Goal: Communication & Community: Answer question/provide support

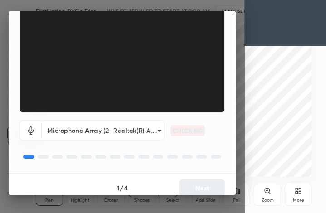
scroll to position [84, 0]
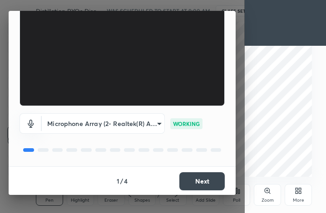
click at [207, 178] on button "Next" at bounding box center [201, 182] width 45 height 18
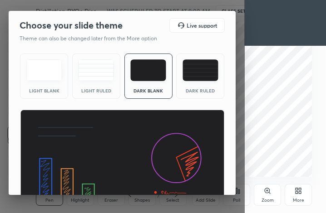
click at [207, 178] on img at bounding box center [122, 167] width 205 height 115
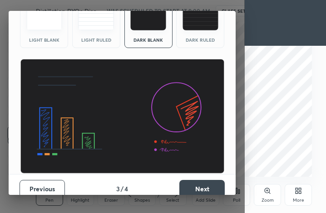
scroll to position [59, 0]
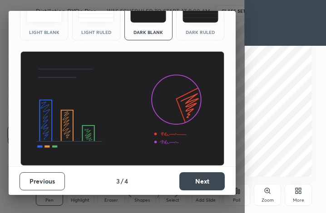
click at [207, 184] on button "Next" at bounding box center [201, 182] width 45 height 18
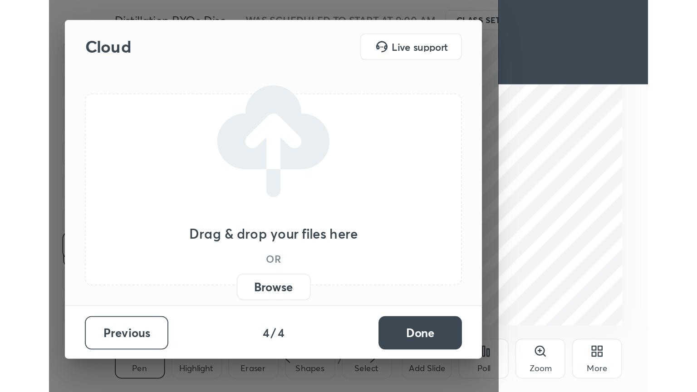
scroll to position [0, 0]
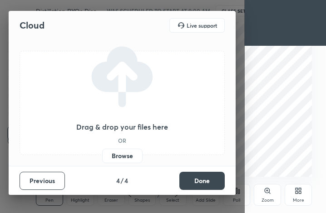
click at [207, 184] on button "Done" at bounding box center [201, 181] width 45 height 18
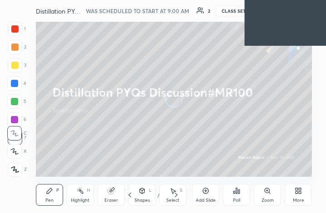
click at [300, 200] on div "More" at bounding box center [298, 200] width 11 height 5
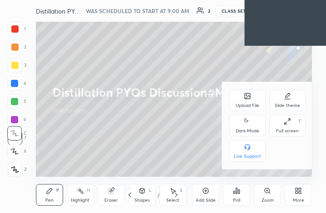
click at [283, 131] on div "Full screen" at bounding box center [287, 131] width 23 height 5
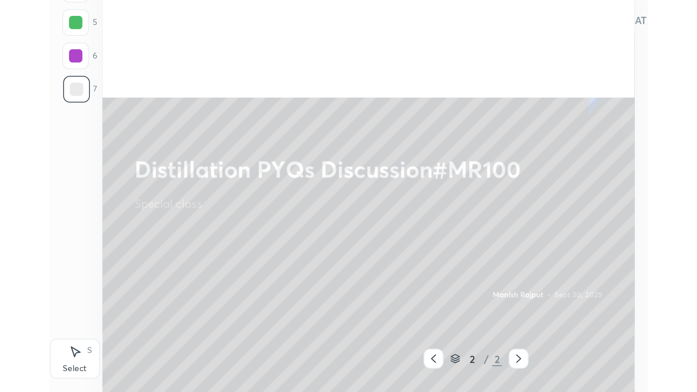
scroll to position [3, 3]
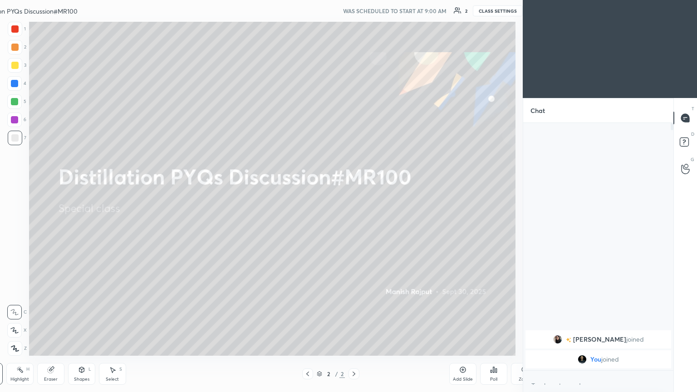
type textarea "x"
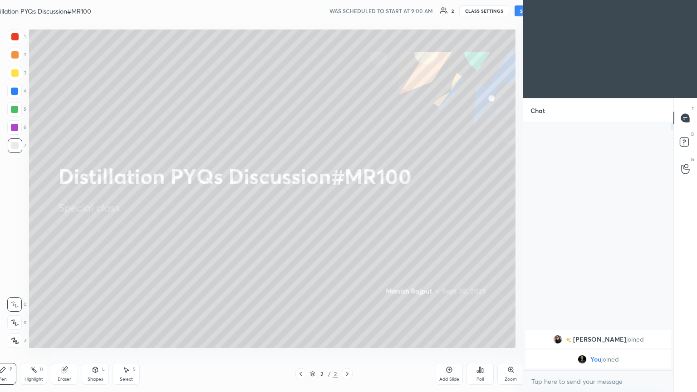
scroll to position [0, 0]
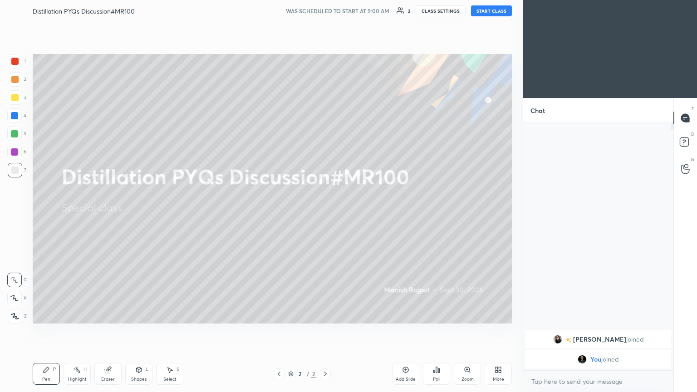
click at [326, 6] on button "CLASS SETTINGS" at bounding box center [441, 10] width 50 height 11
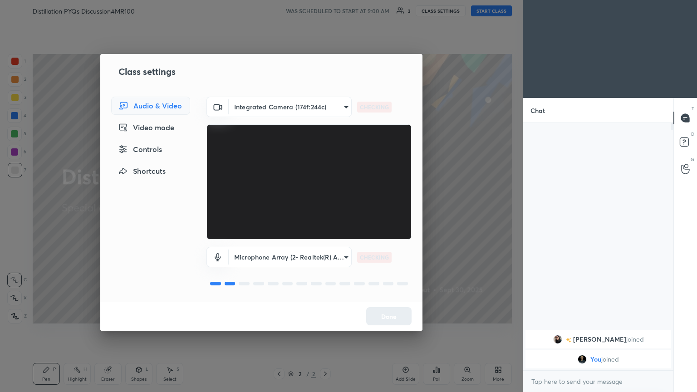
click at [259, 102] on body "1 2 3 4 5 6 7 C X Z C X Z E E Erase all H H Distillation PYQs Discussion#MR100 …" at bounding box center [348, 196] width 697 height 392
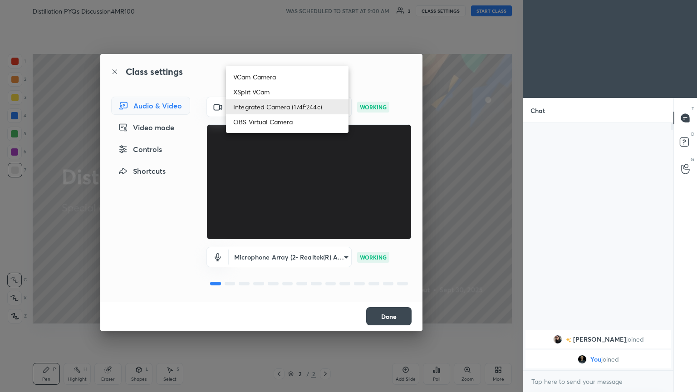
click at [263, 122] on li "OBS Virtual Camera" at bounding box center [287, 121] width 123 height 15
type input "1b7d90ff9b48708a9bf9ccb9ea8cf7253d66c4a54c322785e17a27f499fd61e3"
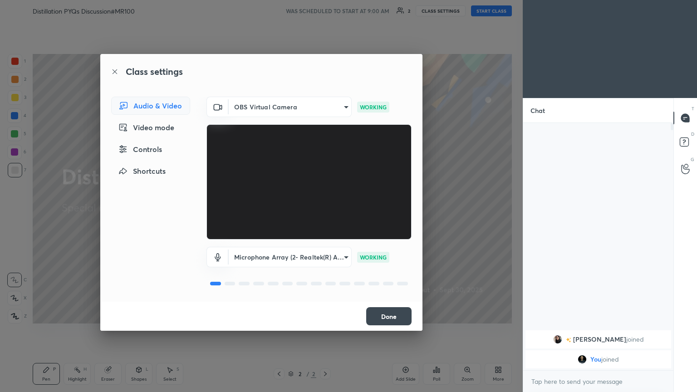
click at [326, 213] on button "Done" at bounding box center [388, 316] width 45 height 18
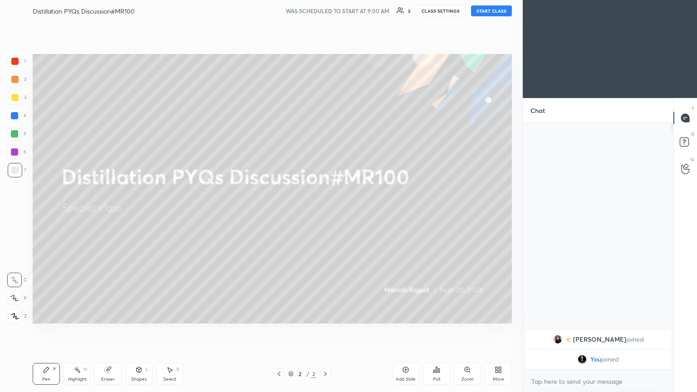
click at [326, 12] on button "START CLASS" at bounding box center [491, 10] width 41 height 11
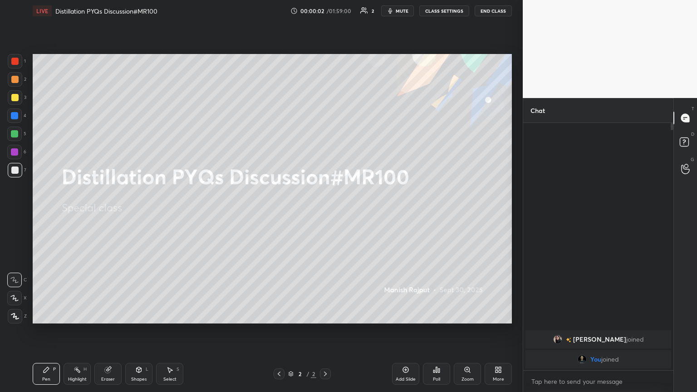
click at [326, 9] on span "mute" at bounding box center [402, 11] width 13 height 6
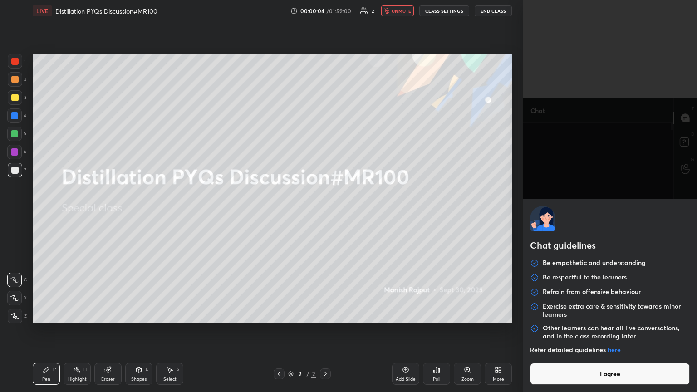
click at [326, 213] on body "1 2 3 4 5 6 7 C X Z C X Z E E Erase all H H LIVE Distillation PYQs Discussion#M…" at bounding box center [348, 196] width 697 height 392
click at [326, 213] on button "I agree" at bounding box center [610, 374] width 160 height 22
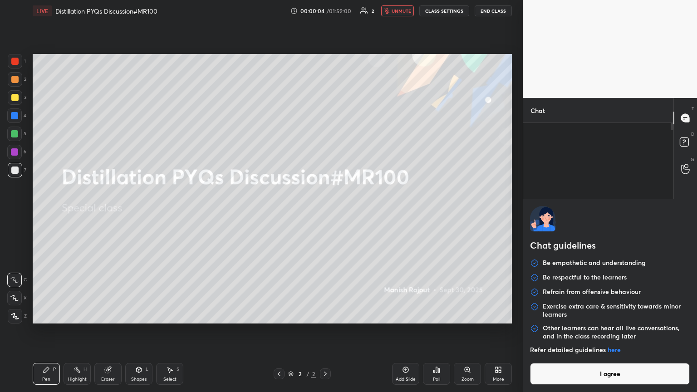
type textarea "x"
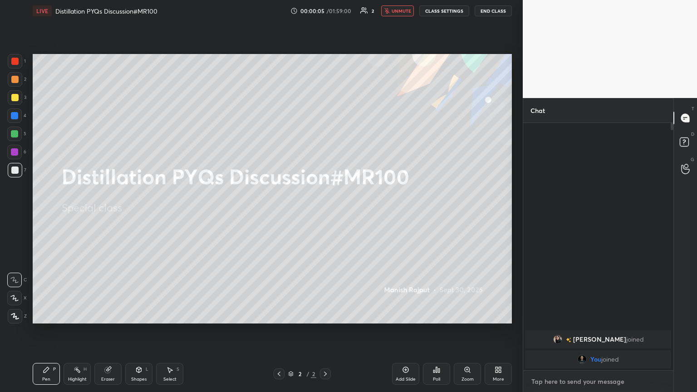
type textarea "h"
type textarea "x"
type textarea "hi"
type textarea "x"
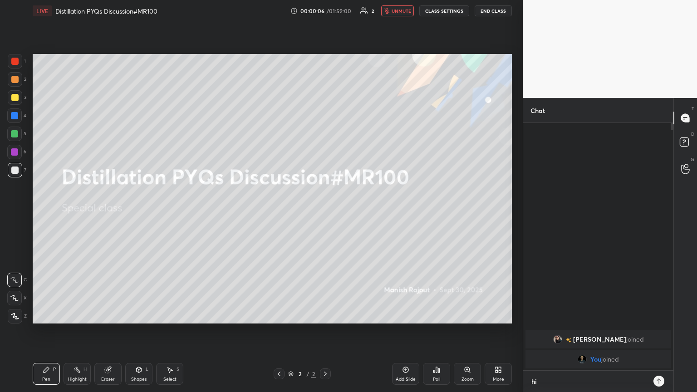
type textarea "hi"
type textarea "x"
type textarea "hi g"
type textarea "x"
type textarea "hi gu"
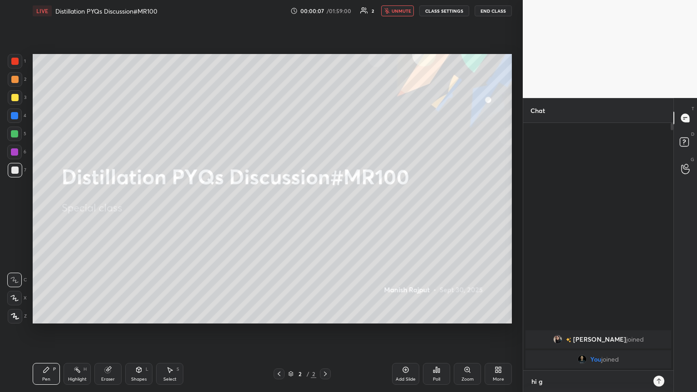
type textarea "x"
type textarea "hi guy"
type textarea "x"
type textarea "hi guys"
type textarea "x"
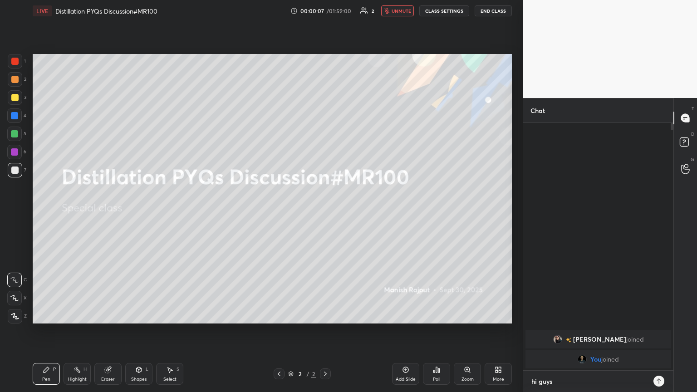
type textarea "hi guys"
type textarea "x"
type textarea "hi guys w"
type textarea "x"
type textarea "hi guys we"
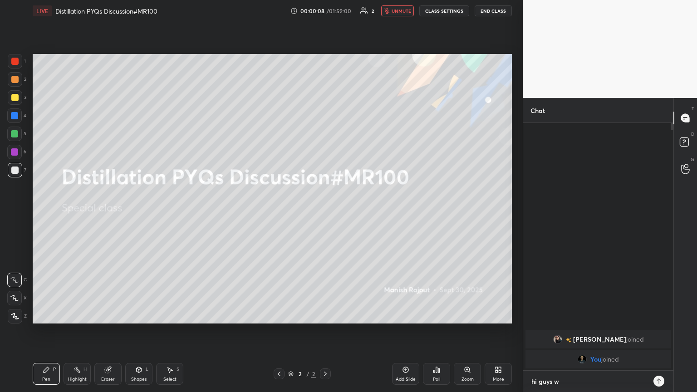
type textarea "x"
type textarea "hi guys we"
type textarea "x"
type textarea "hi guys we w"
type textarea "x"
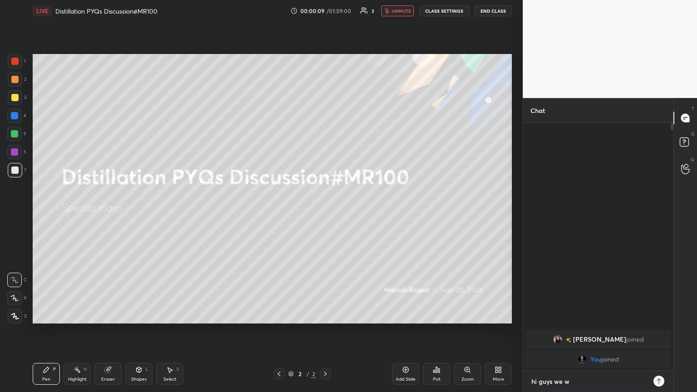
type textarea "hi guys we wi"
type textarea "x"
type textarea "hi guys we wil"
type textarea "x"
type textarea "hi guys we will"
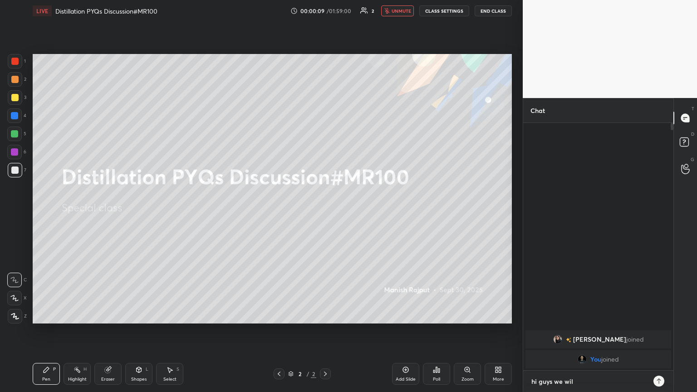
type textarea "x"
type textarea "hi guys we will"
type textarea "x"
type textarea "hi guys we will l"
type textarea "x"
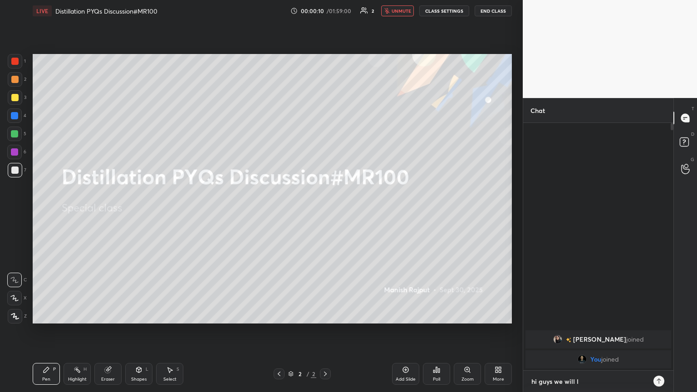
type textarea "hi guys we will li"
type textarea "x"
type textarea "hi guys we will liv"
type textarea "x"
type textarea "hi guys we will live"
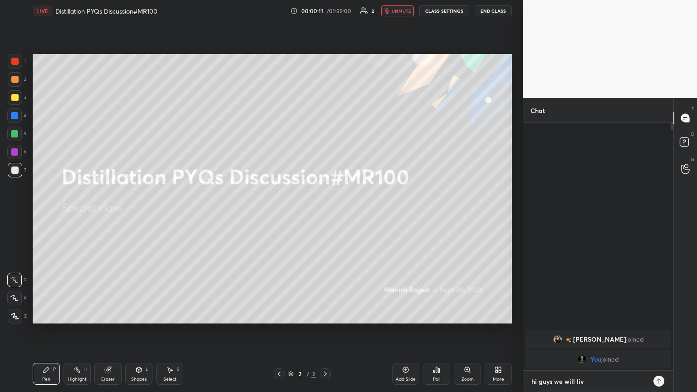
type textarea "x"
type textarea "hi guys we will live"
type textarea "x"
type textarea "hi guys we will live a"
type textarea "x"
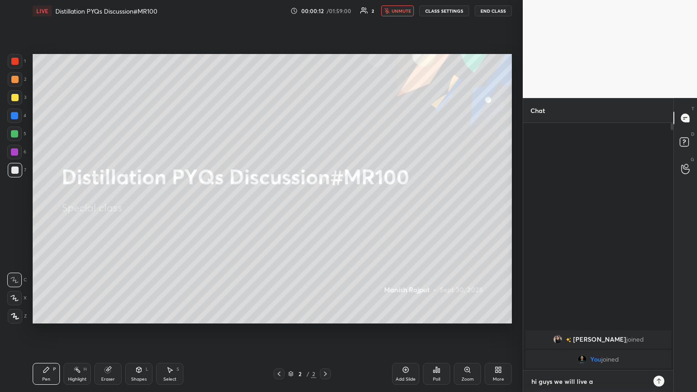
type textarea "hi guys we will live at"
type textarea "x"
type textarea "hi guys we will live at"
type textarea "x"
type textarea "hi guys we will live at 9"
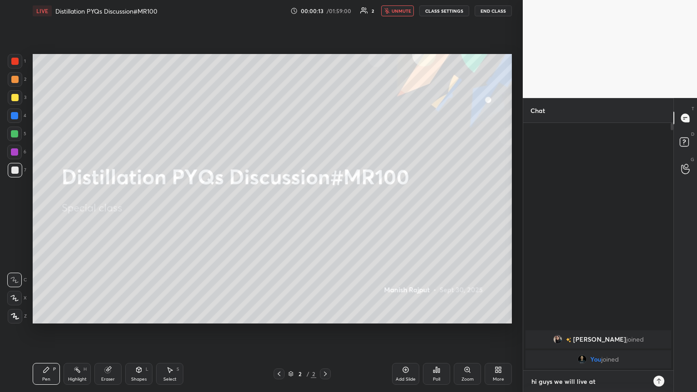
type textarea "x"
type textarea "hi guys we will live at 9:"
type textarea "x"
type textarea "hi guys we will live at 9:3"
type textarea "x"
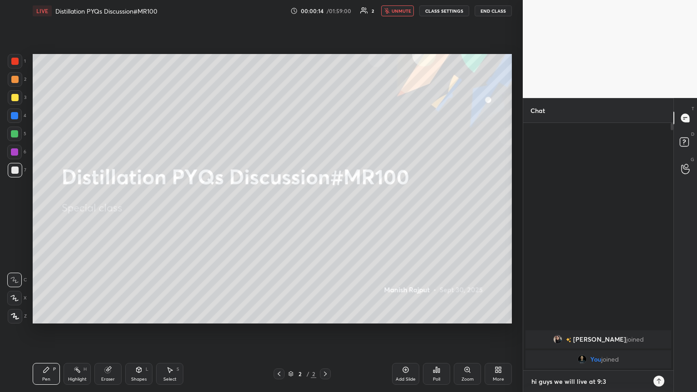
type textarea "hi guys we will live at 9:30"
type textarea "x"
type textarea "hi guys we will live at 9:30A"
type textarea "x"
type textarea "hi guys we will live at 9:30AM"
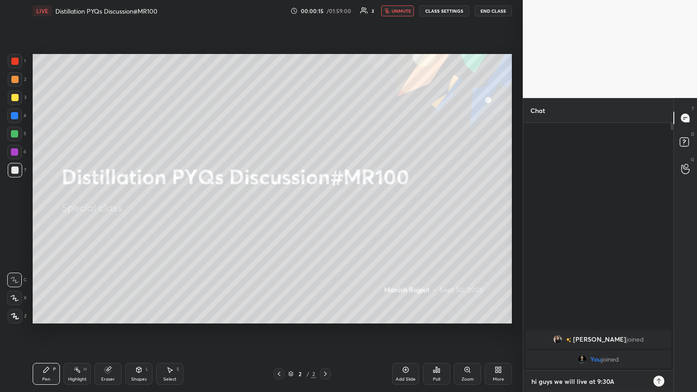
type textarea "x"
type textarea "hi guys we will live at 9:30AM"
type textarea "x"
type textarea "hi guys we will live at 9:30AM"
type textarea "x"
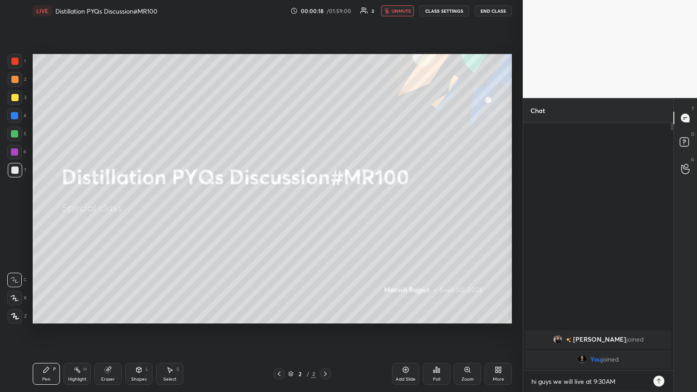
click at [326, 213] on icon at bounding box center [659, 381] width 4 height 5
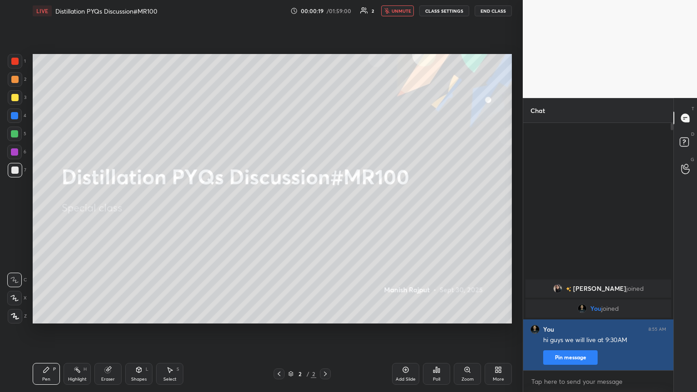
click at [326, 213] on button "Pin message" at bounding box center [570, 357] width 54 height 15
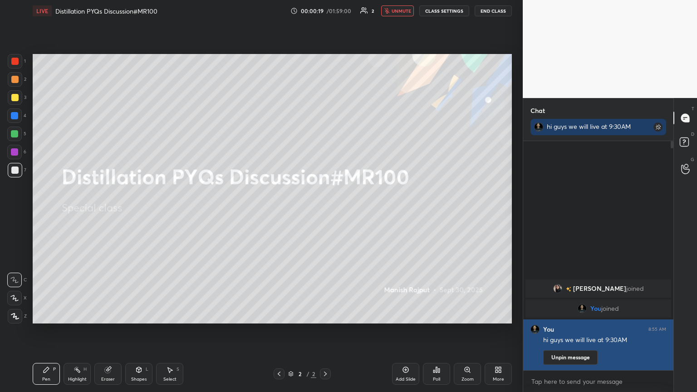
scroll to position [151, 148]
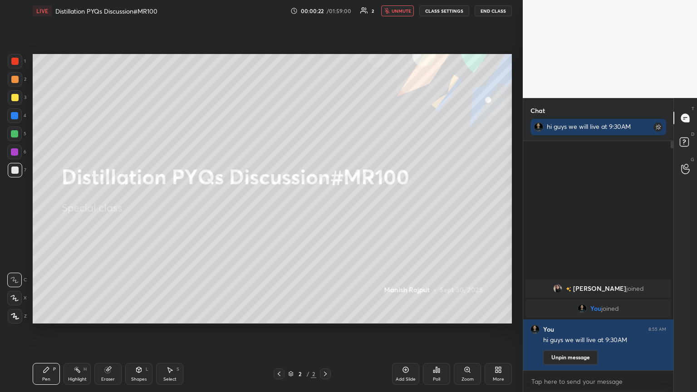
click at [326, 213] on icon at bounding box center [436, 369] width 7 height 7
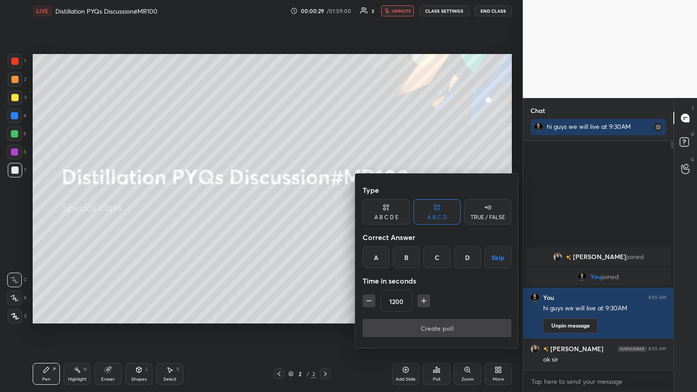
click at [326, 213] on div "A" at bounding box center [376, 258] width 27 height 22
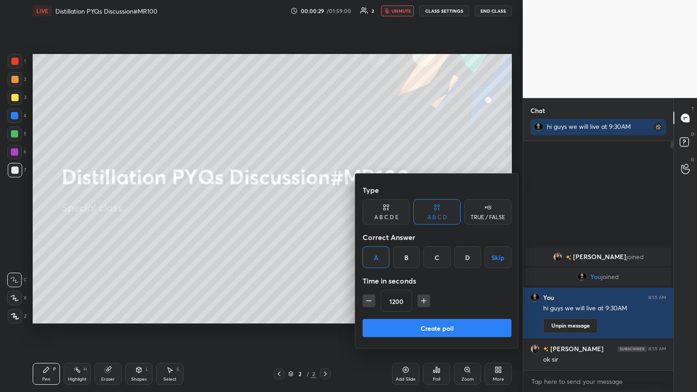
click at [326, 213] on button "Create poll" at bounding box center [437, 328] width 149 height 18
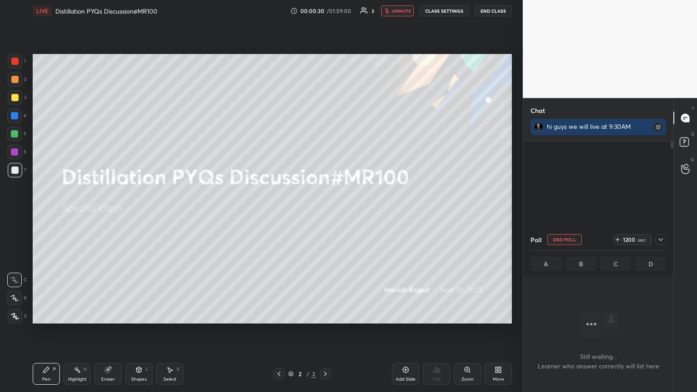
scroll to position [3, 3]
click at [326, 213] on icon at bounding box center [660, 239] width 7 height 7
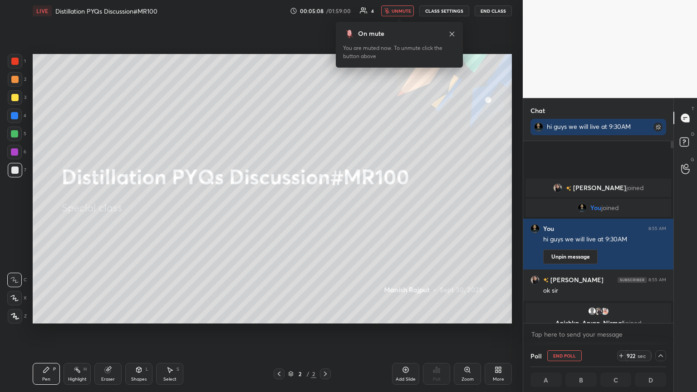
scroll to position [0, 3]
click at [326, 213] on button "End Poll" at bounding box center [565, 355] width 35 height 11
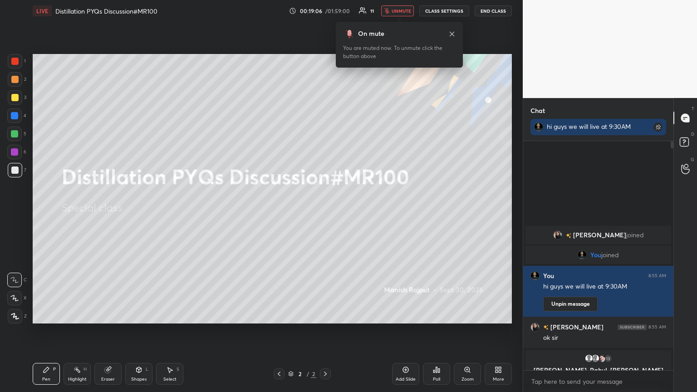
scroll to position [151, 148]
click at [326, 213] on icon at bounding box center [436, 369] width 7 height 7
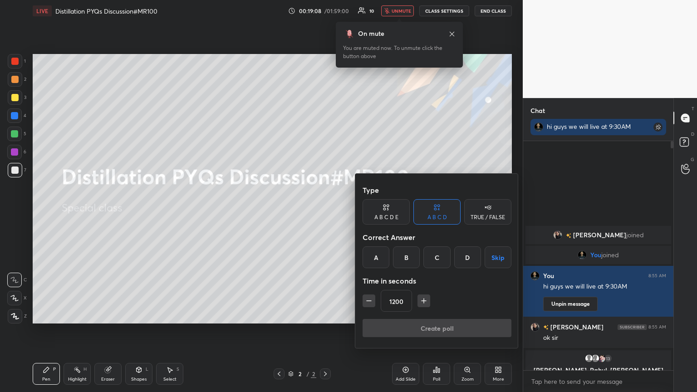
click at [326, 213] on div "A" at bounding box center [376, 258] width 27 height 22
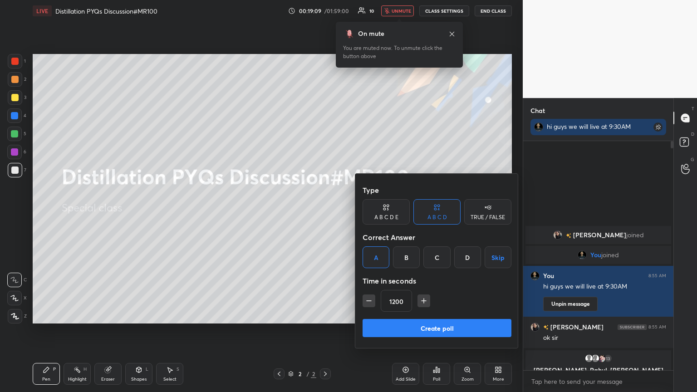
click at [326, 213] on button "Create poll" at bounding box center [437, 328] width 149 height 18
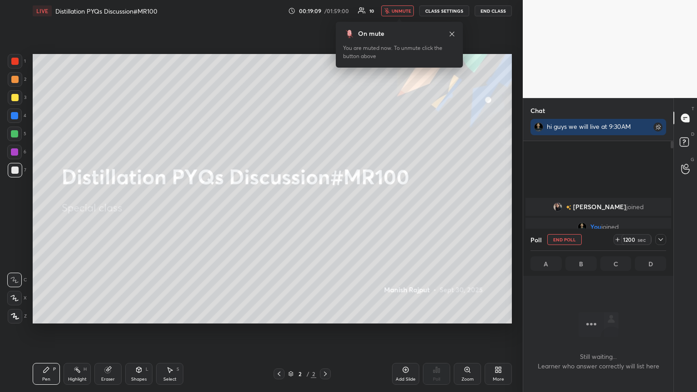
scroll to position [104, 148]
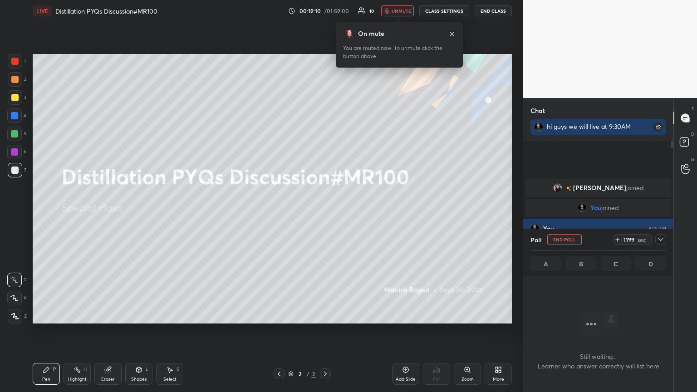
click at [326, 213] on icon at bounding box center [660, 239] width 7 height 7
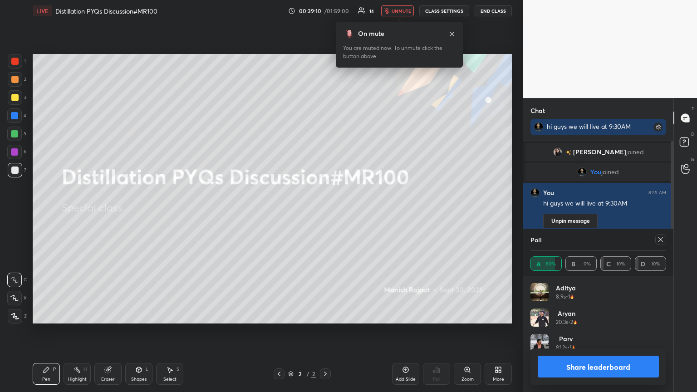
scroll to position [106, 133]
click at [326, 213] on div at bounding box center [661, 239] width 11 height 11
type textarea "x"
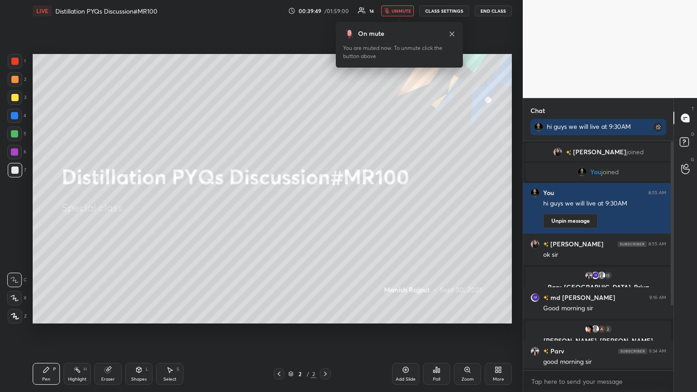
scroll to position [3, 3]
click at [326, 5] on button "unmute" at bounding box center [397, 10] width 33 height 11
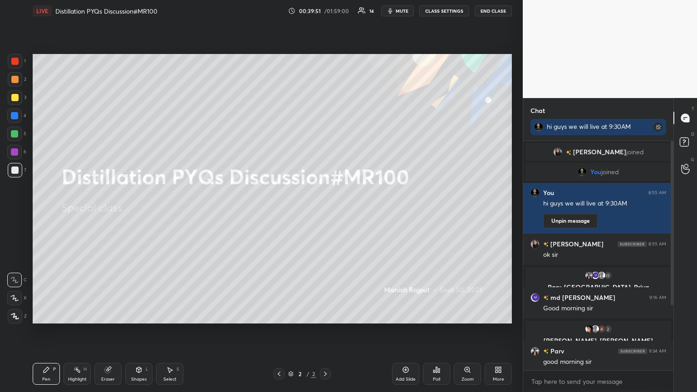
click at [326, 11] on button "CLASS SETTINGS" at bounding box center [445, 10] width 50 height 11
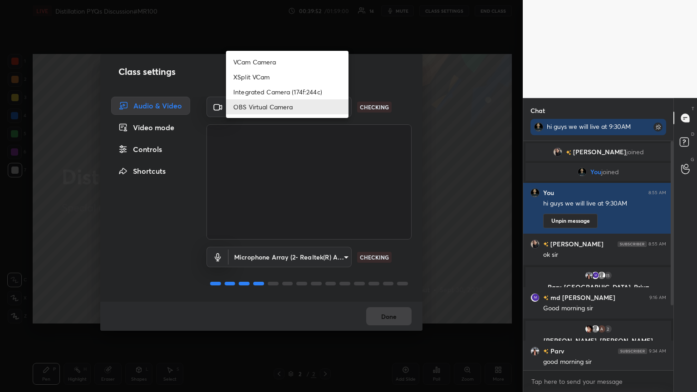
click at [252, 109] on body "1 2 3 4 5 6 7 C X Z C X Z E E Erase all H H LIVE Distillation PYQs Discussion#M…" at bounding box center [348, 196] width 697 height 392
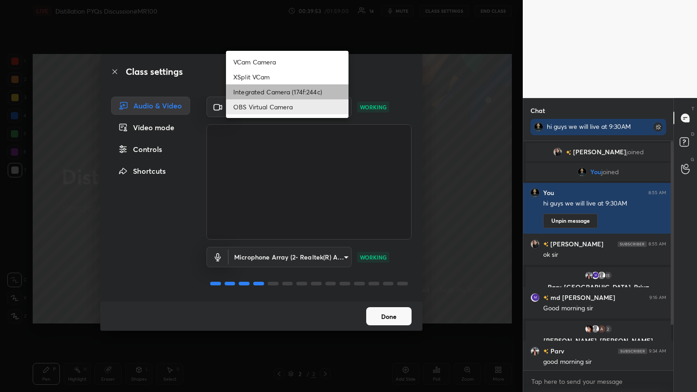
click at [264, 88] on li "Integrated Camera (174f:244c)" at bounding box center [287, 91] width 123 height 15
type input "7a33e2f60d1aad8f5edd80f98c610a54d9a72ff51245bd7d33c129d8361fbfd6"
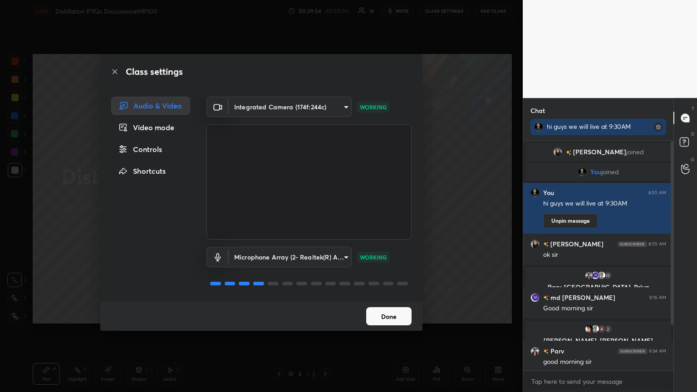
click at [326, 213] on button "Done" at bounding box center [388, 316] width 45 height 18
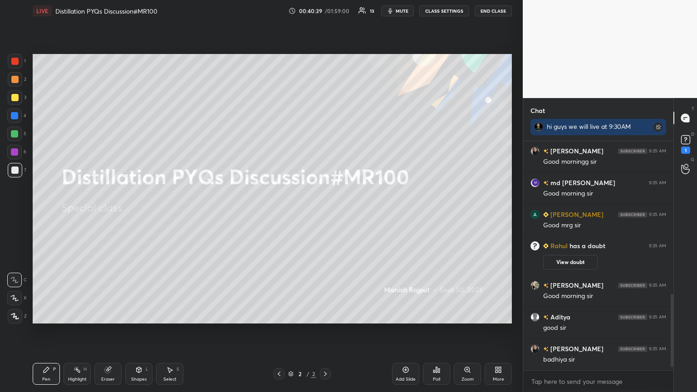
scroll to position [490, 0]
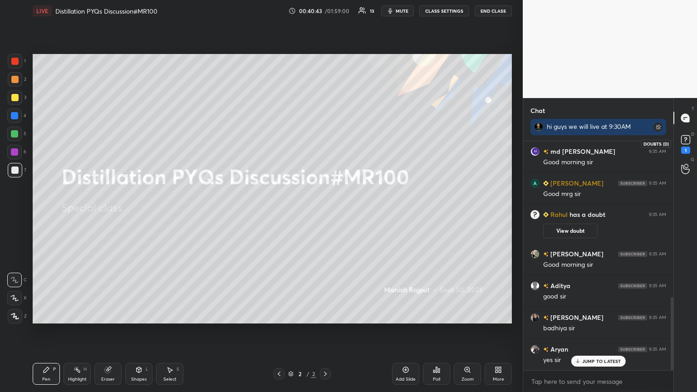
click at [326, 143] on rect at bounding box center [685, 140] width 9 height 9
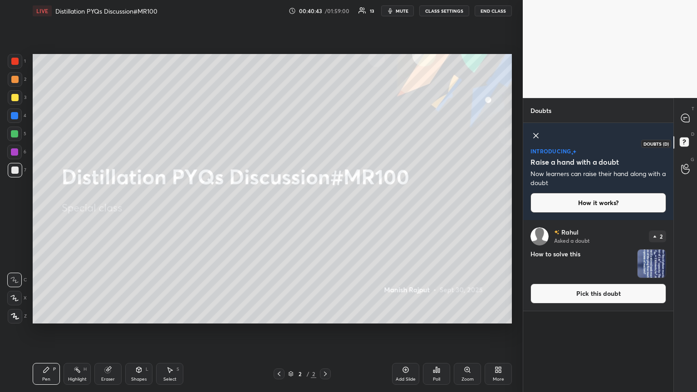
scroll to position [169, 148]
click at [326, 213] on button "Pick this doubt" at bounding box center [599, 294] width 136 height 20
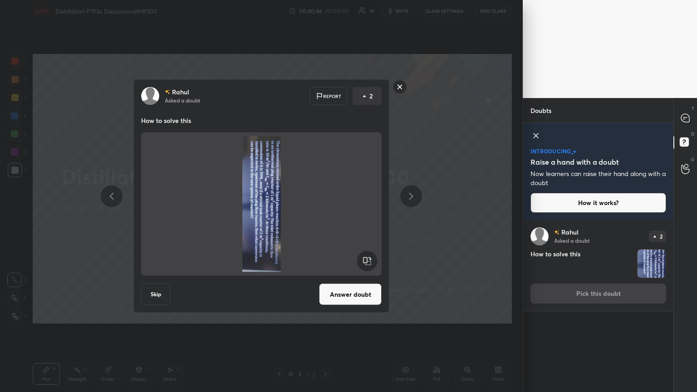
click at [326, 213] on rect at bounding box center [367, 261] width 20 height 20
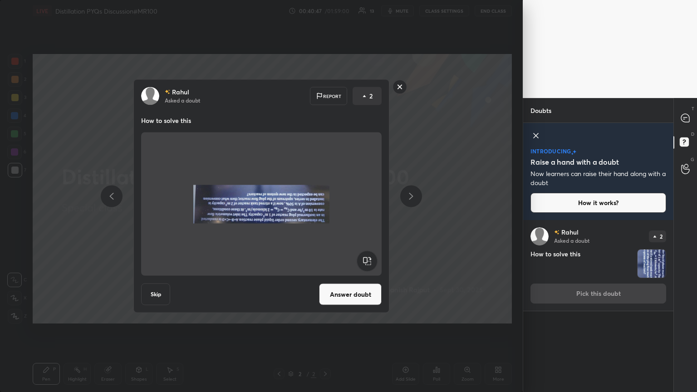
click at [326, 213] on rect at bounding box center [367, 261] width 20 height 20
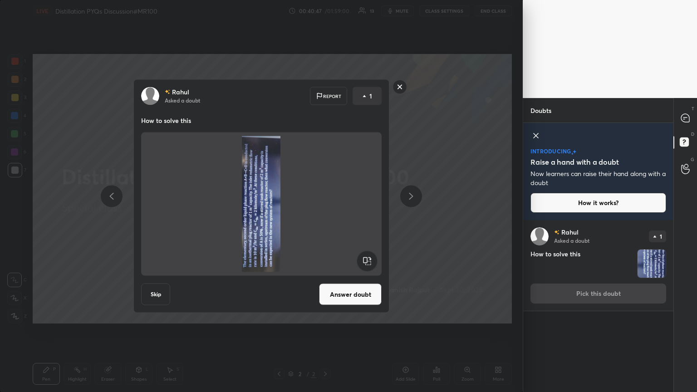
click at [326, 213] on rect at bounding box center [367, 261] width 20 height 20
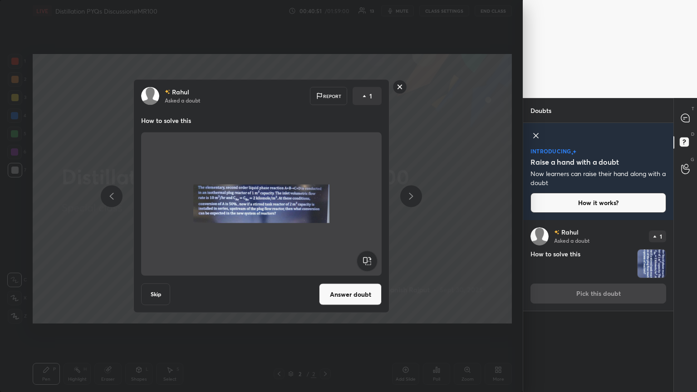
click at [326, 213] on button "Answer doubt" at bounding box center [350, 295] width 63 height 22
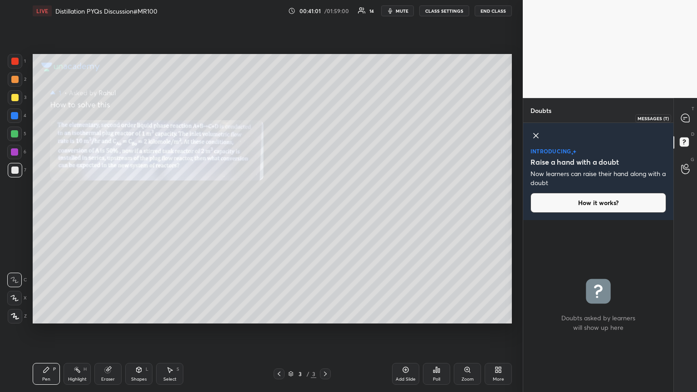
click at [326, 118] on icon at bounding box center [685, 118] width 8 height 8
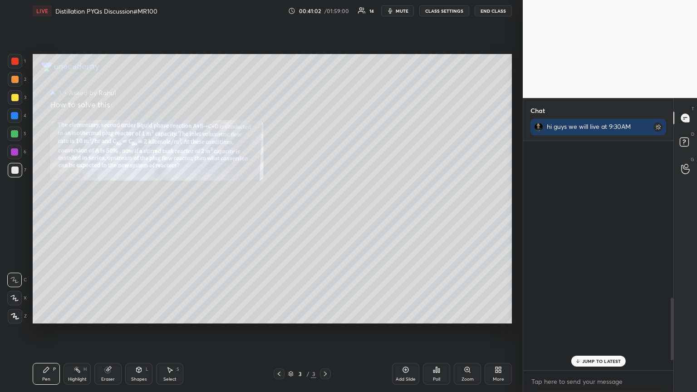
scroll to position [227, 148]
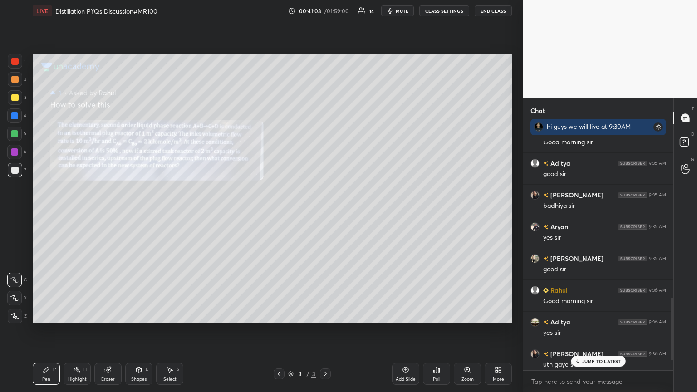
click at [326, 213] on p "JUMP TO LATEST" at bounding box center [601, 361] width 39 height 5
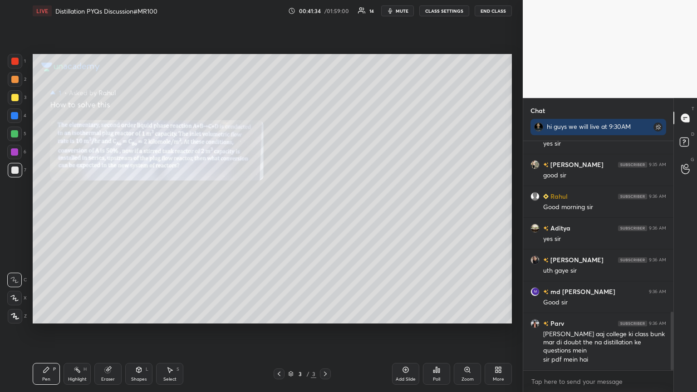
scroll to position [690, 0]
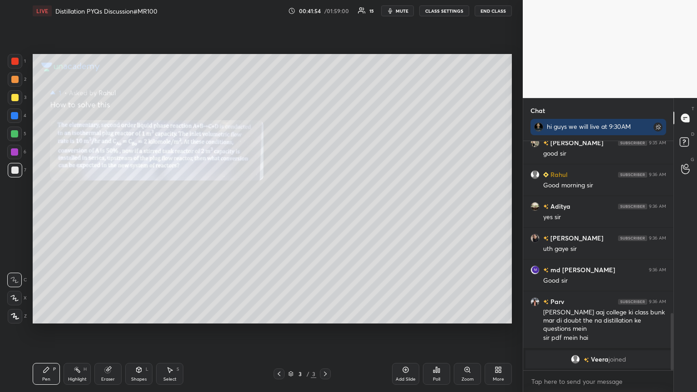
click at [326, 213] on div "Zoom" at bounding box center [468, 379] width 12 height 5
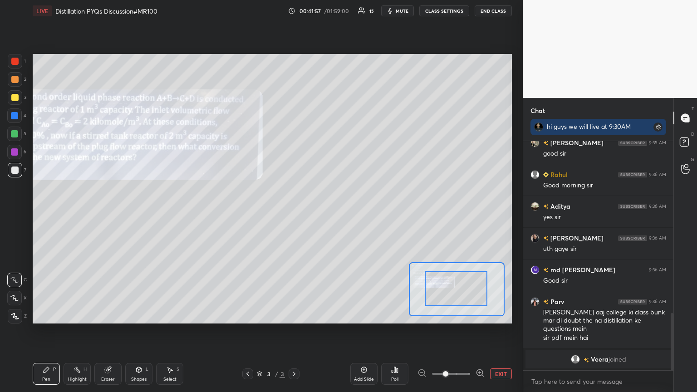
drag, startPoint x: 465, startPoint y: 300, endPoint x: 436, endPoint y: 291, distance: 29.9
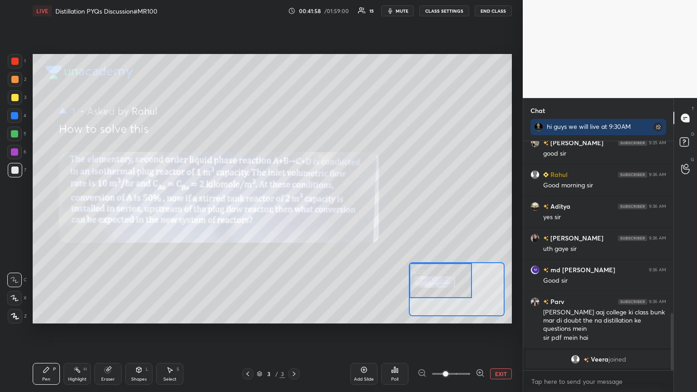
drag, startPoint x: 454, startPoint y: 293, endPoint x: 429, endPoint y: 281, distance: 27.4
click at [326, 213] on div at bounding box center [441, 280] width 63 height 35
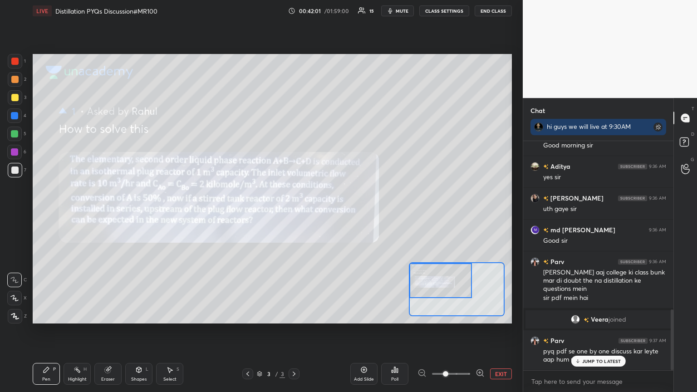
scroll to position [634, 0]
click at [326, 213] on div "JUMP TO LATEST" at bounding box center [598, 361] width 54 height 11
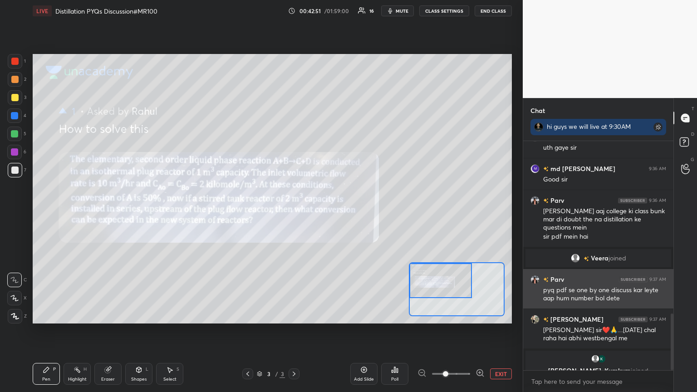
scroll to position [696, 0]
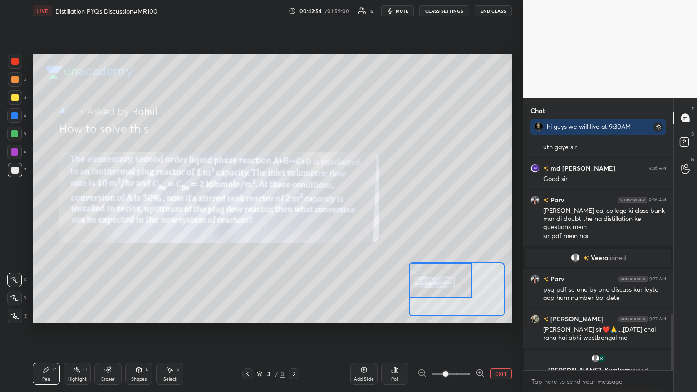
click at [14, 213] on div at bounding box center [15, 316] width 15 height 15
click at [14, 213] on div at bounding box center [14, 298] width 15 height 15
click at [16, 213] on icon at bounding box center [15, 316] width 8 height 6
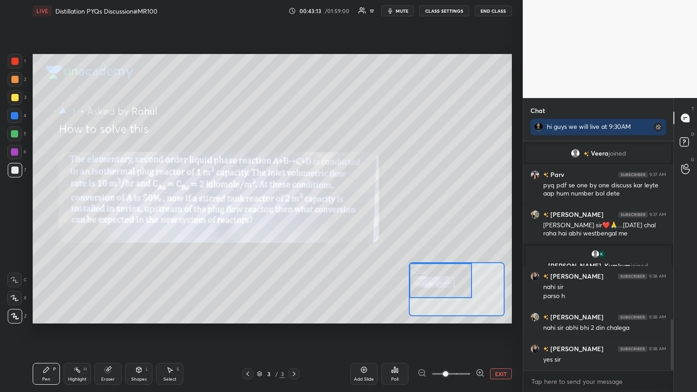
scroll to position [832, 0]
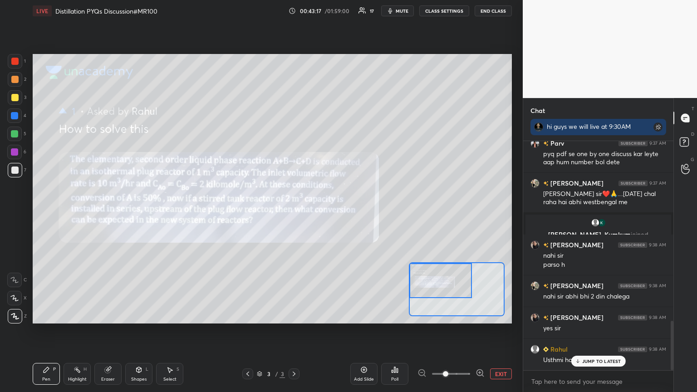
click at [326, 213] on p "JUMP TO LATEST" at bounding box center [601, 361] width 39 height 5
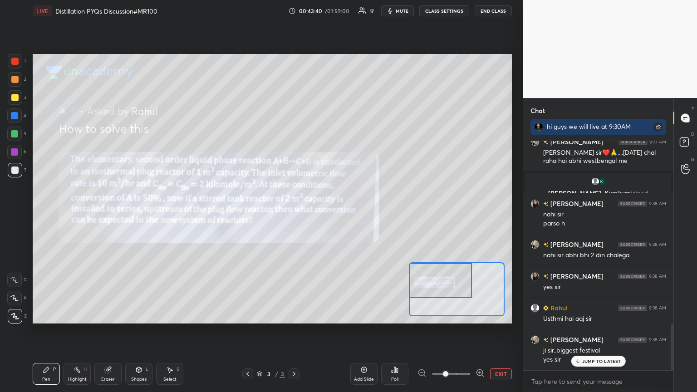
scroll to position [904, 0]
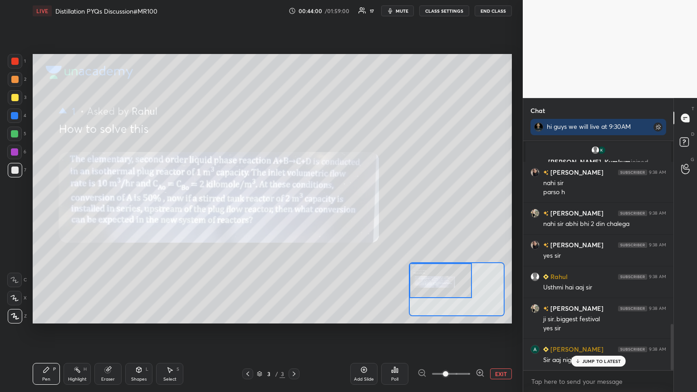
click at [206, 213] on div "Setting up your live class Poll for secs No correct answer Start poll" at bounding box center [272, 189] width 487 height 334
click at [326, 213] on div "JUMP TO LATEST" at bounding box center [598, 361] width 54 height 11
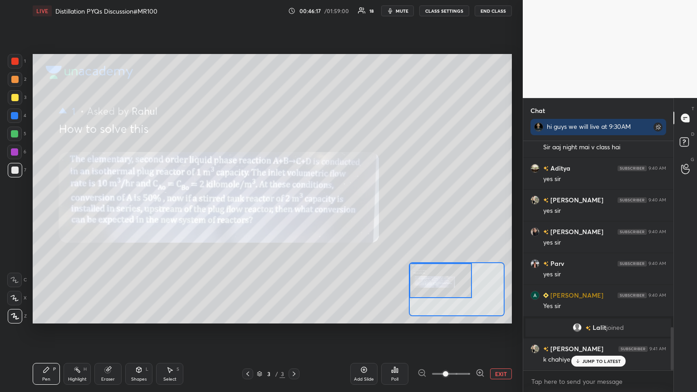
scroll to position [992, 0]
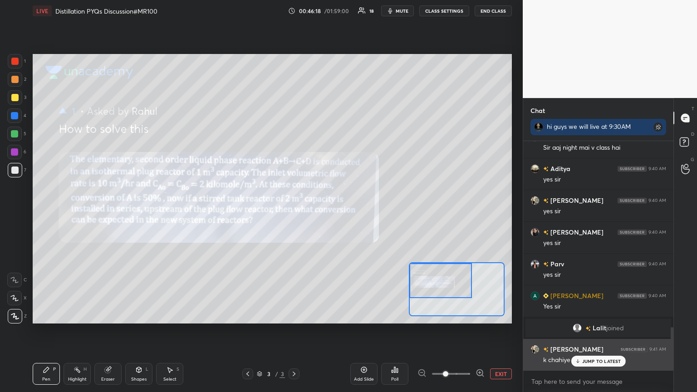
click at [326, 213] on div "JUMP TO LATEST" at bounding box center [598, 361] width 54 height 11
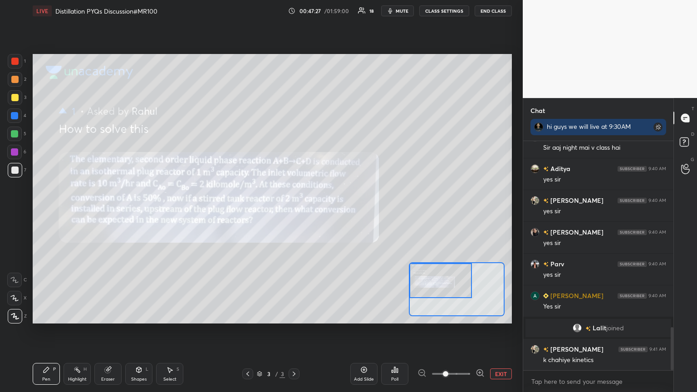
click at [111, 213] on div "Eraser" at bounding box center [108, 379] width 14 height 5
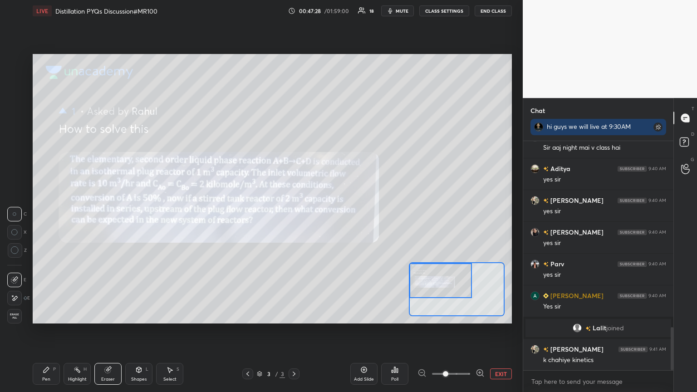
click at [8, 213] on div at bounding box center [14, 298] width 15 height 15
click at [35, 213] on div "Pen P" at bounding box center [46, 374] width 27 height 22
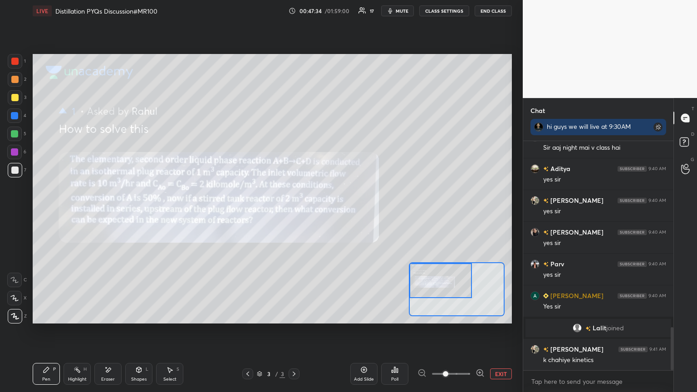
scroll to position [1024, 0]
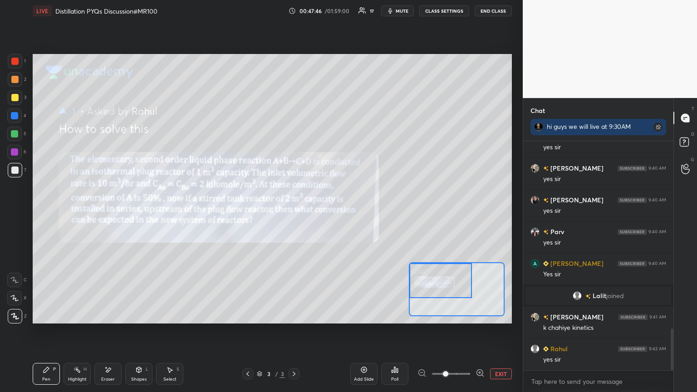
click at [114, 213] on div "Eraser" at bounding box center [107, 374] width 27 height 22
click at [52, 213] on div "Pen P" at bounding box center [46, 374] width 27 height 22
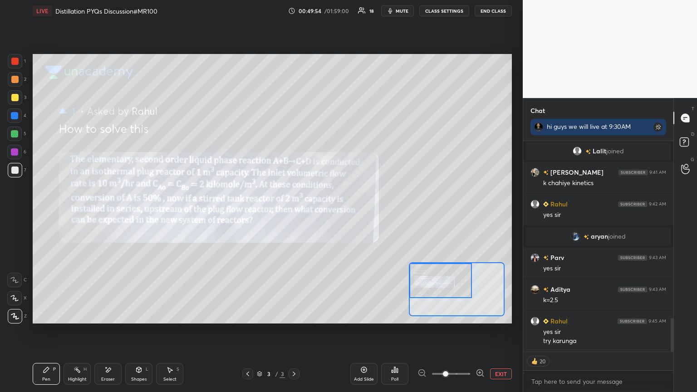
scroll to position [227, 148]
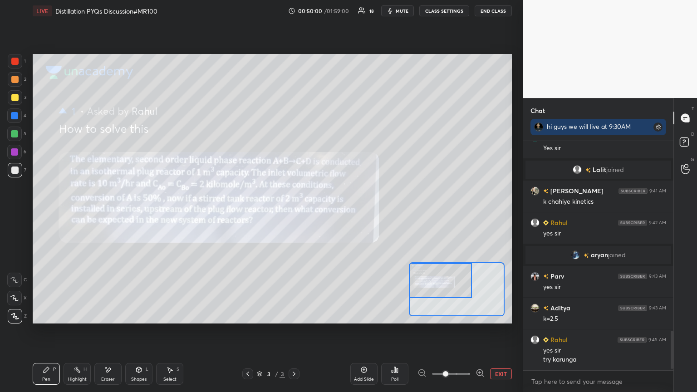
click at [326, 213] on div "Add Slide" at bounding box center [363, 374] width 27 height 22
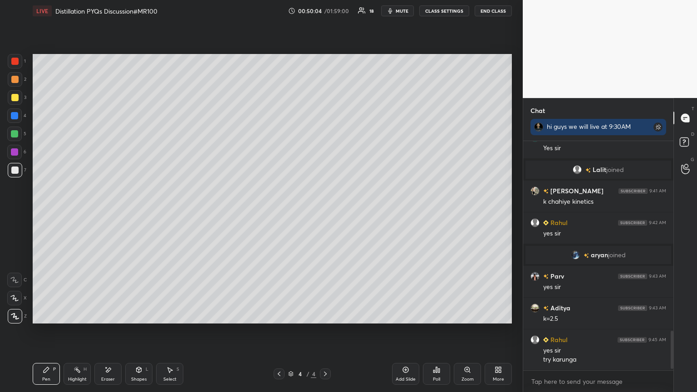
click at [276, 213] on icon at bounding box center [279, 373] width 7 height 7
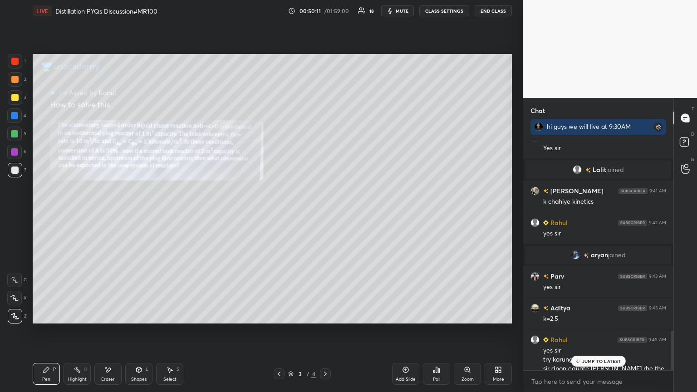
scroll to position [1106, 0]
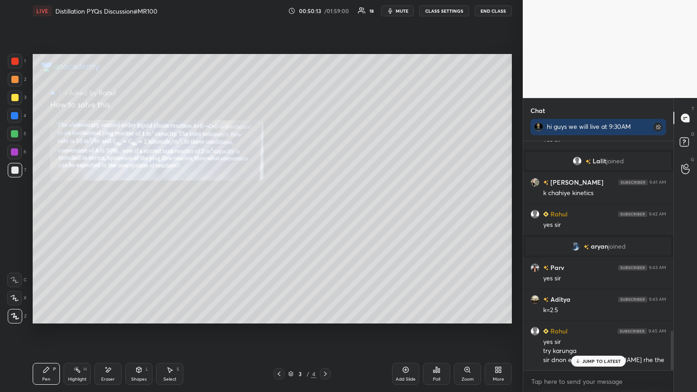
click at [326, 213] on p "JUMP TO LATEST" at bounding box center [601, 361] width 39 height 5
click at [326, 213] on div "Add Slide Poll Zoom More" at bounding box center [452, 374] width 120 height 51
click at [326, 213] on icon at bounding box center [405, 369] width 7 height 7
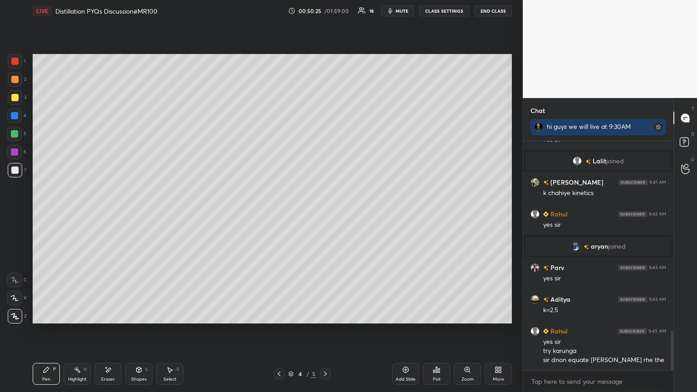
click at [11, 78] on div at bounding box center [15, 79] width 15 height 15
click at [12, 63] on div at bounding box center [14, 61] width 7 height 7
click at [326, 213] on div "More" at bounding box center [498, 379] width 11 height 5
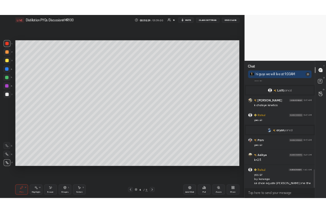
scroll to position [1115, 0]
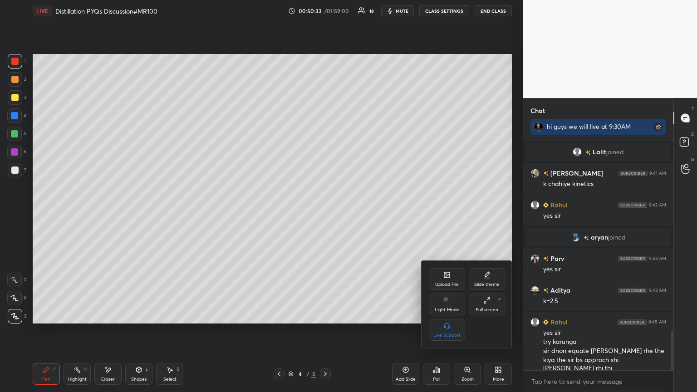
click at [326, 213] on div "Upload File" at bounding box center [447, 279] width 36 height 22
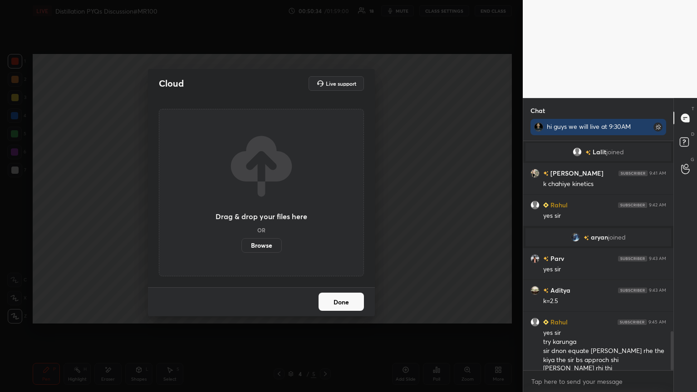
click at [273, 213] on label "Browse" at bounding box center [262, 245] width 40 height 15
click at [242, 213] on input "Browse" at bounding box center [242, 245] width 0 height 15
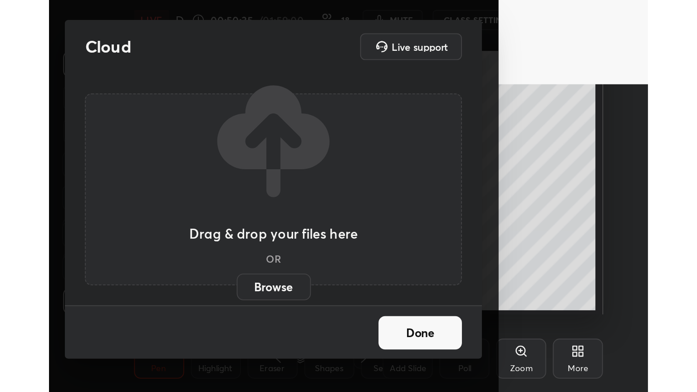
scroll to position [155, 289]
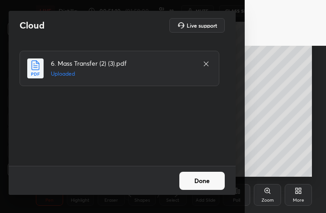
click at [207, 186] on button "Done" at bounding box center [201, 181] width 45 height 18
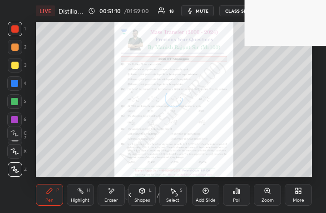
click at [302, 198] on div "More" at bounding box center [298, 200] width 11 height 5
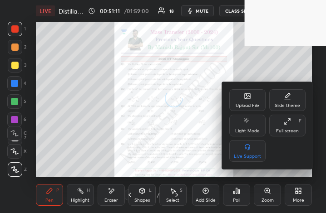
click at [298, 122] on div "Full screen F" at bounding box center [287, 126] width 36 height 22
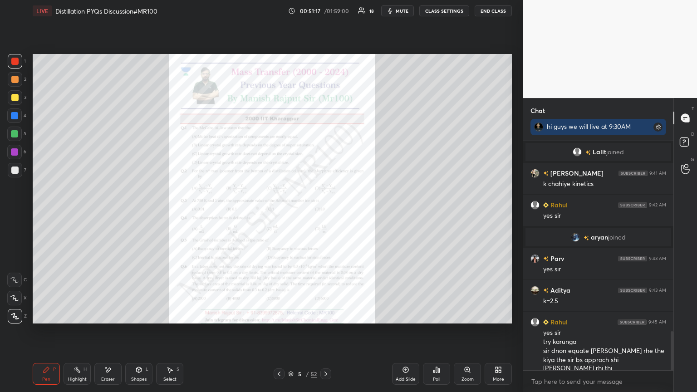
scroll to position [1156, 0]
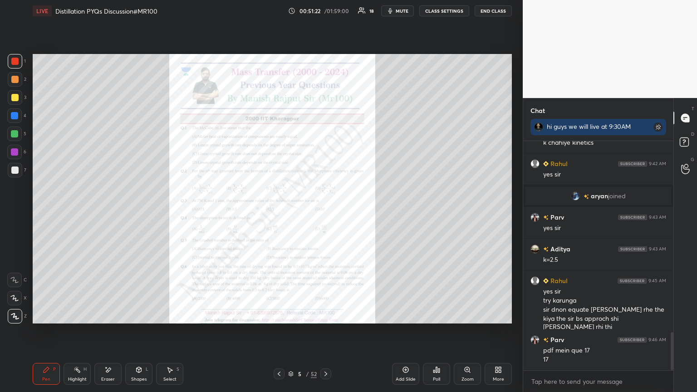
click at [16, 64] on div at bounding box center [14, 61] width 7 height 7
click at [13, 213] on div at bounding box center [14, 298] width 15 height 15
click at [16, 63] on div at bounding box center [14, 61] width 7 height 7
click at [326, 213] on div "Zoom" at bounding box center [468, 379] width 12 height 5
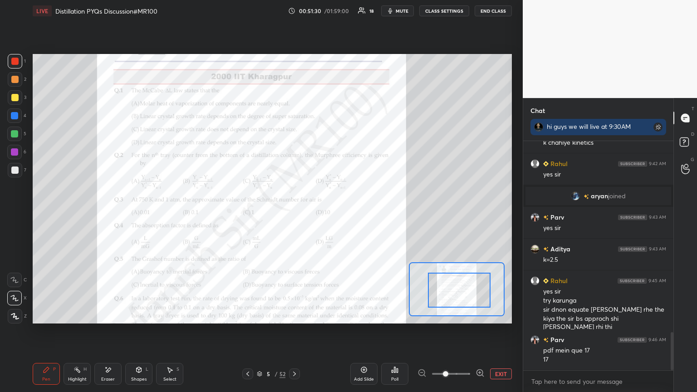
drag, startPoint x: 454, startPoint y: 296, endPoint x: 464, endPoint y: 293, distance: 9.9
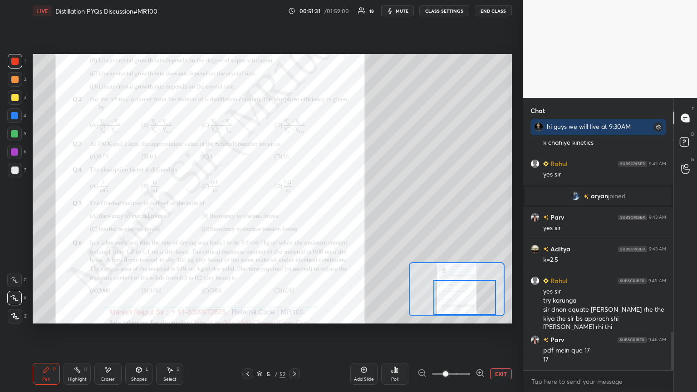
drag, startPoint x: 460, startPoint y: 292, endPoint x: 462, endPoint y: 300, distance: 7.6
click at [326, 213] on div at bounding box center [465, 297] width 63 height 35
click at [259, 213] on icon at bounding box center [259, 373] width 5 height 5
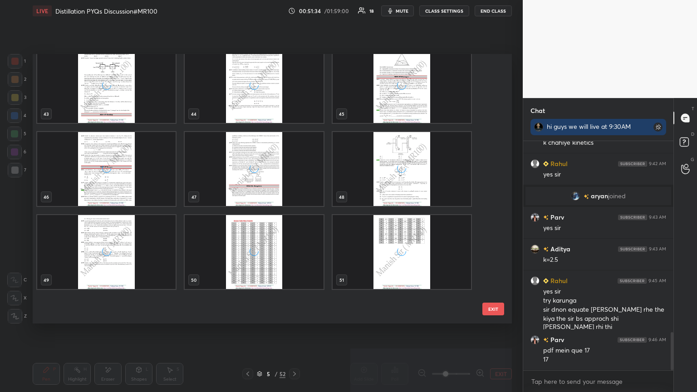
scroll to position [1226, 0]
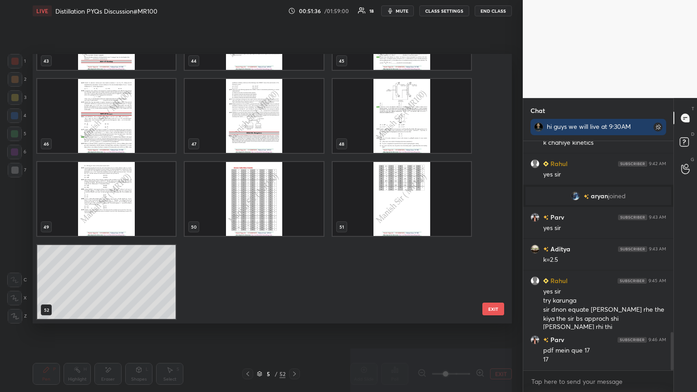
click at [114, 207] on img "grid" at bounding box center [106, 199] width 138 height 74
click at [112, 208] on img "grid" at bounding box center [106, 199] width 138 height 74
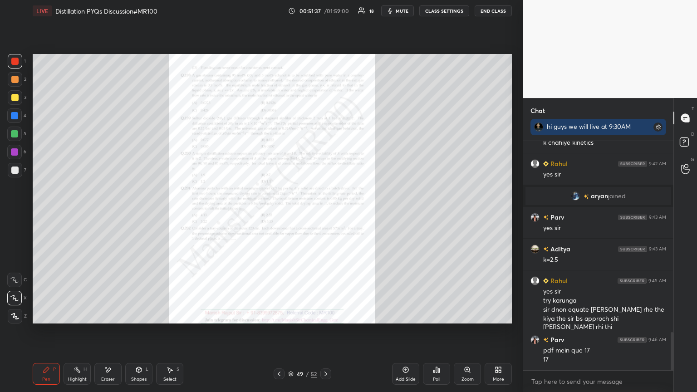
click at [111, 208] on img "grid" at bounding box center [106, 199] width 138 height 74
click at [112, 208] on img "grid" at bounding box center [106, 199] width 138 height 74
click at [326, 213] on div "Zoom" at bounding box center [468, 379] width 12 height 5
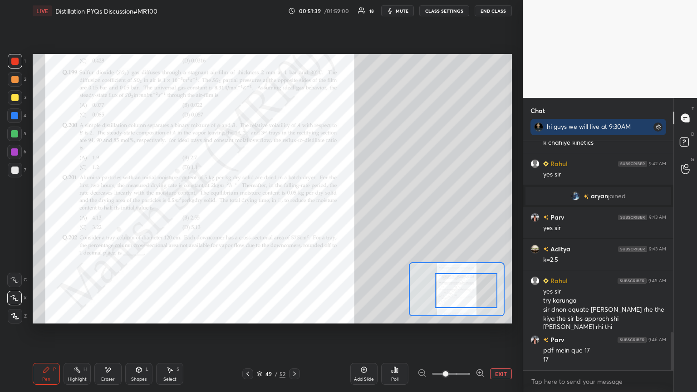
drag, startPoint x: 463, startPoint y: 294, endPoint x: 469, endPoint y: 296, distance: 6.3
click at [326, 213] on div at bounding box center [466, 290] width 63 height 35
click at [326, 213] on div at bounding box center [466, 296] width 63 height 35
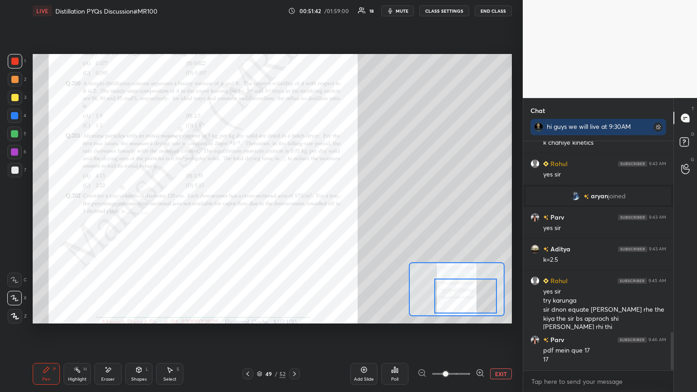
click at [13, 64] on div at bounding box center [14, 61] width 7 height 7
drag, startPoint x: 448, startPoint y: 374, endPoint x: 461, endPoint y: 372, distance: 13.4
click at [326, 213] on span at bounding box center [445, 373] width 5 height 5
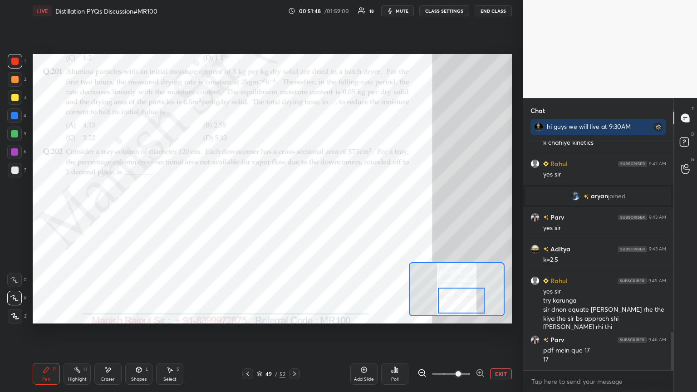
drag, startPoint x: 476, startPoint y: 301, endPoint x: 471, endPoint y: 305, distance: 6.7
click at [326, 213] on div at bounding box center [461, 301] width 47 height 26
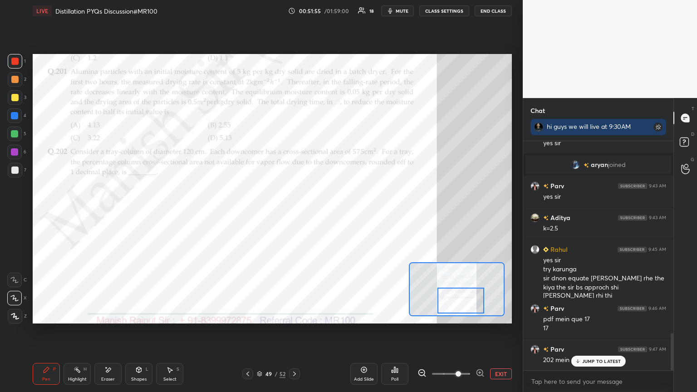
click at [326, 213] on p "JUMP TO LATEST" at bounding box center [601, 361] width 39 height 5
click at [14, 213] on icon at bounding box center [15, 316] width 8 height 6
click at [14, 213] on icon at bounding box center [14, 298] width 7 height 5
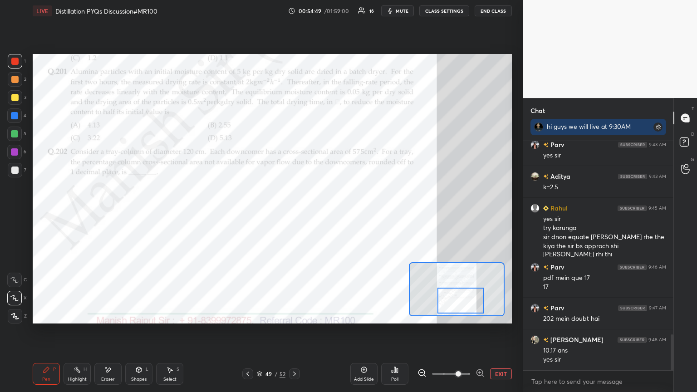
scroll to position [1260, 0]
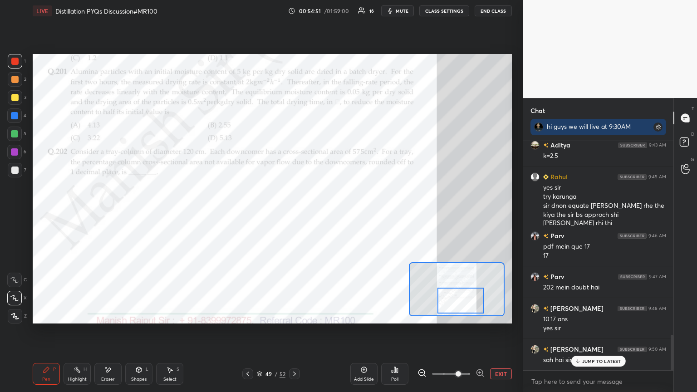
click at [326, 213] on div "JUMP TO LATEST" at bounding box center [598, 361] width 54 height 11
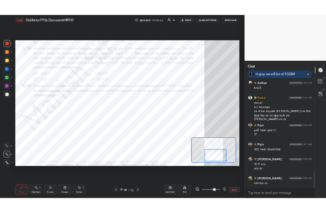
scroll to position [1282, 0]
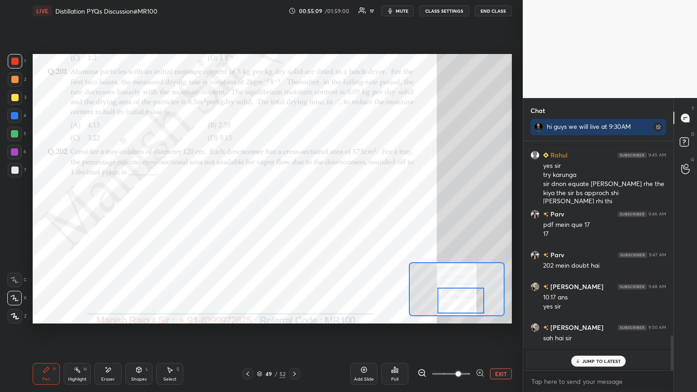
click at [326, 213] on button "EXIT" at bounding box center [501, 374] width 22 height 11
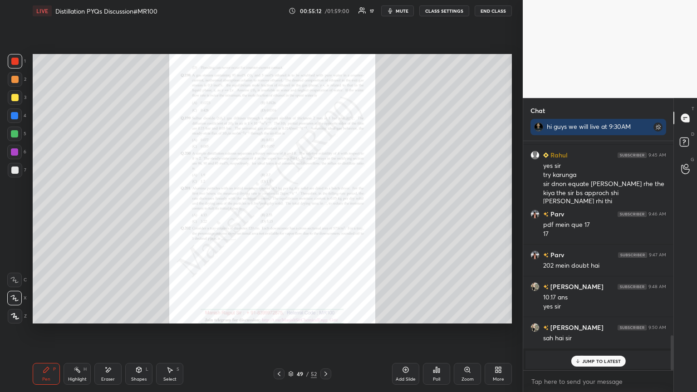
click at [326, 213] on div "More" at bounding box center [498, 374] width 27 height 22
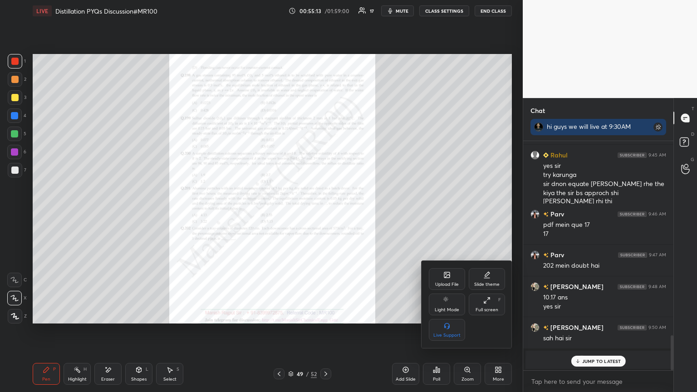
click at [326, 213] on div "Upload File" at bounding box center [447, 284] width 24 height 5
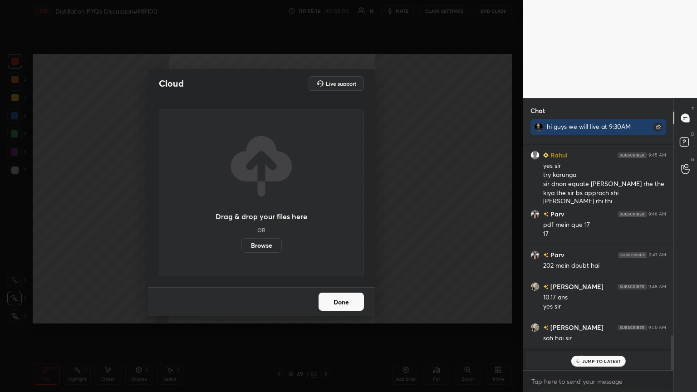
click at [326, 213] on button "Done" at bounding box center [341, 302] width 45 height 18
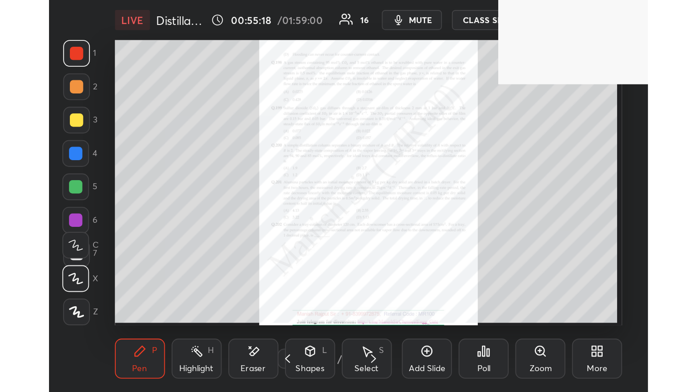
scroll to position [155, 289]
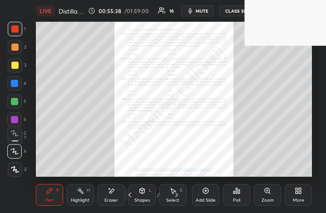
click at [305, 201] on div "More" at bounding box center [298, 195] width 27 height 22
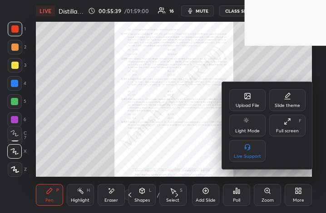
click at [288, 137] on div "Upload File Slide theme Light Mode Full screen F Live Support" at bounding box center [267, 125] width 76 height 73
click at [287, 132] on div "Full screen" at bounding box center [287, 131] width 23 height 5
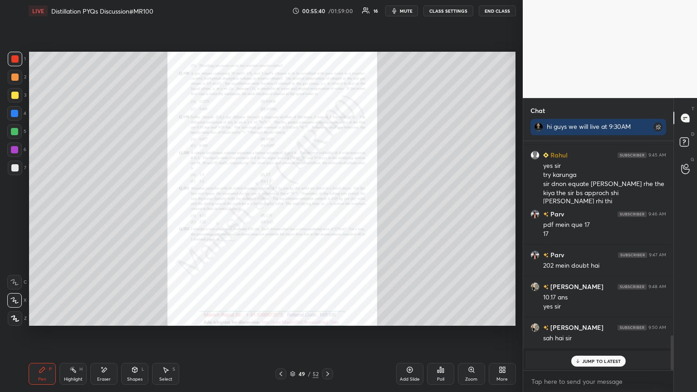
scroll to position [45067, 44914]
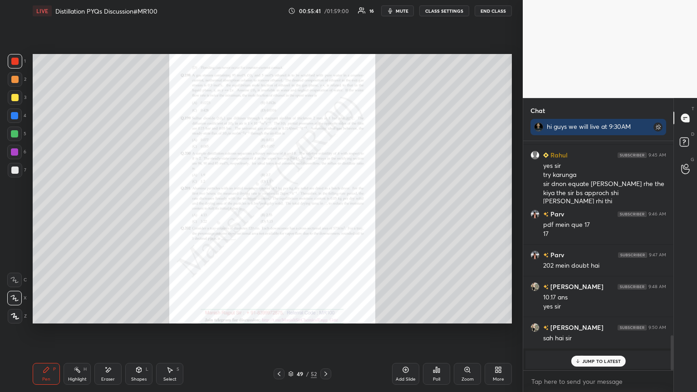
click at [326, 213] on div "JUMP TO LATEST" at bounding box center [598, 361] width 54 height 11
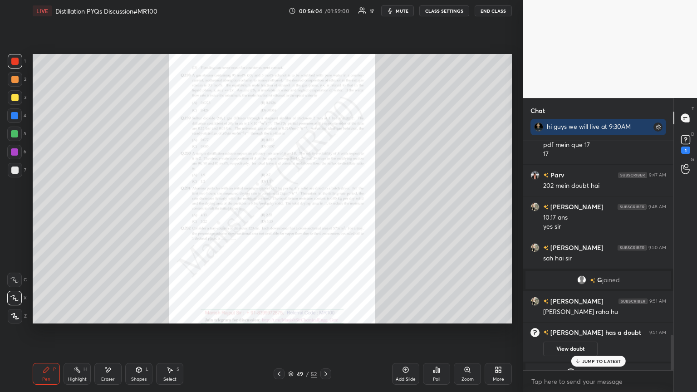
scroll to position [1249, 0]
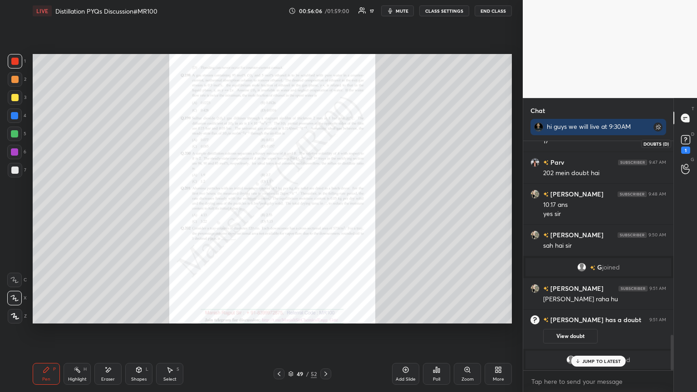
click at [326, 137] on div "1" at bounding box center [686, 143] width 18 height 16
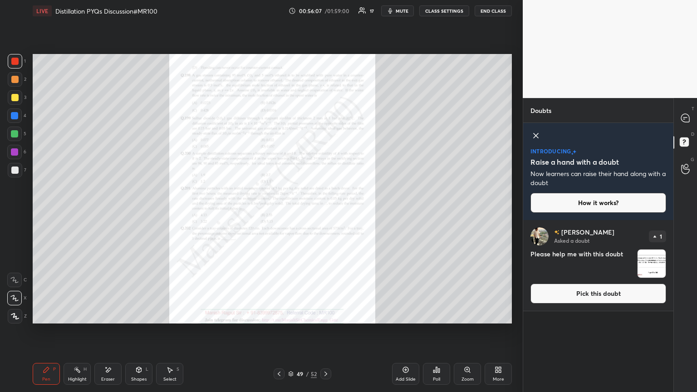
click at [326, 213] on button "Pick this doubt" at bounding box center [599, 294] width 136 height 20
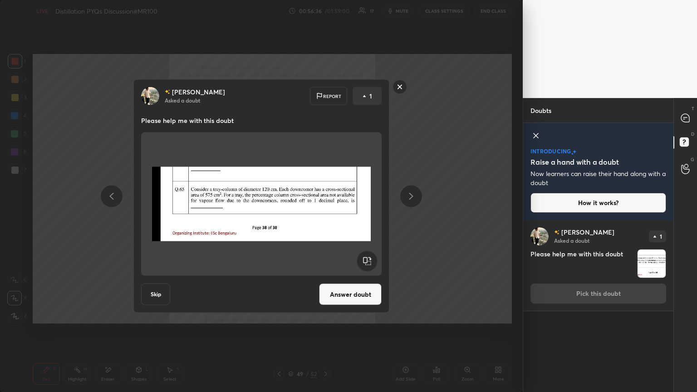
click at [326, 88] on rect at bounding box center [400, 87] width 14 height 14
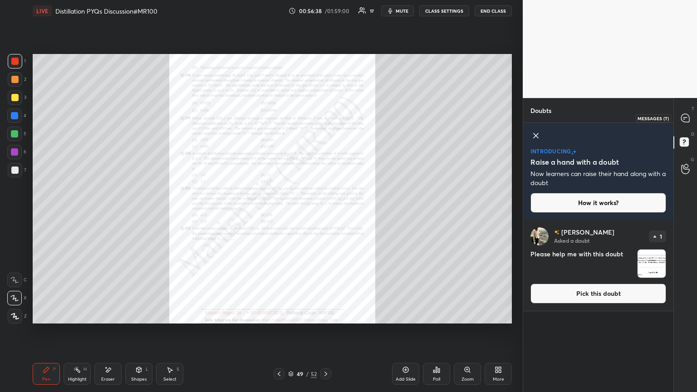
click at [326, 116] on icon at bounding box center [686, 119] width 10 height 10
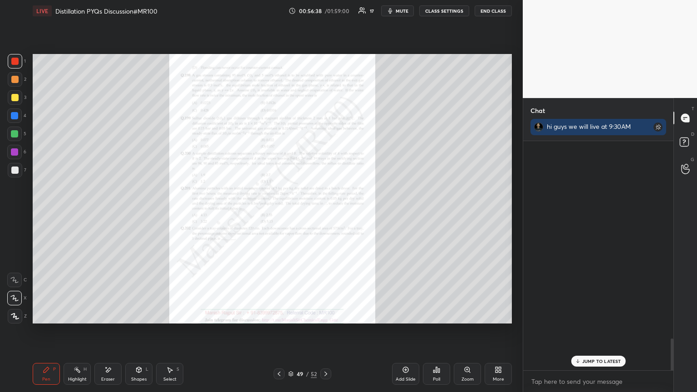
scroll to position [227, 148]
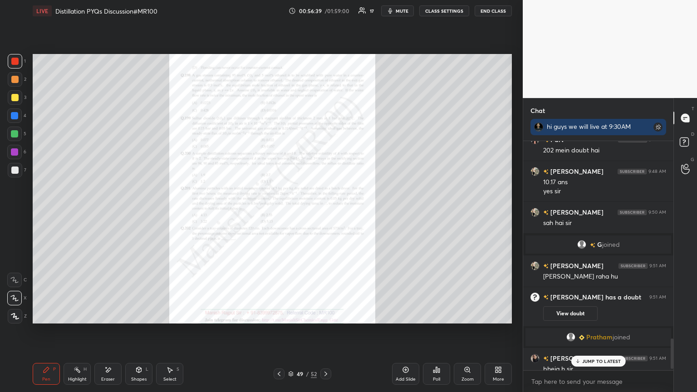
click at [326, 213] on p "JUMP TO LATEST" at bounding box center [601, 361] width 39 height 5
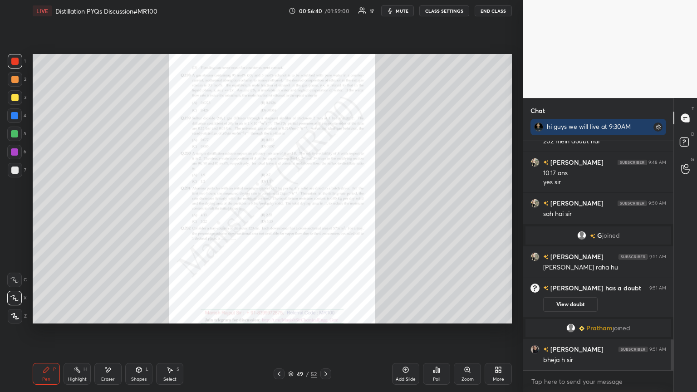
scroll to position [1486, 0]
click at [326, 213] on div "Zoom" at bounding box center [467, 374] width 27 height 22
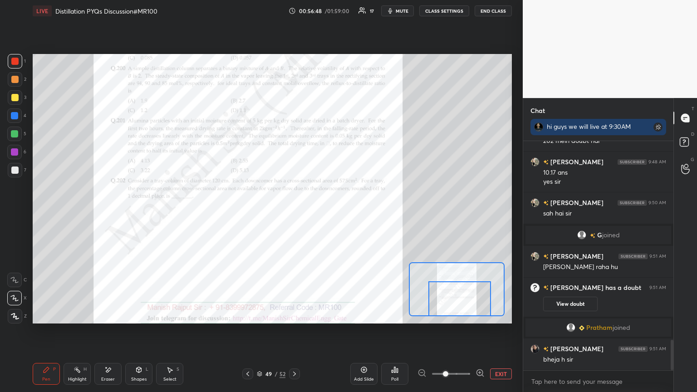
drag, startPoint x: 447, startPoint y: 292, endPoint x: 448, endPoint y: 300, distance: 7.8
click at [326, 213] on div at bounding box center [460, 298] width 63 height 35
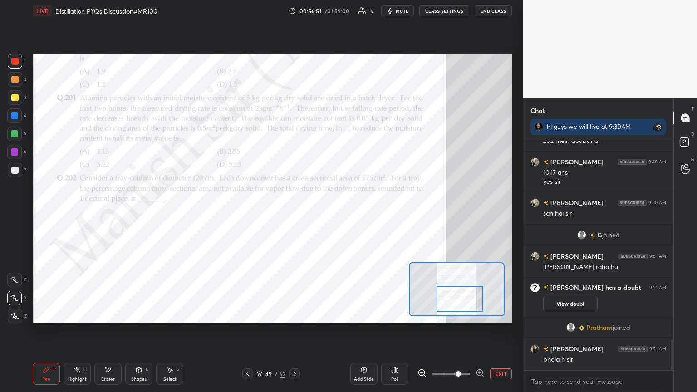
click at [326, 213] on span at bounding box center [458, 373] width 5 height 5
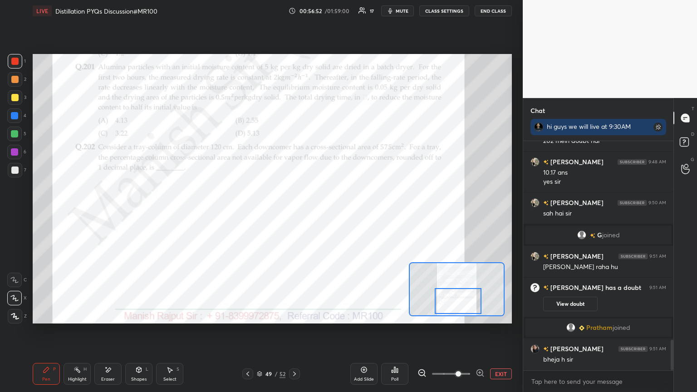
click at [326, 213] on div at bounding box center [458, 301] width 47 height 26
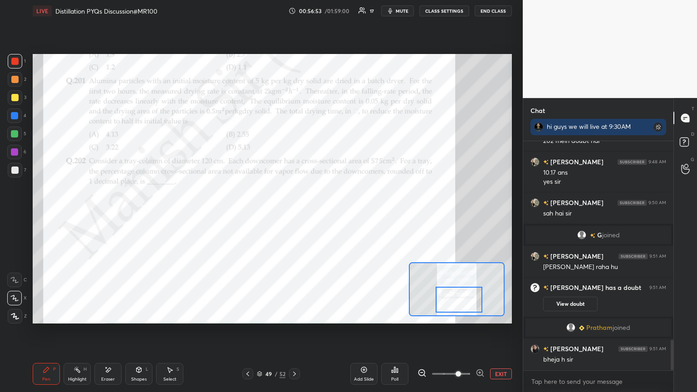
click at [326, 213] on div at bounding box center [459, 300] width 47 height 26
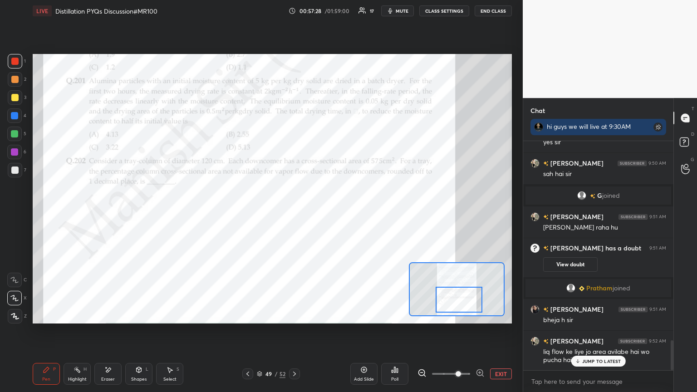
click at [326, 213] on p "JUMP TO LATEST" at bounding box center [601, 361] width 39 height 5
click at [326, 140] on rect at bounding box center [684, 142] width 9 height 9
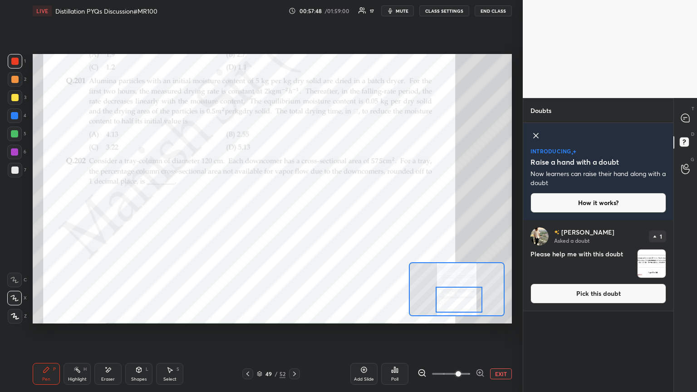
scroll to position [3, 3]
click at [326, 122] on icon at bounding box center [685, 118] width 8 height 8
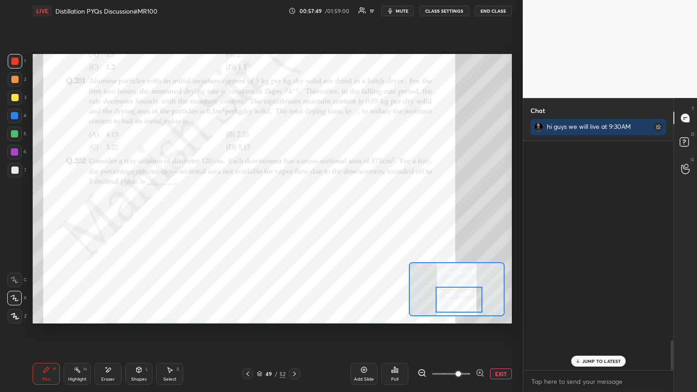
scroll to position [227, 148]
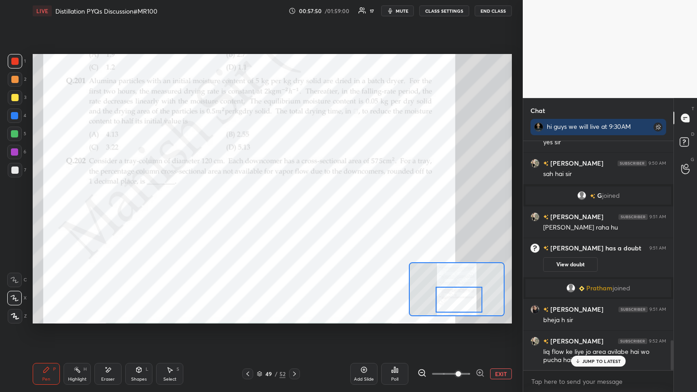
click at [326, 213] on div "JUMP TO LATEST" at bounding box center [598, 361] width 54 height 11
drag, startPoint x: 38, startPoint y: 366, endPoint x: 39, endPoint y: 351, distance: 15.5
click at [36, 213] on div "Pen P Highlight H Eraser Shapes L Select S 49 / 52 Add Slide Poll EXIT" at bounding box center [272, 374] width 479 height 36
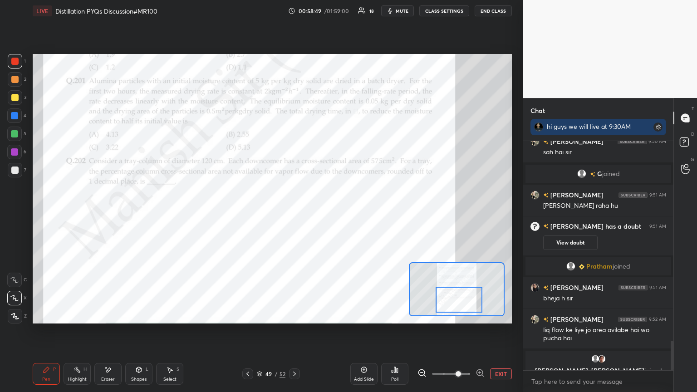
scroll to position [1338, 0]
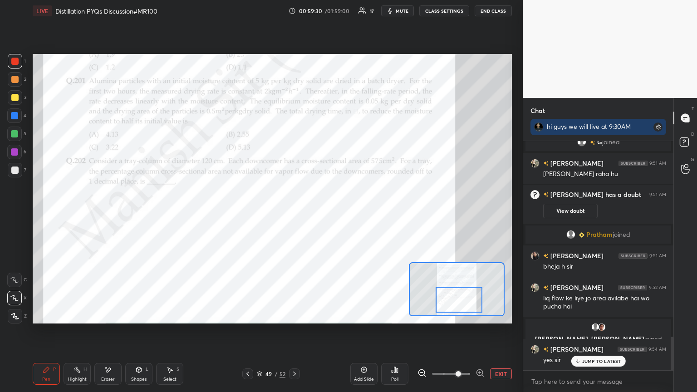
click at [13, 133] on div at bounding box center [14, 133] width 7 height 7
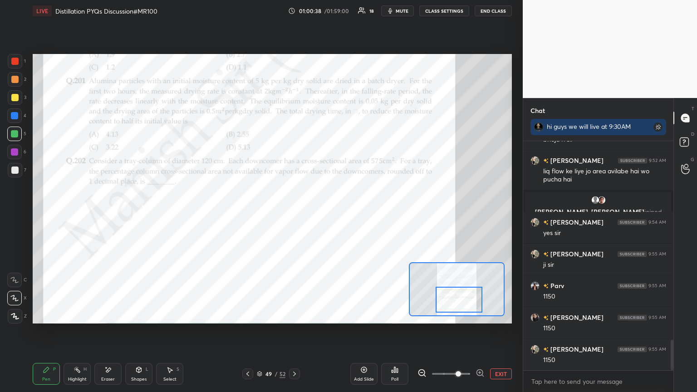
scroll to position [1498, 0]
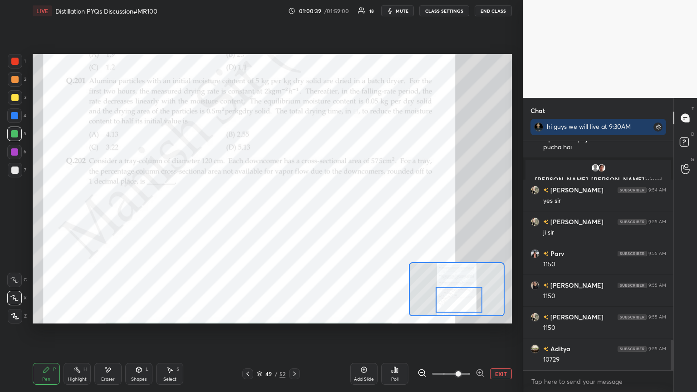
click at [113, 213] on div "Eraser" at bounding box center [108, 379] width 14 height 5
click at [44, 213] on div "Pen P" at bounding box center [46, 374] width 27 height 22
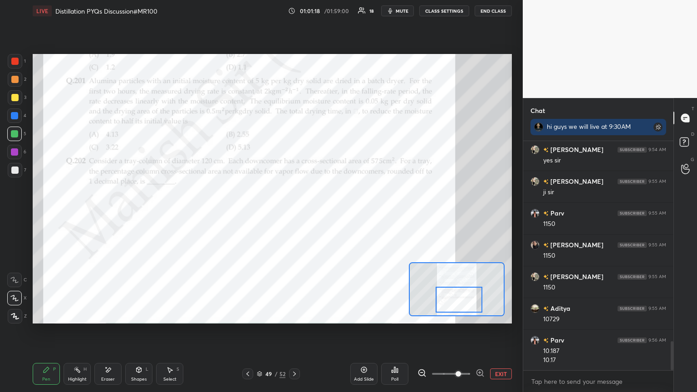
scroll to position [1570, 0]
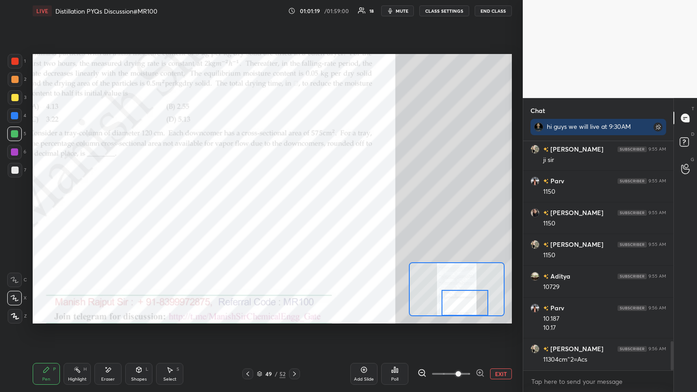
drag, startPoint x: 454, startPoint y: 298, endPoint x: 459, endPoint y: 301, distance: 6.9
click at [326, 213] on div at bounding box center [465, 303] width 47 height 26
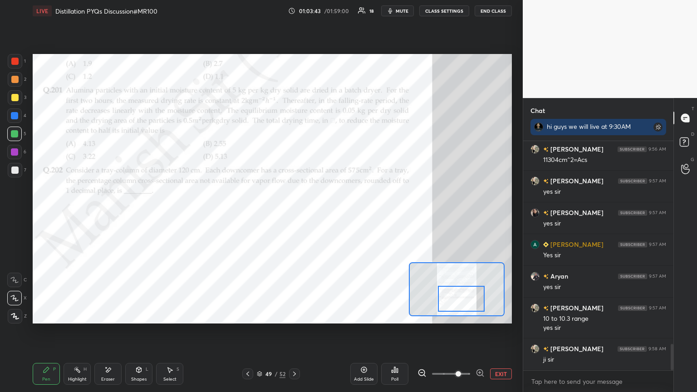
scroll to position [1802, 0]
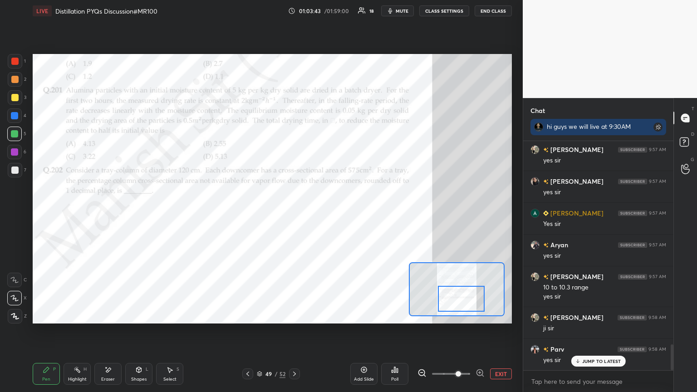
drag, startPoint x: 472, startPoint y: 305, endPoint x: 467, endPoint y: 301, distance: 7.1
click at [326, 213] on div at bounding box center [461, 299] width 47 height 26
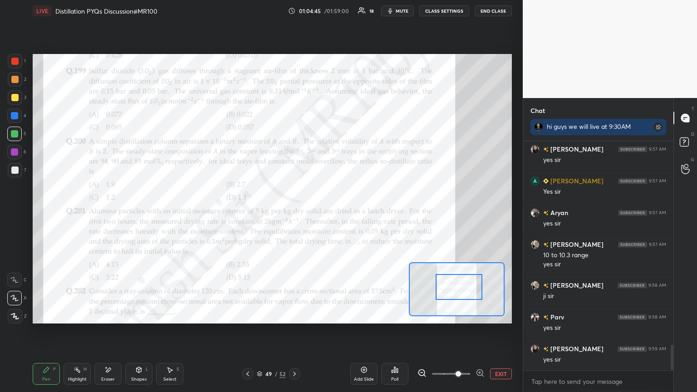
drag, startPoint x: 469, startPoint y: 306, endPoint x: 467, endPoint y: 295, distance: 12.0
click at [326, 213] on div at bounding box center [459, 287] width 47 height 26
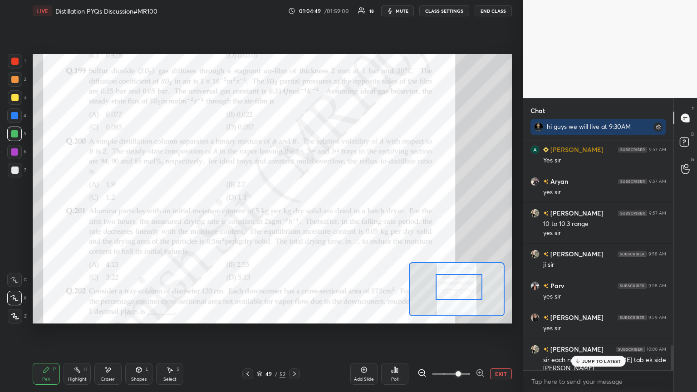
scroll to position [1897, 0]
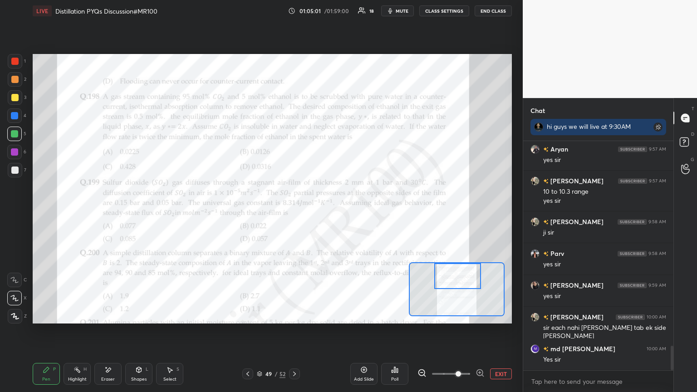
drag, startPoint x: 463, startPoint y: 295, endPoint x: 461, endPoint y: 283, distance: 11.4
click at [326, 213] on div at bounding box center [457, 276] width 47 height 26
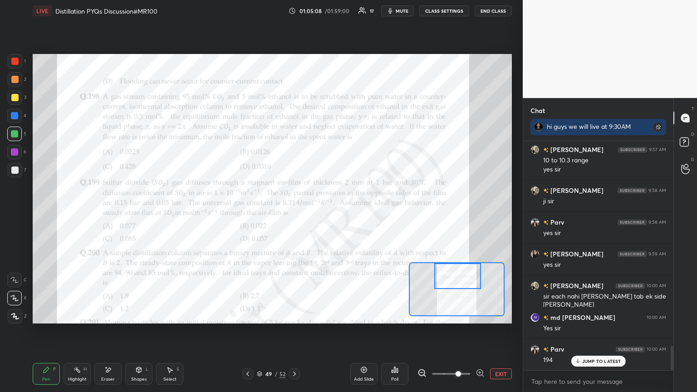
click at [249, 213] on icon at bounding box center [247, 373] width 7 height 7
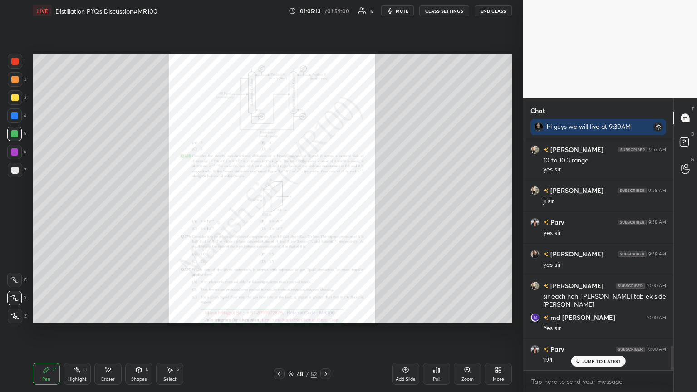
click at [326, 213] on div "Zoom" at bounding box center [467, 374] width 27 height 22
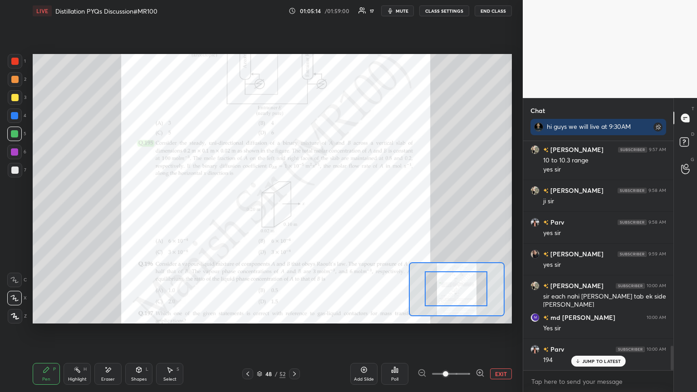
drag, startPoint x: 458, startPoint y: 289, endPoint x: 469, endPoint y: 287, distance: 10.5
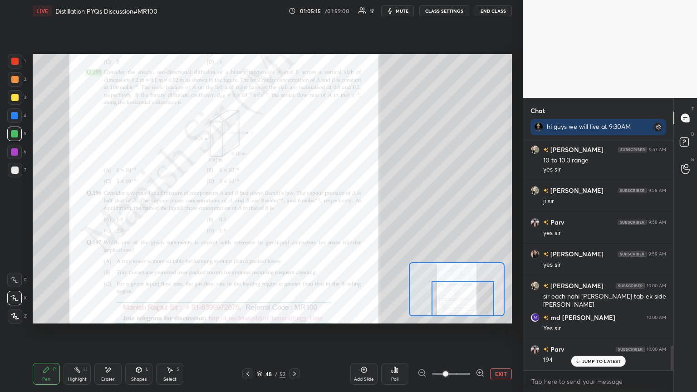
drag, startPoint x: 467, startPoint y: 285, endPoint x: 474, endPoint y: 296, distance: 13.6
click at [326, 213] on div at bounding box center [463, 298] width 63 height 35
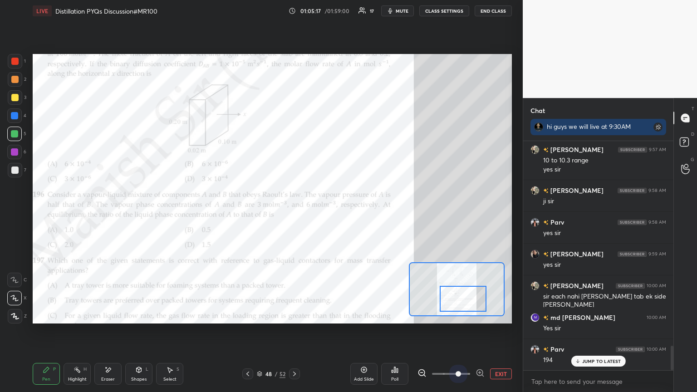
drag, startPoint x: 450, startPoint y: 374, endPoint x: 470, endPoint y: 362, distance: 23.4
click at [326, 213] on span at bounding box center [458, 373] width 5 height 5
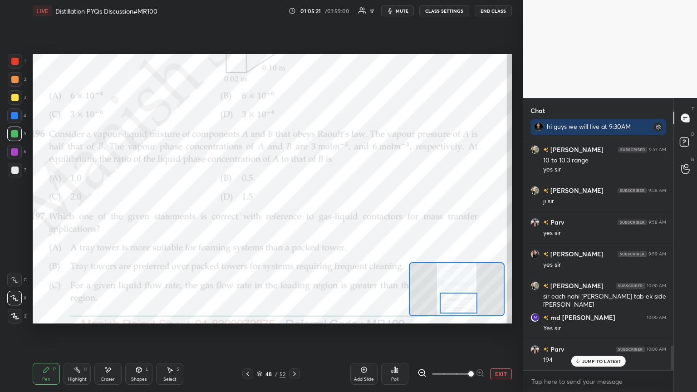
drag, startPoint x: 469, startPoint y: 300, endPoint x: 464, endPoint y: 304, distance: 6.1
click at [326, 213] on div at bounding box center [459, 303] width 38 height 21
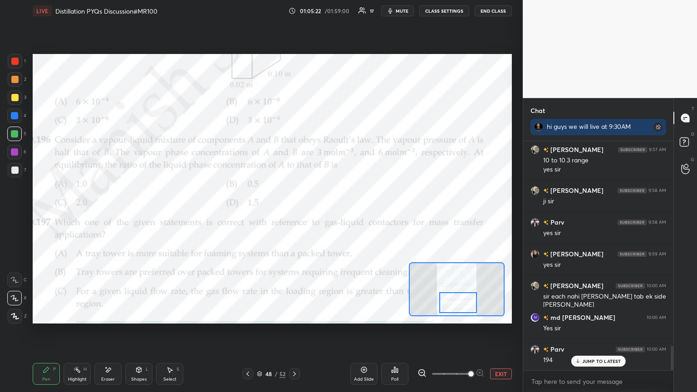
click at [326, 213] on div at bounding box center [458, 302] width 38 height 21
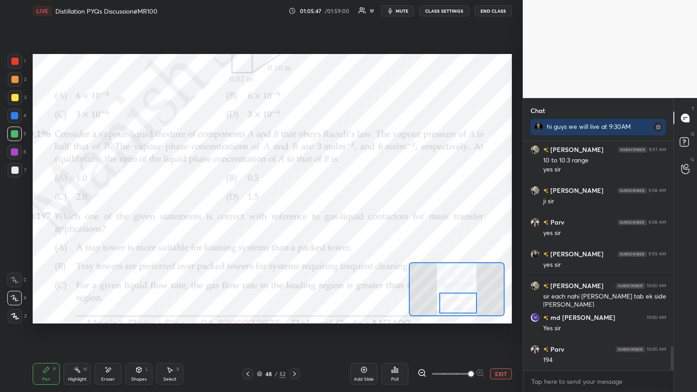
scroll to position [1961, 0]
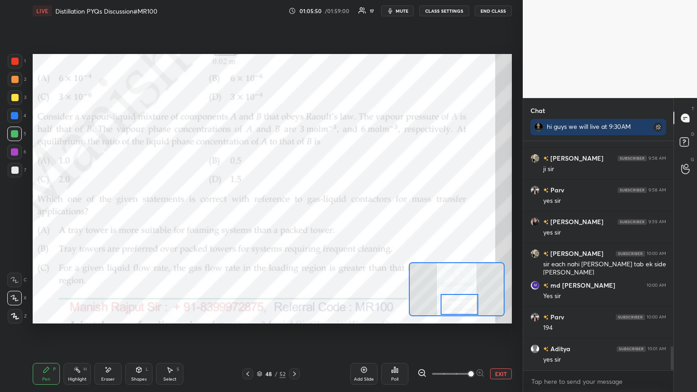
click at [326, 213] on div at bounding box center [460, 304] width 38 height 21
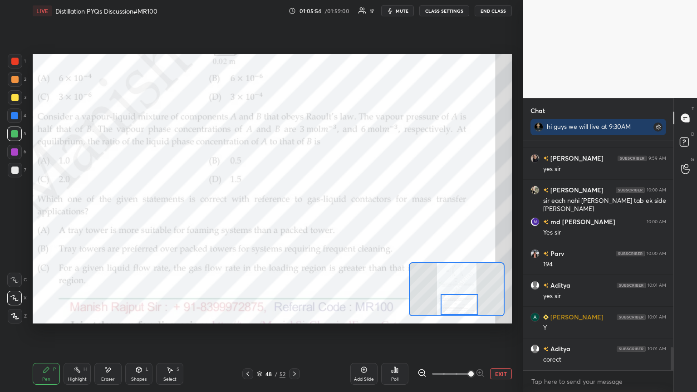
scroll to position [2056, 0]
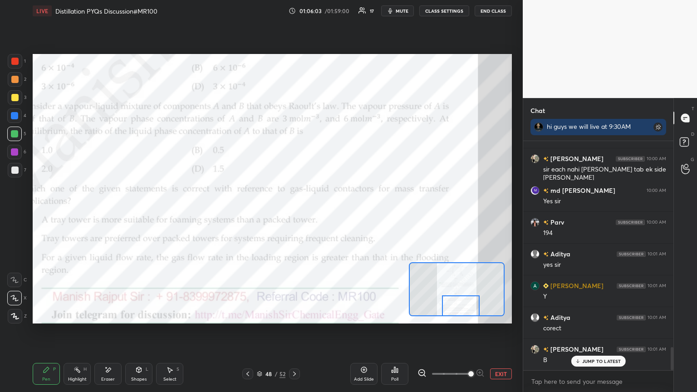
click at [326, 213] on div at bounding box center [461, 306] width 38 height 21
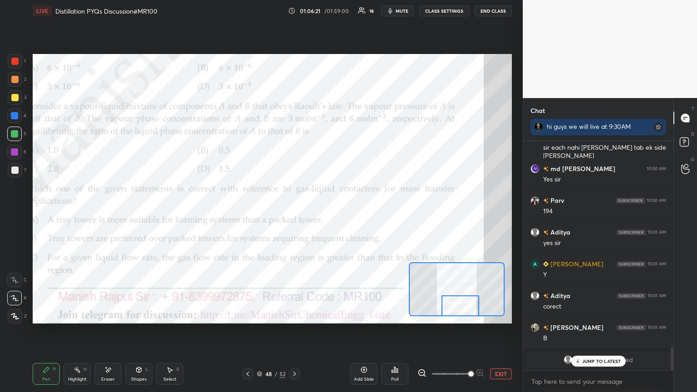
click at [326, 213] on p "JUMP TO LATEST" at bounding box center [601, 361] width 39 height 5
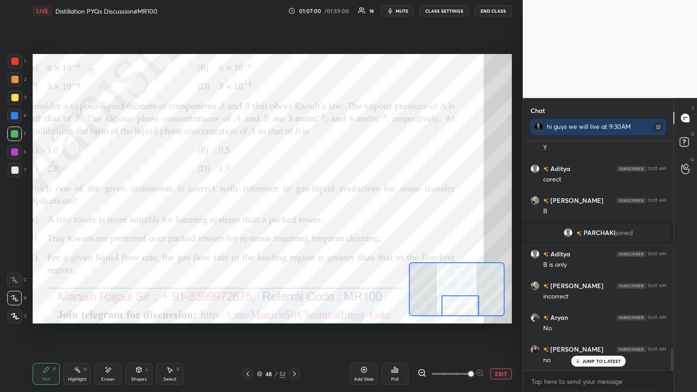
scroll to position [2245, 0]
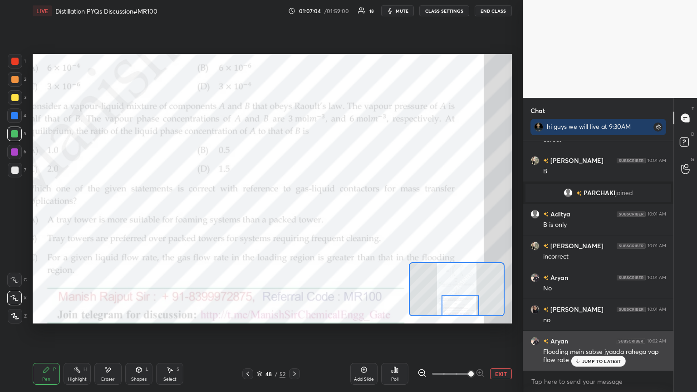
drag, startPoint x: 600, startPoint y: 361, endPoint x: 592, endPoint y: 361, distance: 7.7
click at [326, 213] on p "JUMP TO LATEST" at bounding box center [601, 361] width 39 height 5
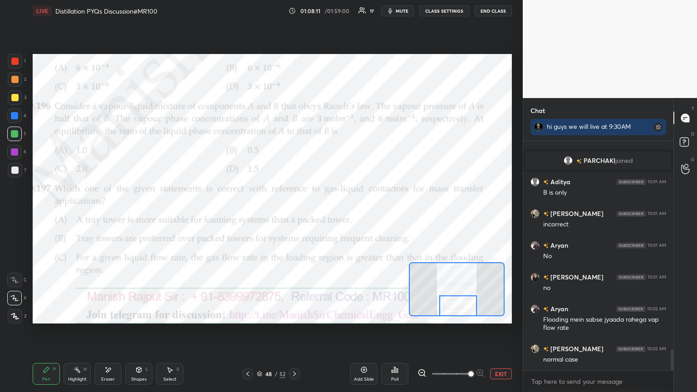
click at [326, 213] on div at bounding box center [458, 306] width 38 height 21
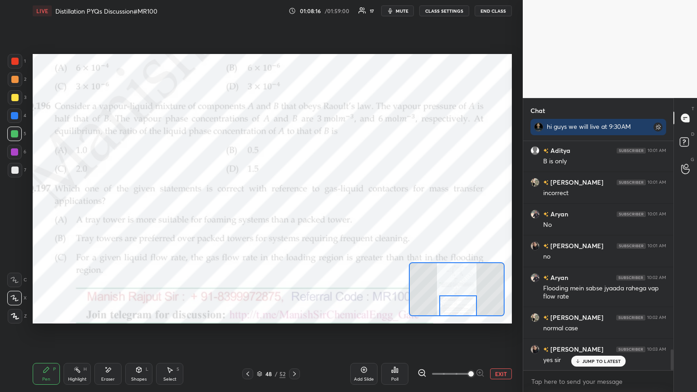
click at [295, 213] on icon at bounding box center [294, 373] width 7 height 7
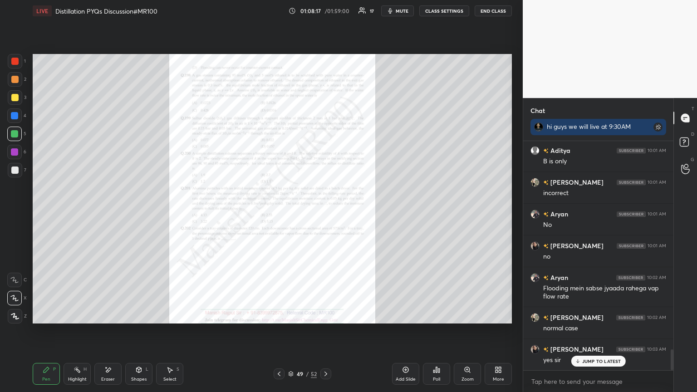
click at [326, 213] on div "Zoom" at bounding box center [468, 379] width 12 height 5
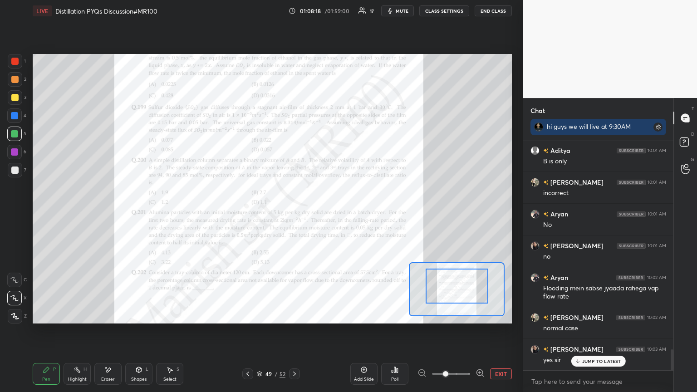
drag, startPoint x: 463, startPoint y: 299, endPoint x: 470, endPoint y: 289, distance: 13.0
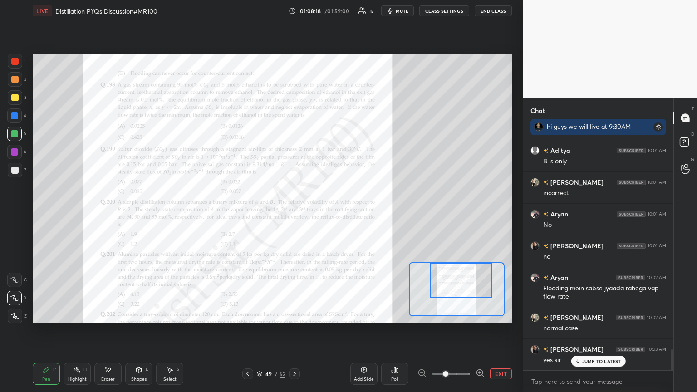
click at [326, 213] on div at bounding box center [461, 280] width 63 height 35
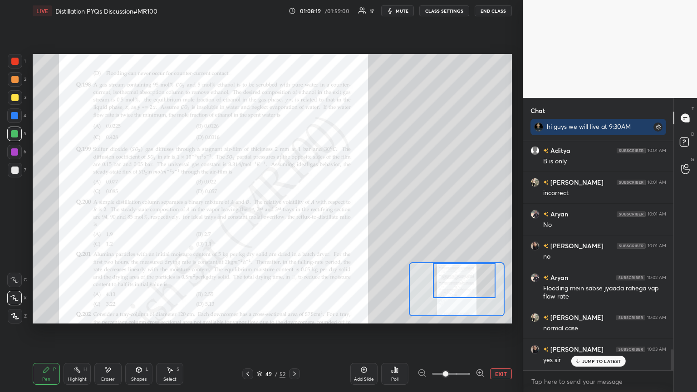
click at [326, 213] on div "Add Slide Poll EXIT" at bounding box center [431, 374] width 162 height 51
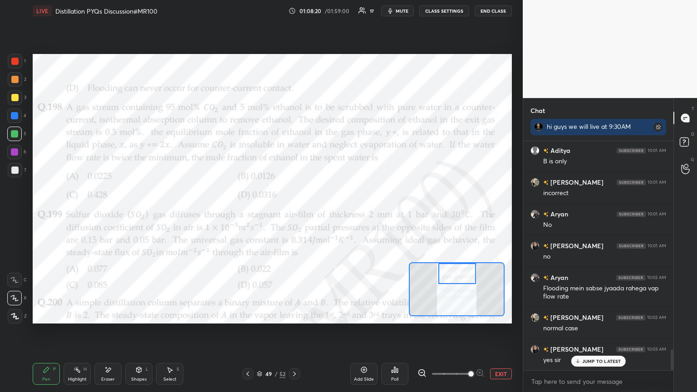
drag, startPoint x: 473, startPoint y: 286, endPoint x: 465, endPoint y: 278, distance: 10.9
click at [326, 213] on div at bounding box center [458, 273] width 38 height 21
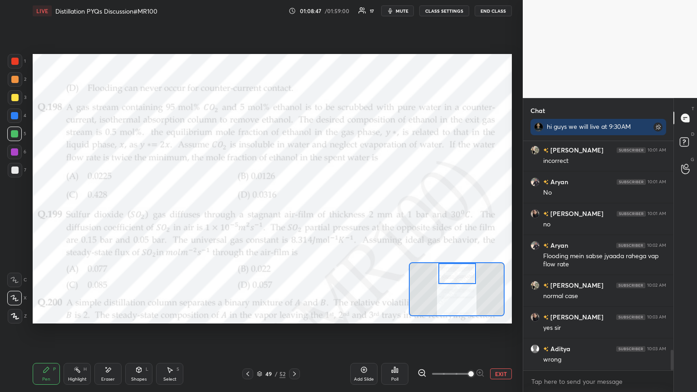
scroll to position [2372, 0]
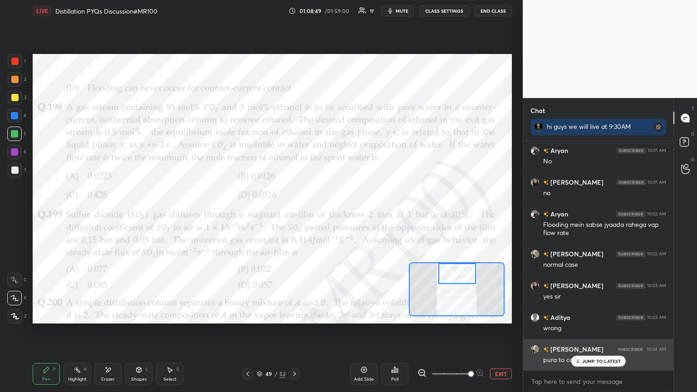
drag, startPoint x: 595, startPoint y: 361, endPoint x: 590, endPoint y: 359, distance: 5.3
click at [326, 213] on p "JUMP TO LATEST" at bounding box center [601, 361] width 39 height 5
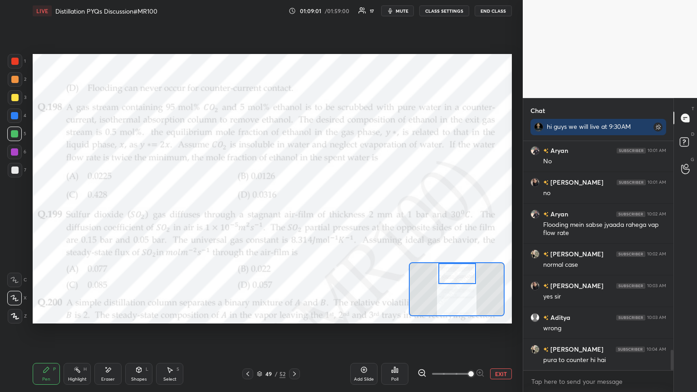
click at [249, 213] on icon at bounding box center [247, 373] width 7 height 7
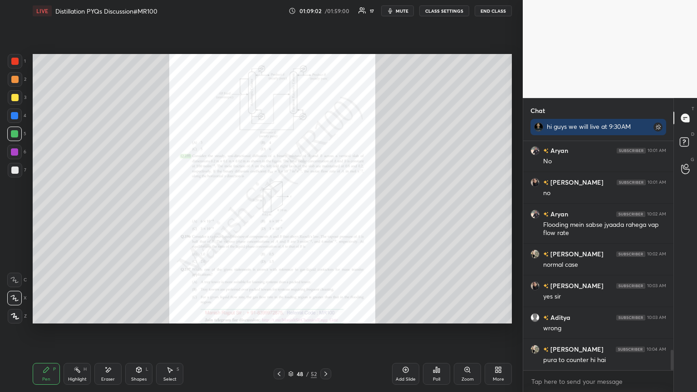
click at [326, 213] on div "Zoom" at bounding box center [468, 379] width 12 height 5
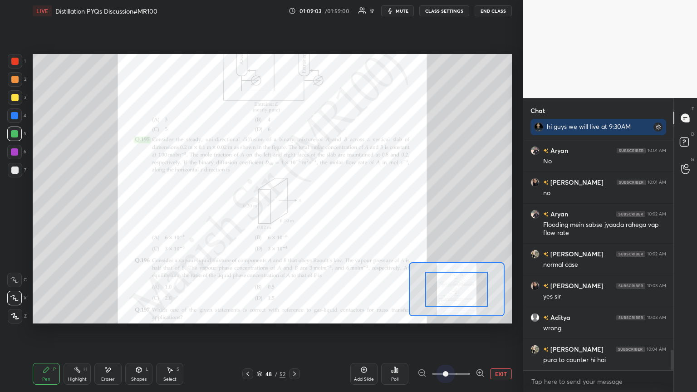
drag, startPoint x: 447, startPoint y: 376, endPoint x: 471, endPoint y: 355, distance: 31.9
click at [326, 213] on span at bounding box center [445, 373] width 5 height 5
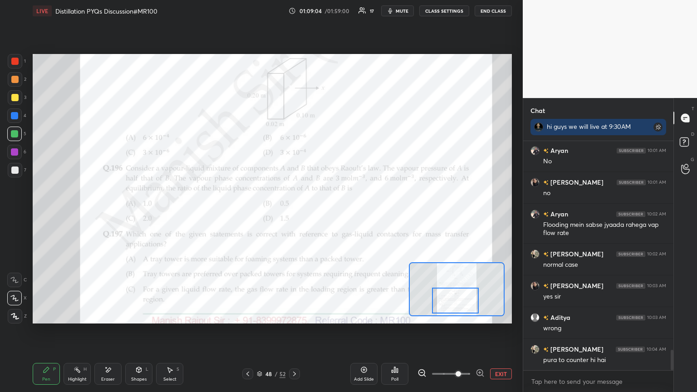
drag, startPoint x: 468, startPoint y: 289, endPoint x: 467, endPoint y: 301, distance: 12.3
click at [326, 213] on div at bounding box center [455, 301] width 47 height 26
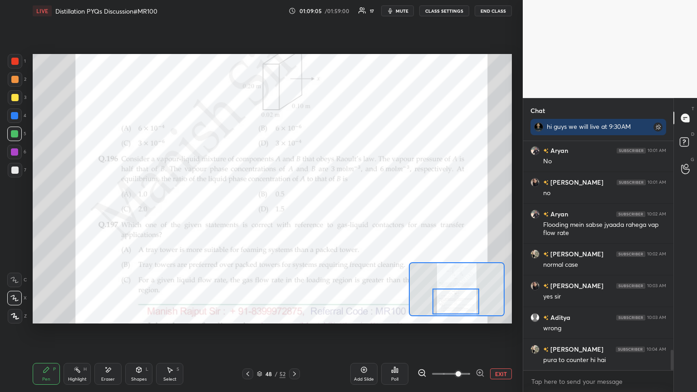
scroll to position [2404, 0]
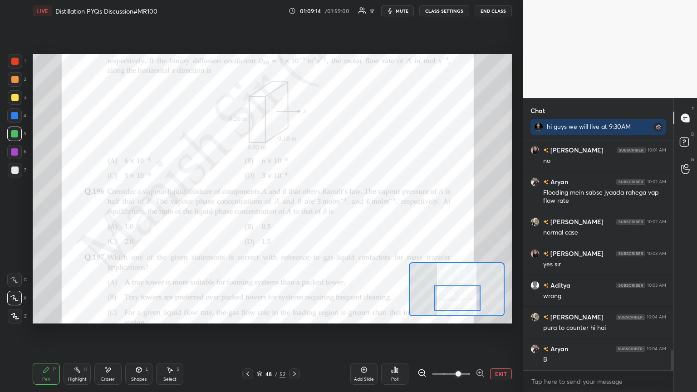
click at [326, 213] on div at bounding box center [457, 299] width 47 height 26
click at [110, 213] on div "Eraser" at bounding box center [107, 374] width 27 height 22
click at [9, 213] on span "Erase all" at bounding box center [15, 316] width 14 height 6
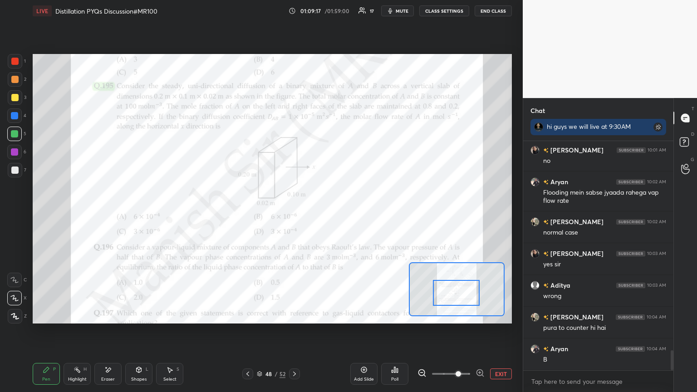
drag, startPoint x: 464, startPoint y: 299, endPoint x: 462, endPoint y: 285, distance: 14.6
click at [326, 213] on div at bounding box center [456, 293] width 47 height 26
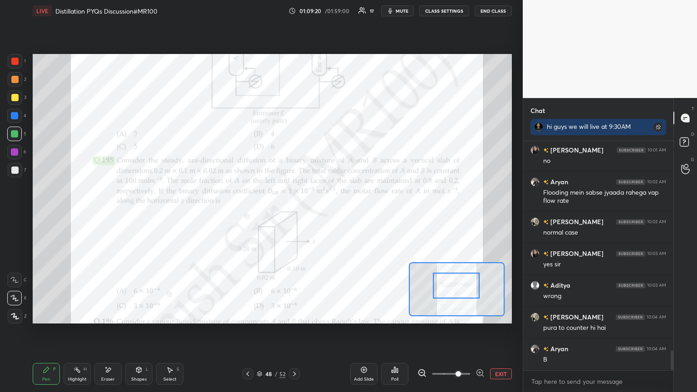
click at [247, 213] on icon at bounding box center [247, 373] width 7 height 7
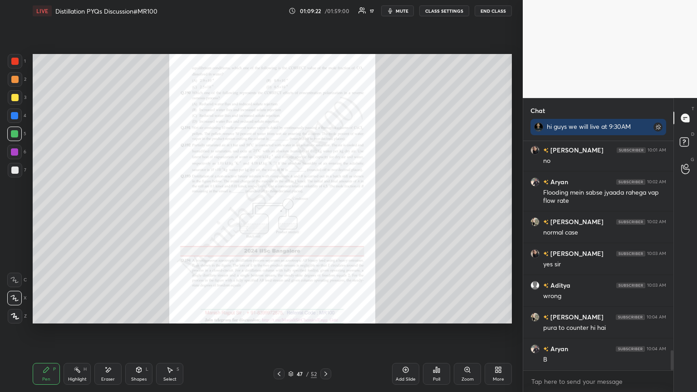
click at [326, 213] on div "Zoom" at bounding box center [467, 374] width 27 height 22
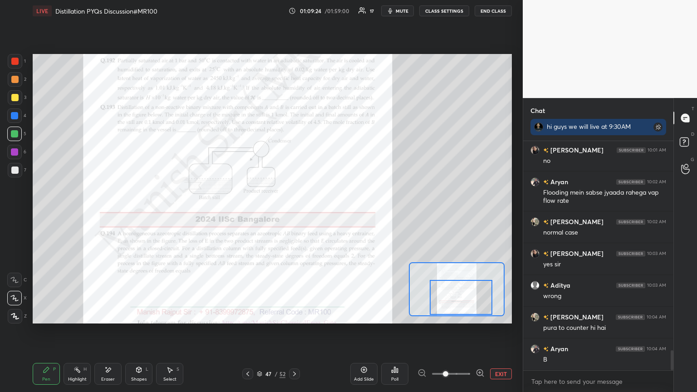
drag, startPoint x: 466, startPoint y: 289, endPoint x: 465, endPoint y: 294, distance: 5.1
click at [326, 213] on div at bounding box center [461, 297] width 63 height 35
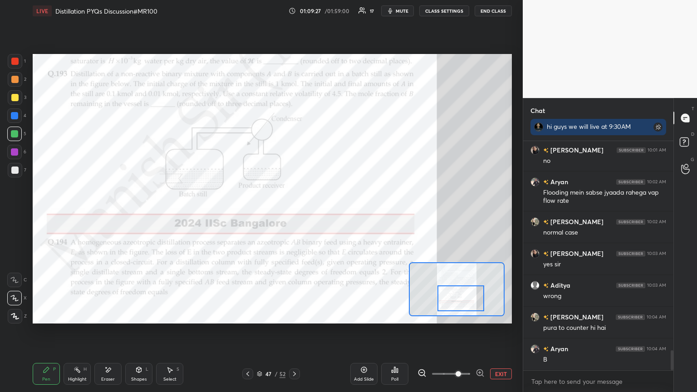
drag, startPoint x: 445, startPoint y: 375, endPoint x: 462, endPoint y: 358, distance: 24.1
click at [326, 213] on span at bounding box center [458, 373] width 5 height 5
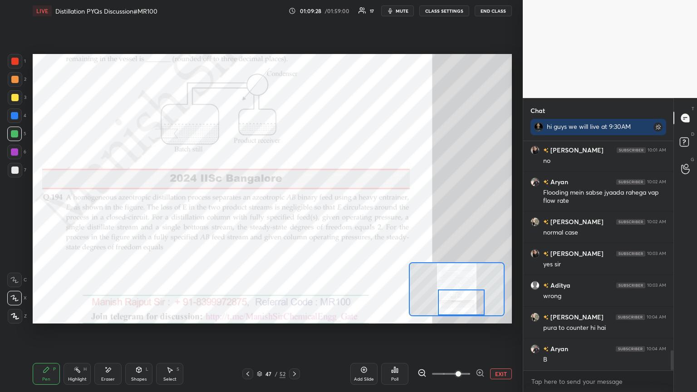
drag, startPoint x: 470, startPoint y: 300, endPoint x: 469, endPoint y: 306, distance: 5.5
click at [326, 213] on div at bounding box center [461, 303] width 47 height 26
click at [297, 213] on icon at bounding box center [294, 373] width 7 height 7
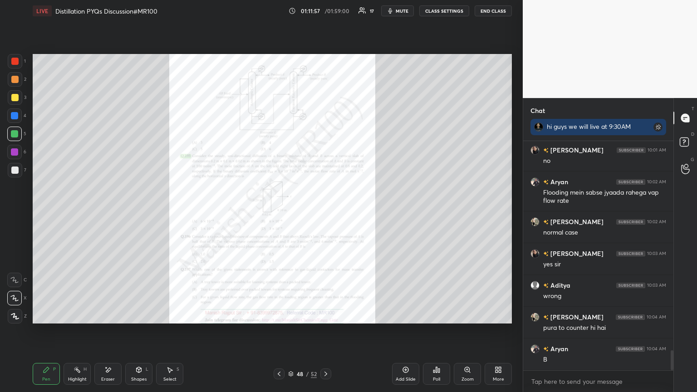
click at [326, 213] on icon at bounding box center [467, 369] width 7 height 7
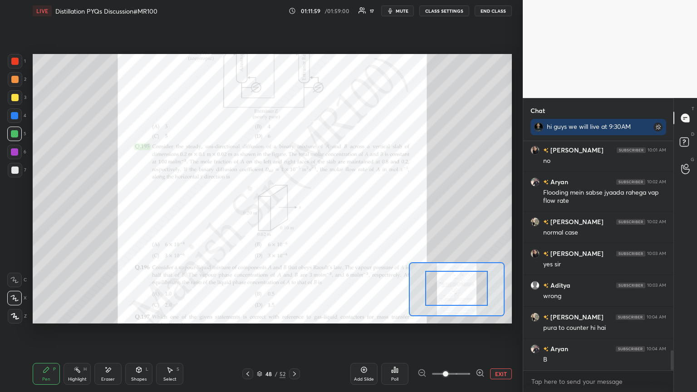
drag, startPoint x: 448, startPoint y: 295, endPoint x: 457, endPoint y: 282, distance: 15.9
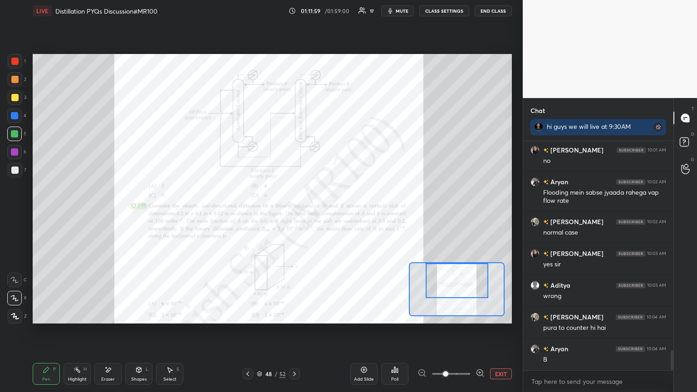
drag, startPoint x: 457, startPoint y: 287, endPoint x: 458, endPoint y: 271, distance: 15.4
click at [326, 213] on div at bounding box center [457, 280] width 63 height 35
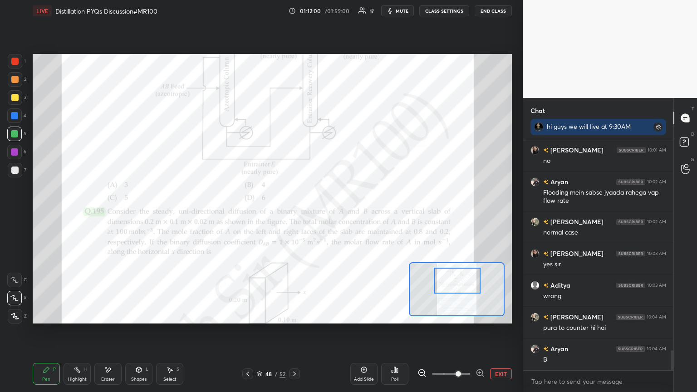
click at [326, 213] on span at bounding box center [458, 373] width 5 height 5
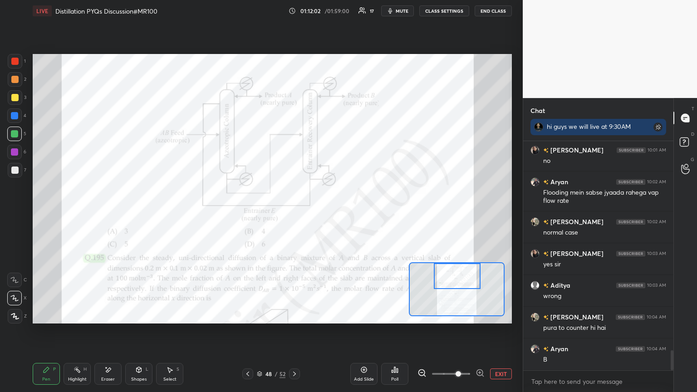
drag, startPoint x: 465, startPoint y: 285, endPoint x: 465, endPoint y: 276, distance: 8.6
click at [326, 213] on div at bounding box center [457, 276] width 47 height 26
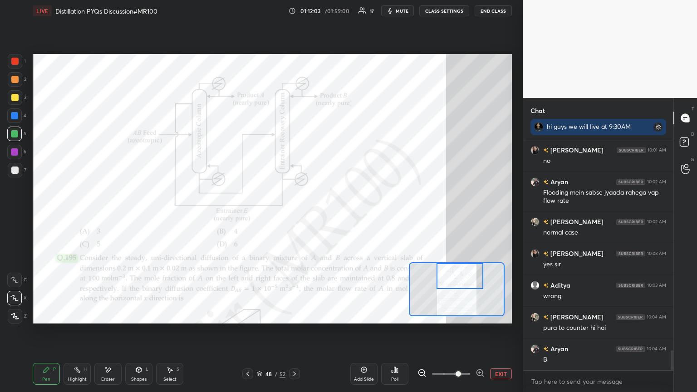
click at [326, 213] on div at bounding box center [460, 276] width 47 height 26
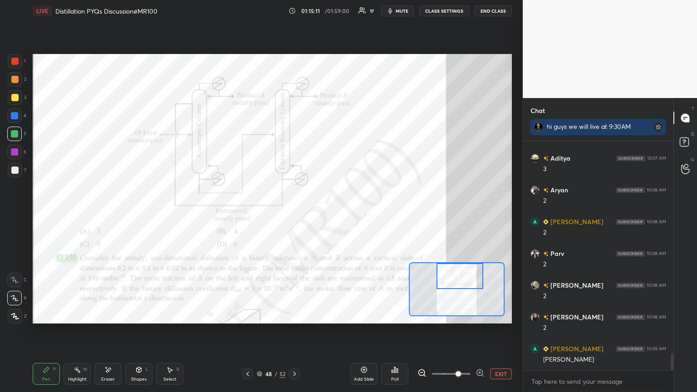
scroll to position [2825, 0]
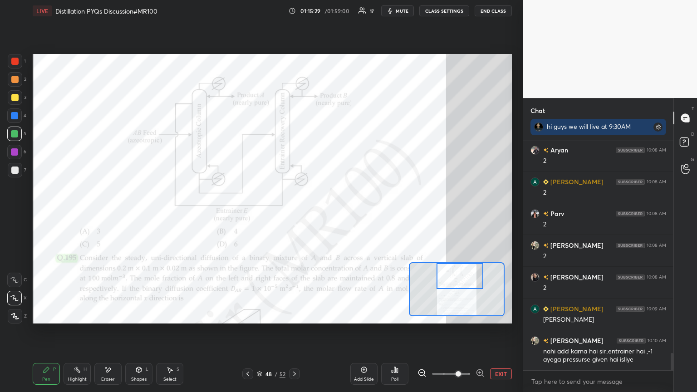
click at [105, 213] on div "Eraser" at bounding box center [107, 374] width 27 height 22
click at [51, 213] on div "Pen P" at bounding box center [46, 374] width 27 height 22
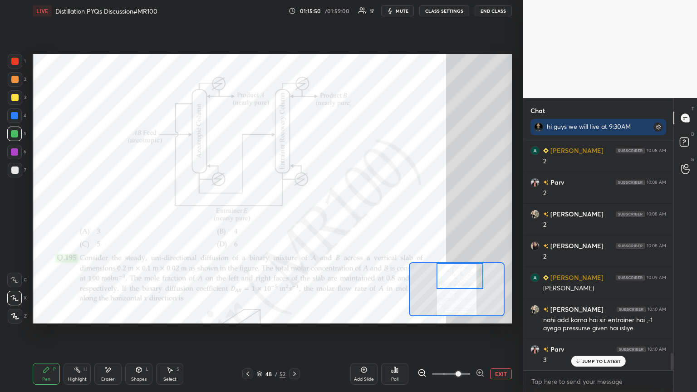
scroll to position [2889, 0]
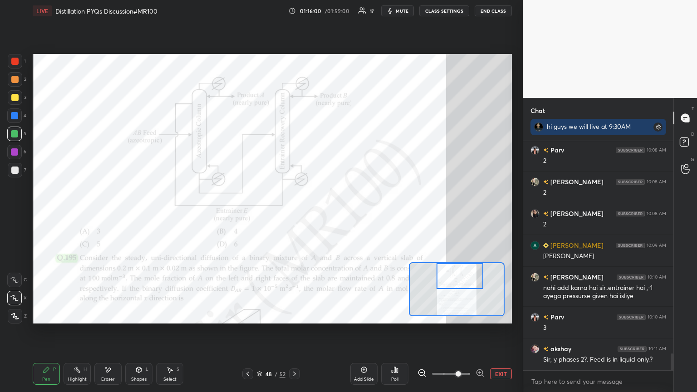
click at [249, 213] on icon at bounding box center [247, 373] width 7 height 7
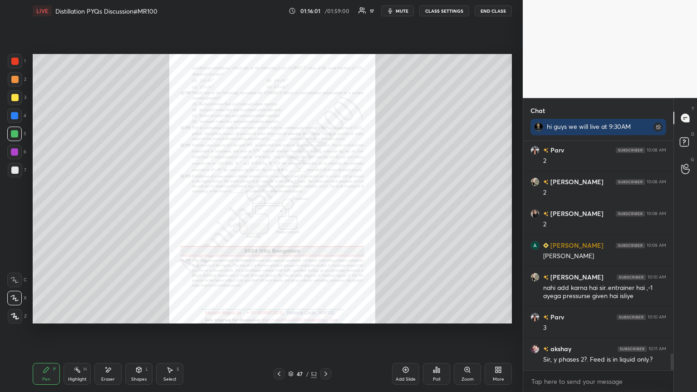
click at [326, 213] on div "Zoom" at bounding box center [468, 379] width 12 height 5
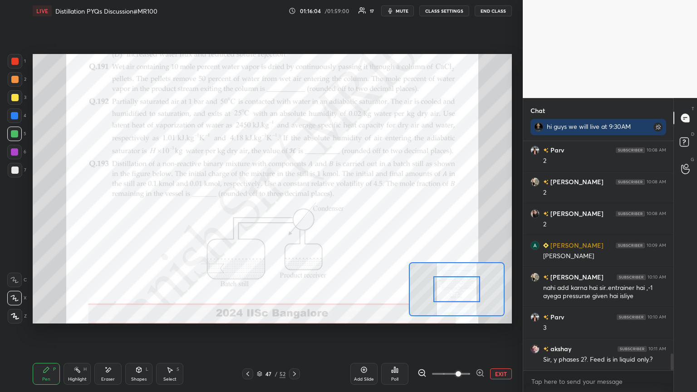
drag, startPoint x: 455, startPoint y: 375, endPoint x: 459, endPoint y: 373, distance: 4.7
click at [326, 213] on span at bounding box center [458, 373] width 5 height 5
click at [293, 213] on icon at bounding box center [294, 373] width 7 height 7
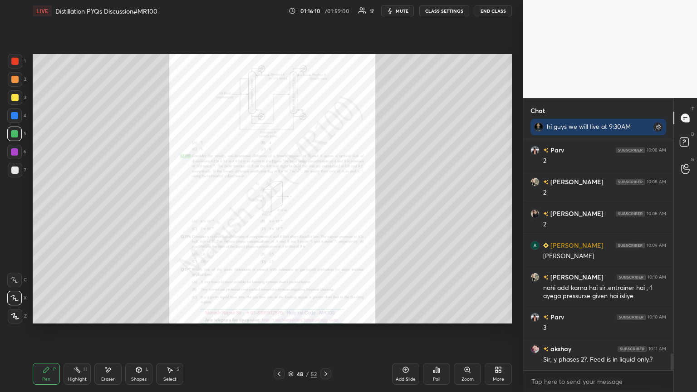
click at [279, 213] on icon at bounding box center [279, 373] width 7 height 7
click at [326, 213] on div "Zoom" at bounding box center [468, 379] width 12 height 5
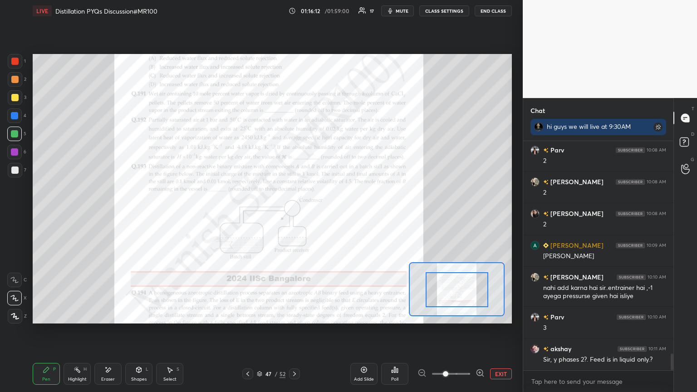
drag, startPoint x: 448, startPoint y: 294, endPoint x: 457, endPoint y: 291, distance: 9.2
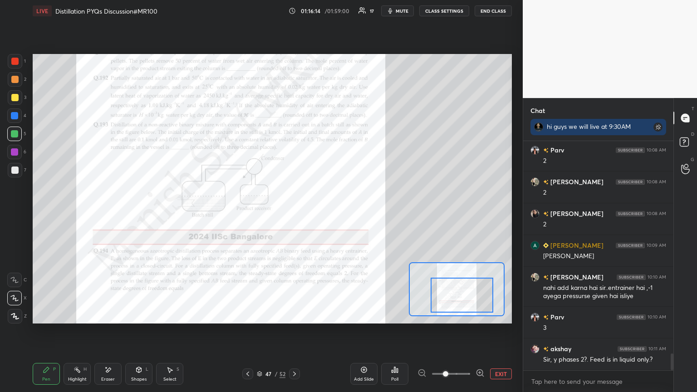
drag, startPoint x: 458, startPoint y: 291, endPoint x: 461, endPoint y: 296, distance: 5.8
click at [326, 213] on div at bounding box center [462, 295] width 63 height 35
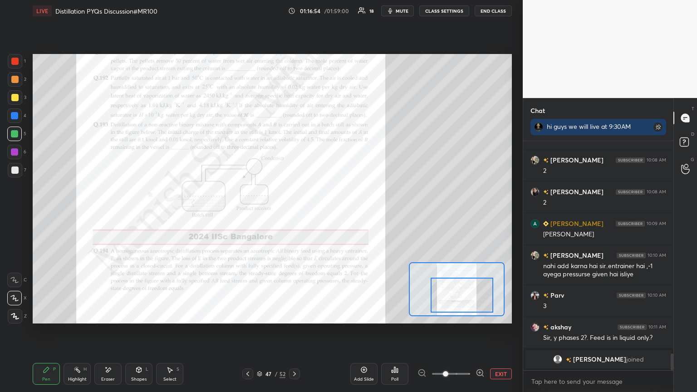
click at [292, 213] on icon at bounding box center [294, 373] width 7 height 7
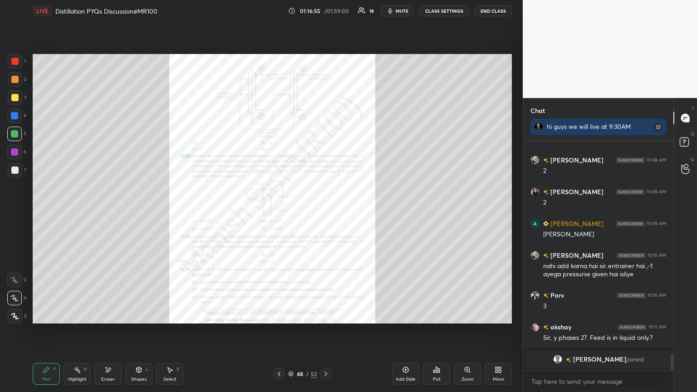
click at [326, 213] on div "Zoom" at bounding box center [468, 379] width 12 height 5
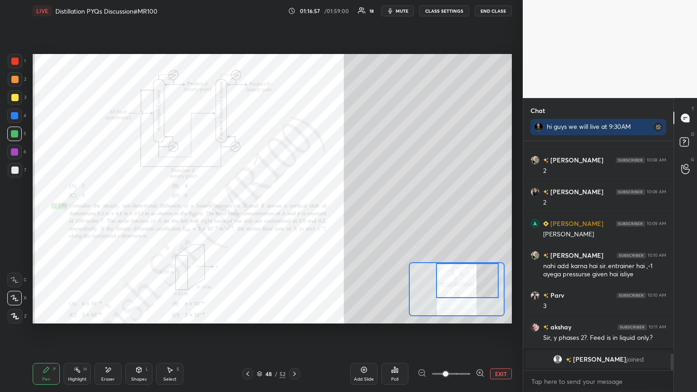
drag, startPoint x: 469, startPoint y: 296, endPoint x: 473, endPoint y: 287, distance: 9.5
click at [326, 213] on div at bounding box center [467, 280] width 63 height 35
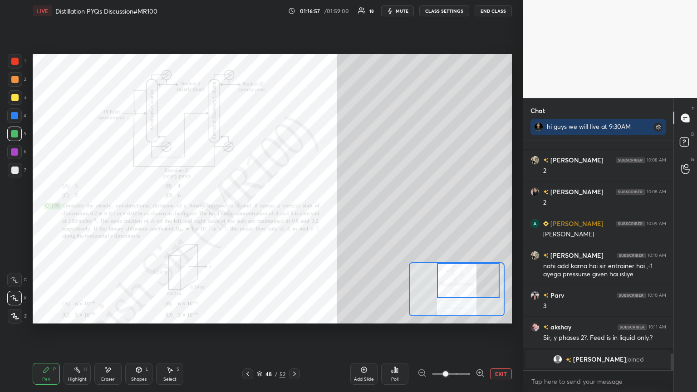
click at [326, 213] on div at bounding box center [468, 280] width 63 height 35
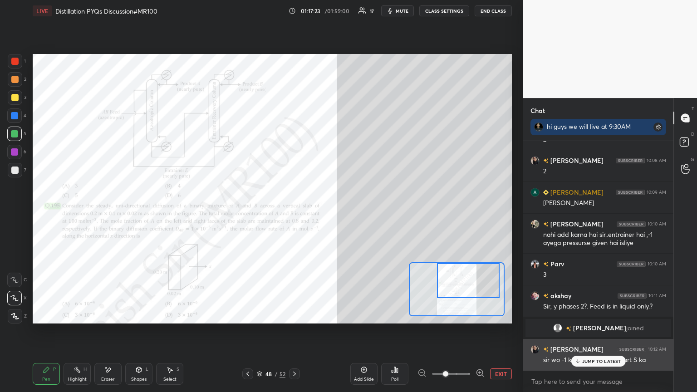
click at [326, 213] on p "JUMP TO LATEST" at bounding box center [601, 361] width 39 height 5
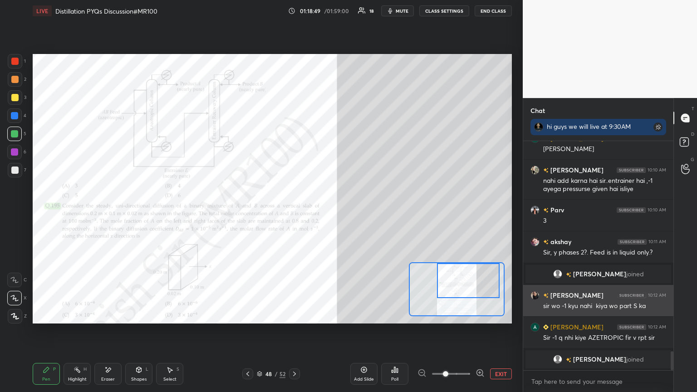
scroll to position [2537, 0]
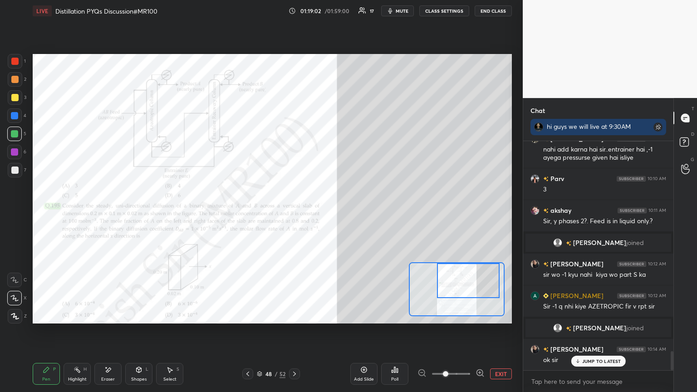
click at [111, 213] on div "Eraser" at bounding box center [108, 379] width 14 height 5
click at [47, 213] on div "Pen" at bounding box center [46, 379] width 8 height 5
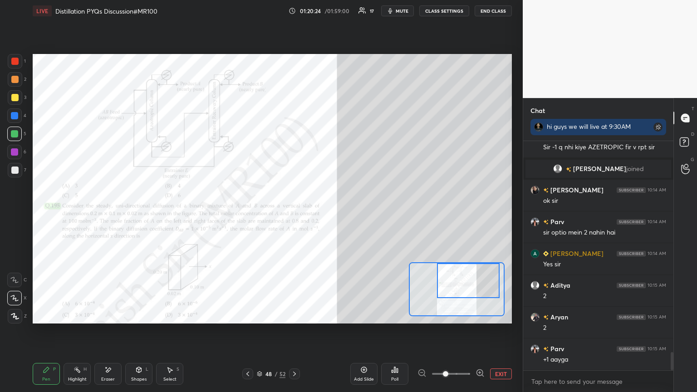
scroll to position [2718, 0]
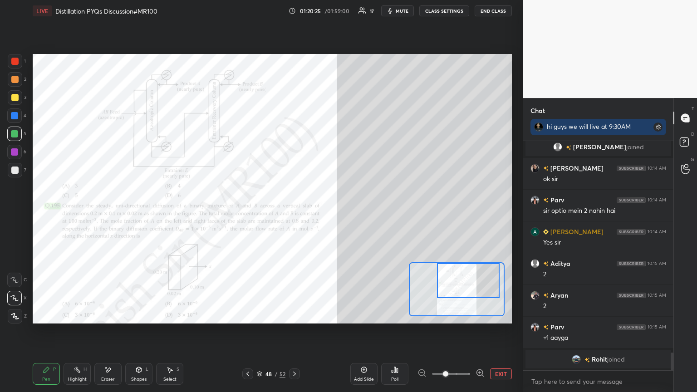
click at [14, 79] on div at bounding box center [14, 79] width 7 height 7
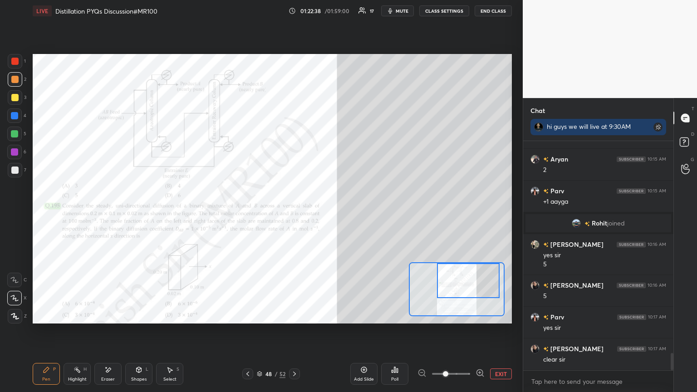
scroll to position [2822, 0]
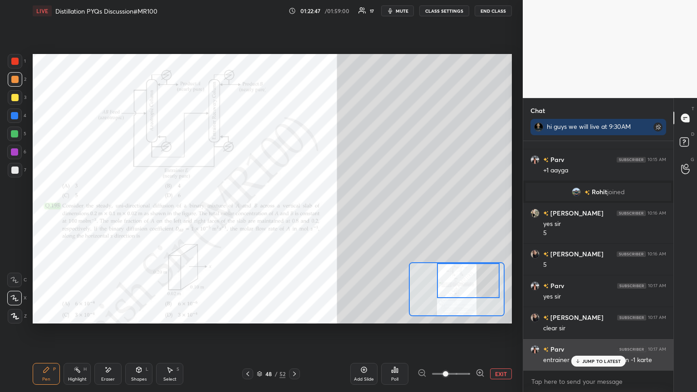
click at [326, 213] on div "JUMP TO LATEST" at bounding box center [598, 361] width 54 height 11
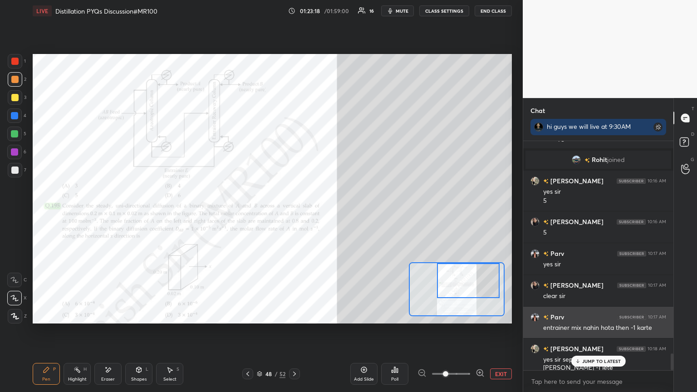
scroll to position [2886, 0]
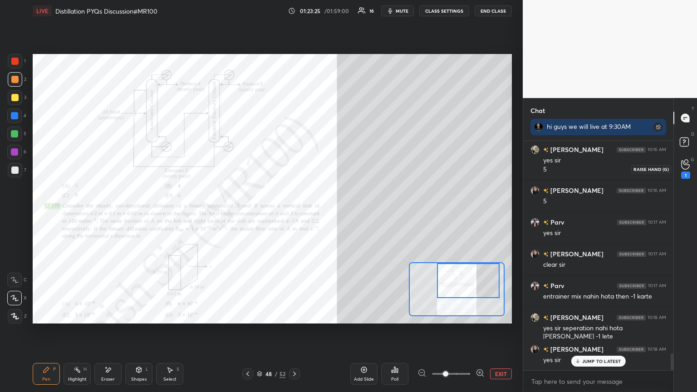
click at [326, 167] on icon at bounding box center [685, 164] width 9 height 10
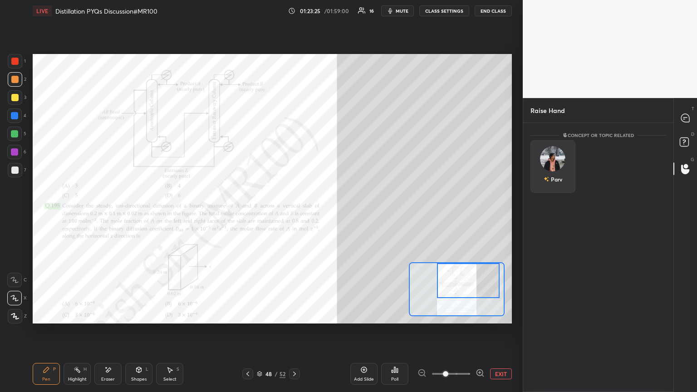
click at [326, 163] on div "Parv" at bounding box center [553, 166] width 45 height 53
drag, startPoint x: 564, startPoint y: 183, endPoint x: 568, endPoint y: 179, distance: 5.5
click at [326, 184] on button "INVITE" at bounding box center [553, 186] width 37 height 12
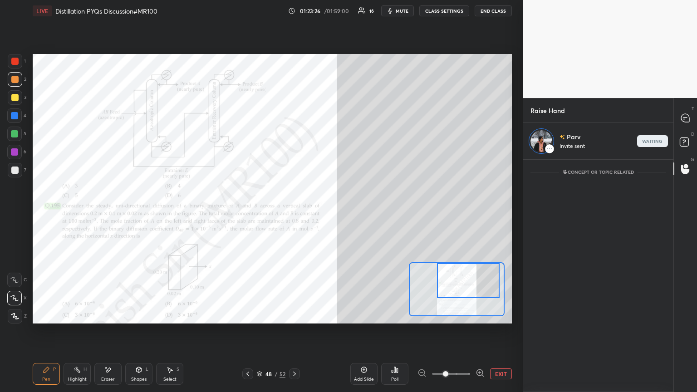
scroll to position [230, 148]
click at [326, 117] on icon at bounding box center [685, 118] width 8 height 8
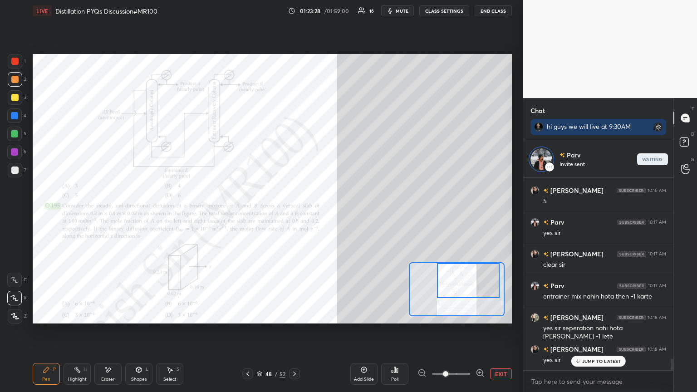
scroll to position [3140, 0]
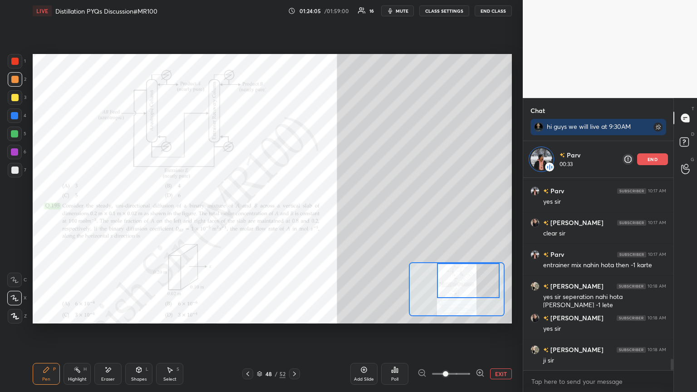
click at [250, 213] on icon at bounding box center [247, 373] width 7 height 7
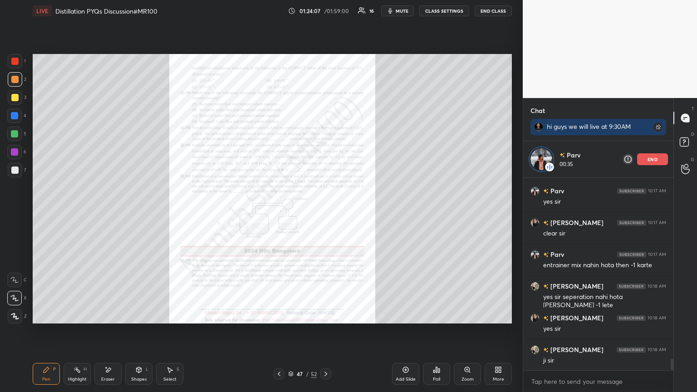
click at [326, 213] on div "Zoom" at bounding box center [467, 374] width 27 height 22
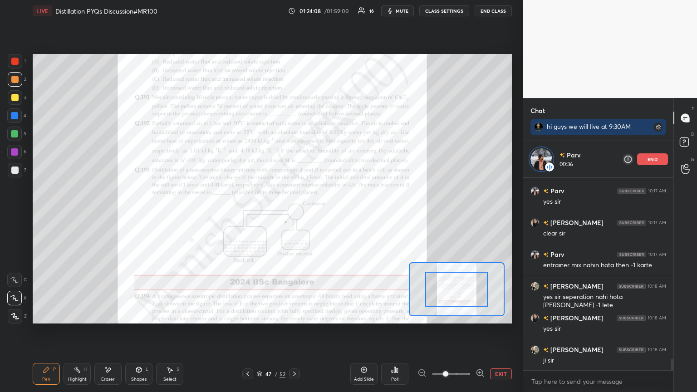
click at [326, 213] on span at bounding box center [451, 374] width 38 height 14
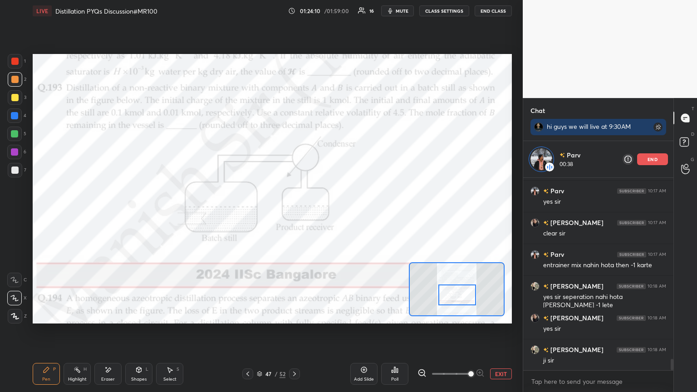
scroll to position [3162, 0]
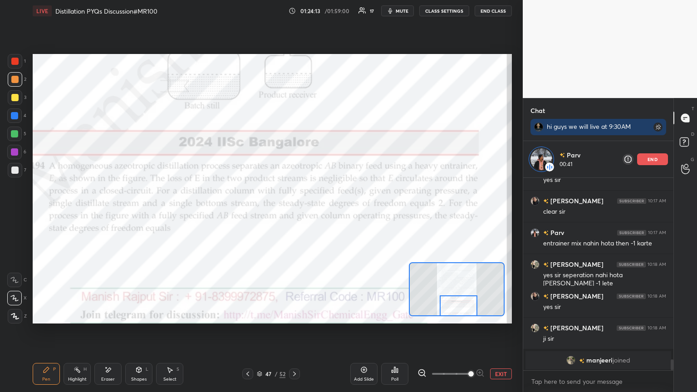
drag, startPoint x: 455, startPoint y: 289, endPoint x: 457, endPoint y: 307, distance: 18.3
click at [326, 213] on div at bounding box center [459, 306] width 38 height 21
drag, startPoint x: 138, startPoint y: 374, endPoint x: 140, endPoint y: 366, distance: 8.0
click at [138, 213] on div "Shapes L" at bounding box center [138, 374] width 27 height 22
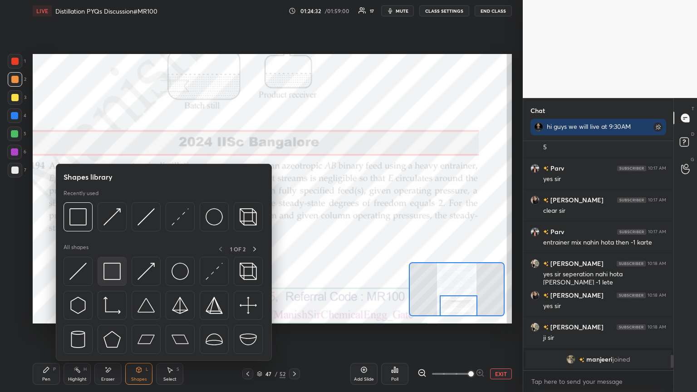
click at [118, 213] on img at bounding box center [112, 271] width 17 height 17
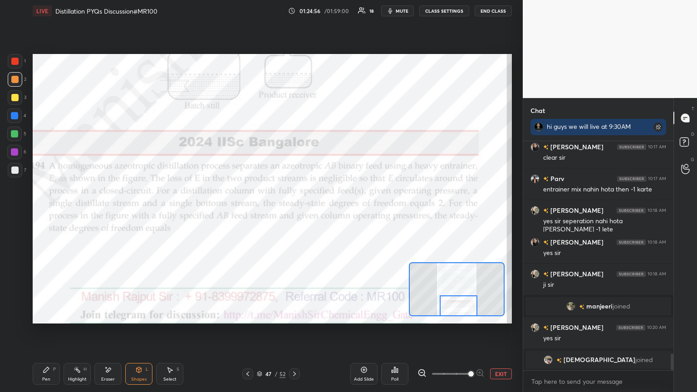
scroll to position [2927, 0]
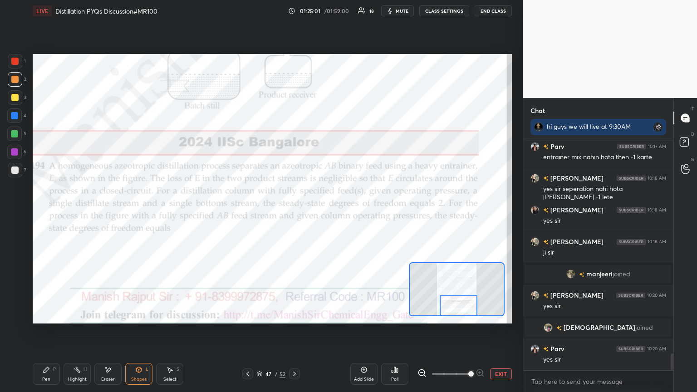
click at [249, 213] on icon at bounding box center [247, 373] width 7 height 7
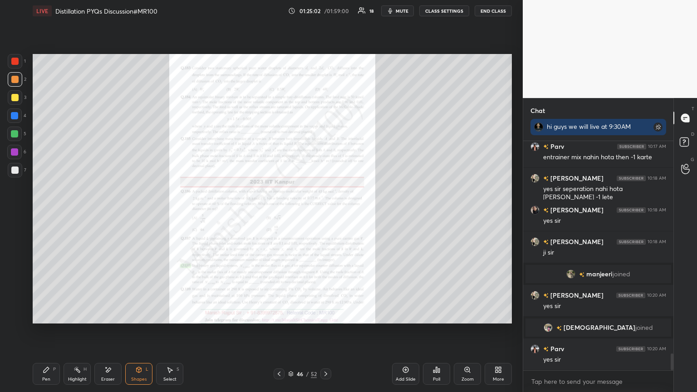
click at [326, 213] on icon at bounding box center [467, 369] width 5 height 5
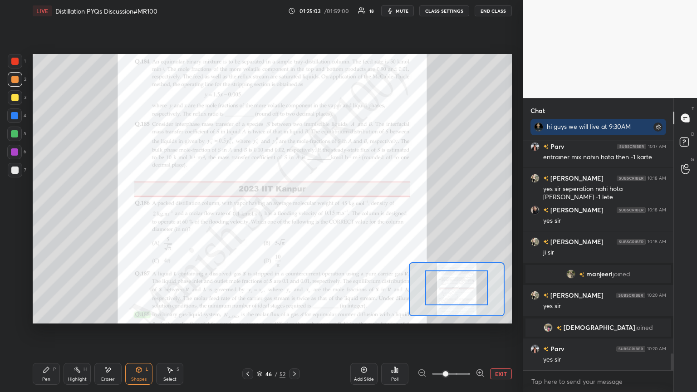
drag, startPoint x: 459, startPoint y: 299, endPoint x: 459, endPoint y: 293, distance: 5.9
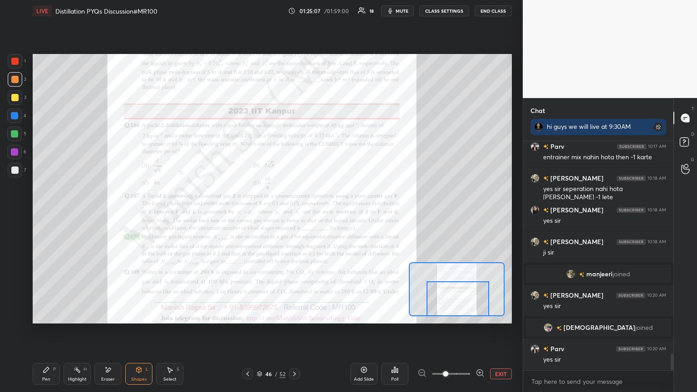
drag, startPoint x: 459, startPoint y: 296, endPoint x: 461, endPoint y: 312, distance: 16.4
click at [326, 213] on div at bounding box center [458, 298] width 63 height 35
click at [294, 213] on icon at bounding box center [294, 374] width 3 height 5
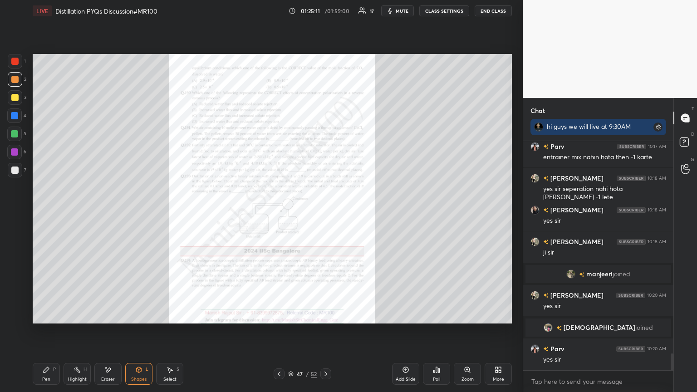
click at [326, 213] on div "Zoom" at bounding box center [468, 379] width 12 height 5
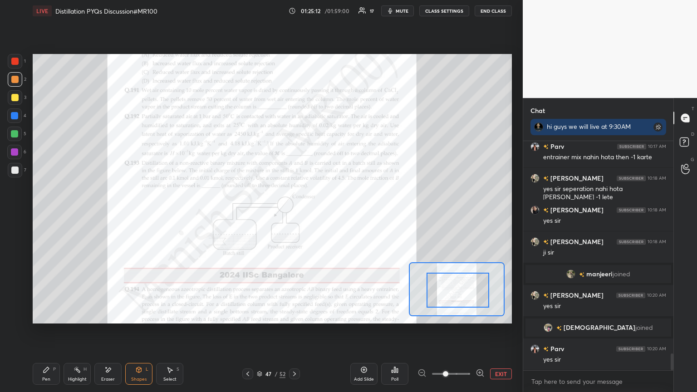
drag, startPoint x: 462, startPoint y: 296, endPoint x: 466, endPoint y: 291, distance: 6.8
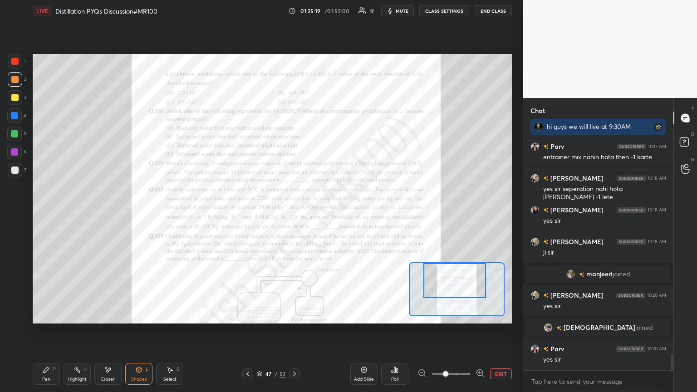
drag, startPoint x: 472, startPoint y: 297, endPoint x: 464, endPoint y: 281, distance: 17.7
click at [326, 213] on div at bounding box center [455, 280] width 63 height 35
click at [248, 213] on icon at bounding box center [247, 373] width 7 height 7
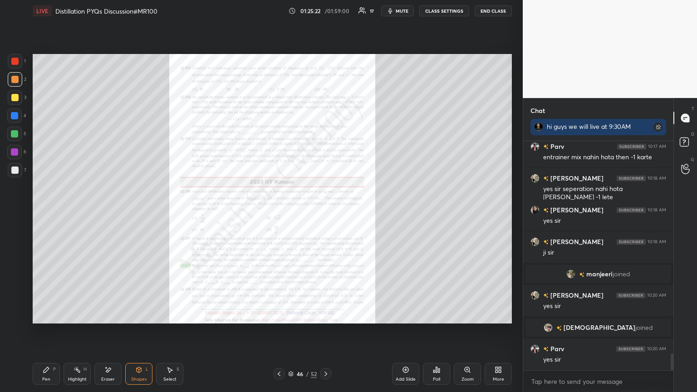
click at [326, 213] on div "Zoom" at bounding box center [467, 374] width 27 height 22
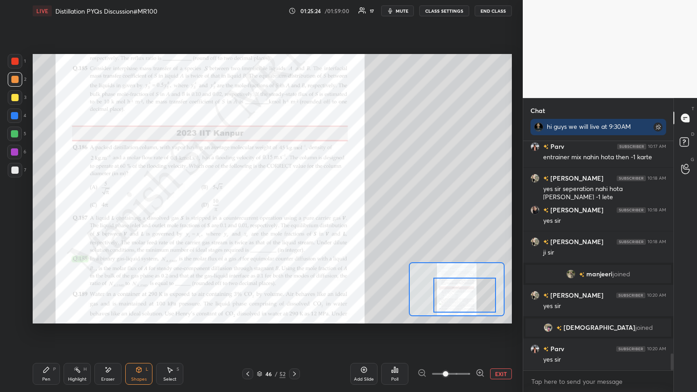
click at [326, 213] on div at bounding box center [465, 295] width 63 height 35
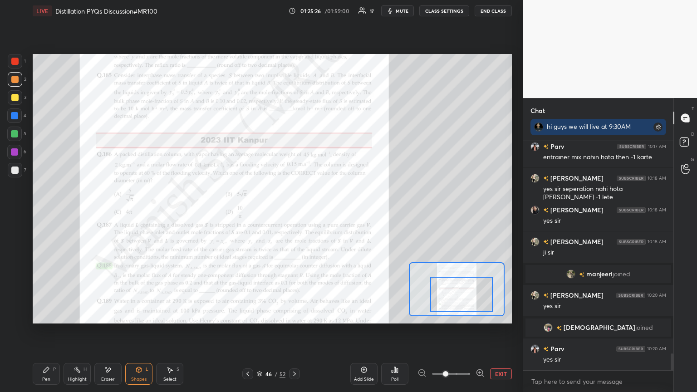
click at [326, 213] on div at bounding box center [461, 294] width 63 height 35
click at [111, 213] on div "Eraser" at bounding box center [108, 379] width 14 height 5
click at [14, 213] on div "Erase all" at bounding box center [14, 316] width 15 height 15
drag, startPoint x: 447, startPoint y: 374, endPoint x: 479, endPoint y: 356, distance: 37.0
click at [326, 213] on span at bounding box center [445, 373] width 5 height 5
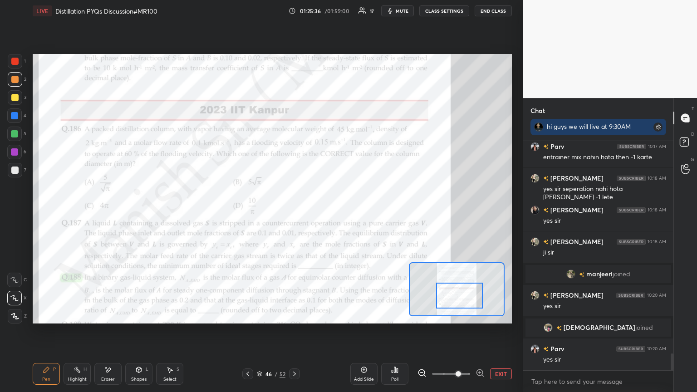
click at [326, 213] on div at bounding box center [459, 296] width 47 height 26
click at [138, 213] on div "Shapes" at bounding box center [138, 379] width 15 height 5
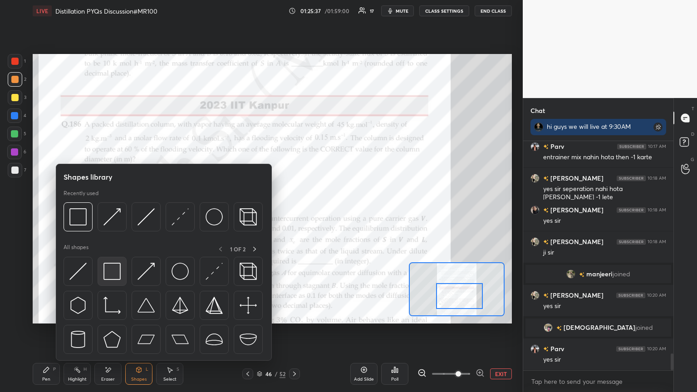
click at [107, 213] on div at bounding box center [112, 271] width 29 height 29
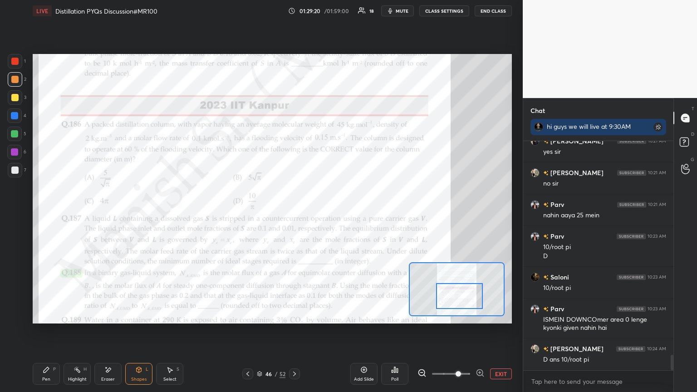
scroll to position [3185, 0]
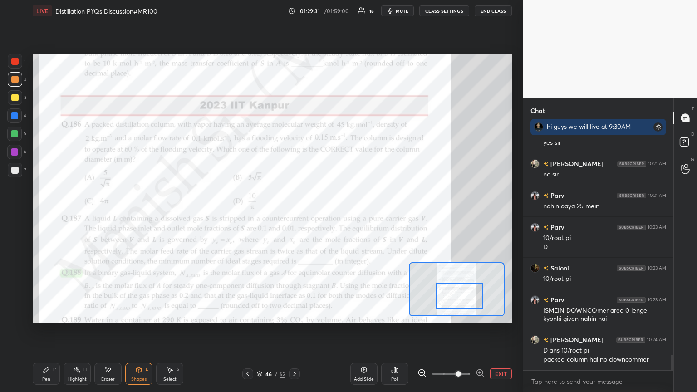
click at [141, 213] on div "Shapes" at bounding box center [138, 379] width 15 height 5
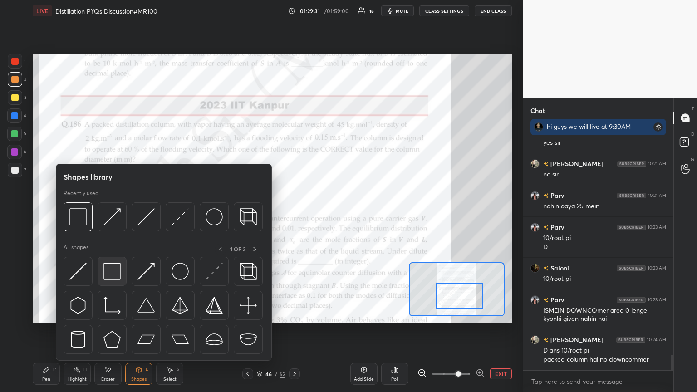
click at [116, 213] on img at bounding box center [112, 271] width 17 height 17
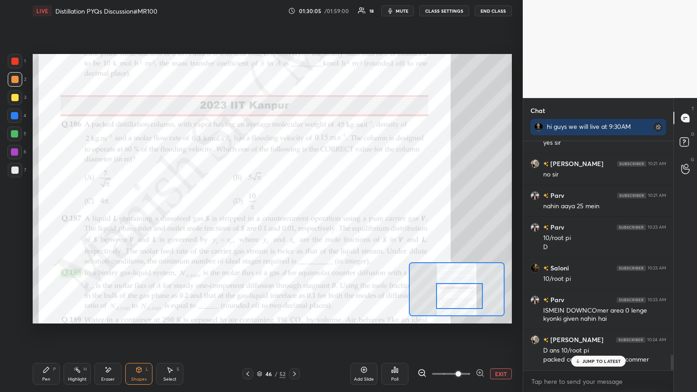
scroll to position [3216, 0]
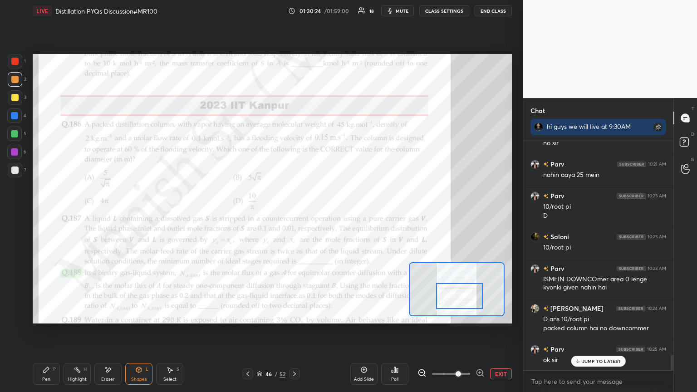
click at [53, 213] on div "Pen P" at bounding box center [46, 374] width 27 height 22
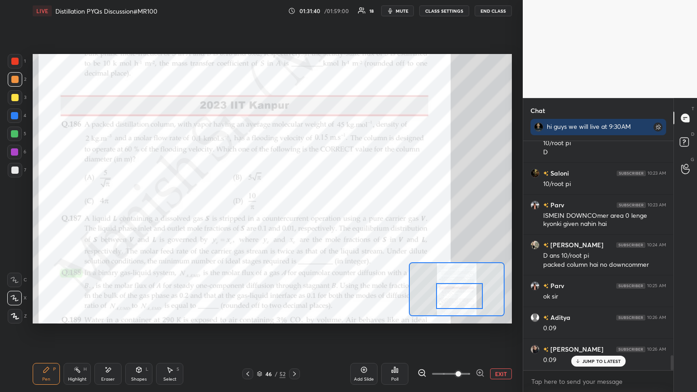
scroll to position [3320, 0]
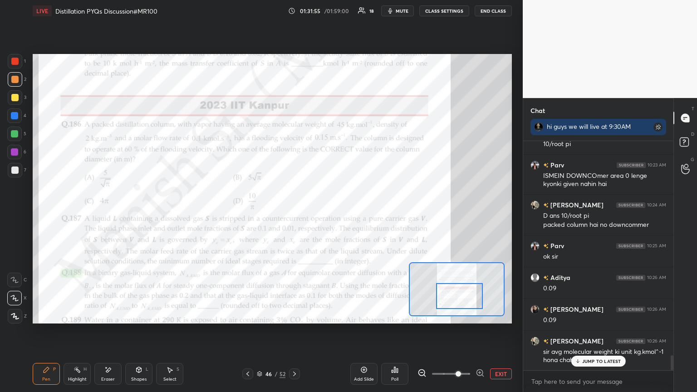
click at [326, 213] on div "JUMP TO LATEST" at bounding box center [598, 361] width 54 height 11
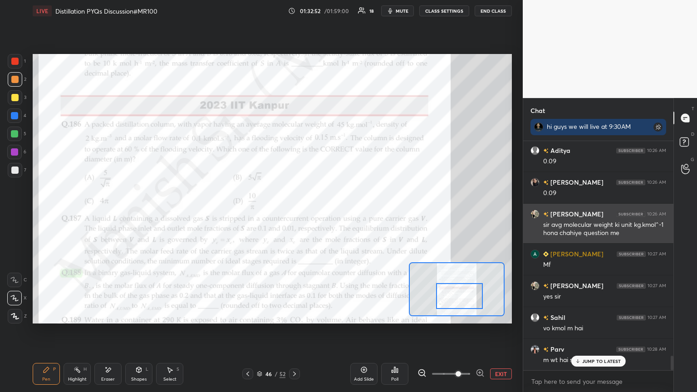
scroll to position [3479, 0]
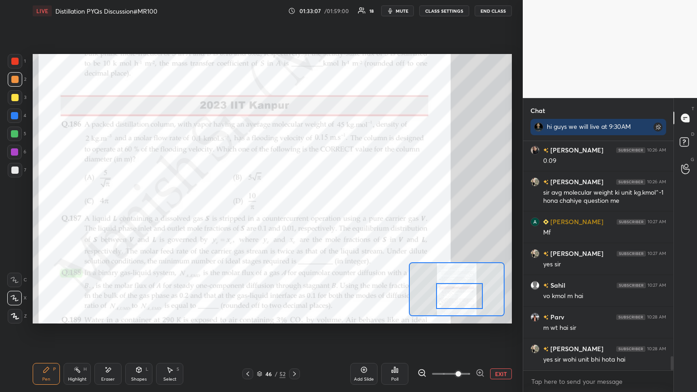
click at [12, 57] on div at bounding box center [15, 61] width 15 height 15
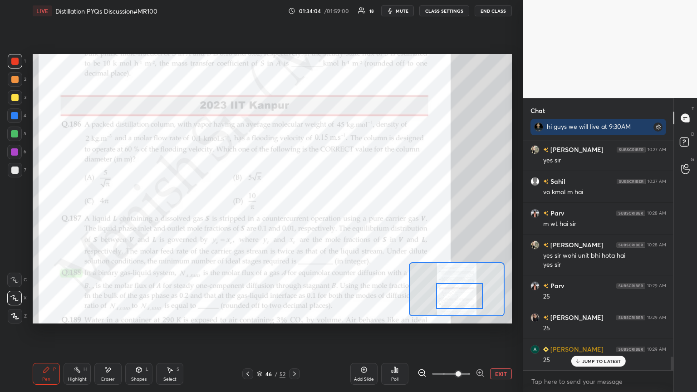
scroll to position [3615, 0]
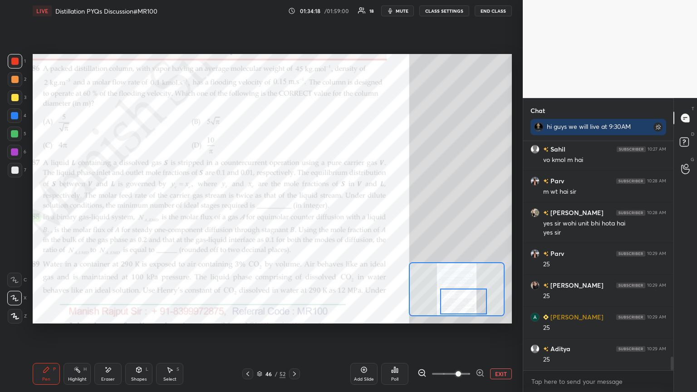
click at [326, 213] on div at bounding box center [463, 302] width 47 height 26
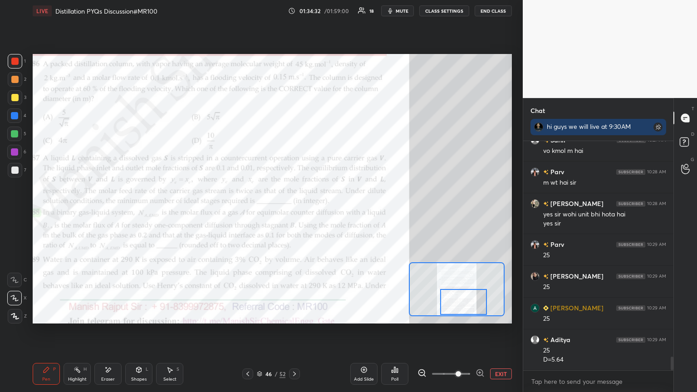
click at [326, 213] on div at bounding box center [463, 302] width 47 height 26
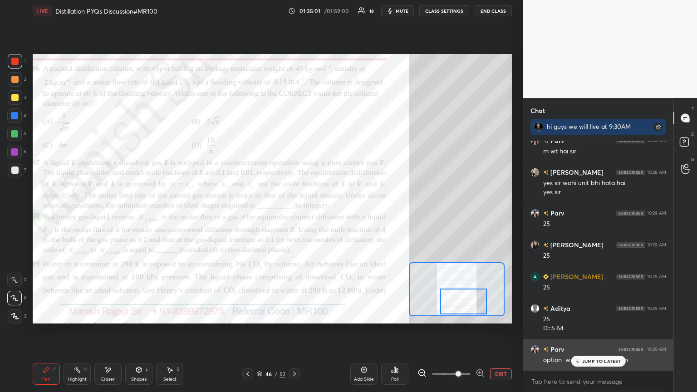
click at [326, 213] on p "JUMP TO LATEST" at bounding box center [601, 361] width 39 height 5
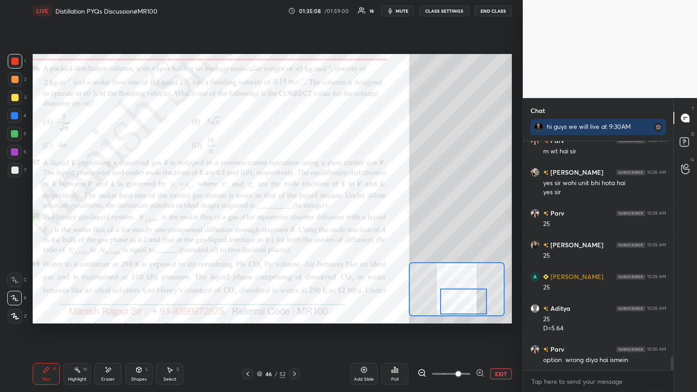
click at [105, 213] on div "Eraser" at bounding box center [107, 374] width 27 height 22
drag, startPoint x: 48, startPoint y: 378, endPoint x: 47, endPoint y: 373, distance: 5.5
click at [46, 213] on div "Pen" at bounding box center [46, 379] width 8 height 5
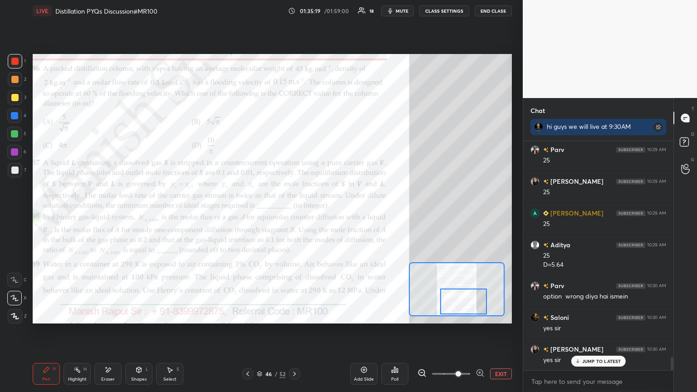
scroll to position [3759, 0]
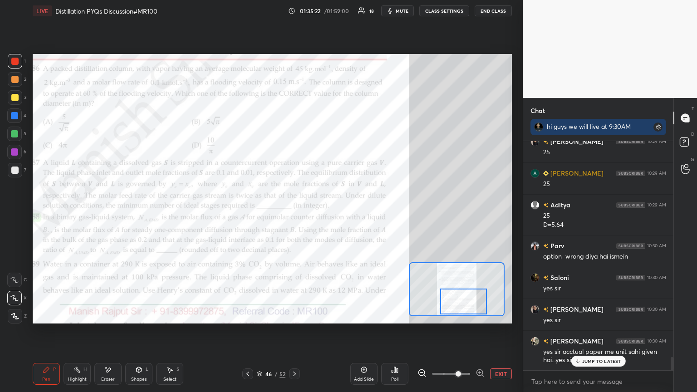
click at [326, 213] on div "JUMP TO LATEST" at bounding box center [598, 361] width 54 height 11
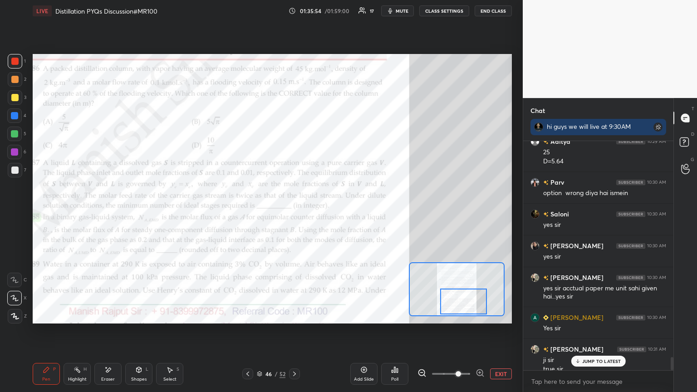
scroll to position [3832, 0]
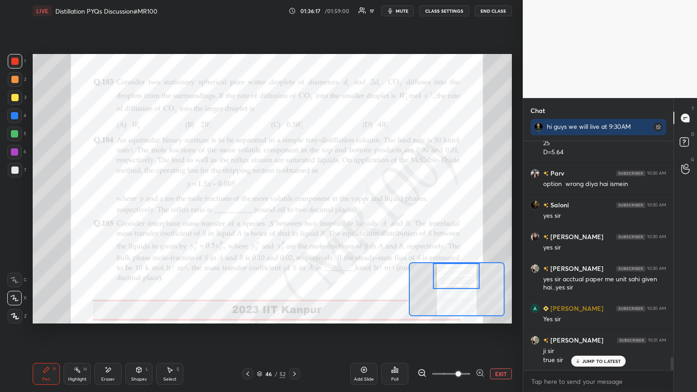
drag, startPoint x: 453, startPoint y: 294, endPoint x: 446, endPoint y: 269, distance: 26.4
click at [326, 213] on div at bounding box center [456, 276] width 47 height 26
click at [246, 213] on icon at bounding box center [247, 373] width 7 height 7
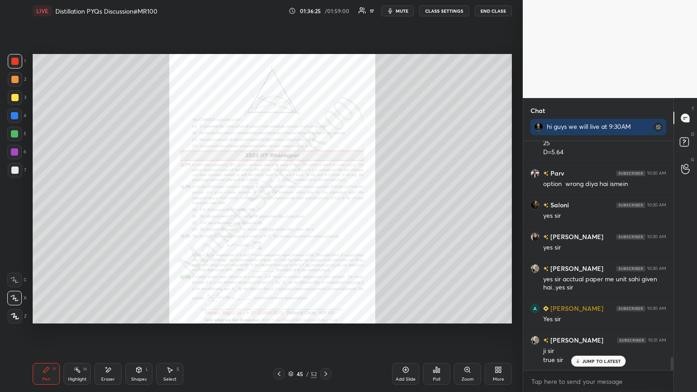
click at [276, 213] on icon at bounding box center [279, 373] width 7 height 7
drag, startPoint x: 399, startPoint y: 374, endPoint x: 392, endPoint y: 369, distance: 8.4
click at [326, 213] on div "Add Slide" at bounding box center [405, 374] width 27 height 22
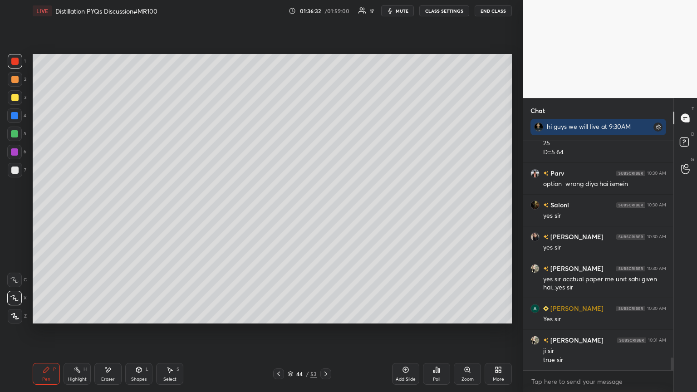
scroll to position [3864, 0]
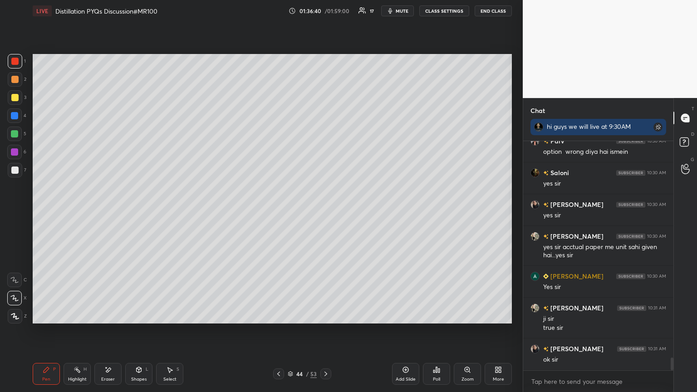
click at [326, 133] on div "Setting up your live class Poll for secs No correct answer Start poll" at bounding box center [272, 189] width 487 height 334
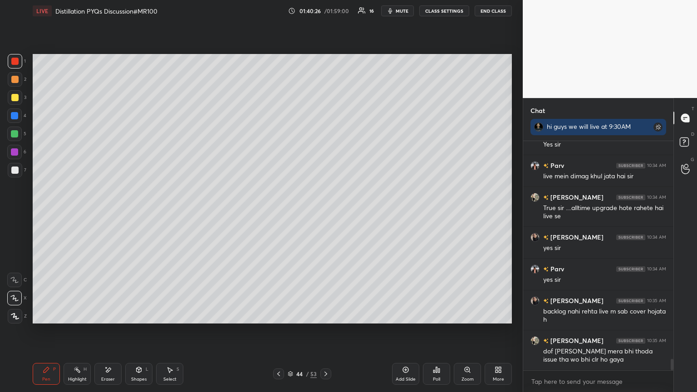
scroll to position [4460, 0]
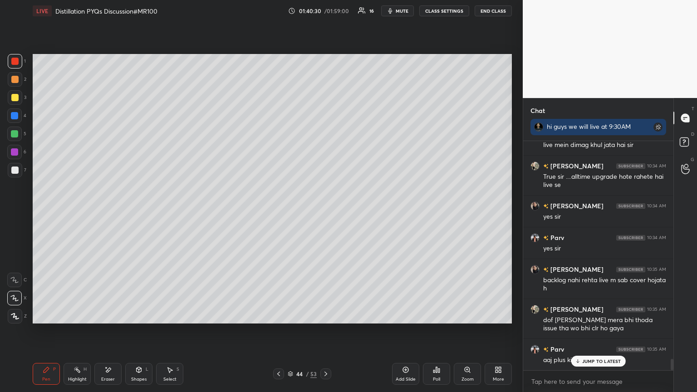
click at [326, 213] on p "JUMP TO LATEST" at bounding box center [601, 361] width 39 height 5
click at [326, 213] on div "Add Slide" at bounding box center [405, 374] width 27 height 22
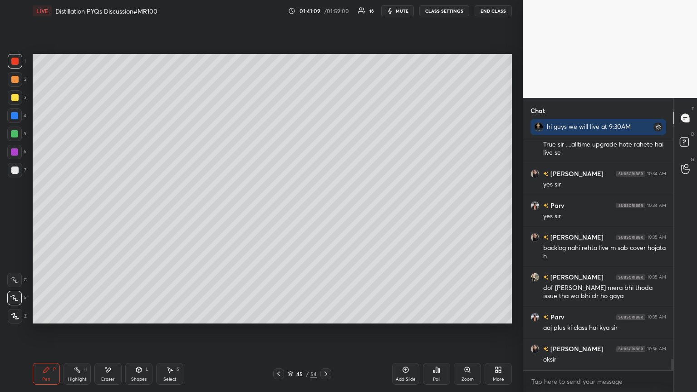
click at [326, 213] on icon at bounding box center [405, 369] width 7 height 7
click at [16, 98] on div at bounding box center [14, 97] width 7 height 7
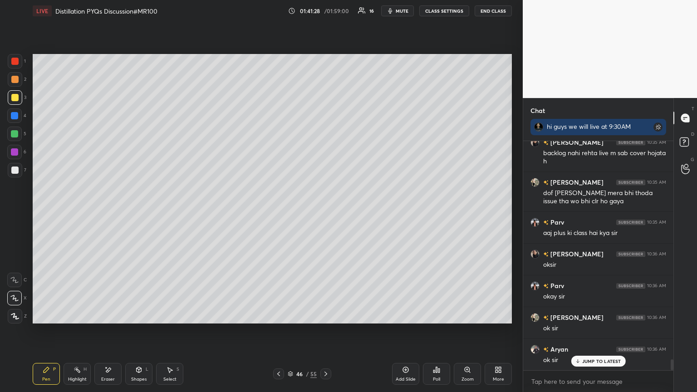
scroll to position [4620, 0]
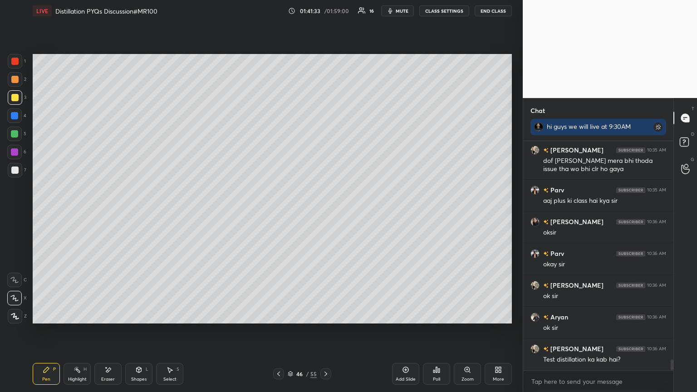
click at [326, 213] on div "Setting up your live class Poll for secs No correct answer Start poll" at bounding box center [272, 189] width 487 height 334
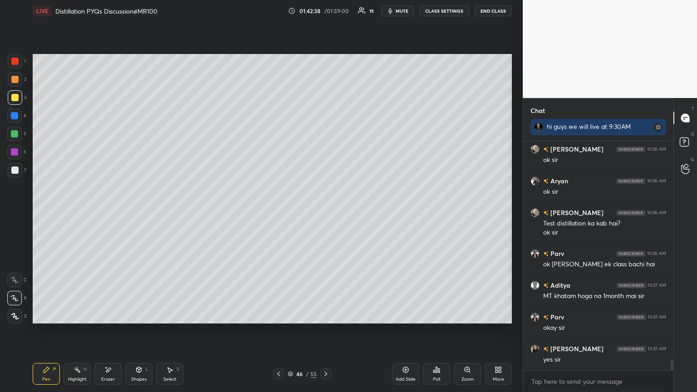
scroll to position [4796, 0]
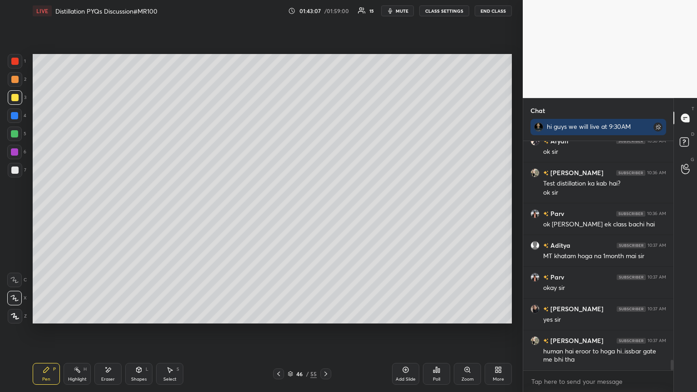
click at [13, 76] on div at bounding box center [14, 79] width 7 height 7
click at [16, 63] on div at bounding box center [14, 61] width 7 height 7
click at [12, 168] on div at bounding box center [14, 170] width 7 height 7
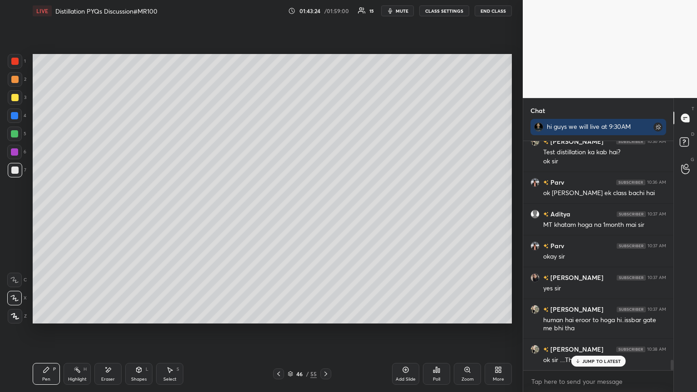
click at [326, 213] on div "JUMP TO LATEST" at bounding box center [598, 361] width 54 height 11
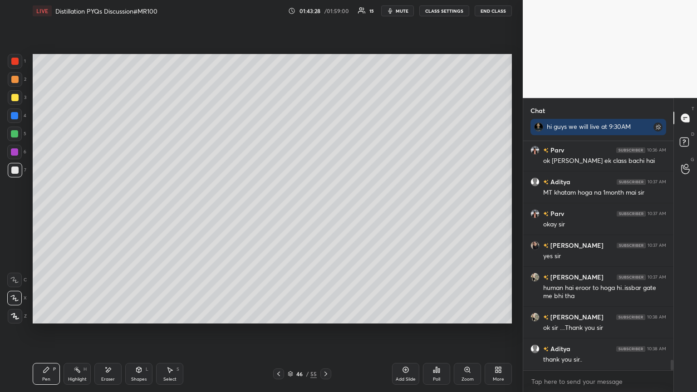
click at [15, 151] on div at bounding box center [14, 151] width 7 height 7
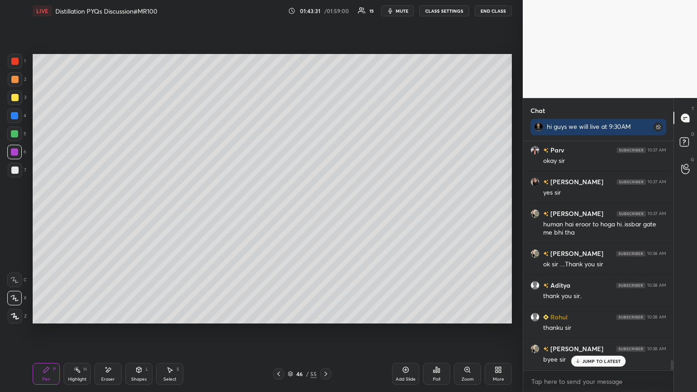
scroll to position [4954, 0]
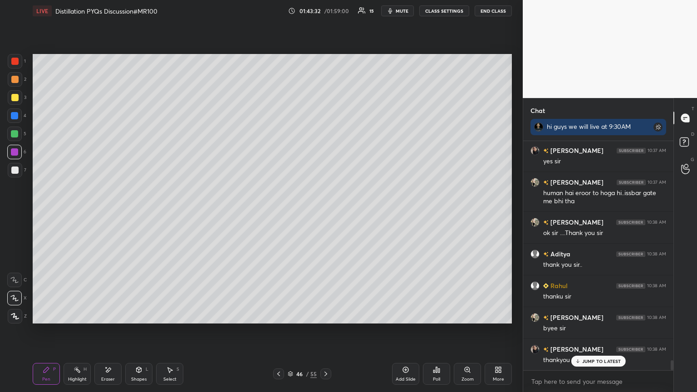
click at [326, 9] on button "End Class" at bounding box center [493, 10] width 37 height 11
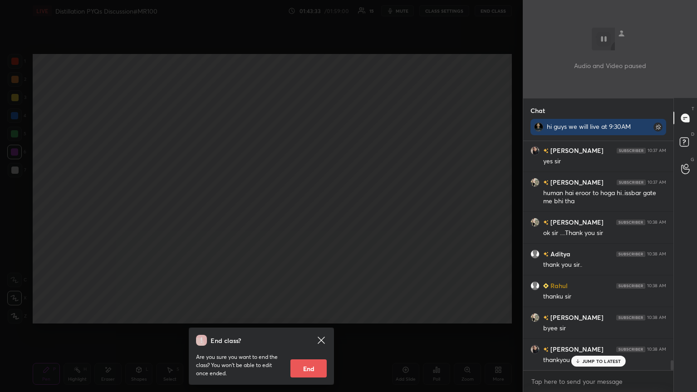
click at [310, 213] on button "End" at bounding box center [309, 369] width 36 height 18
type textarea "x"
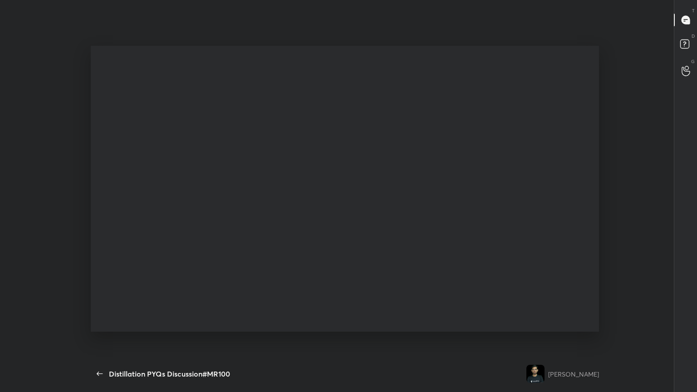
scroll to position [3, 0]
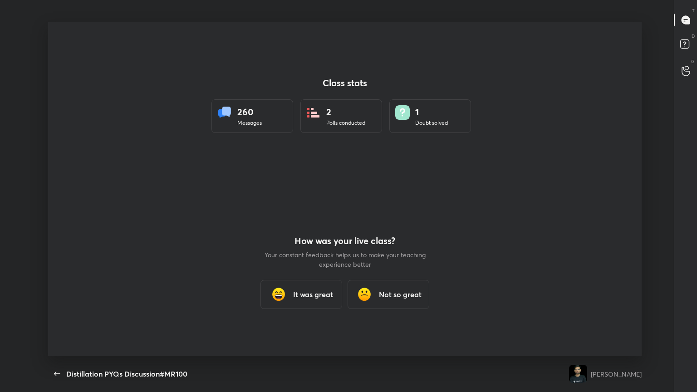
click at [318, 213] on h3 "It was great" at bounding box center [313, 294] width 40 height 11
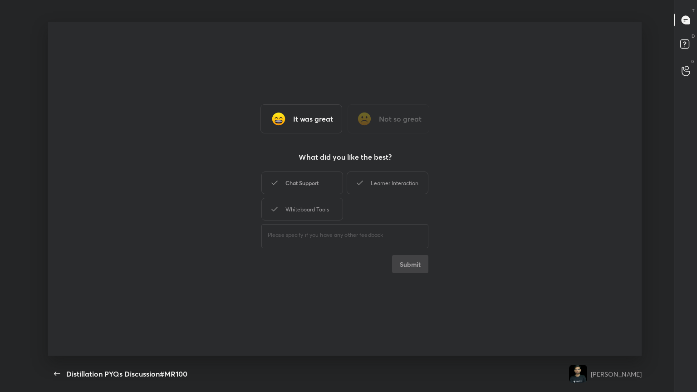
click at [301, 182] on div "Chat Support" at bounding box center [303, 183] width 82 height 23
click at [326, 213] on button "Submit" at bounding box center [410, 264] width 36 height 18
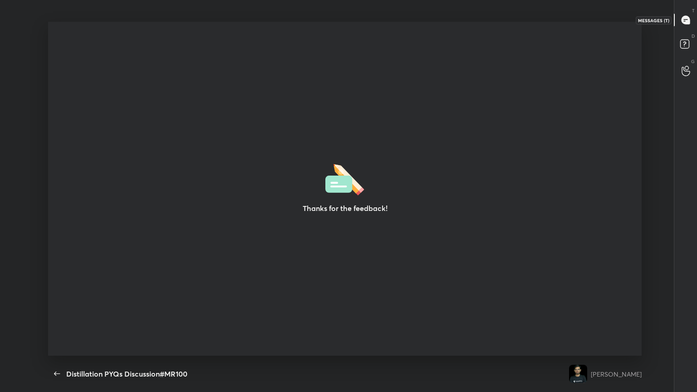
click at [326, 20] on icon at bounding box center [686, 20] width 8 height 8
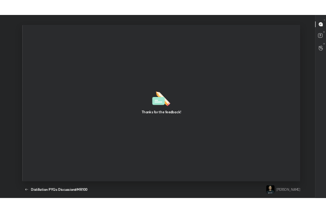
scroll to position [45245, 45082]
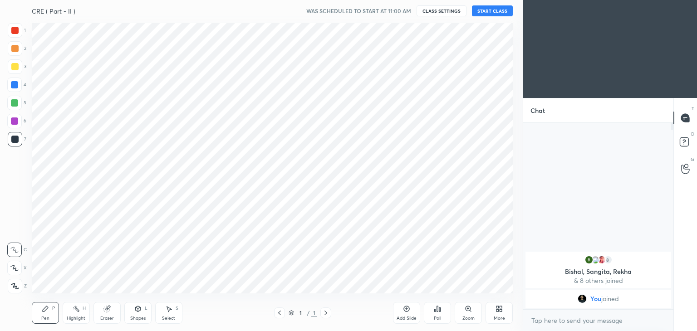
scroll to position [45127, 44914]
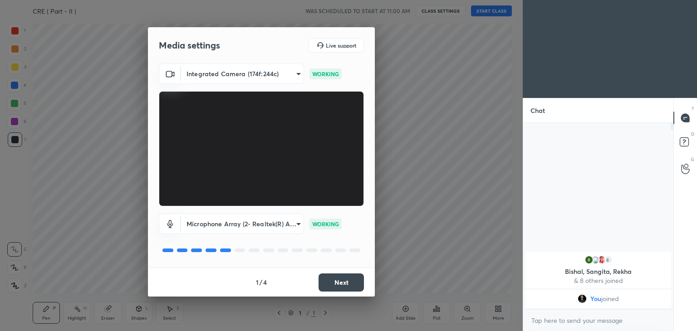
click at [350, 287] on button "Next" at bounding box center [341, 283] width 45 height 18
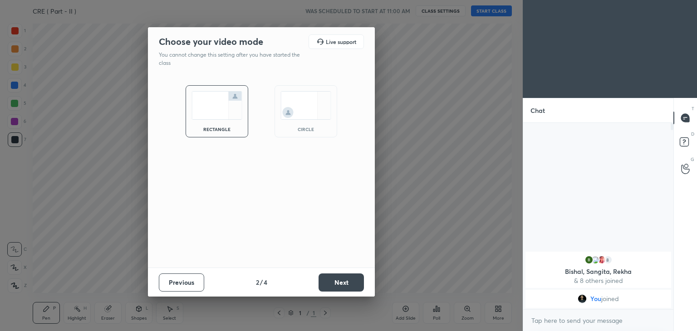
click at [350, 287] on button "Next" at bounding box center [341, 283] width 45 height 18
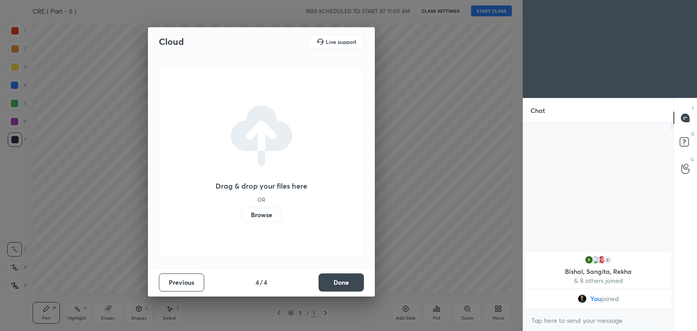
click at [350, 287] on button "Done" at bounding box center [341, 283] width 45 height 18
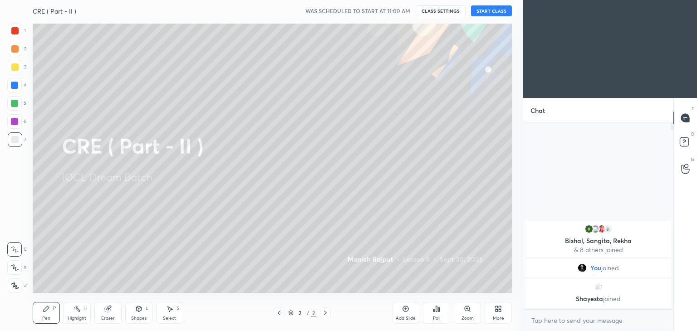
click at [488, 8] on button "START CLASS" at bounding box center [491, 10] width 41 height 11
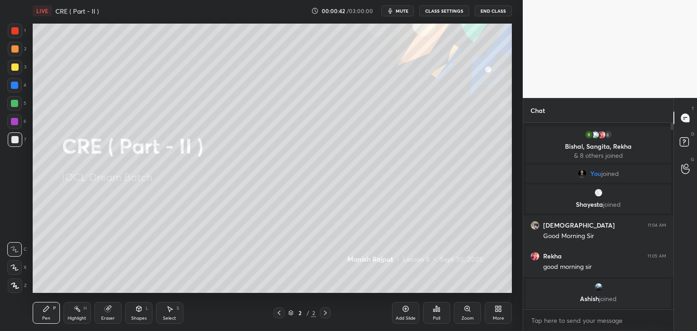
click at [137, 317] on div "Shapes" at bounding box center [138, 318] width 15 height 5
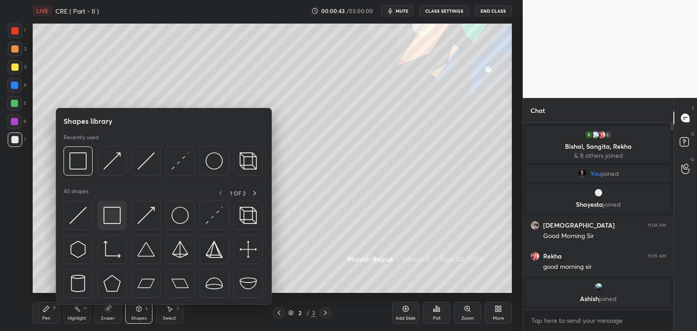
click at [111, 217] on img at bounding box center [112, 215] width 17 height 17
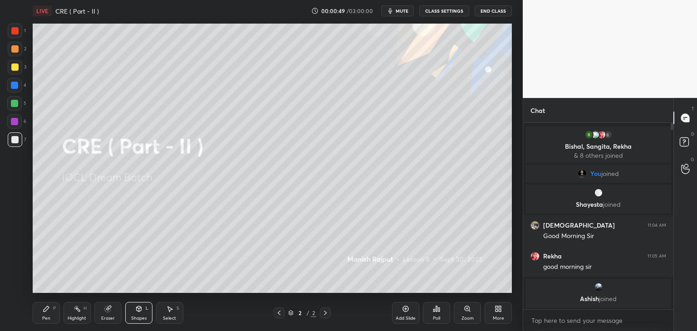
click at [13, 69] on div at bounding box center [14, 67] width 7 height 7
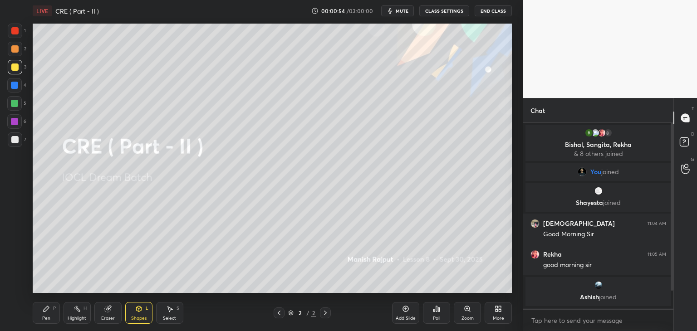
click at [39, 315] on div "Pen P" at bounding box center [46, 313] width 27 height 22
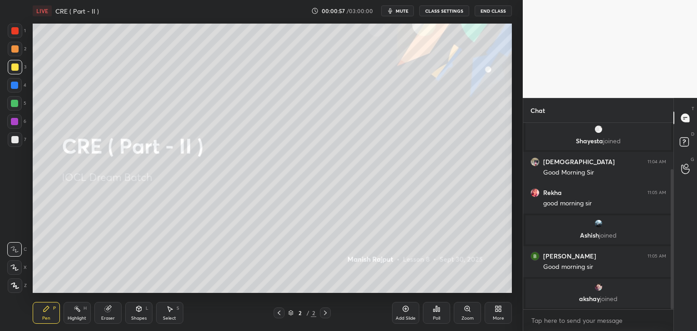
scroll to position [93, 0]
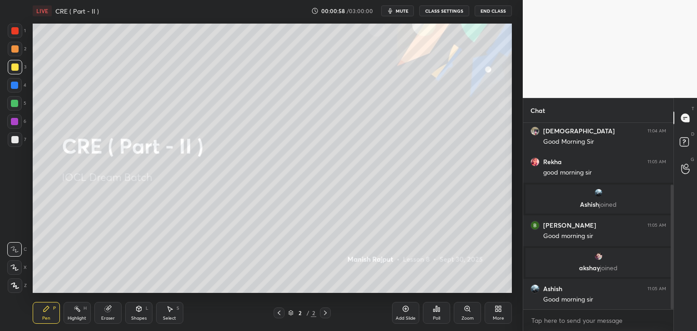
click at [11, 48] on div at bounding box center [14, 48] width 7 height 7
click at [13, 31] on div at bounding box center [14, 30] width 7 height 7
click at [15, 46] on div at bounding box center [14, 48] width 7 height 7
click at [15, 68] on div at bounding box center [14, 67] width 7 height 7
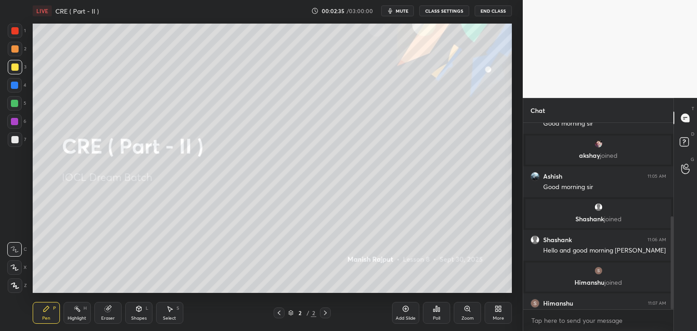
scroll to position [189, 0]
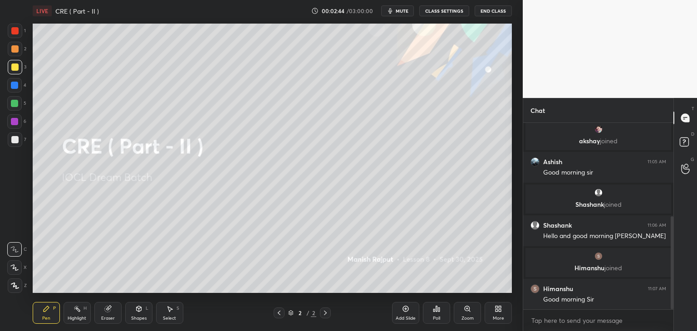
click at [404, 314] on div "Add Slide" at bounding box center [405, 313] width 27 height 22
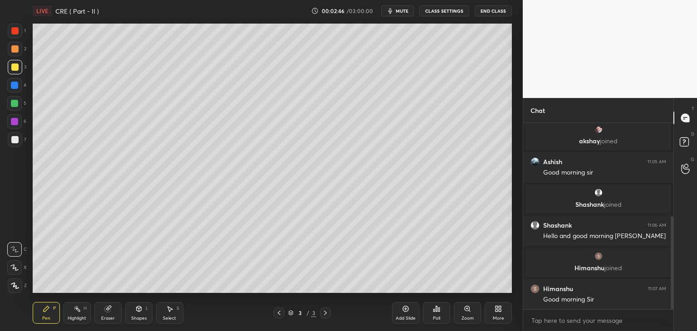
drag, startPoint x: 14, startPoint y: 143, endPoint x: 17, endPoint y: 139, distance: 4.8
click at [14, 143] on div at bounding box center [14, 139] width 7 height 7
click at [14, 271] on icon at bounding box center [14, 268] width 8 height 6
click at [136, 322] on div "Shapes L" at bounding box center [138, 313] width 27 height 22
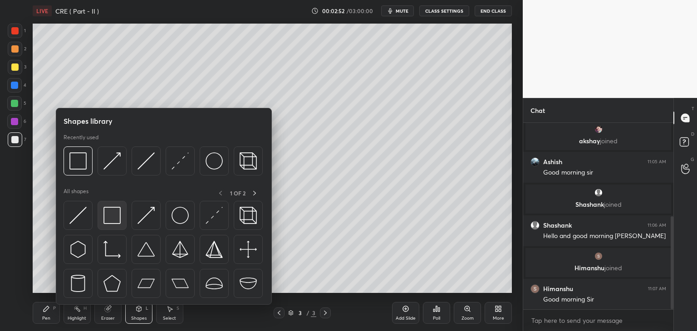
click at [109, 224] on img at bounding box center [112, 215] width 17 height 17
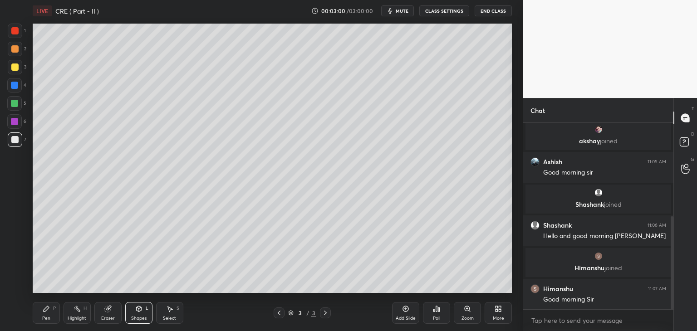
click at [44, 311] on icon at bounding box center [46, 308] width 5 height 5
click at [13, 68] on div at bounding box center [14, 67] width 7 height 7
click at [15, 142] on div at bounding box center [14, 139] width 7 height 7
click at [131, 317] on div "Shapes" at bounding box center [138, 318] width 15 height 5
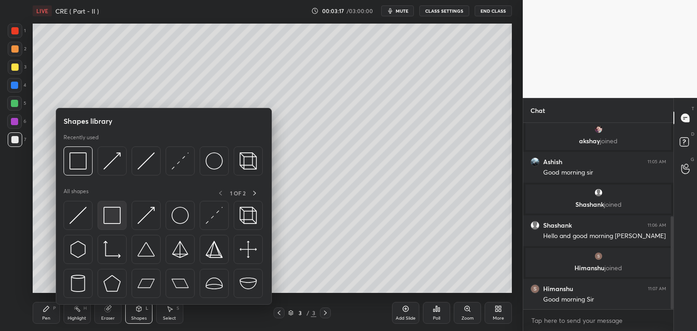
click at [105, 217] on img at bounding box center [112, 215] width 17 height 17
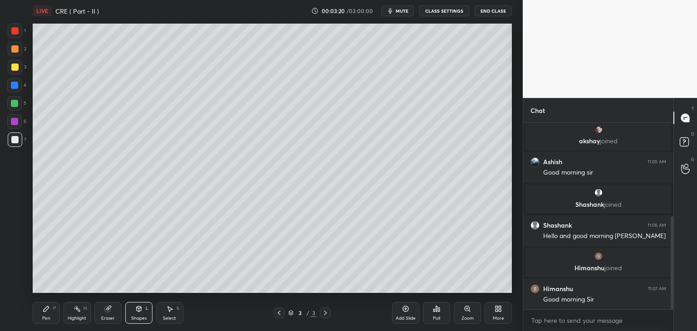
click at [45, 318] on div "Pen" at bounding box center [46, 318] width 8 height 5
click at [14, 65] on div at bounding box center [14, 67] width 7 height 7
click at [13, 49] on div at bounding box center [14, 48] width 7 height 7
click at [12, 32] on div at bounding box center [14, 30] width 7 height 7
click at [15, 143] on div at bounding box center [15, 140] width 15 height 15
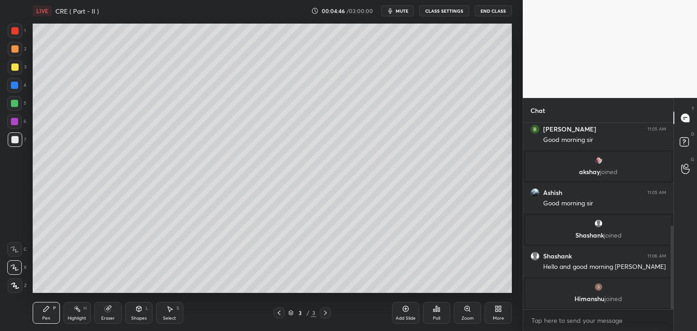
scroll to position [228, 0]
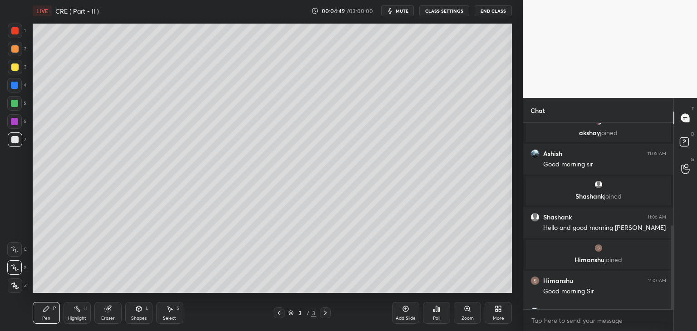
click at [672, 289] on div "Chat 8 [PERSON_NAME], [PERSON_NAME], [PERSON_NAME] & 8 others joined You joined…" at bounding box center [610, 214] width 174 height 233
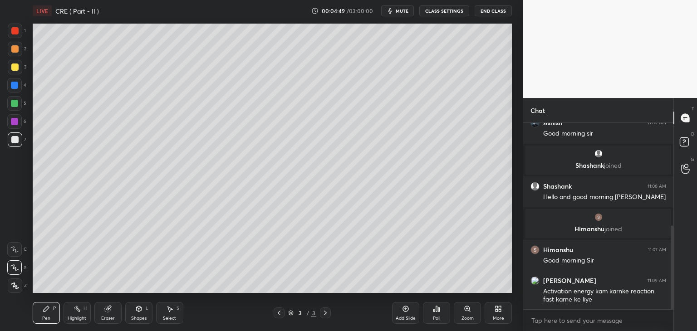
drag, startPoint x: 673, startPoint y: 286, endPoint x: 673, endPoint y: 301, distance: 14.5
click at [675, 304] on div "Chat 8 [PERSON_NAME], [PERSON_NAME], [PERSON_NAME] & 8 others joined You joined…" at bounding box center [610, 214] width 174 height 233
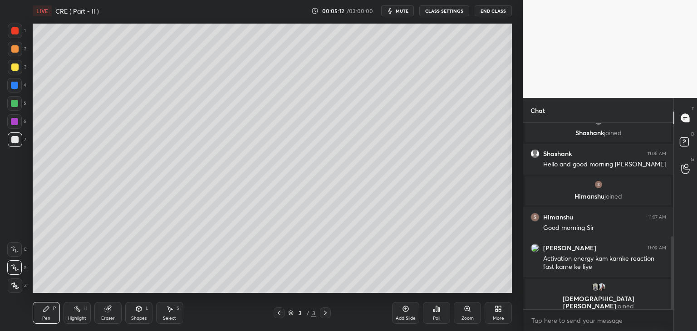
click at [15, 34] on div at bounding box center [14, 30] width 7 height 7
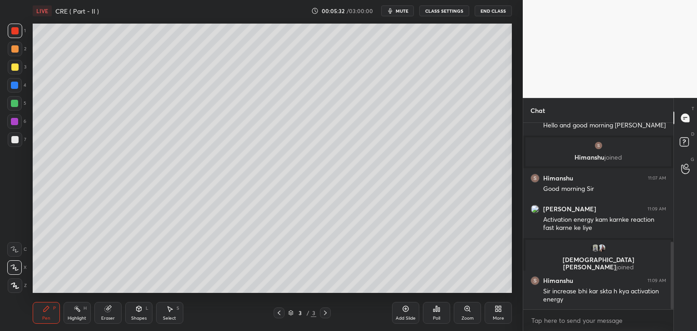
scroll to position [361, 0]
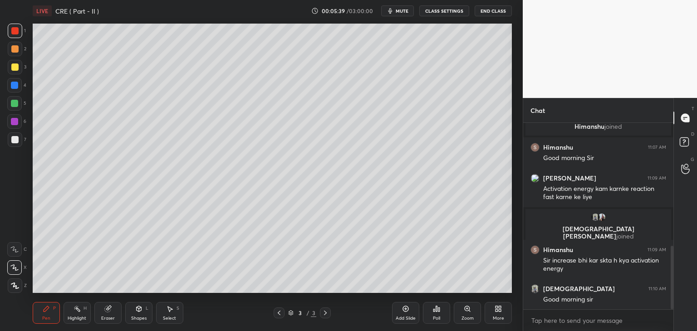
click at [13, 141] on div at bounding box center [14, 139] width 7 height 7
click at [513, 257] on div "Setting up your live class Poll for secs No correct answer Start poll" at bounding box center [272, 158] width 487 height 273
click at [516, 252] on div "1 2 3 4 5 6 7 C X Z C X Z E E Erase all H H LIVE CRE ( Part - II ) 00:06:57 / 0…" at bounding box center [261, 165] width 523 height 331
click at [11, 68] on div at bounding box center [14, 67] width 7 height 7
click at [16, 140] on div at bounding box center [14, 139] width 7 height 7
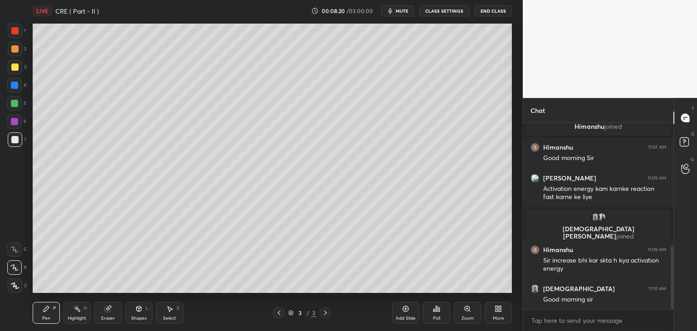
scroll to position [3, 3]
click at [402, 311] on icon at bounding box center [405, 309] width 7 height 7
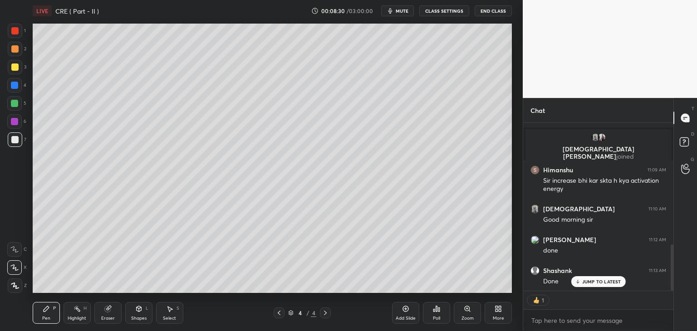
scroll to position [184, 148]
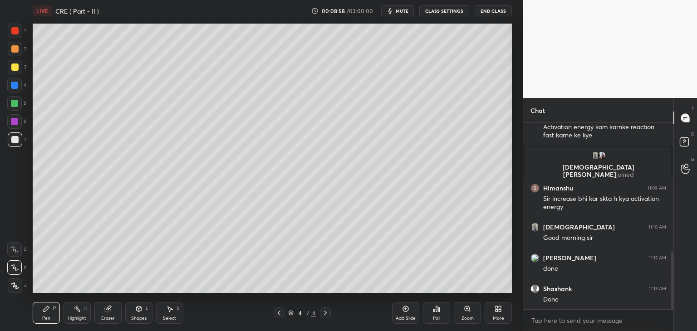
click at [139, 313] on div "Shapes L" at bounding box center [138, 313] width 27 height 22
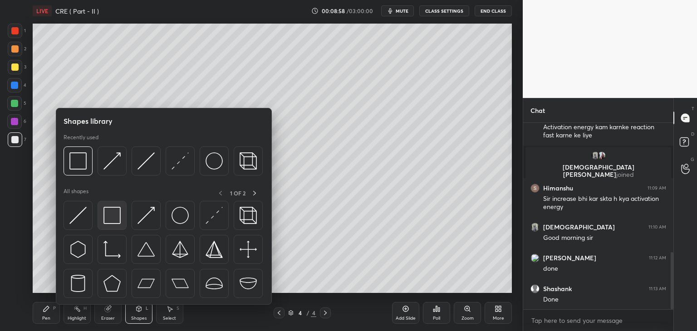
click at [104, 221] on img at bounding box center [112, 215] width 17 height 17
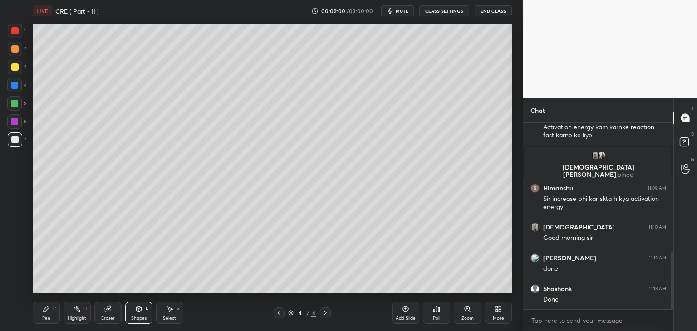
click at [47, 313] on div "Pen P" at bounding box center [46, 313] width 27 height 22
click at [103, 318] on div "Eraser" at bounding box center [108, 318] width 14 height 5
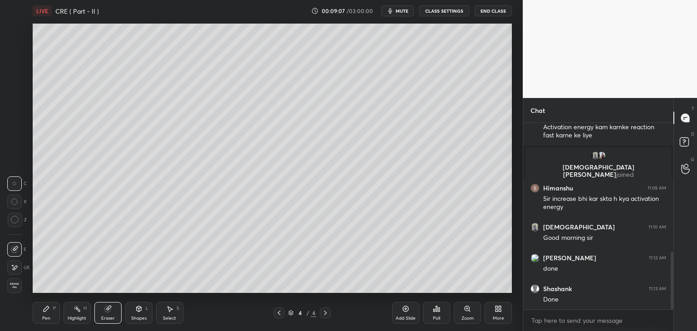
drag, startPoint x: 47, startPoint y: 313, endPoint x: 55, endPoint y: 299, distance: 16.1
click at [50, 313] on div "Pen P" at bounding box center [46, 313] width 27 height 22
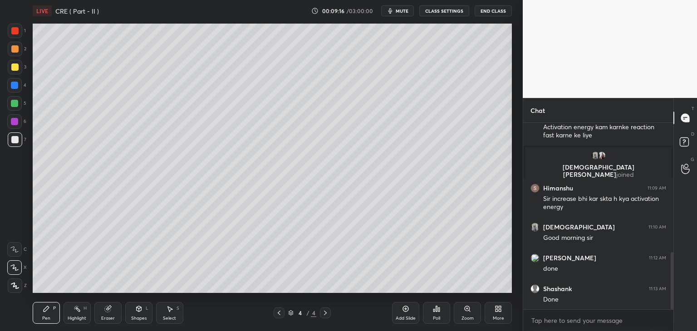
scroll to position [454, 0]
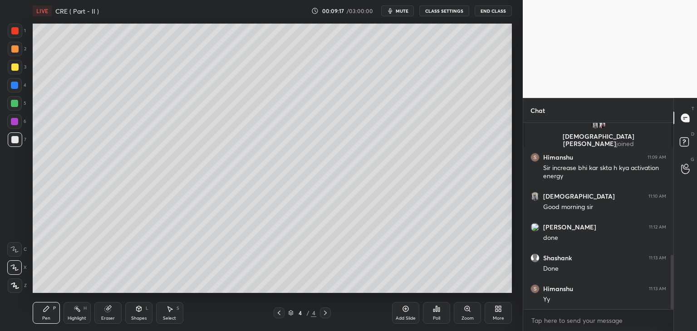
click at [13, 140] on div at bounding box center [14, 139] width 7 height 7
click at [10, 71] on div at bounding box center [15, 67] width 15 height 15
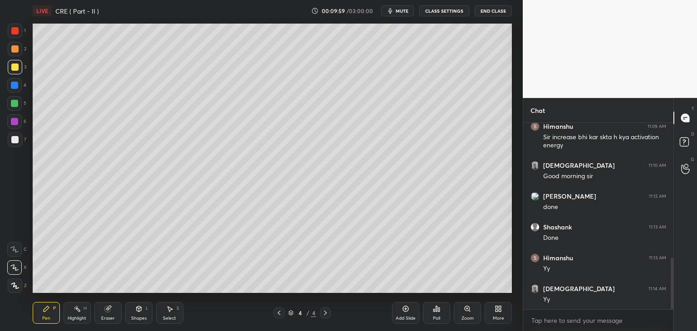
scroll to position [516, 0]
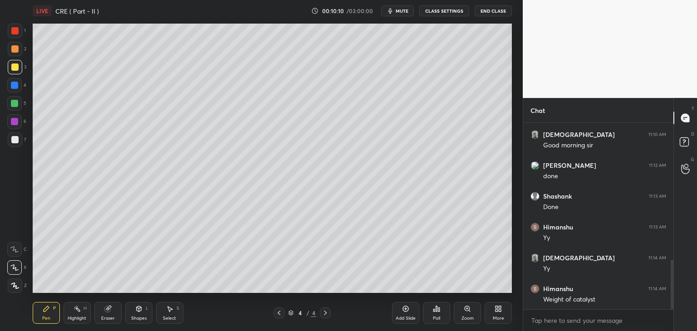
click at [13, 144] on div at bounding box center [15, 140] width 15 height 15
click at [135, 315] on div "Shapes L" at bounding box center [138, 313] width 27 height 22
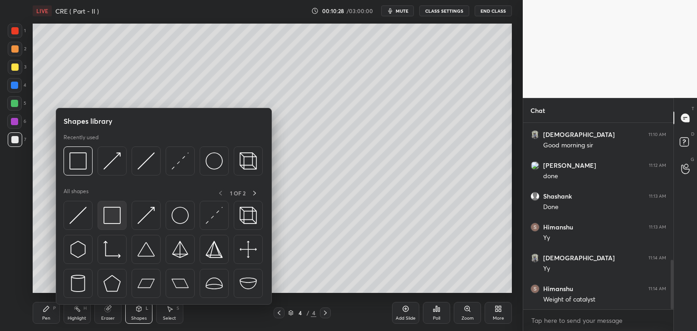
click at [102, 216] on div at bounding box center [112, 215] width 29 height 29
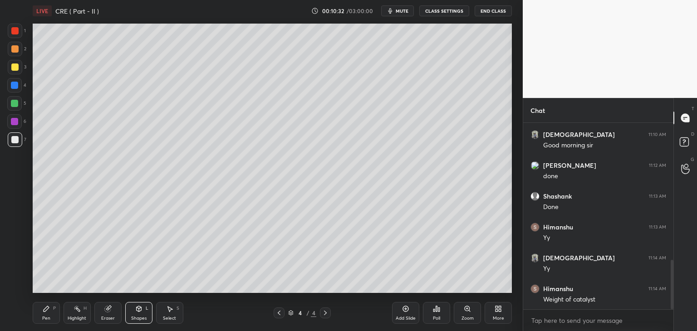
click at [49, 317] on div "Pen" at bounding box center [46, 318] width 8 height 5
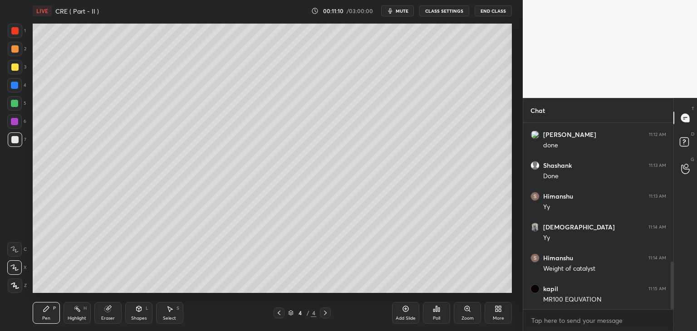
scroll to position [577, 0]
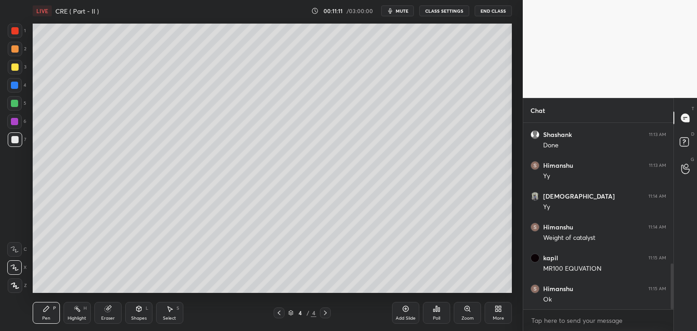
click at [407, 9] on span "mute" at bounding box center [402, 11] width 13 height 6
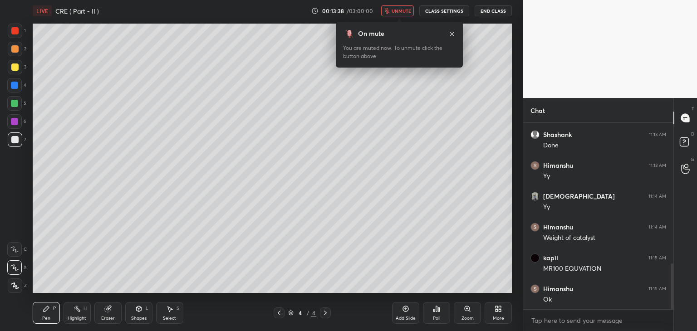
click at [407, 10] on span "unmute" at bounding box center [402, 11] width 20 height 6
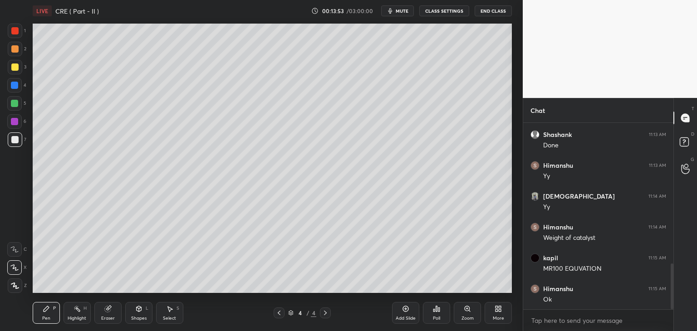
scroll to position [608, 0]
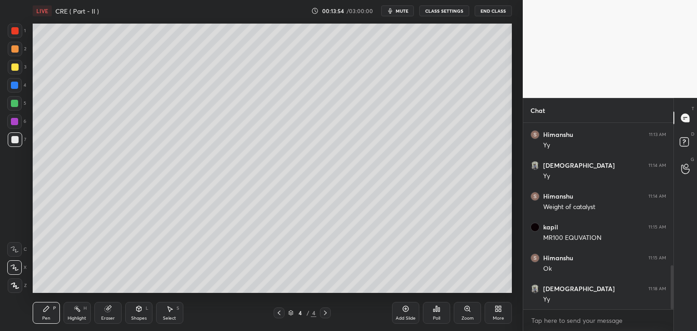
click at [405, 311] on icon at bounding box center [405, 309] width 7 height 7
click at [14, 69] on div at bounding box center [14, 67] width 7 height 7
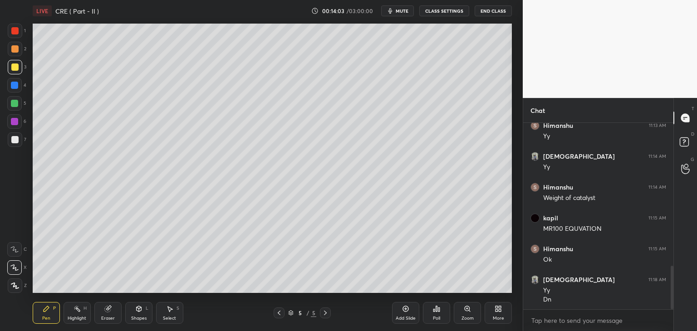
click at [131, 319] on div "Shapes" at bounding box center [138, 318] width 15 height 5
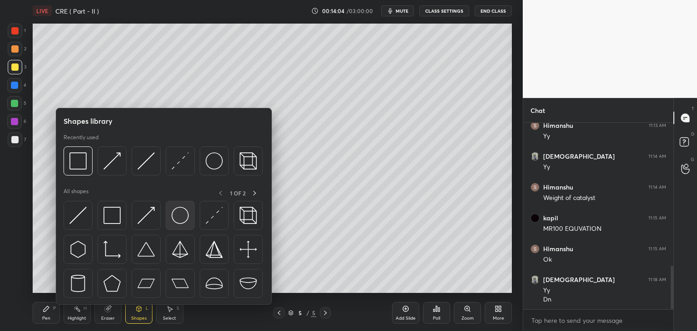
click at [174, 220] on img at bounding box center [180, 215] width 17 height 17
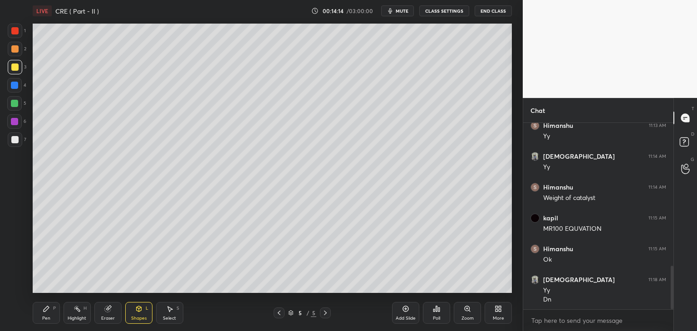
click at [45, 314] on div "Pen P" at bounding box center [46, 313] width 27 height 22
click at [13, 143] on div at bounding box center [14, 139] width 7 height 7
click at [112, 318] on div "Eraser" at bounding box center [108, 318] width 14 height 5
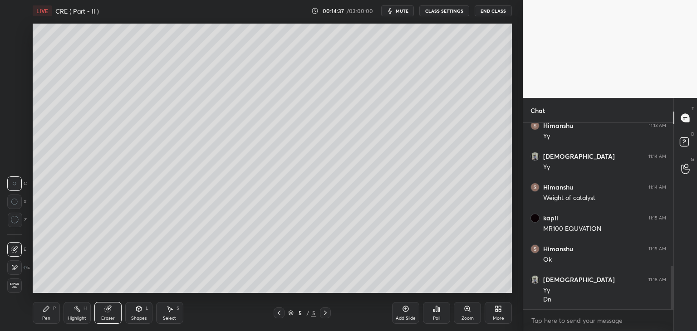
click at [50, 316] on div "Pen P" at bounding box center [46, 313] width 27 height 22
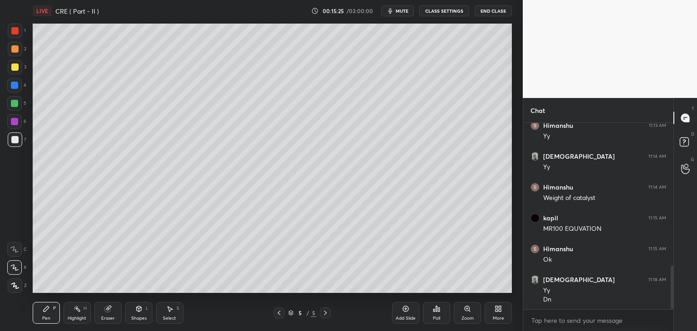
click at [114, 313] on div "Eraser" at bounding box center [107, 313] width 27 height 22
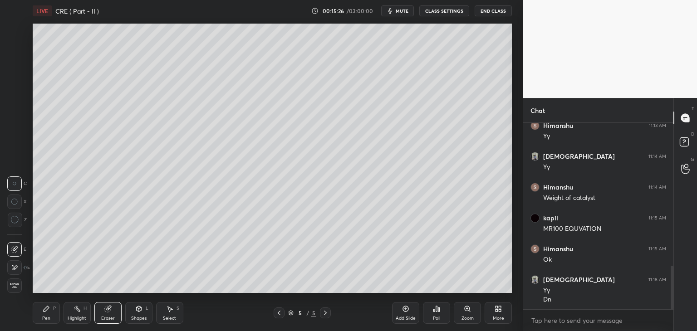
click at [42, 311] on div "Pen P" at bounding box center [46, 313] width 27 height 22
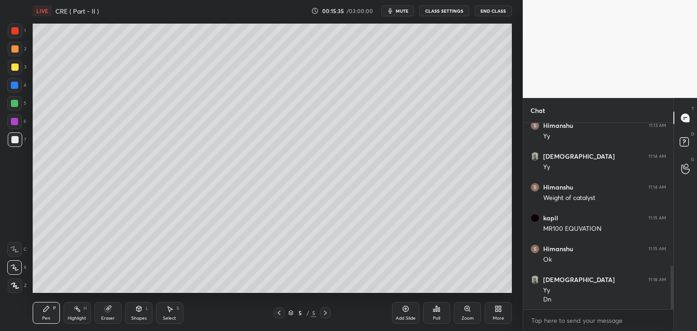
click at [13, 68] on div at bounding box center [14, 67] width 7 height 7
click at [139, 316] on div "Shapes" at bounding box center [138, 318] width 15 height 5
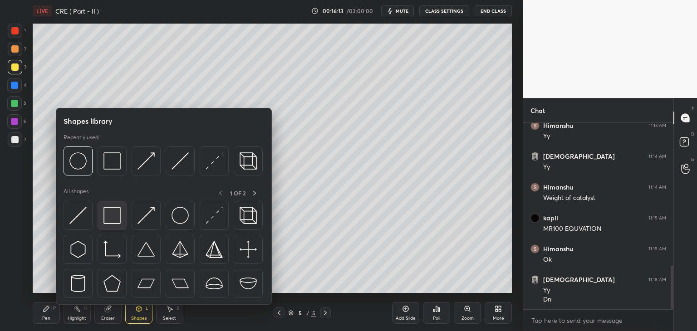
click at [110, 214] on img at bounding box center [112, 215] width 17 height 17
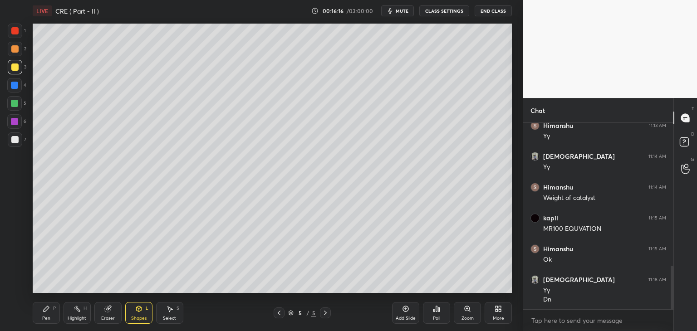
click at [48, 312] on icon at bounding box center [46, 309] width 7 height 7
click at [138, 317] on div "Shapes" at bounding box center [138, 318] width 15 height 5
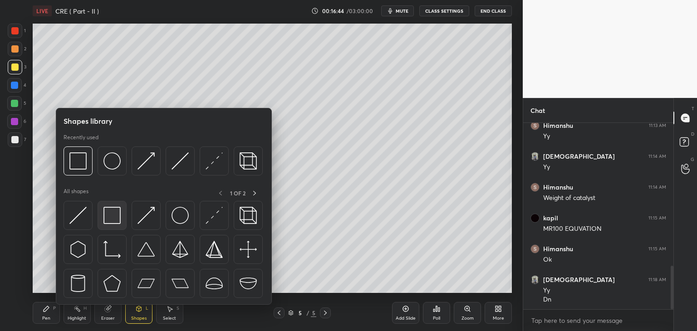
click at [112, 215] on img at bounding box center [112, 215] width 17 height 17
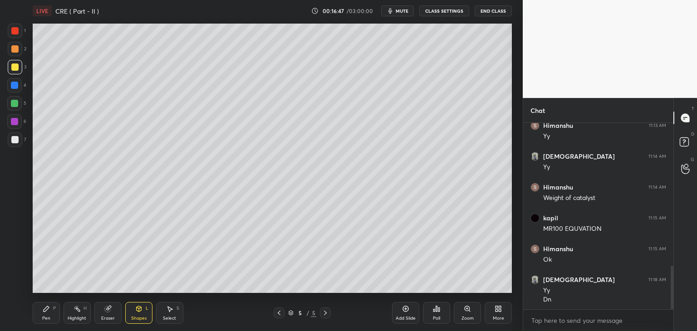
click at [46, 316] on div "Pen" at bounding box center [46, 318] width 8 height 5
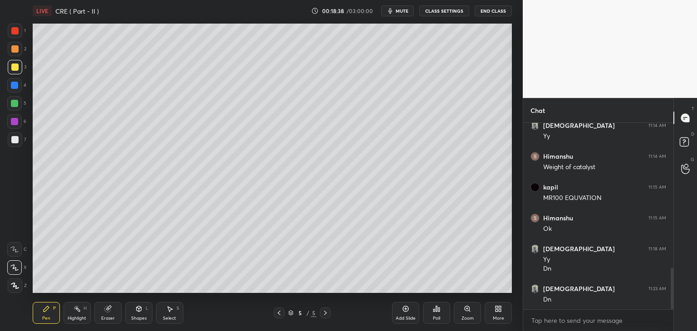
scroll to position [679, 0]
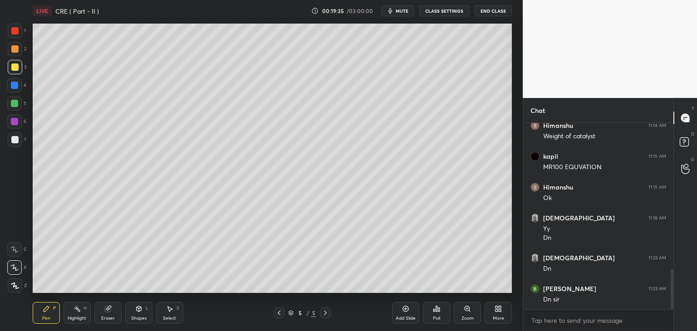
click at [404, 313] on div "Add Slide" at bounding box center [405, 313] width 27 height 22
click at [14, 140] on div at bounding box center [14, 139] width 7 height 7
click at [16, 67] on div at bounding box center [14, 67] width 7 height 7
click at [514, 34] on div "Setting up your live class Poll for secs No correct answer Start poll" at bounding box center [272, 158] width 487 height 273
click at [139, 320] on div "Shapes" at bounding box center [138, 318] width 15 height 5
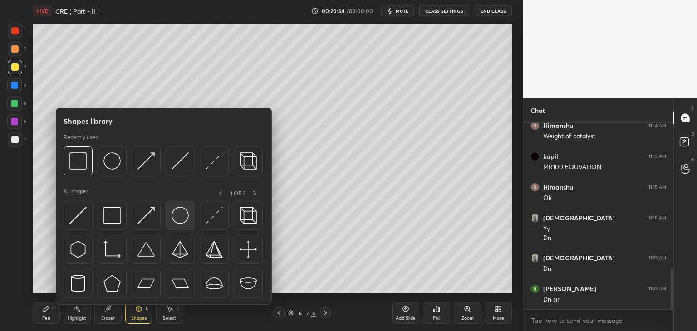
click at [182, 217] on img at bounding box center [180, 215] width 17 height 17
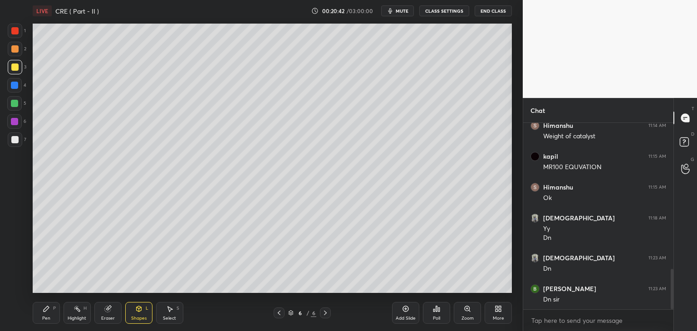
click at [133, 314] on div "Shapes L" at bounding box center [138, 313] width 27 height 22
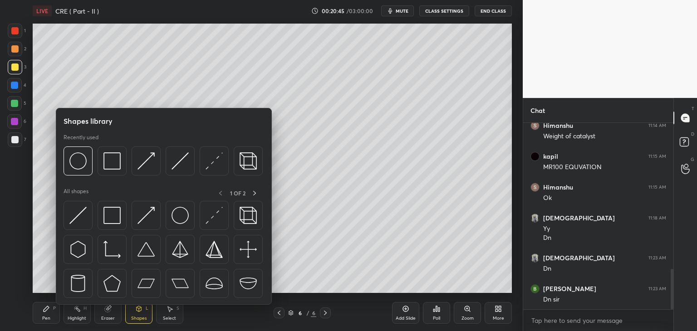
click at [16, 142] on div at bounding box center [14, 139] width 7 height 7
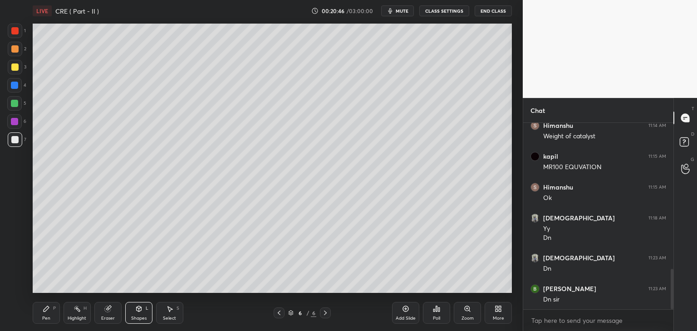
click at [137, 312] on icon at bounding box center [138, 309] width 7 height 7
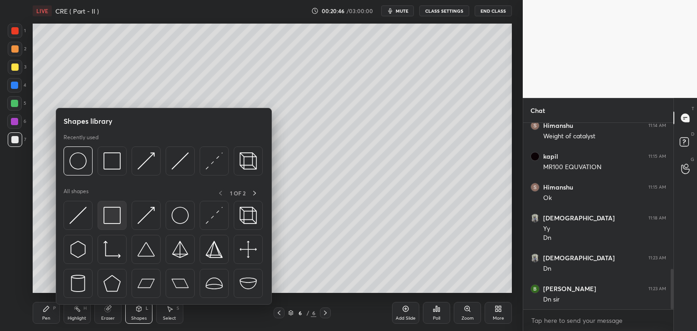
click at [104, 218] on img at bounding box center [112, 215] width 17 height 17
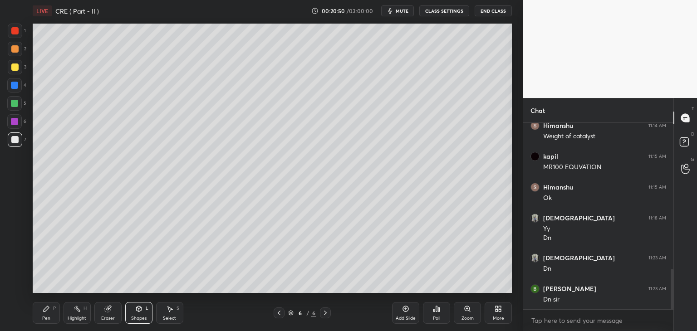
click at [36, 316] on div "Pen P" at bounding box center [46, 313] width 27 height 22
click at [138, 319] on div "Shapes" at bounding box center [138, 318] width 15 height 5
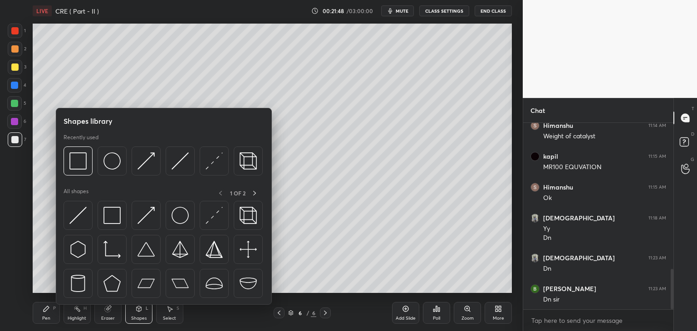
click at [51, 315] on div "Pen P" at bounding box center [46, 313] width 27 height 22
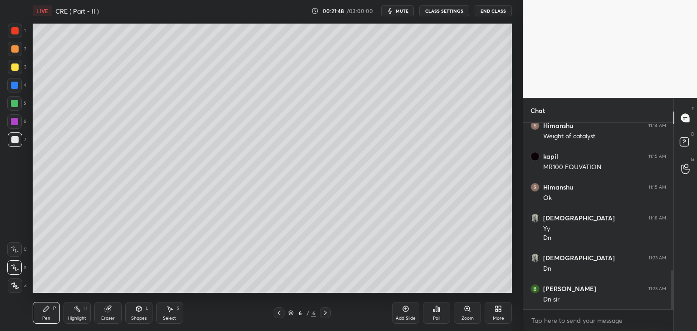
scroll to position [712, 0]
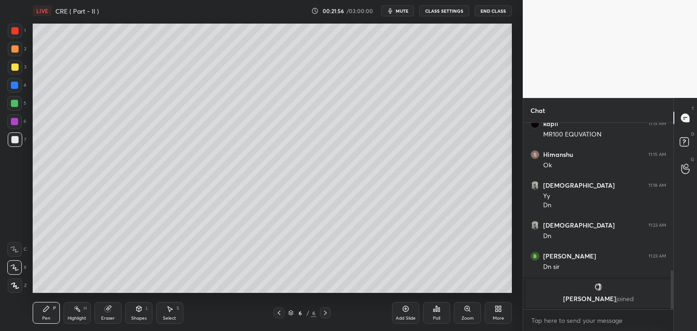
click at [45, 315] on div "Pen P" at bounding box center [46, 313] width 27 height 22
click at [10, 73] on div at bounding box center [15, 67] width 15 height 15
click at [133, 316] on div "Shapes" at bounding box center [138, 318] width 15 height 5
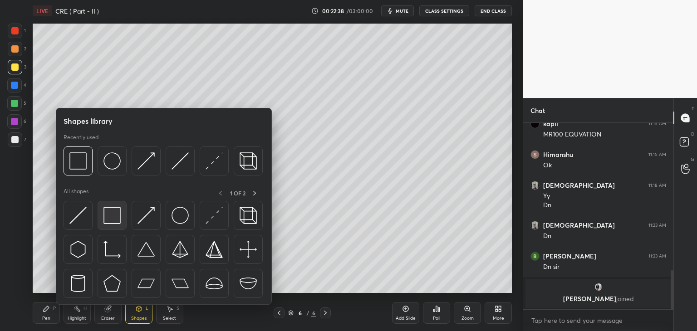
click at [107, 215] on img at bounding box center [112, 215] width 17 height 17
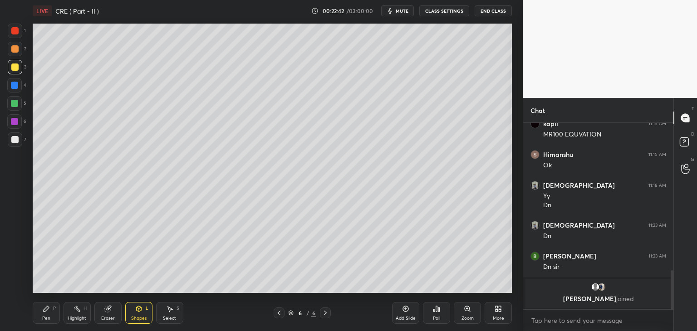
click at [43, 316] on div "Pen" at bounding box center [46, 318] width 8 height 5
click at [15, 144] on div at bounding box center [15, 140] width 15 height 15
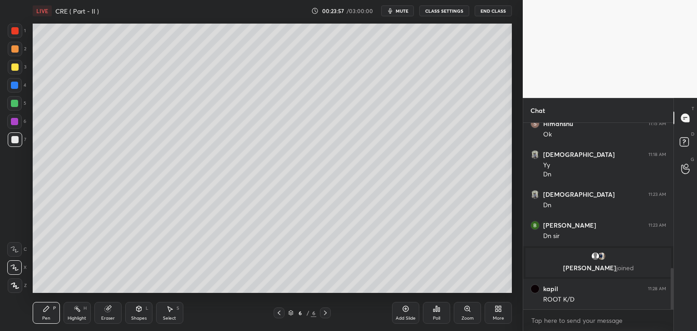
scroll to position [657, 0]
click at [103, 318] on div "Eraser" at bounding box center [108, 318] width 14 height 5
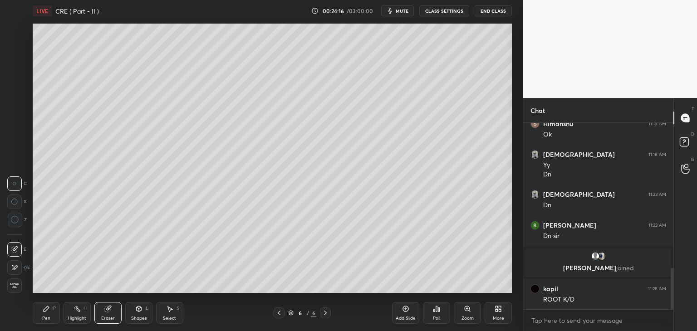
click at [42, 316] on div "Pen" at bounding box center [46, 318] width 8 height 5
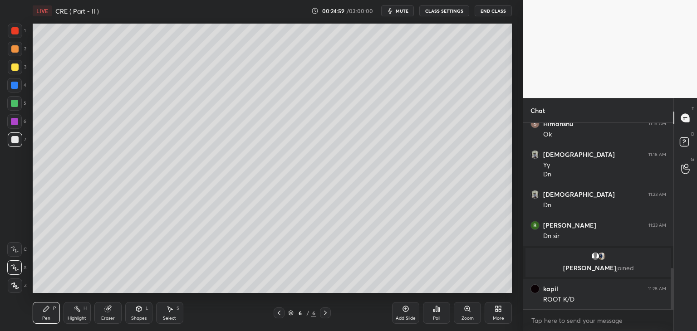
scroll to position [688, 0]
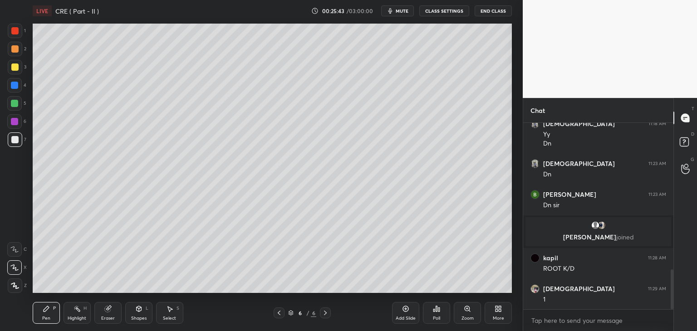
drag, startPoint x: 487, startPoint y: 289, endPoint x: 498, endPoint y: 287, distance: 11.0
click at [496, 290] on div "Add Slide Poll Zoom More" at bounding box center [452, 313] width 120 height 51
click at [401, 306] on div "Add Slide" at bounding box center [405, 313] width 27 height 22
click at [14, 69] on div at bounding box center [14, 67] width 7 height 7
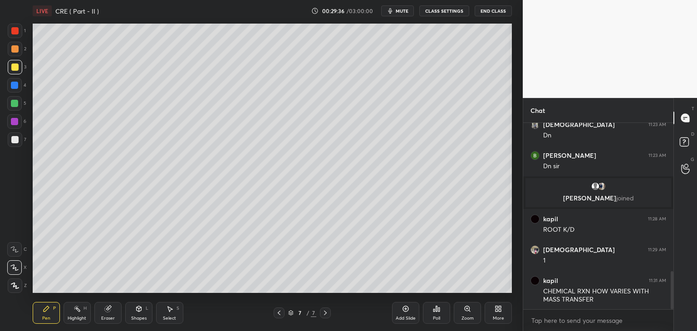
click at [14, 140] on div at bounding box center [14, 139] width 7 height 7
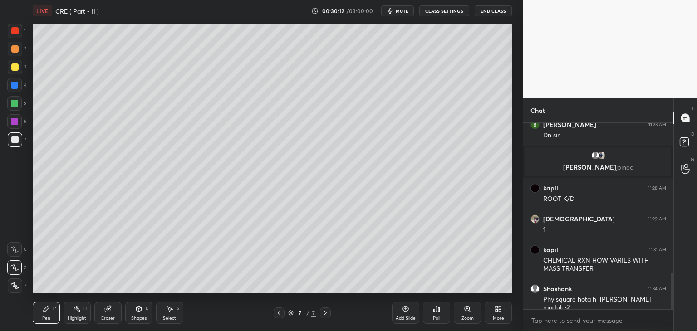
scroll to position [767, 0]
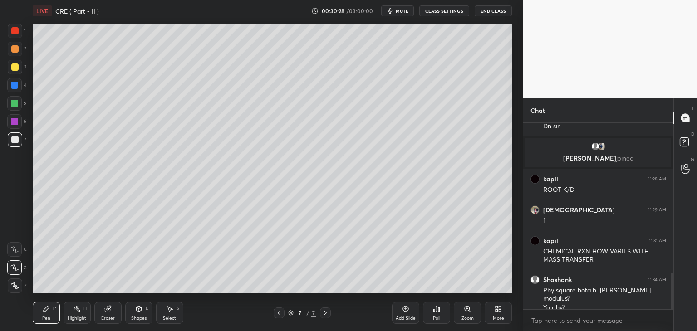
click at [140, 320] on div "Shapes" at bounding box center [138, 318] width 15 height 5
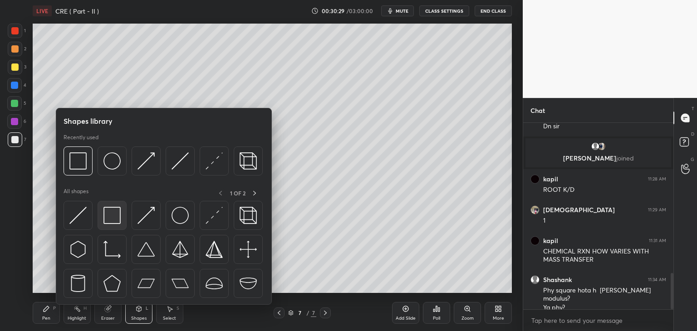
click at [114, 217] on img at bounding box center [112, 215] width 17 height 17
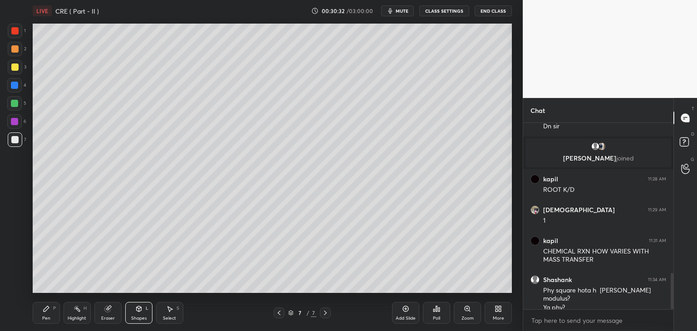
click at [43, 314] on div "Pen P" at bounding box center [46, 313] width 27 height 22
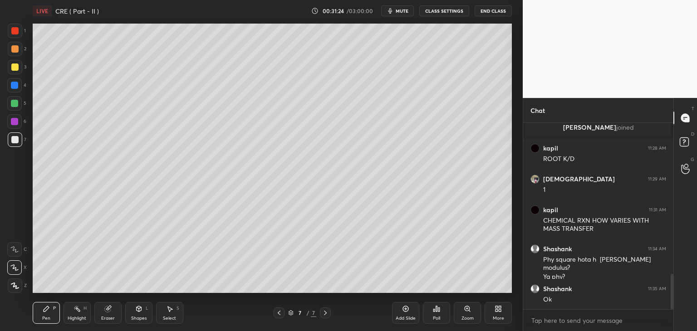
click at [134, 317] on div "Shapes" at bounding box center [138, 318] width 15 height 5
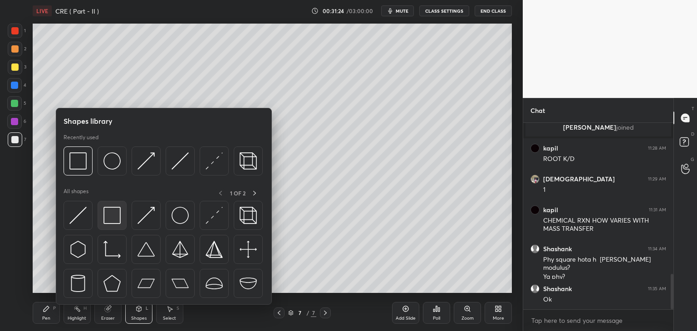
click at [104, 218] on img at bounding box center [112, 215] width 17 height 17
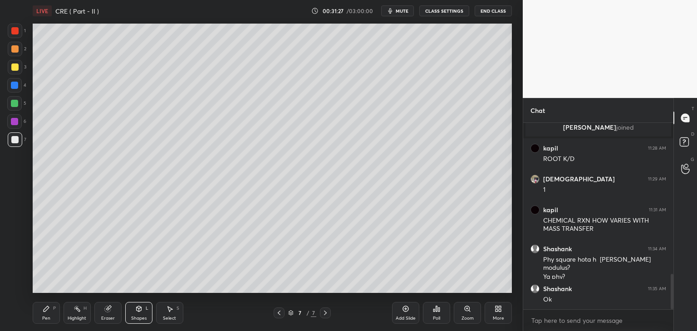
click at [48, 319] on div "Pen" at bounding box center [46, 318] width 8 height 5
click at [510, 271] on div "Setting up your live class Poll for secs No correct answer Start poll" at bounding box center [272, 158] width 487 height 273
drag, startPoint x: 514, startPoint y: 260, endPoint x: 520, endPoint y: 265, distance: 7.4
click at [521, 270] on div "1 2 3 4 5 6 7 C X Z C X Z E E Erase all H H LIVE CRE ( Part - II ) 00:32:12 / 0…" at bounding box center [261, 165] width 523 height 331
click at [135, 319] on div "Shapes" at bounding box center [138, 318] width 15 height 5
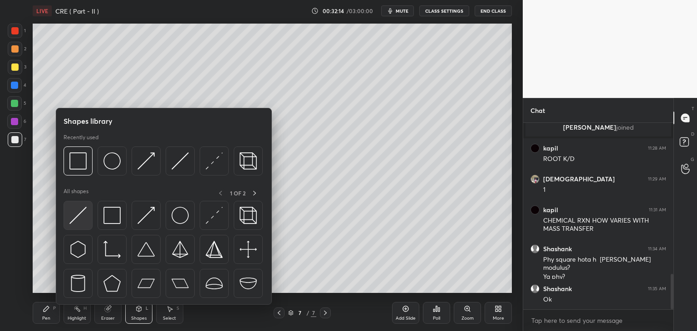
click at [74, 221] on img at bounding box center [77, 215] width 17 height 17
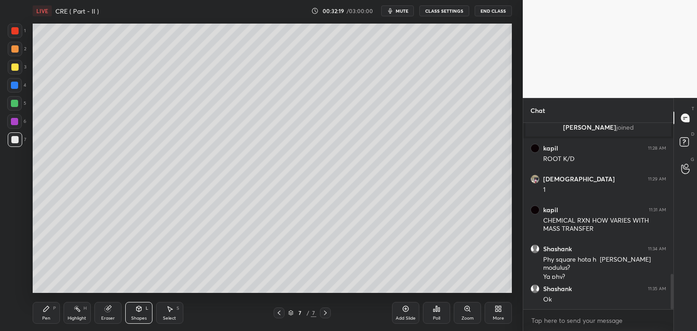
click at [47, 316] on div "Pen" at bounding box center [46, 318] width 8 height 5
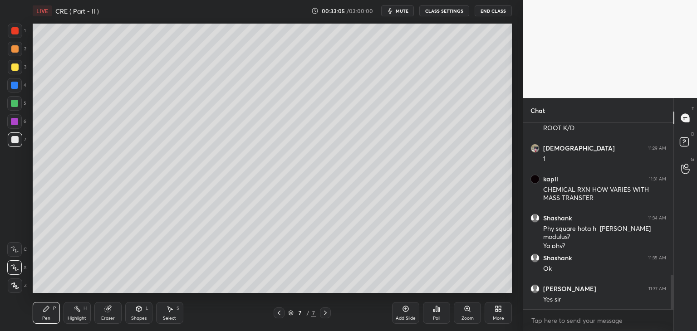
click at [17, 69] on div at bounding box center [14, 67] width 7 height 7
click at [13, 49] on div at bounding box center [14, 48] width 7 height 7
click at [36, 46] on div "Setting up your live class Poll for secs No correct answer Start poll" at bounding box center [272, 158] width 487 height 273
click at [14, 34] on div at bounding box center [14, 30] width 7 height 7
click at [36, 95] on div "Setting up your live class Poll for secs No correct answer Start poll" at bounding box center [272, 158] width 487 height 273
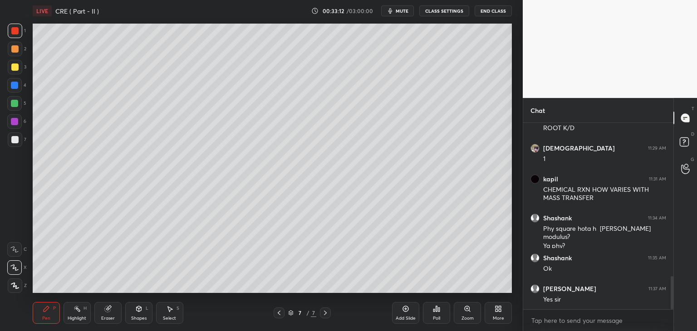
scroll to position [862, 0]
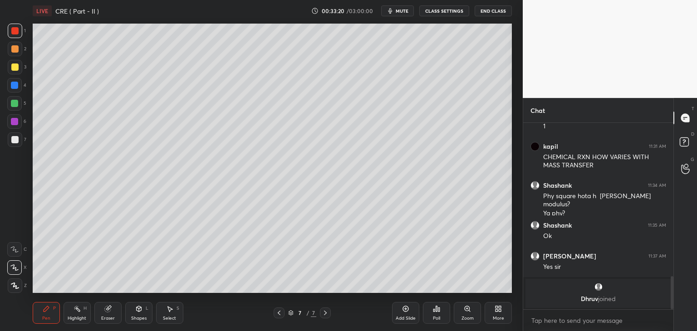
click at [16, 68] on div at bounding box center [14, 67] width 7 height 7
click at [395, 311] on div "Add Slide" at bounding box center [405, 313] width 27 height 22
click at [16, 71] on div at bounding box center [15, 67] width 15 height 15
click at [136, 311] on icon at bounding box center [138, 309] width 7 height 7
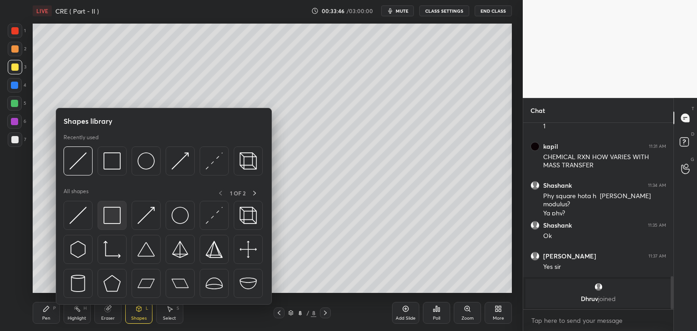
click at [111, 219] on img at bounding box center [112, 215] width 17 height 17
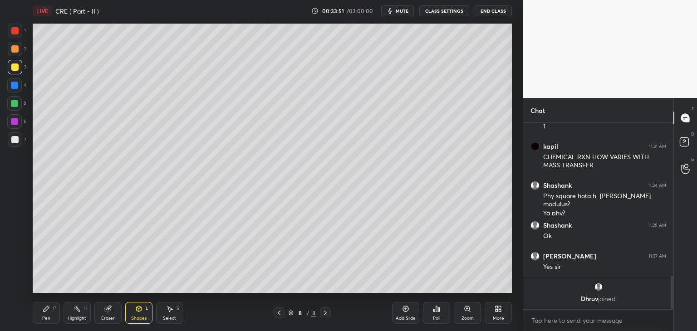
click at [136, 314] on div "Shapes L" at bounding box center [138, 313] width 27 height 22
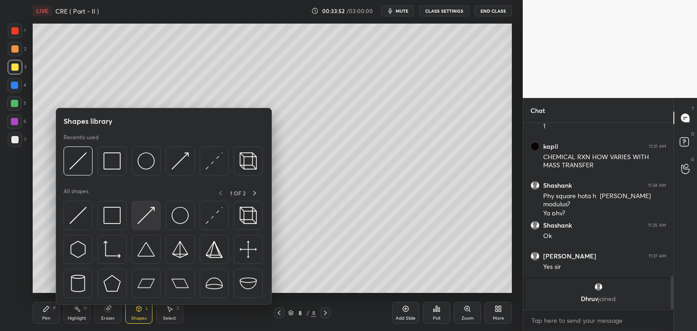
click at [142, 219] on img at bounding box center [146, 215] width 17 height 17
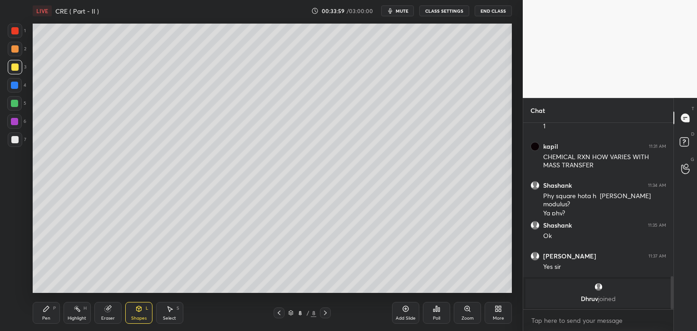
click at [45, 314] on div "Pen P" at bounding box center [46, 313] width 27 height 22
click at [107, 312] on icon at bounding box center [108, 309] width 6 height 6
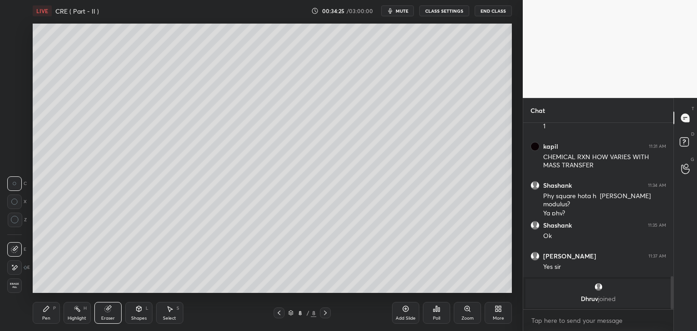
click at [46, 314] on div "Pen P" at bounding box center [46, 313] width 27 height 22
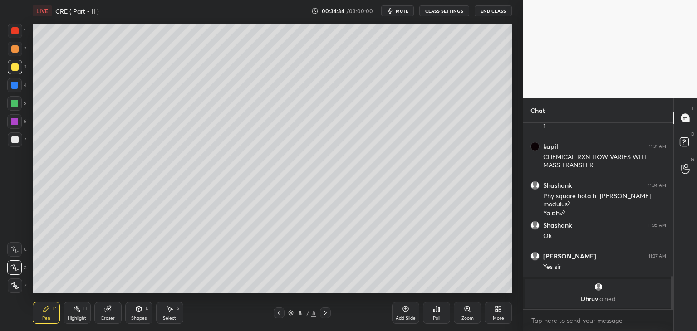
click at [18, 142] on div at bounding box center [14, 139] width 7 height 7
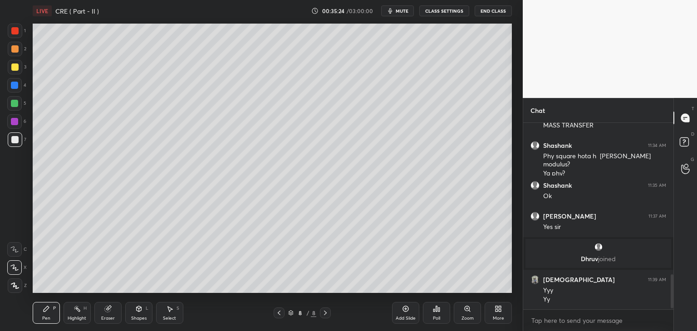
scroll to position [847, 0]
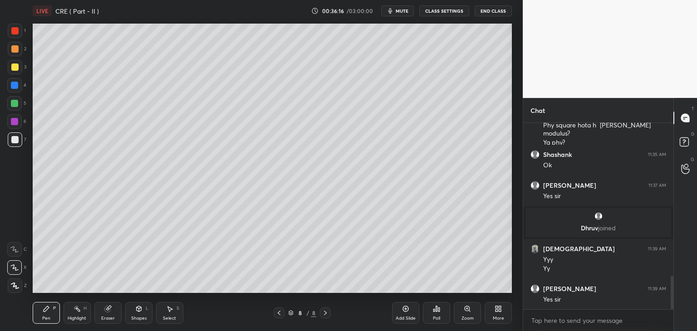
click at [15, 139] on div at bounding box center [14, 139] width 7 height 7
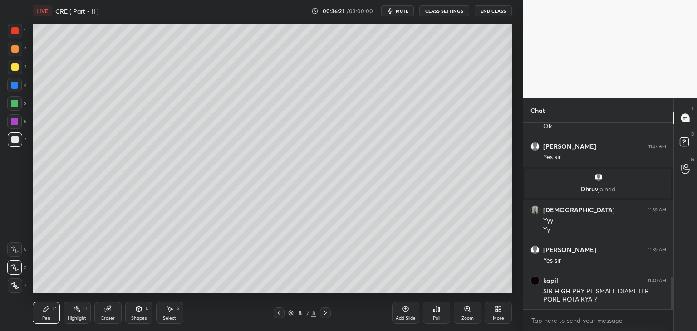
click at [44, 316] on div "Pen" at bounding box center [46, 318] width 8 height 5
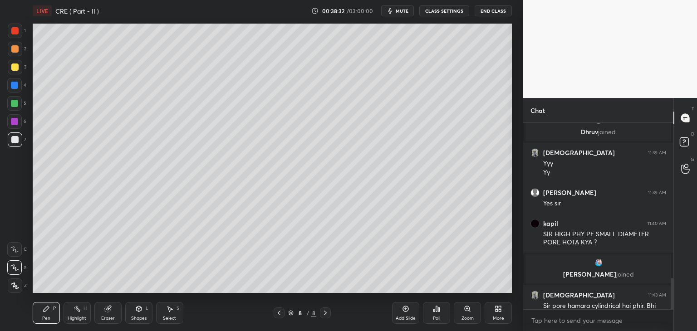
scroll to position [933, 0]
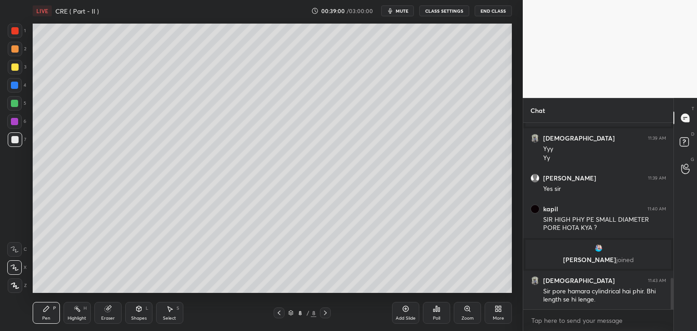
click at [110, 317] on div "Eraser" at bounding box center [108, 318] width 14 height 5
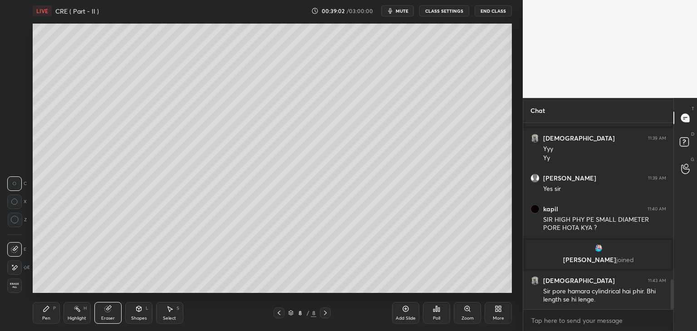
scroll to position [972, 0]
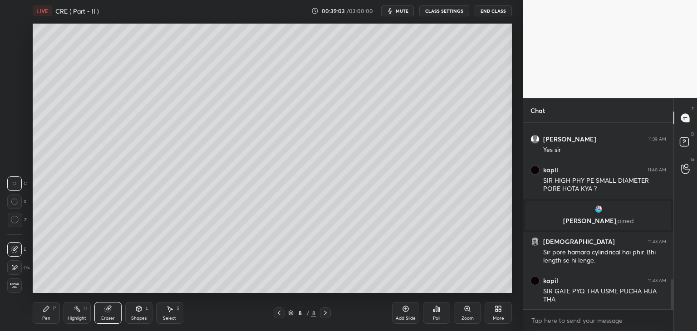
click at [51, 315] on div "Pen P" at bounding box center [46, 313] width 27 height 22
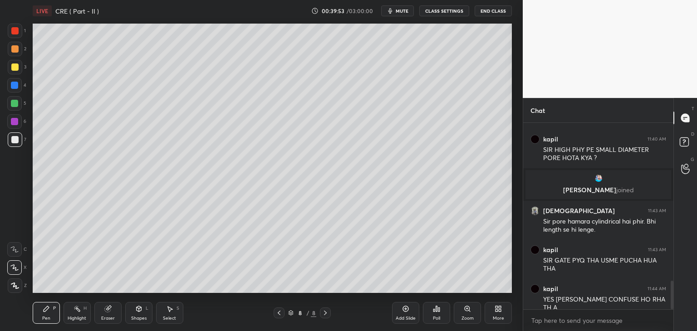
scroll to position [1034, 0]
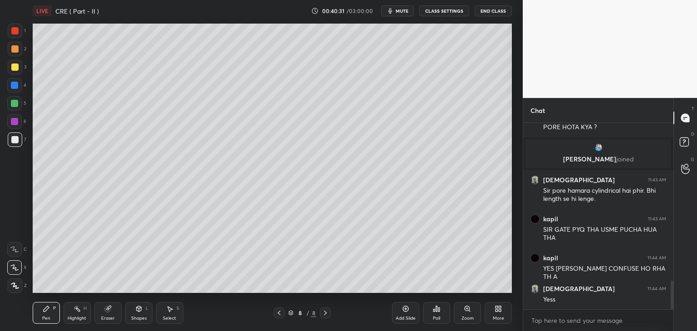
click at [14, 136] on div at bounding box center [14, 139] width 7 height 7
click at [513, 235] on div "Setting up your live class Poll for secs No correct answer Start poll" at bounding box center [272, 158] width 487 height 273
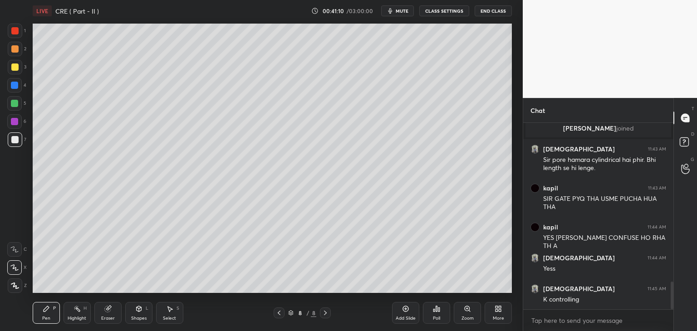
scroll to position [1074, 0]
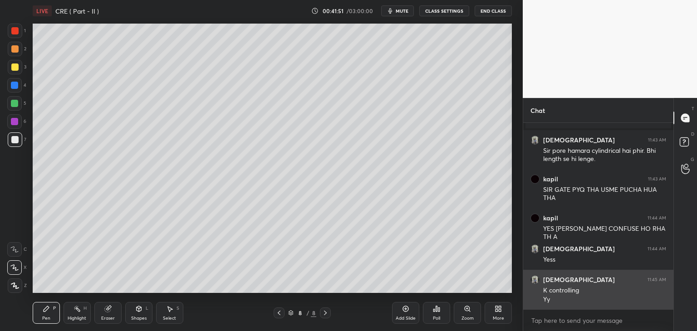
drag, startPoint x: 514, startPoint y: 274, endPoint x: 527, endPoint y: 271, distance: 12.7
click at [518, 276] on div "1 2 3 4 5 6 7 C X Z C X Z E E Erase all H H LIVE CRE ( Part - II ) 00:41:51 / 0…" at bounding box center [261, 165] width 523 height 331
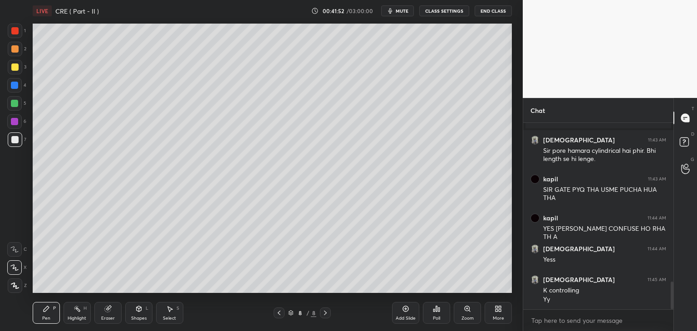
drag, startPoint x: 512, startPoint y: 271, endPoint x: 518, endPoint y: 271, distance: 5.5
click at [515, 274] on div "Setting up your live class Poll for secs No correct answer Start poll" at bounding box center [272, 158] width 487 height 273
drag, startPoint x: 513, startPoint y: 275, endPoint x: 518, endPoint y: 275, distance: 5.0
click at [516, 276] on div "1 2 3 4 5 6 7 C X Z C X Z E E Erase all H H LIVE CRE ( Part - II ) 00:41:53 / 0…" at bounding box center [261, 165] width 523 height 331
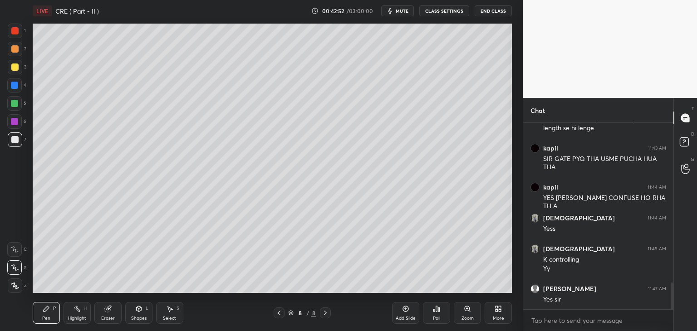
scroll to position [1136, 0]
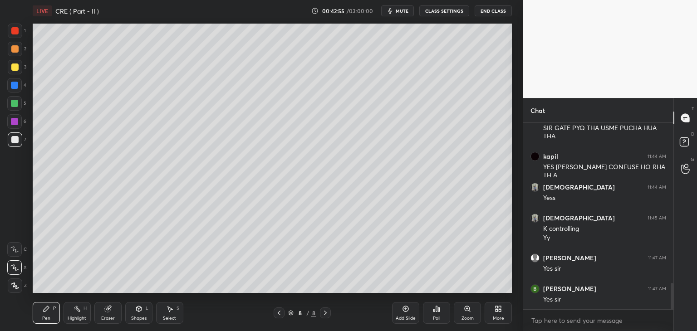
click at [401, 309] on div "Add Slide" at bounding box center [405, 313] width 27 height 22
click at [138, 316] on div "Shapes" at bounding box center [138, 318] width 15 height 5
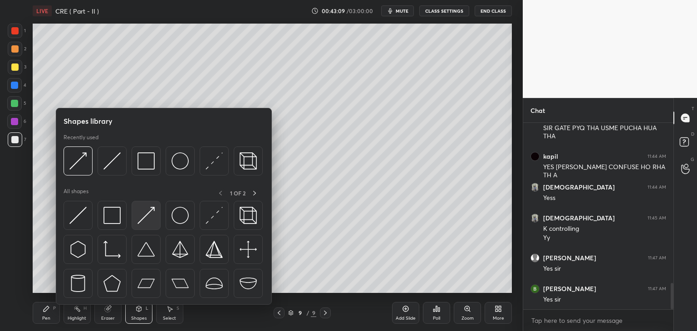
click at [138, 224] on div at bounding box center [146, 215] width 29 height 29
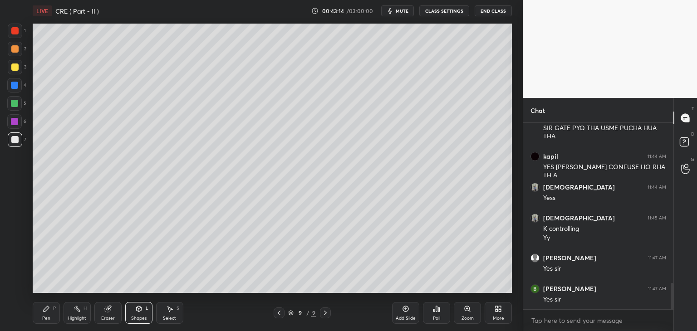
click at [43, 316] on div "Pen" at bounding box center [46, 318] width 8 height 5
click at [51, 316] on div "Pen P" at bounding box center [46, 313] width 27 height 22
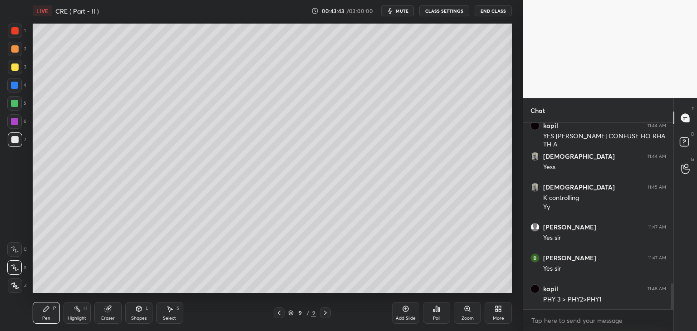
click at [15, 70] on div at bounding box center [14, 67] width 7 height 7
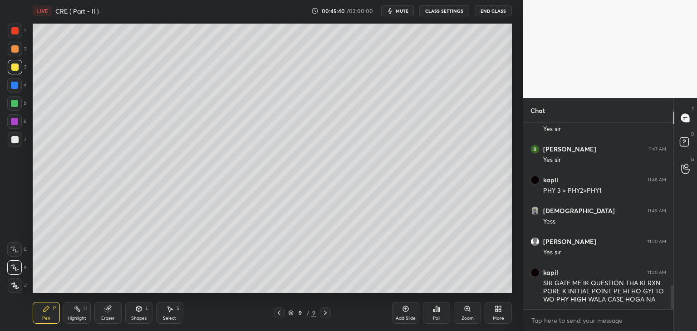
scroll to position [3, 3]
click at [281, 315] on icon at bounding box center [279, 313] width 7 height 7
click at [279, 313] on icon at bounding box center [279, 313] width 7 height 7
click at [324, 315] on icon at bounding box center [325, 313] width 7 height 7
drag, startPoint x: 15, startPoint y: 46, endPoint x: 16, endPoint y: 36, distance: 9.7
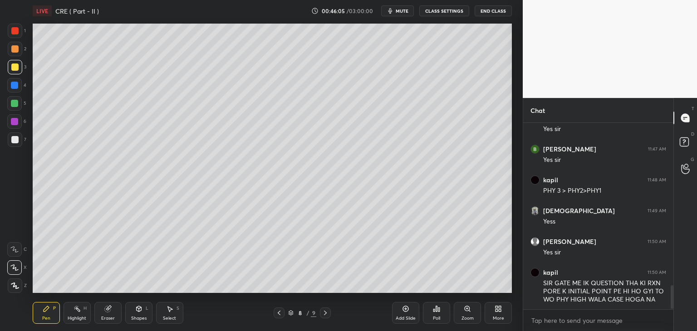
click at [15, 45] on div at bounding box center [14, 48] width 7 height 7
click at [15, 30] on div at bounding box center [14, 30] width 7 height 7
click at [326, 313] on icon at bounding box center [325, 313] width 7 height 7
click at [325, 313] on icon at bounding box center [325, 313] width 7 height 7
click at [401, 312] on div "Add Slide" at bounding box center [405, 313] width 27 height 22
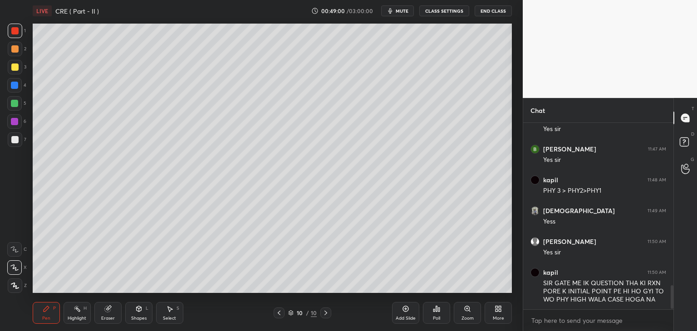
click at [15, 142] on div at bounding box center [14, 139] width 7 height 7
click at [133, 320] on div "Shapes" at bounding box center [138, 318] width 15 height 5
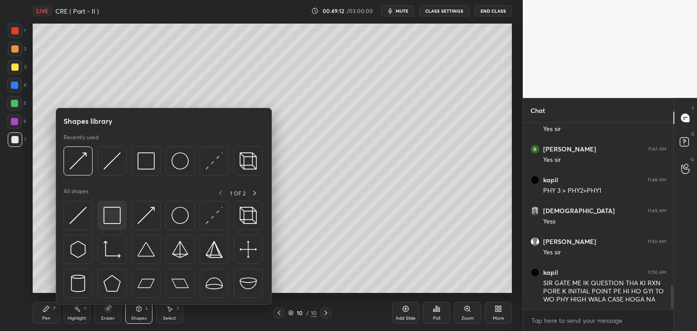
click at [105, 217] on img at bounding box center [112, 215] width 17 height 17
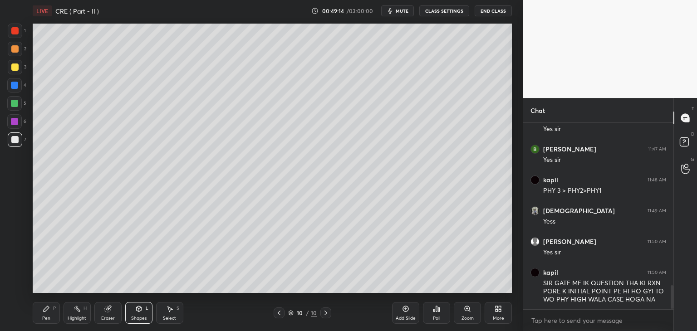
click at [44, 312] on icon at bounding box center [46, 308] width 5 height 5
click at [13, 142] on div at bounding box center [14, 139] width 7 height 7
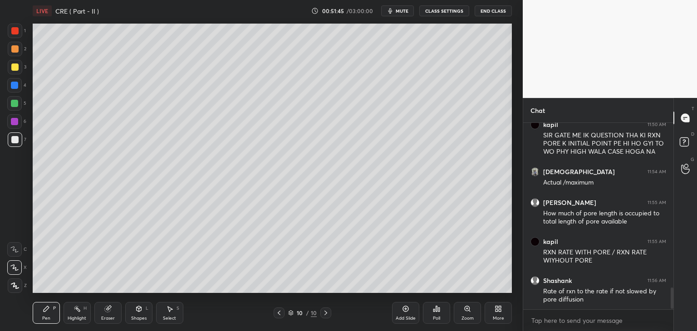
scroll to position [1463, 0]
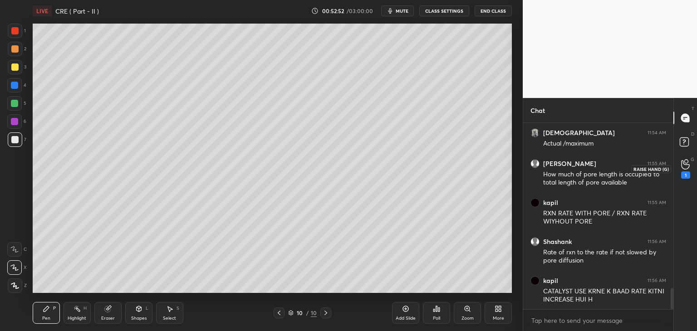
click at [685, 162] on icon at bounding box center [685, 164] width 9 height 10
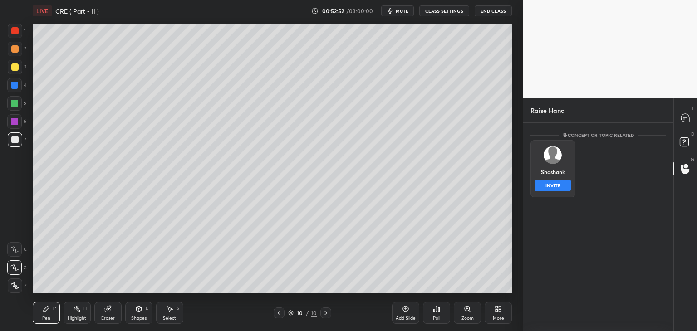
click at [554, 166] on div "[PERSON_NAME] INVITE" at bounding box center [553, 168] width 45 height 57
click at [562, 185] on button "INVITE" at bounding box center [553, 186] width 37 height 12
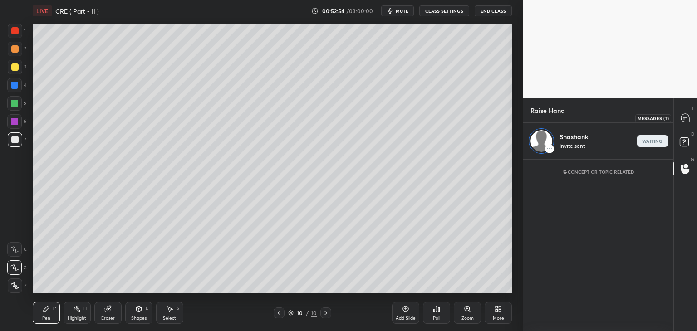
click at [683, 119] on icon at bounding box center [685, 118] width 8 height 8
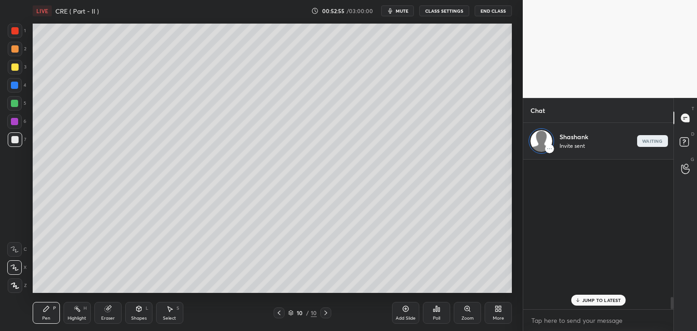
scroll to position [147, 148]
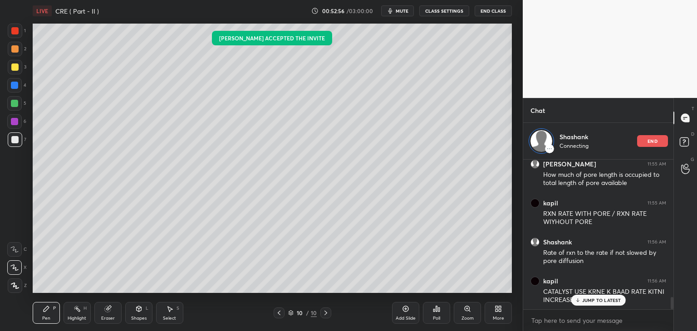
click at [586, 301] on p "JUMP TO LATEST" at bounding box center [601, 300] width 39 height 5
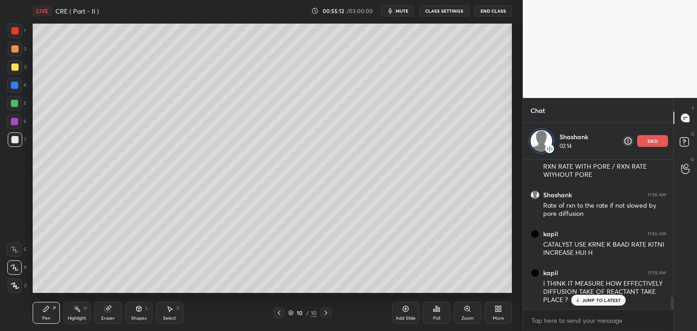
scroll to position [1748, 0]
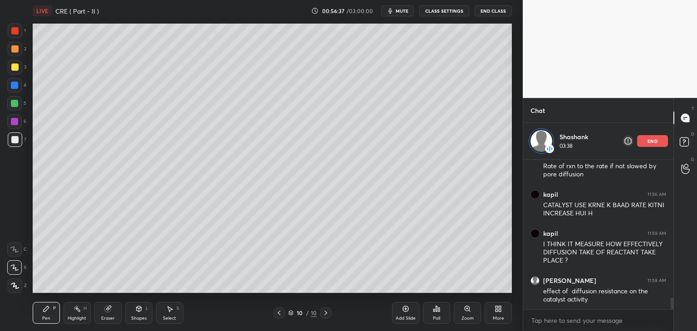
click at [652, 137] on div "end" at bounding box center [652, 141] width 31 height 12
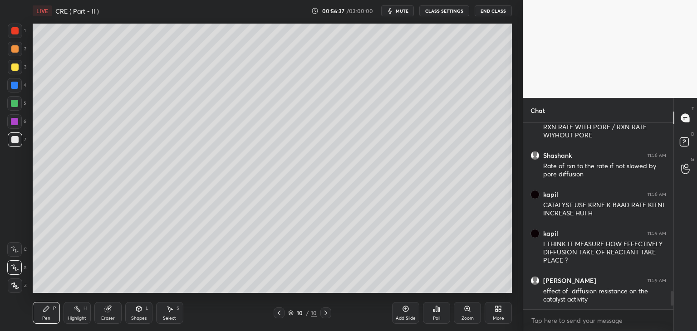
scroll to position [1712, 0]
click at [13, 69] on div at bounding box center [14, 67] width 7 height 7
click at [13, 50] on div at bounding box center [14, 48] width 7 height 7
click at [15, 34] on div at bounding box center [14, 30] width 7 height 7
click at [525, 262] on div "1 2 3 4 5 6 7 C X Z C X Z E E Erase all H H LIVE CRE ( Part - II ) 00:58:11 / 0…" at bounding box center [348, 165] width 697 height 331
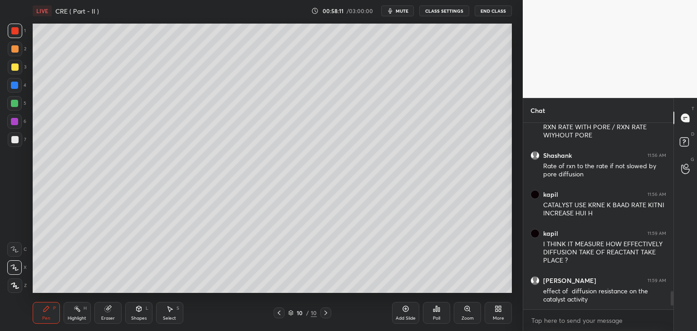
click at [527, 271] on div "1 2 3 4 5 6 7 C X Z C X Z E E Erase all H H LIVE CRE ( Part - II ) 00:58:11 / 0…" at bounding box center [348, 165] width 697 height 331
click at [513, 261] on div "Setting up your live class Poll for secs No correct answer Start poll" at bounding box center [272, 158] width 487 height 273
drag, startPoint x: 514, startPoint y: 259, endPoint x: 518, endPoint y: 264, distance: 5.8
click at [517, 264] on div "1 2 3 4 5 6 7 C X Z C X Z E E Erase all H H LIVE CRE ( Part - II ) 00:58:13 / 0…" at bounding box center [261, 165] width 523 height 331
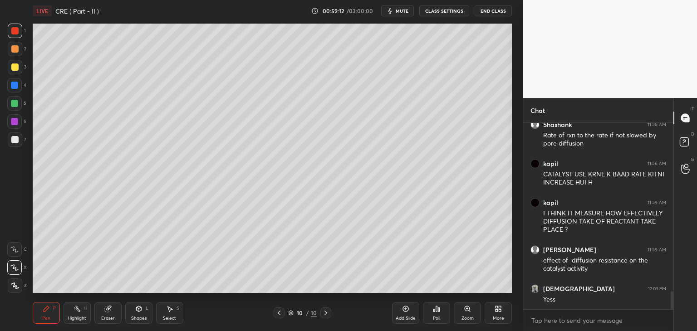
scroll to position [1752, 0]
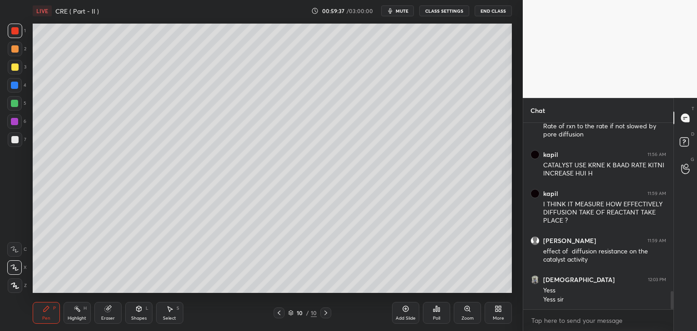
click at [396, 310] on div "Add Slide" at bounding box center [405, 313] width 27 height 22
click at [13, 122] on div at bounding box center [14, 121] width 7 height 7
click at [13, 140] on div at bounding box center [14, 139] width 7 height 7
click at [104, 319] on div "Eraser" at bounding box center [108, 318] width 14 height 5
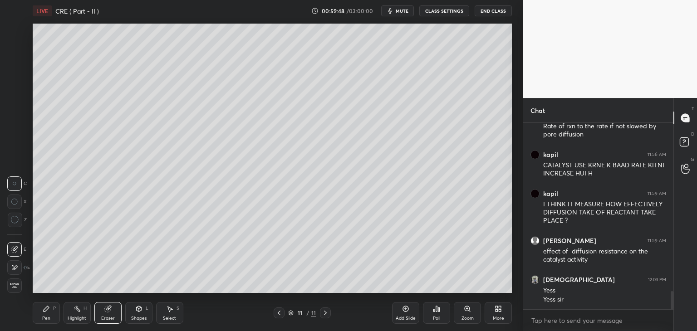
click at [278, 316] on icon at bounding box center [279, 313] width 7 height 7
click at [42, 320] on div "Pen P" at bounding box center [46, 313] width 27 height 22
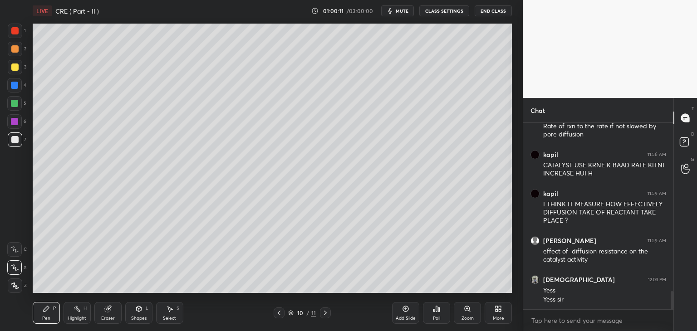
click at [401, 310] on div "Add Slide" at bounding box center [405, 313] width 27 height 22
click at [279, 316] on icon at bounding box center [279, 313] width 7 height 7
click at [324, 313] on icon at bounding box center [325, 313] width 7 height 7
click at [113, 308] on div "Eraser" at bounding box center [107, 313] width 27 height 22
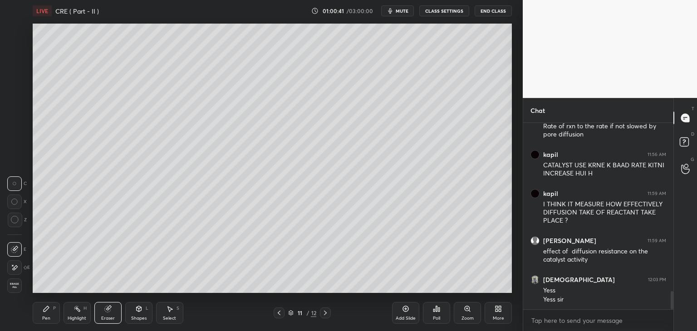
click at [51, 316] on div "Pen P" at bounding box center [46, 313] width 27 height 22
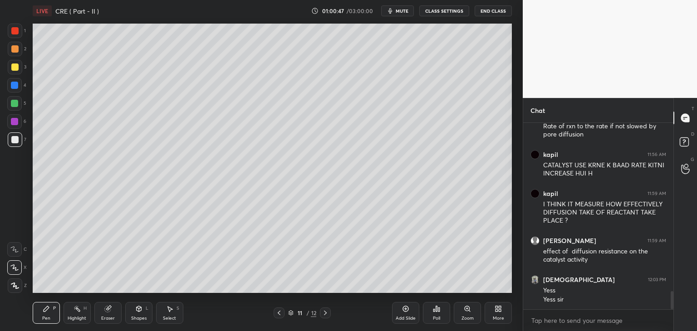
click at [136, 316] on div "Shapes" at bounding box center [138, 318] width 15 height 5
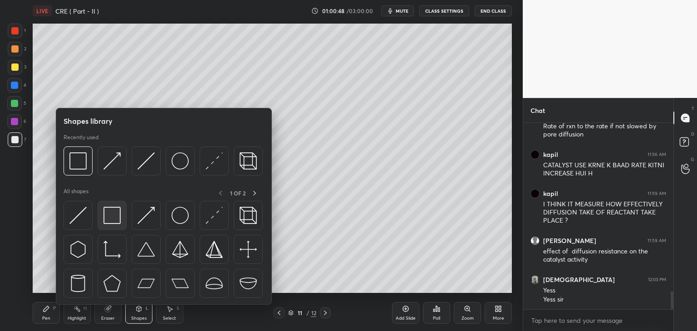
click at [107, 222] on img at bounding box center [112, 215] width 17 height 17
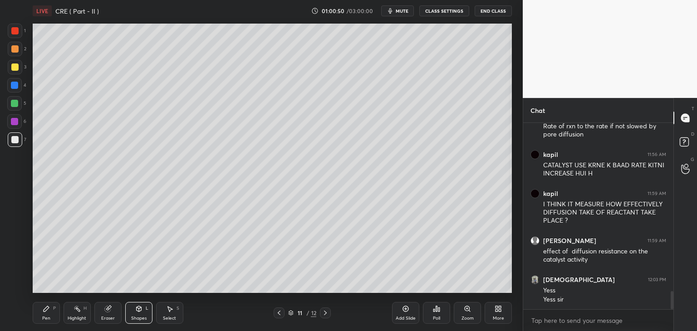
scroll to position [1782, 0]
click at [45, 313] on div "Pen P" at bounding box center [46, 313] width 27 height 22
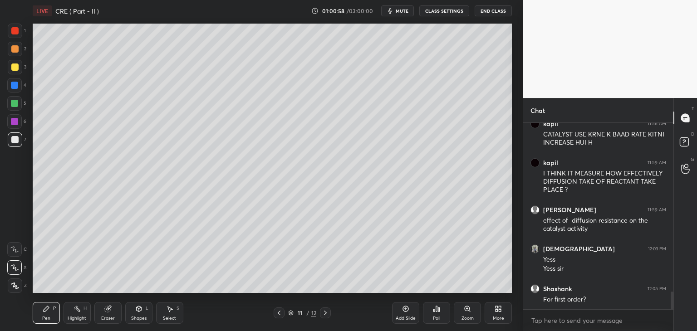
click at [11, 67] on div at bounding box center [14, 67] width 7 height 7
click at [113, 316] on div "Eraser" at bounding box center [108, 318] width 14 height 5
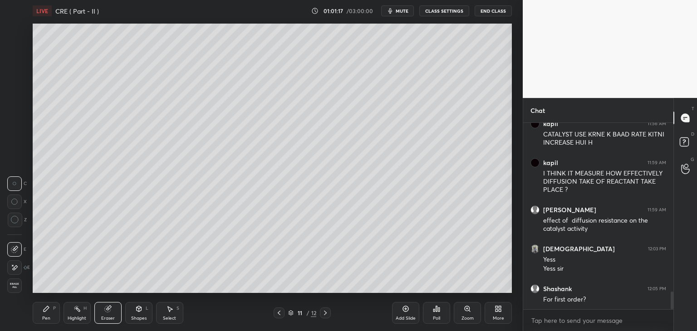
click at [53, 312] on div "Pen P" at bounding box center [46, 313] width 27 height 22
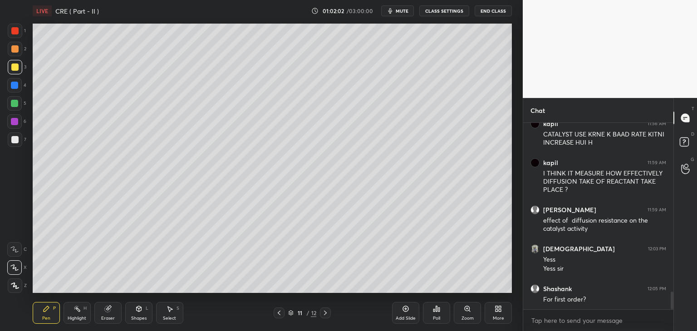
click at [13, 143] on div at bounding box center [14, 139] width 7 height 7
click at [134, 316] on div "Shapes" at bounding box center [138, 318] width 15 height 5
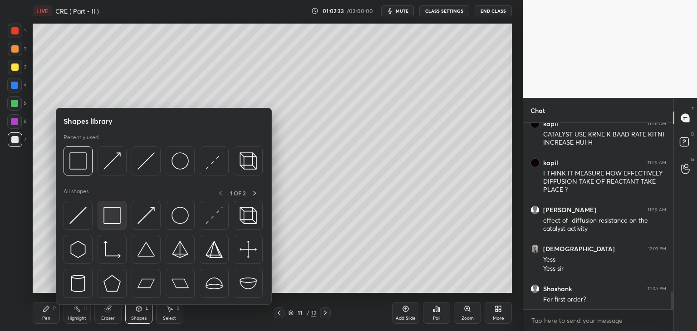
click at [108, 220] on img at bounding box center [112, 215] width 17 height 17
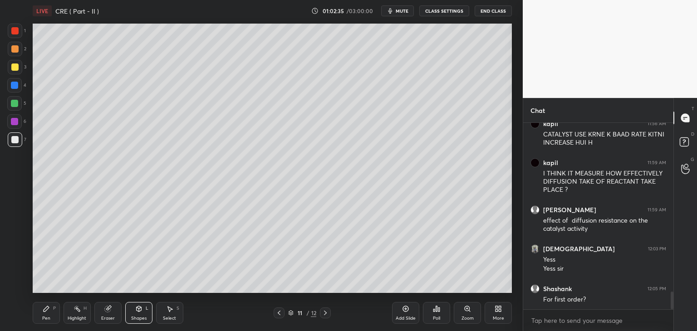
click at [48, 313] on div "Pen P" at bounding box center [46, 313] width 27 height 22
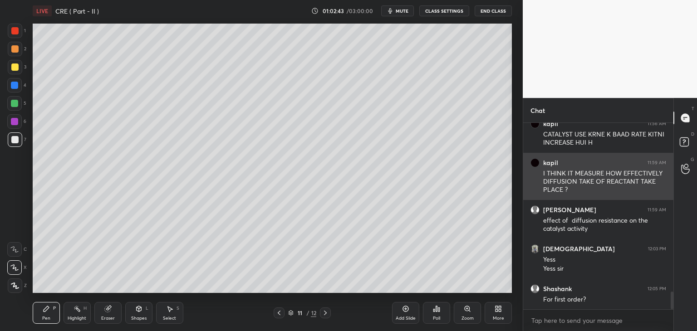
click at [524, 198] on div "1 2 3 4 5 6 7 C X Z C X Z E E Erase all H H LIVE CRE ( Part - II ) 01:02:43 / 0…" at bounding box center [348, 165] width 697 height 331
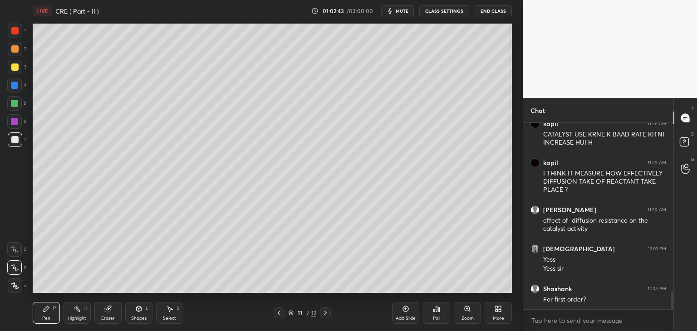
click at [519, 196] on div "1 2 3 4 5 6 7 C X Z C X Z E E Erase all H H LIVE CRE ( Part - II ) 01:02:43 / 0…" at bounding box center [261, 165] width 523 height 331
click at [515, 200] on div "Setting up your live class Poll for secs No correct answer Start poll" at bounding box center [272, 158] width 487 height 273
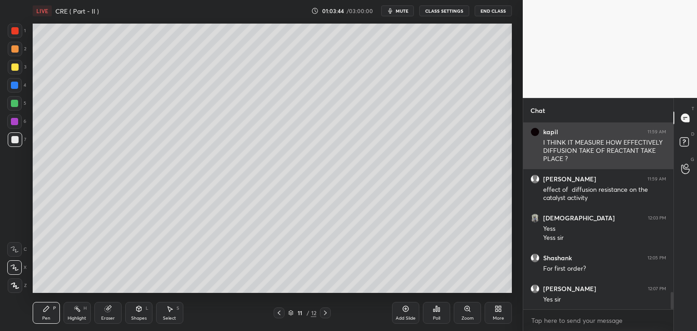
scroll to position [1844, 0]
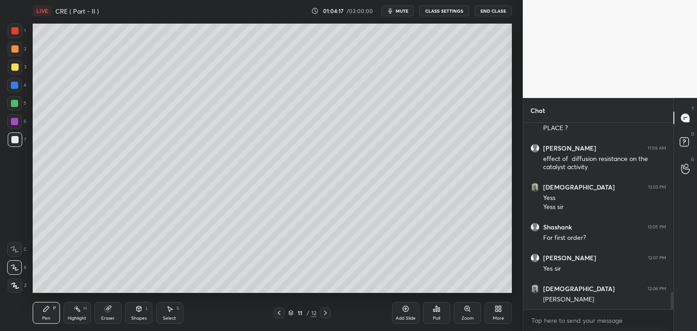
click at [406, 311] on icon at bounding box center [405, 309] width 7 height 7
click at [14, 66] on div at bounding box center [14, 67] width 7 height 7
click at [15, 49] on div at bounding box center [14, 48] width 7 height 7
click at [17, 33] on div at bounding box center [14, 30] width 7 height 7
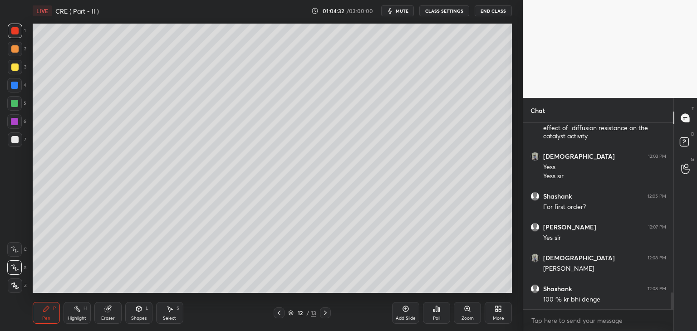
click at [15, 144] on div at bounding box center [15, 140] width 15 height 15
click at [488, 311] on div "More" at bounding box center [498, 313] width 27 height 22
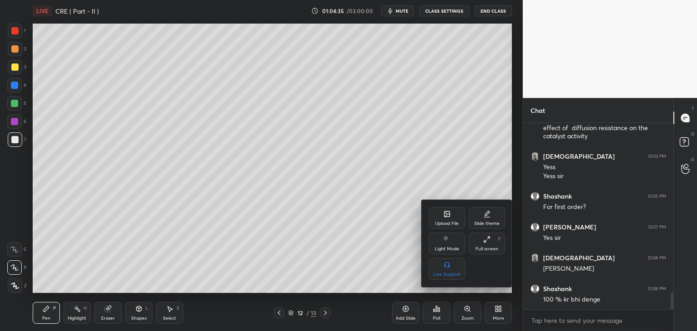
click at [437, 311] on div at bounding box center [348, 165] width 697 height 331
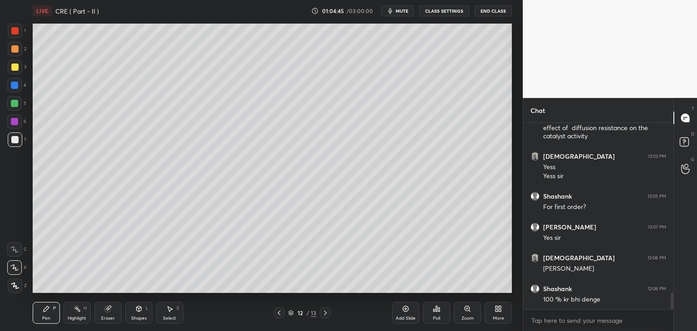
click at [18, 46] on div at bounding box center [15, 49] width 15 height 15
click at [18, 34] on div at bounding box center [15, 31] width 15 height 15
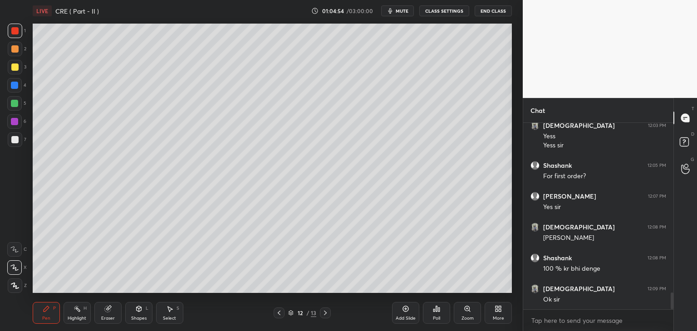
click at [441, 310] on div "Poll" at bounding box center [436, 313] width 27 height 22
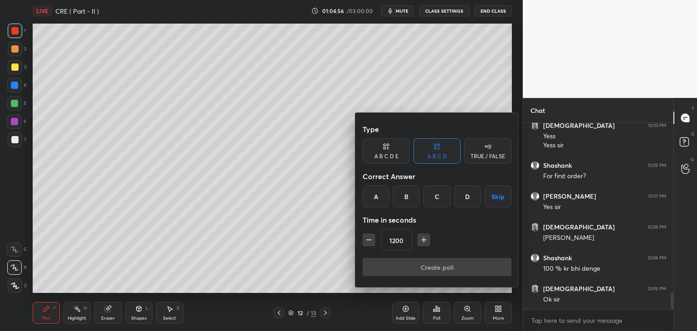
scroll to position [1937, 0]
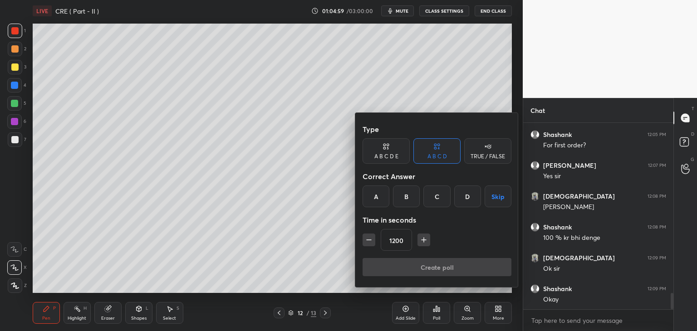
click at [374, 198] on div "A" at bounding box center [376, 197] width 27 height 22
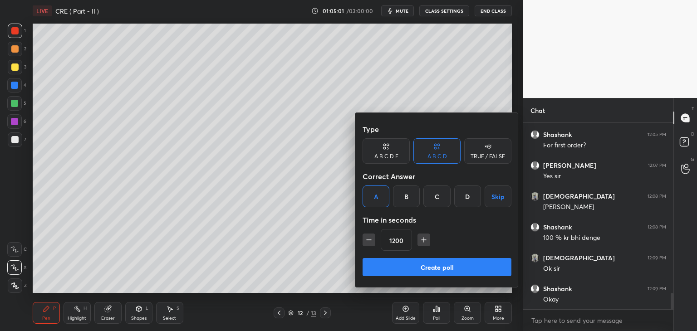
scroll to position [1968, 0]
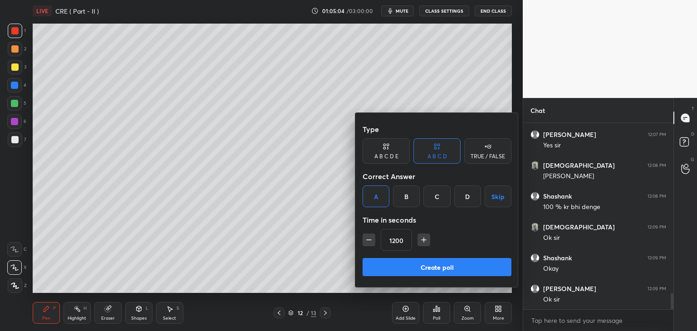
click at [410, 269] on button "Create poll" at bounding box center [437, 267] width 149 height 18
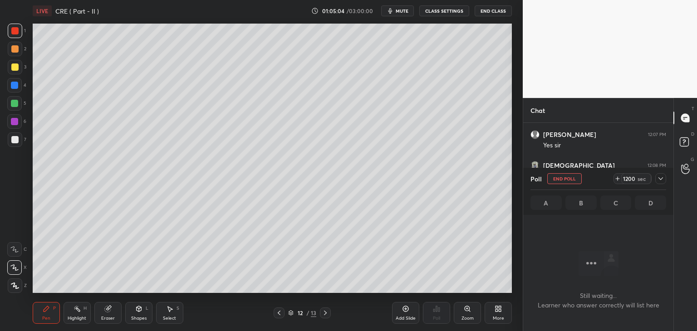
scroll to position [0, 0]
drag, startPoint x: 402, startPoint y: 13, endPoint x: 407, endPoint y: 20, distance: 8.6
click at [403, 13] on span "mute" at bounding box center [402, 11] width 13 height 6
click at [445, 11] on button "CLASS SETTINGS" at bounding box center [445, 10] width 50 height 11
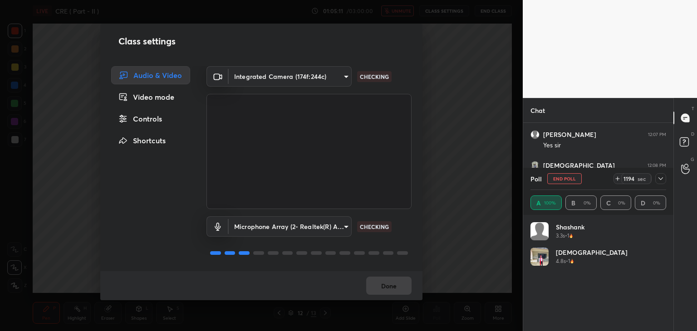
click at [278, 74] on body "1 2 3 4 5 6 7 C X Z C X Z E E Erase all H H LIVE CRE ( Part - II ) 01:05:11 / 0…" at bounding box center [348, 165] width 697 height 331
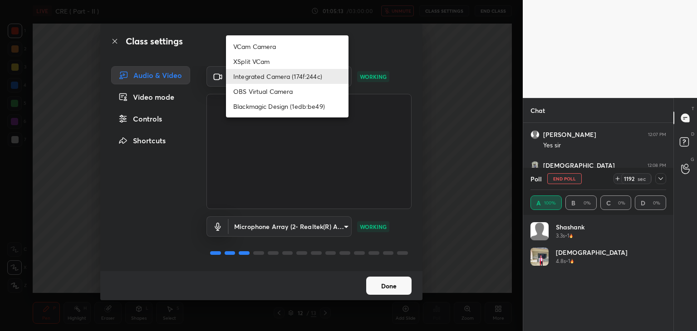
click at [467, 109] on div at bounding box center [348, 165] width 697 height 331
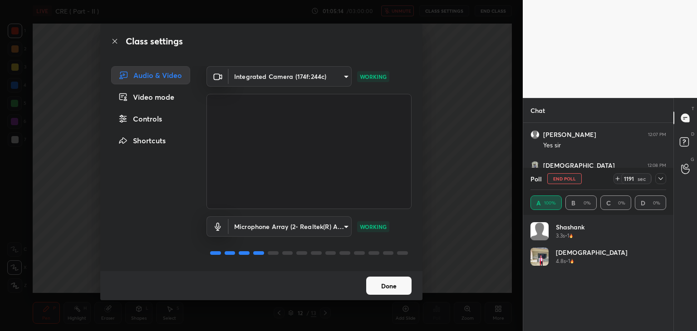
click at [389, 289] on button "Done" at bounding box center [388, 286] width 45 height 18
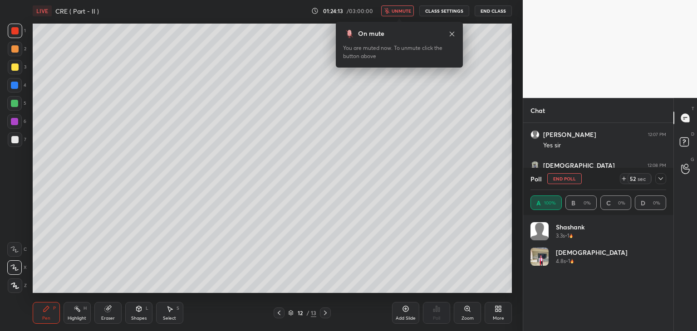
scroll to position [2048, 0]
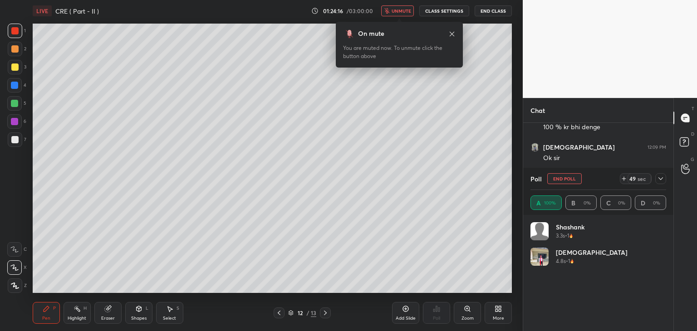
click at [561, 179] on button "End Poll" at bounding box center [565, 178] width 35 height 11
type textarea "x"
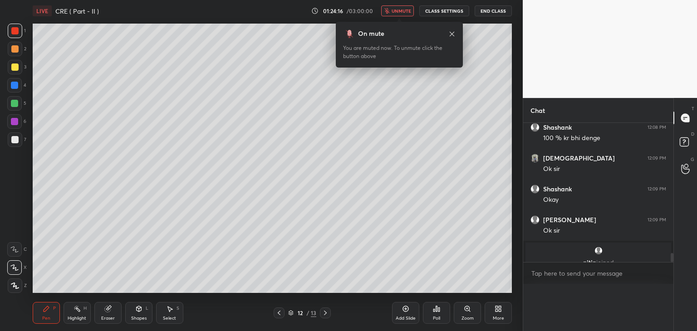
scroll to position [177, 148]
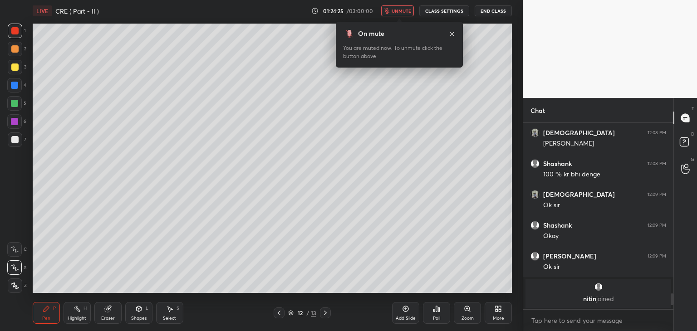
click at [409, 12] on span "unmute" at bounding box center [402, 11] width 20 height 6
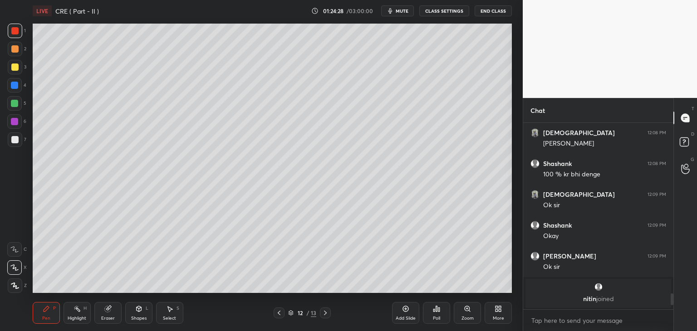
click at [406, 311] on icon at bounding box center [405, 309] width 7 height 7
click at [16, 46] on div at bounding box center [14, 48] width 7 height 7
click at [498, 318] on div "More" at bounding box center [498, 318] width 11 height 5
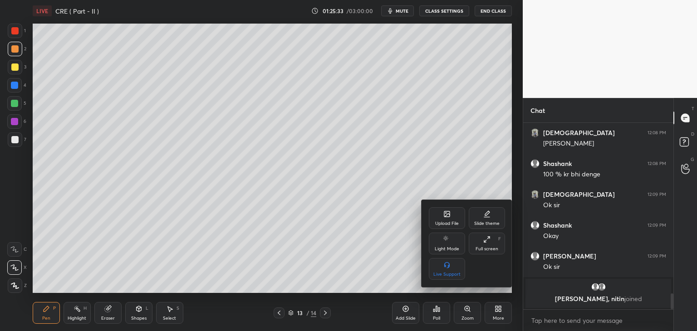
click at [446, 224] on div "Upload File" at bounding box center [447, 224] width 24 height 5
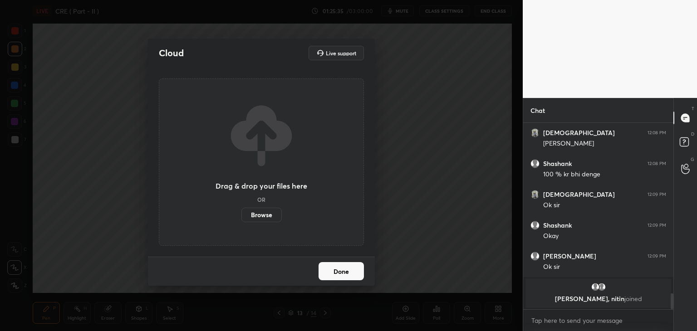
click at [271, 210] on label "Browse" at bounding box center [262, 215] width 40 height 15
click at [242, 210] on input "Browse" at bounding box center [242, 215] width 0 height 15
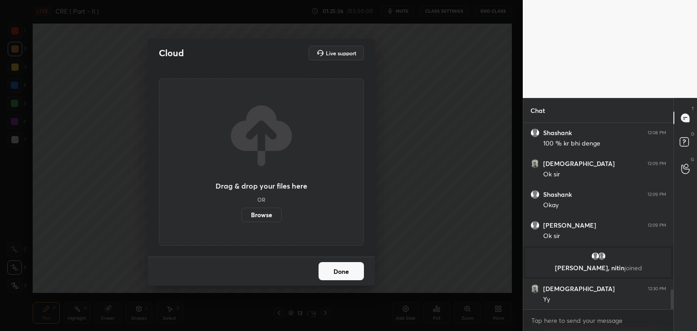
scroll to position [1572, 0]
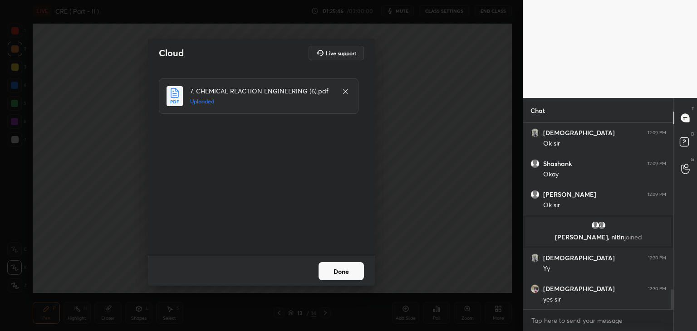
click at [339, 276] on button "Done" at bounding box center [341, 271] width 45 height 18
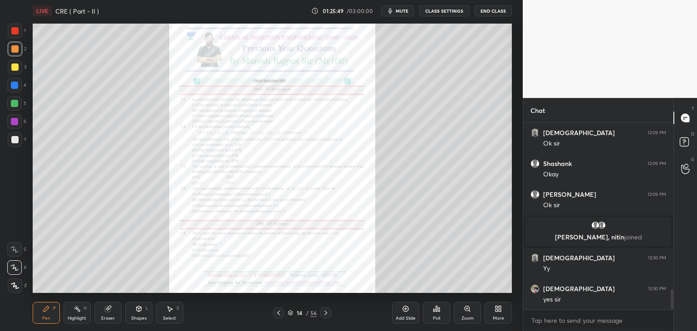
scroll to position [1603, 0]
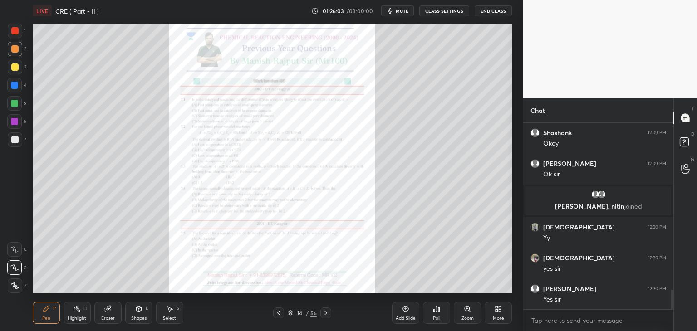
click at [291, 312] on icon at bounding box center [290, 313] width 5 height 5
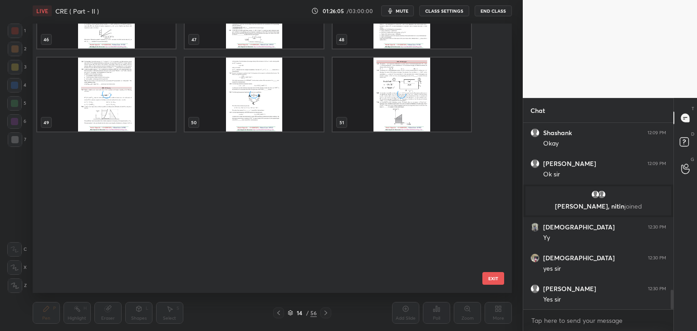
scroll to position [1308, 0]
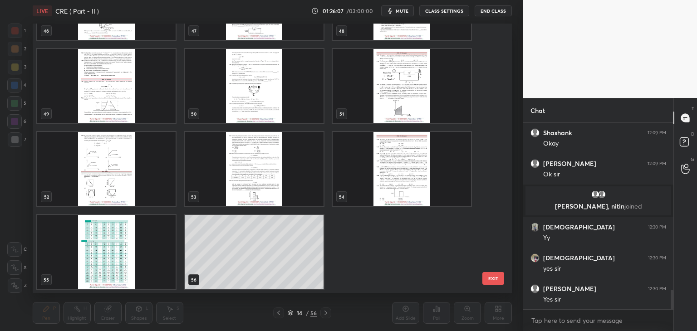
click at [382, 188] on img "grid" at bounding box center [402, 169] width 138 height 74
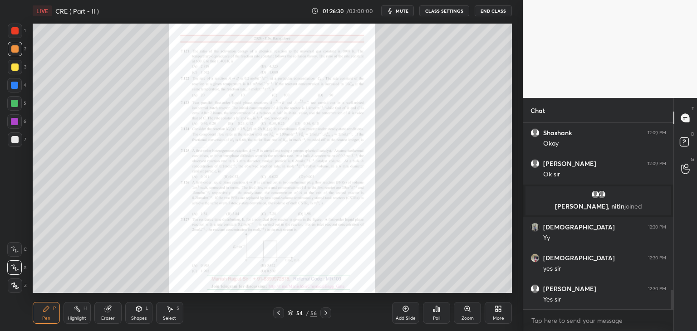
click at [463, 314] on div "Zoom" at bounding box center [467, 313] width 27 height 22
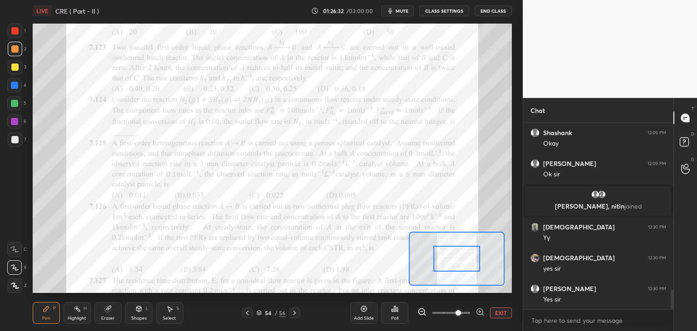
click at [457, 311] on span at bounding box center [451, 313] width 38 height 14
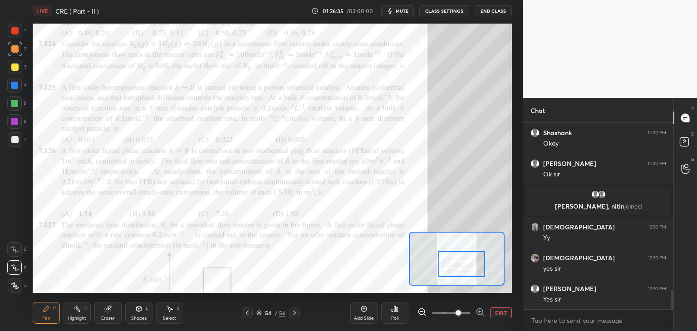
drag, startPoint x: 460, startPoint y: 271, endPoint x: 465, endPoint y: 276, distance: 7.4
click at [465, 276] on div at bounding box center [462, 265] width 47 height 26
click at [139, 310] on icon at bounding box center [139, 310] width 0 height 3
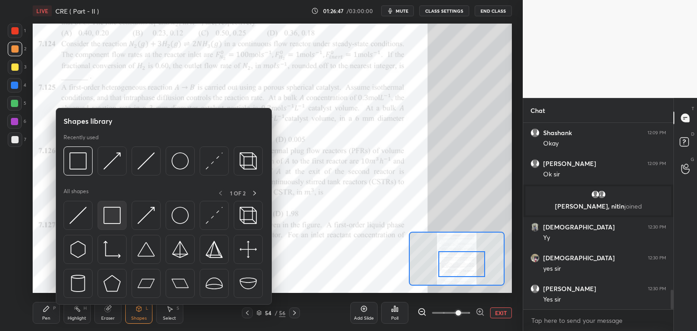
click at [105, 218] on img at bounding box center [112, 215] width 17 height 17
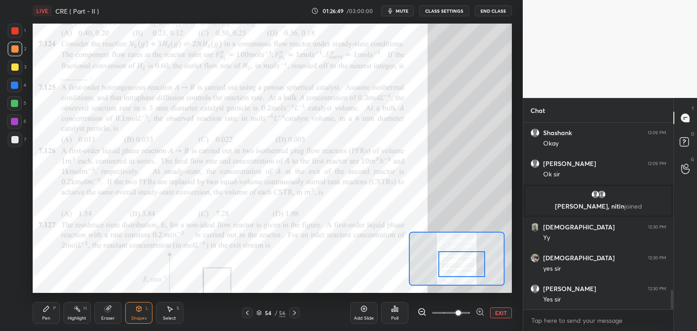
click at [18, 32] on div at bounding box center [14, 30] width 7 height 7
click at [142, 314] on div "Shapes L" at bounding box center [138, 313] width 27 height 22
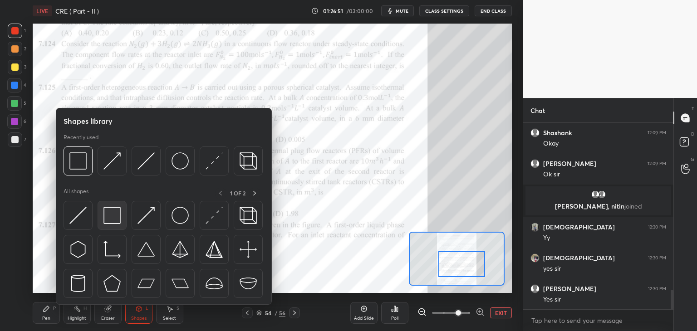
click at [109, 217] on img at bounding box center [112, 215] width 17 height 17
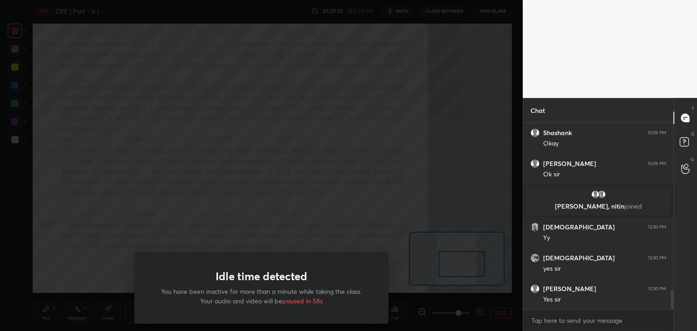
click at [192, 98] on div "Idle time detected You have been inactive for more than a minute while taking t…" at bounding box center [261, 165] width 523 height 331
drag, startPoint x: 249, startPoint y: 213, endPoint x: 259, endPoint y: 229, distance: 18.8
click at [250, 215] on div "Idle time detected You have been inactive for more than a minute while taking t…" at bounding box center [261, 165] width 523 height 331
click at [259, 229] on div "Idle time detected You have been inactive for more than a minute while taking t…" at bounding box center [261, 165] width 523 height 331
click at [276, 235] on div "Idle time detected You have been inactive for more than a minute while taking t…" at bounding box center [261, 165] width 523 height 331
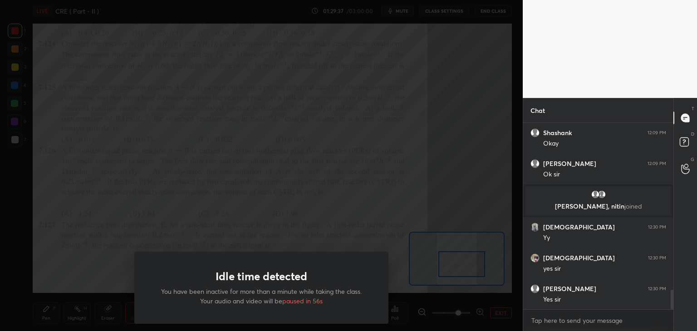
click at [306, 219] on div "Idle time detected You have been inactive for more than a minute while taking t…" at bounding box center [261, 165] width 523 height 331
click at [354, 197] on div "Idle time detected You have been inactive for more than a minute while taking t…" at bounding box center [261, 165] width 523 height 331
click at [345, 202] on div "Idle time detected You have been inactive for more than a minute while taking t…" at bounding box center [261, 165] width 523 height 331
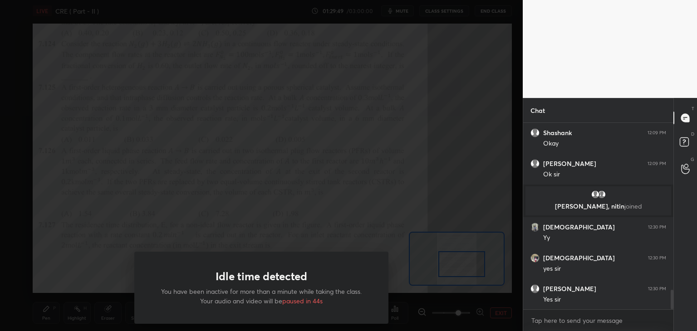
drag, startPoint x: 343, startPoint y: 202, endPoint x: 349, endPoint y: 202, distance: 5.4
click at [349, 202] on div "Idle time detected You have been inactive for more than a minute while taking t…" at bounding box center [261, 165] width 523 height 331
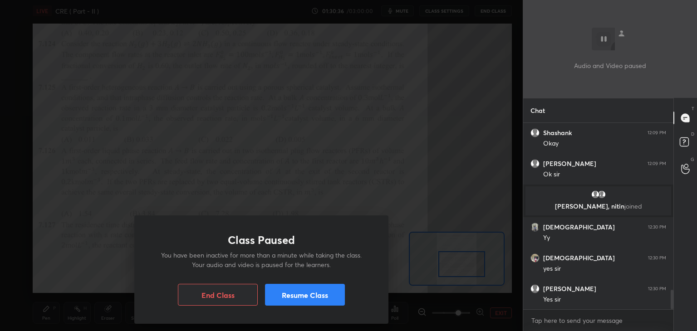
click at [287, 298] on button "Resume Class" at bounding box center [305, 295] width 80 height 22
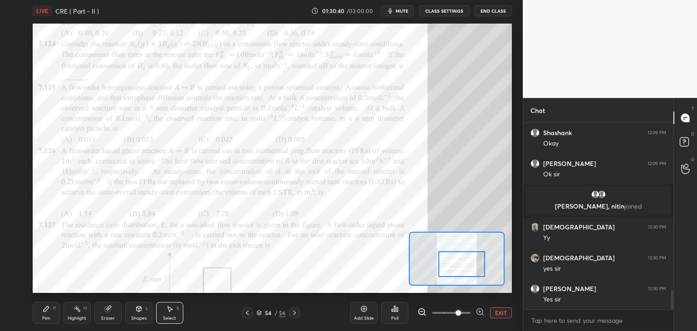
click at [52, 320] on div "Pen P" at bounding box center [46, 313] width 27 height 22
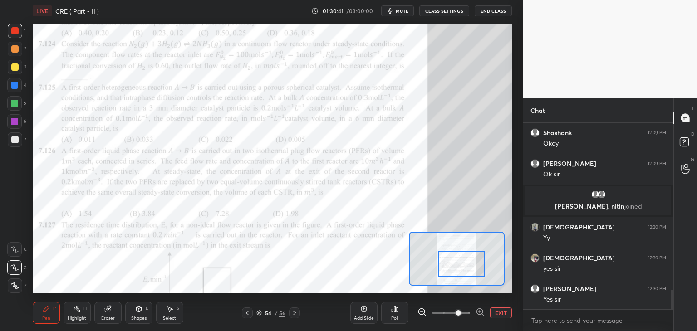
click at [13, 52] on div at bounding box center [14, 48] width 7 height 7
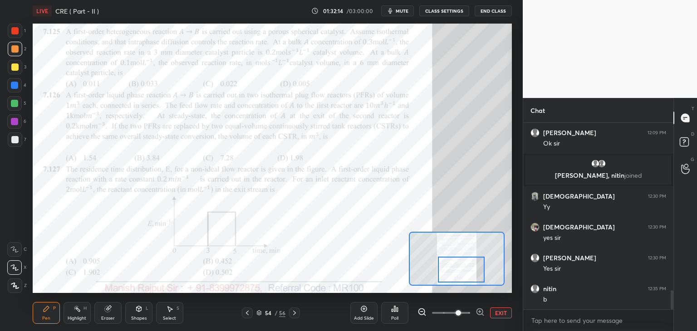
drag, startPoint x: 454, startPoint y: 264, endPoint x: 454, endPoint y: 270, distance: 6.0
click at [454, 271] on div at bounding box center [461, 270] width 47 height 26
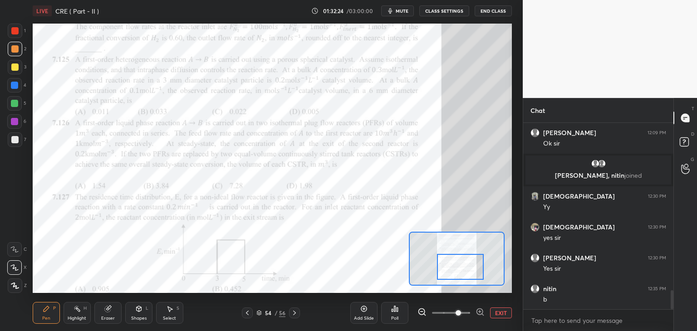
drag, startPoint x: 458, startPoint y: 269, endPoint x: 456, endPoint y: 264, distance: 5.3
click at [457, 267] on div at bounding box center [460, 267] width 47 height 26
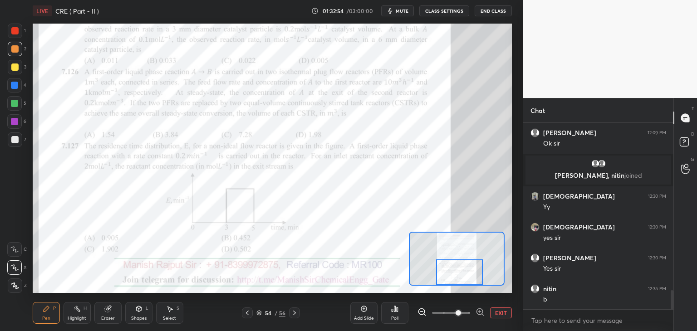
drag, startPoint x: 456, startPoint y: 267, endPoint x: 456, endPoint y: 272, distance: 5.9
click at [456, 272] on div at bounding box center [459, 273] width 47 height 26
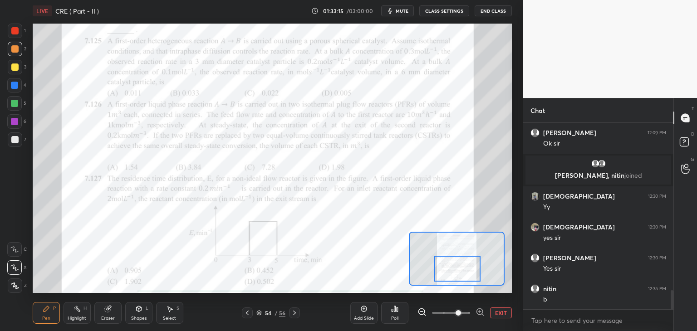
drag, startPoint x: 463, startPoint y: 269, endPoint x: 458, endPoint y: 264, distance: 7.7
click at [460, 266] on div at bounding box center [457, 269] width 47 height 26
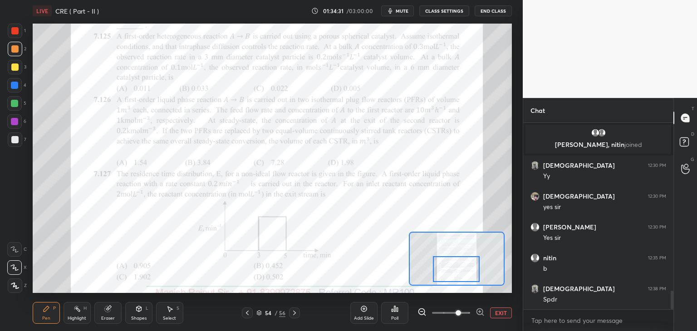
scroll to position [1695, 0]
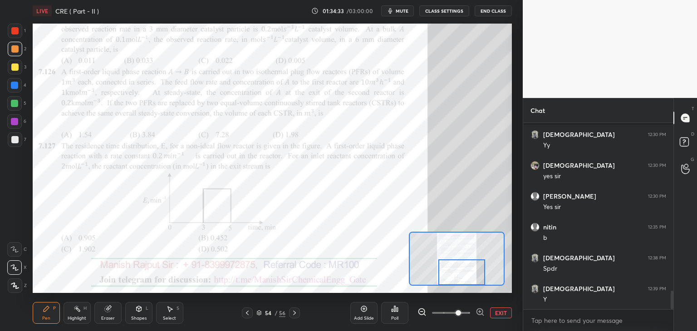
drag, startPoint x: 458, startPoint y: 275, endPoint x: 461, endPoint y: 280, distance: 5.8
click at [461, 280] on div at bounding box center [462, 273] width 47 height 26
click at [107, 311] on icon at bounding box center [108, 309] width 6 height 6
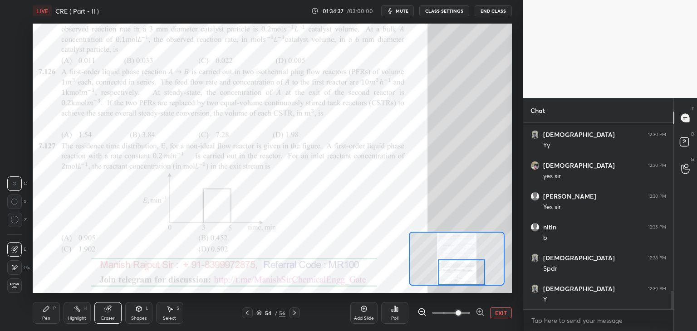
click at [47, 314] on div "Pen P" at bounding box center [46, 313] width 27 height 22
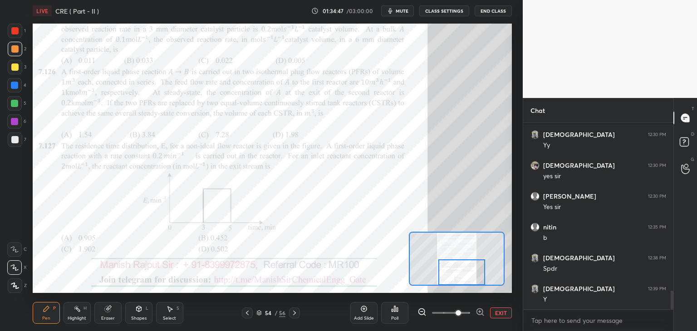
scroll to position [1728, 0]
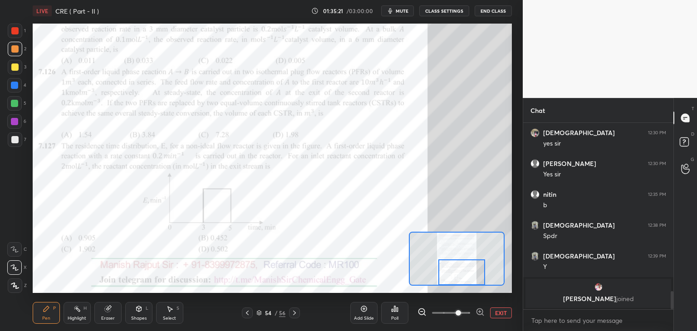
click at [452, 284] on div at bounding box center [462, 273] width 47 height 26
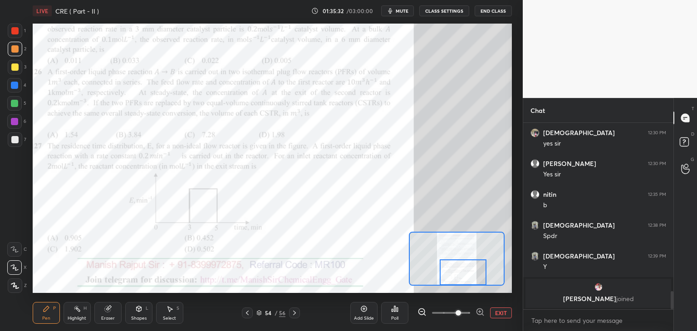
click at [463, 274] on div at bounding box center [463, 273] width 47 height 26
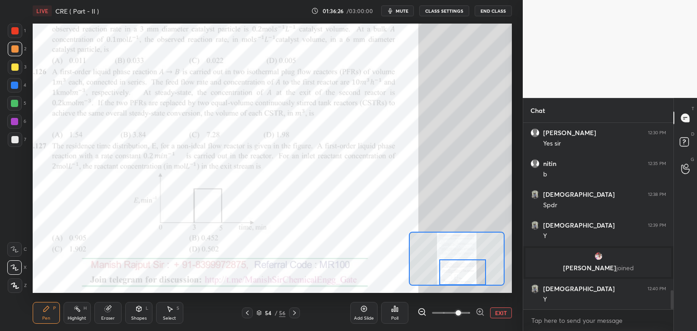
scroll to position [1675, 0]
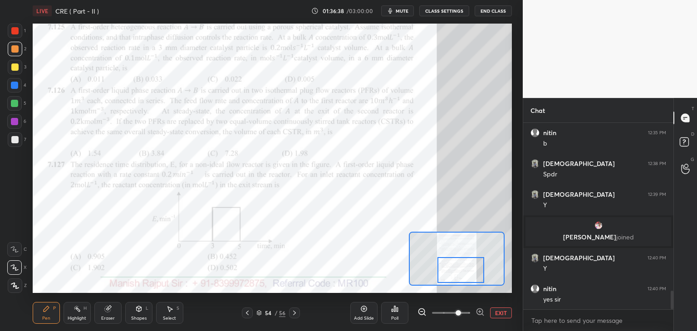
click at [456, 271] on div at bounding box center [461, 270] width 47 height 26
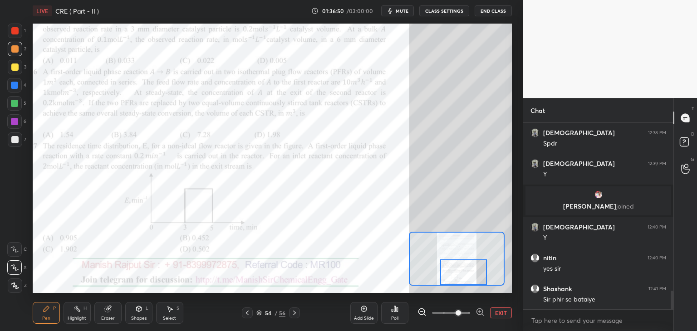
drag, startPoint x: 464, startPoint y: 268, endPoint x: 465, endPoint y: 273, distance: 4.6
click at [466, 273] on div at bounding box center [463, 273] width 47 height 26
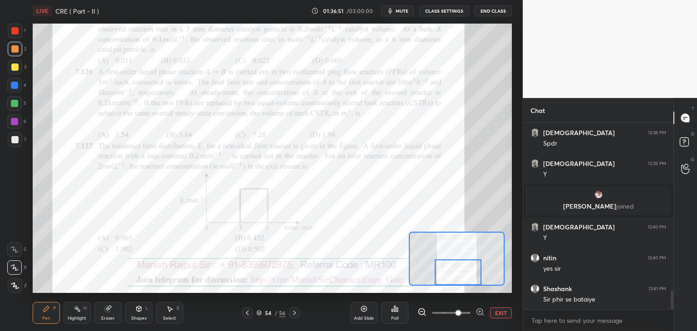
drag, startPoint x: 466, startPoint y: 271, endPoint x: 461, endPoint y: 273, distance: 5.2
click at [461, 273] on div at bounding box center [458, 273] width 47 height 26
click at [358, 311] on div "Add Slide" at bounding box center [363, 313] width 27 height 22
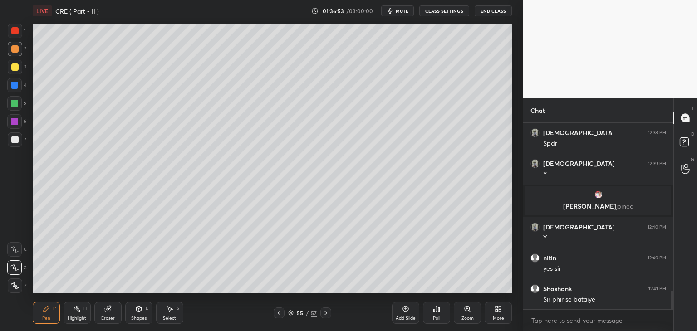
click at [17, 142] on div at bounding box center [14, 139] width 7 height 7
click at [212, 39] on div "Setting up your live class Poll for secs No correct answer Start poll" at bounding box center [272, 158] width 487 height 273
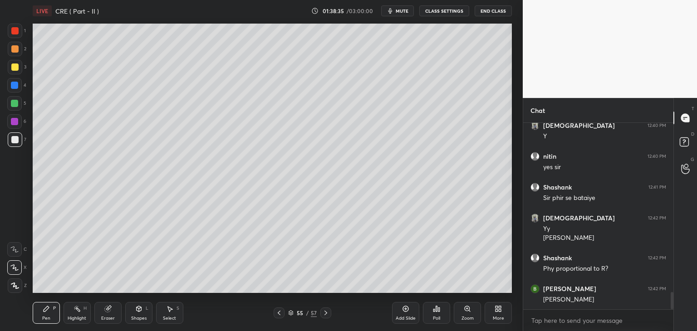
scroll to position [1839, 0]
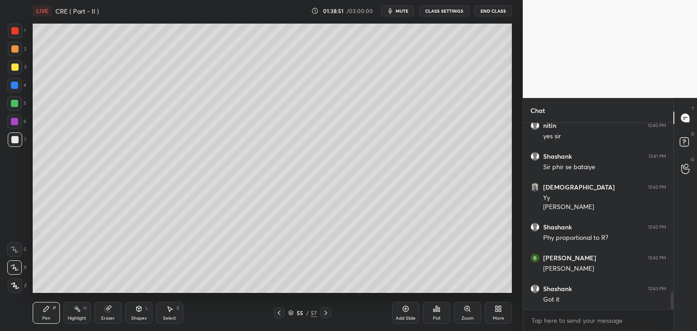
click at [111, 318] on div "Eraser" at bounding box center [108, 318] width 14 height 5
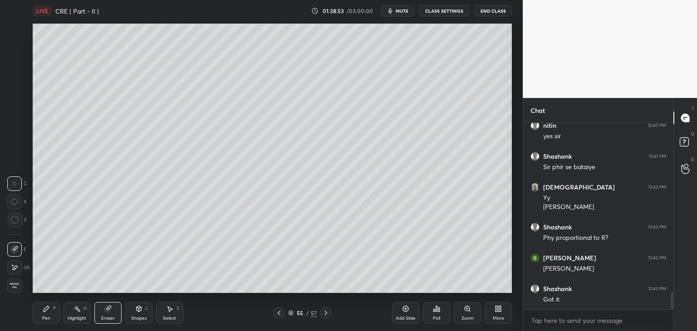
click at [17, 268] on div at bounding box center [14, 268] width 15 height 15
click at [49, 317] on div "Pen" at bounding box center [46, 318] width 8 height 5
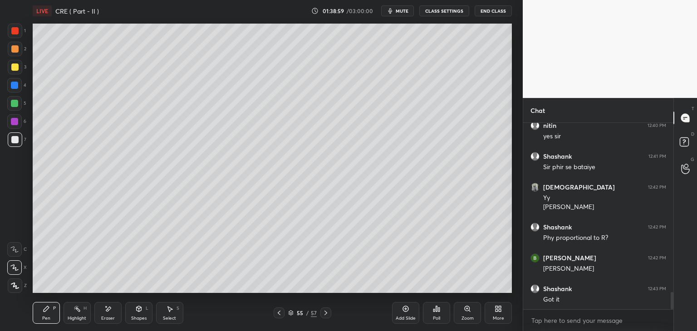
click at [395, 318] on div "Add Slide" at bounding box center [405, 313] width 27 height 22
click at [14, 66] on div at bounding box center [14, 67] width 7 height 7
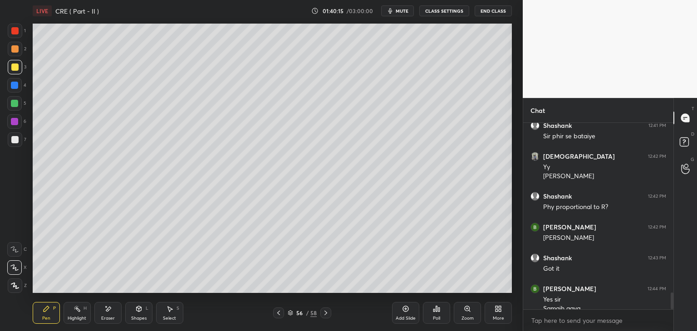
scroll to position [1879, 0]
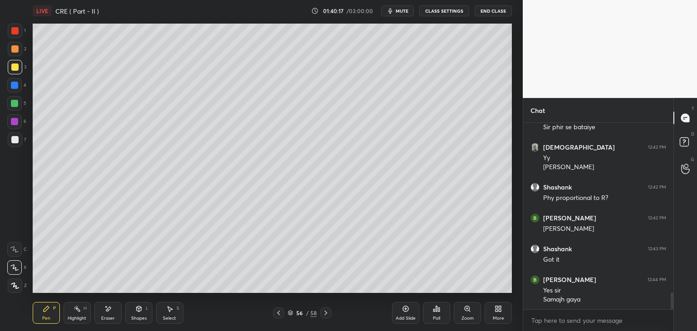
click at [281, 313] on icon at bounding box center [278, 313] width 7 height 7
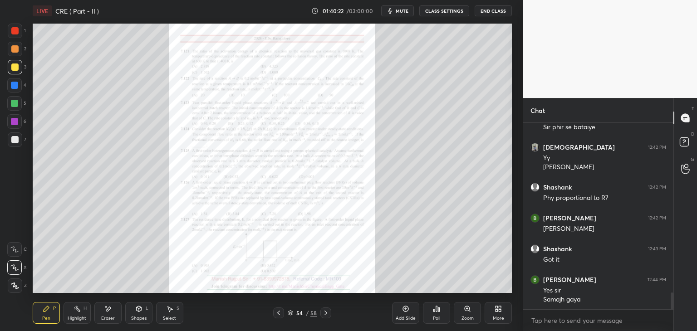
scroll to position [1910, 0]
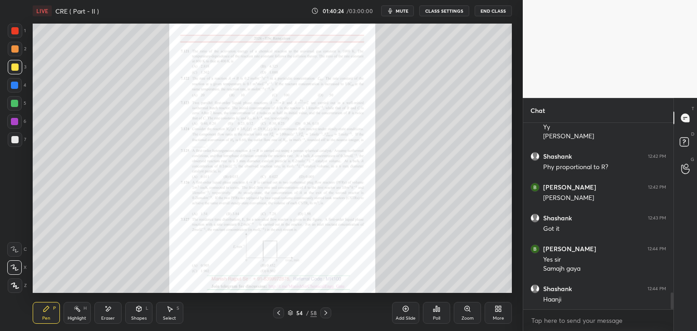
click at [281, 313] on icon at bounding box center [278, 313] width 7 height 7
click at [280, 316] on icon at bounding box center [278, 313] width 7 height 7
click at [329, 316] on icon at bounding box center [325, 313] width 7 height 7
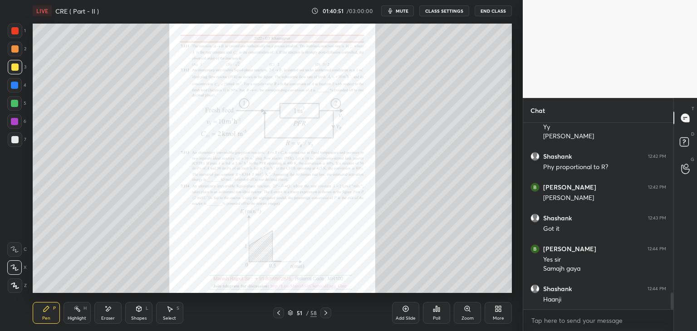
click at [469, 318] on div "Zoom" at bounding box center [468, 318] width 12 height 5
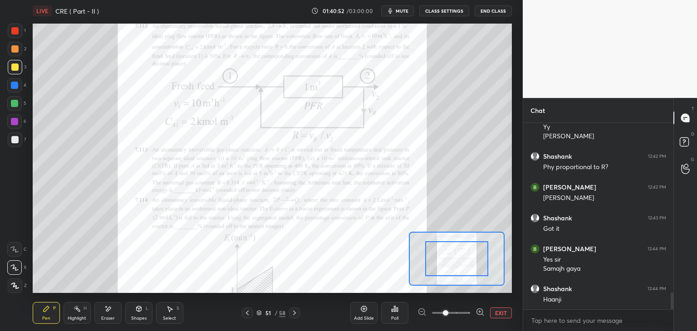
click at [457, 312] on span at bounding box center [451, 313] width 38 height 14
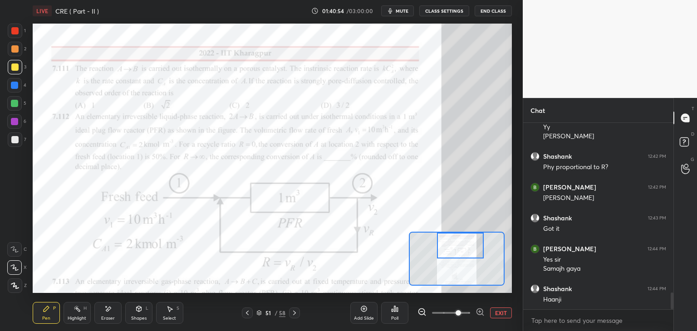
drag, startPoint x: 458, startPoint y: 262, endPoint x: 461, endPoint y: 247, distance: 15.9
click at [461, 247] on div at bounding box center [460, 246] width 47 height 26
click at [13, 31] on div at bounding box center [14, 30] width 7 height 7
click at [42, 314] on div "Pen P" at bounding box center [46, 313] width 27 height 22
click at [367, 315] on div "Add Slide" at bounding box center [363, 313] width 27 height 22
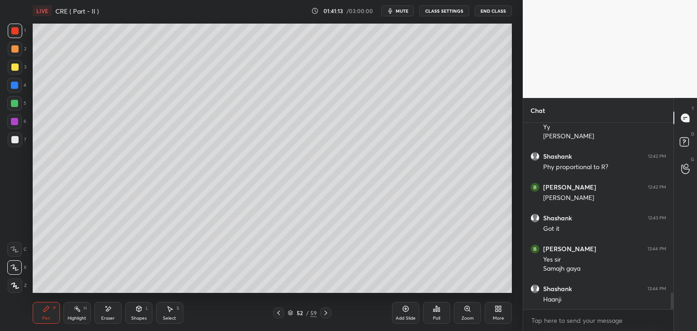
click at [15, 66] on div at bounding box center [14, 67] width 7 height 7
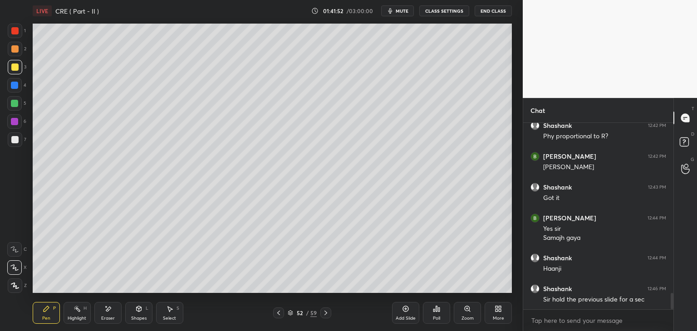
click at [17, 140] on div at bounding box center [14, 139] width 7 height 7
click at [106, 318] on div "Eraser" at bounding box center [108, 318] width 14 height 5
click at [43, 315] on div "Pen P" at bounding box center [46, 313] width 27 height 22
click at [278, 315] on icon at bounding box center [278, 313] width 7 height 7
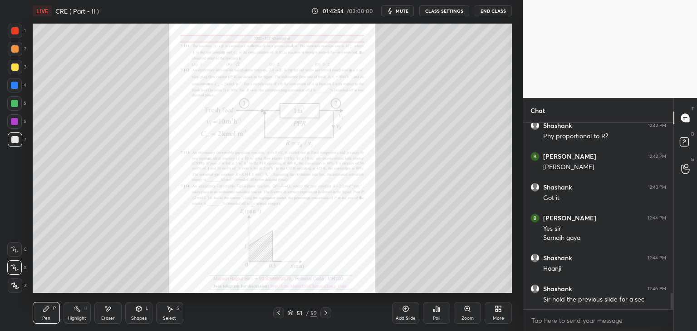
click at [325, 315] on icon at bounding box center [326, 313] width 3 height 5
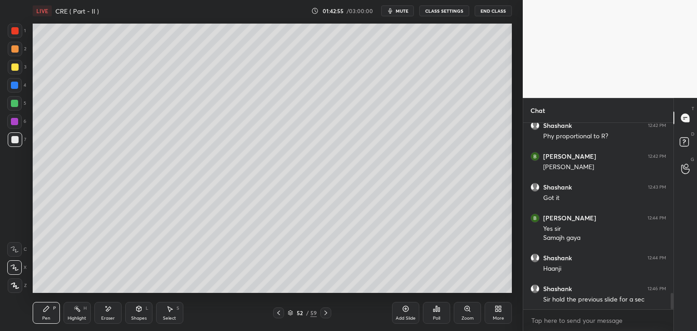
click at [325, 315] on icon at bounding box center [326, 313] width 3 height 5
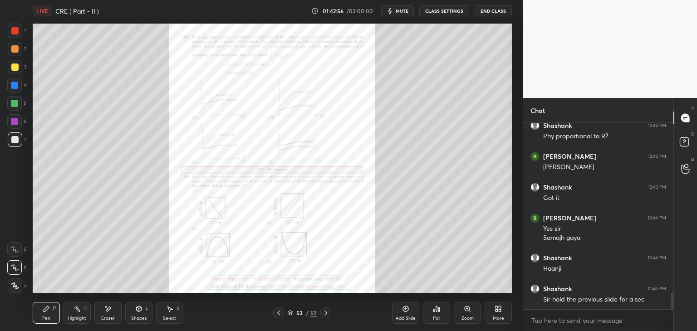
click at [278, 316] on icon at bounding box center [278, 313] width 7 height 7
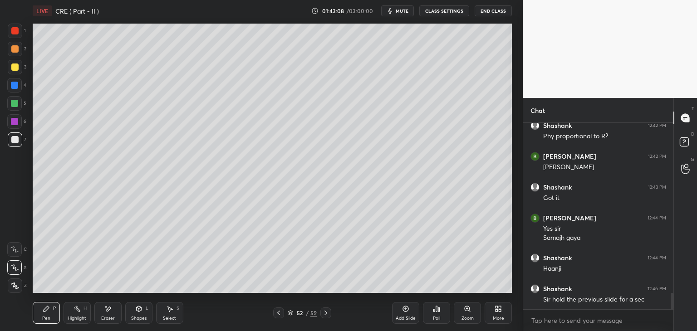
scroll to position [1971, 0]
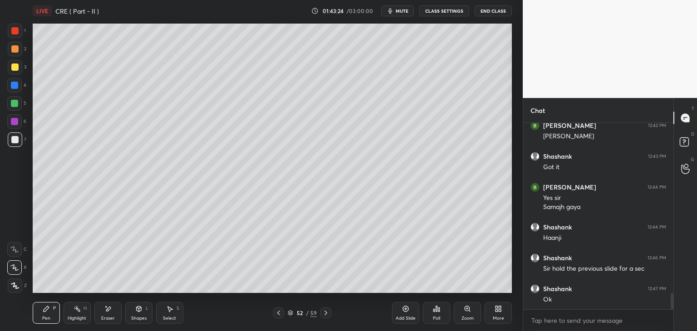
click at [13, 70] on div at bounding box center [14, 67] width 7 height 7
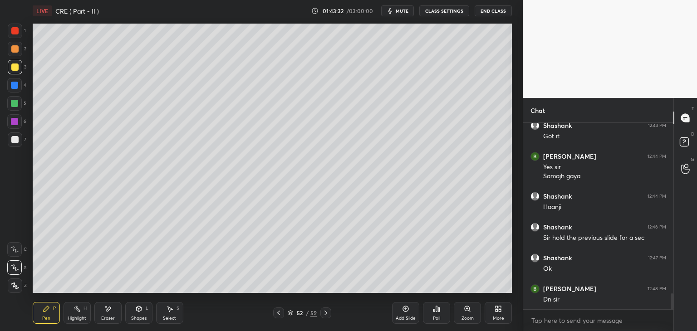
click at [403, 309] on icon at bounding box center [405, 309] width 7 height 7
click at [105, 321] on div "Eraser" at bounding box center [108, 318] width 14 height 5
click at [43, 315] on div "Pen P" at bounding box center [46, 313] width 27 height 22
click at [405, 13] on span "mute" at bounding box center [402, 11] width 13 height 6
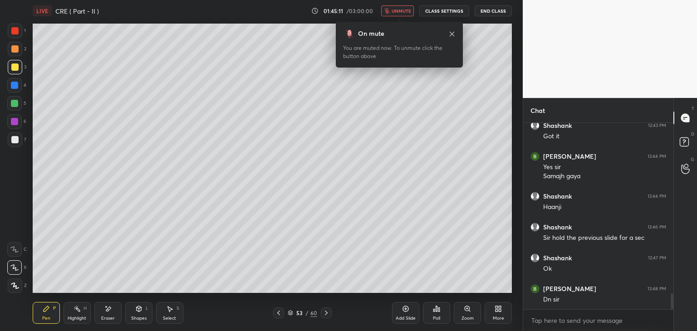
click at [407, 10] on span "unmute" at bounding box center [402, 11] width 20 height 6
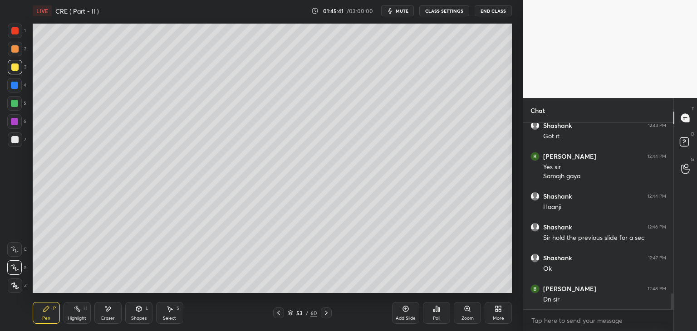
click at [405, 13] on span "mute" at bounding box center [402, 11] width 13 height 6
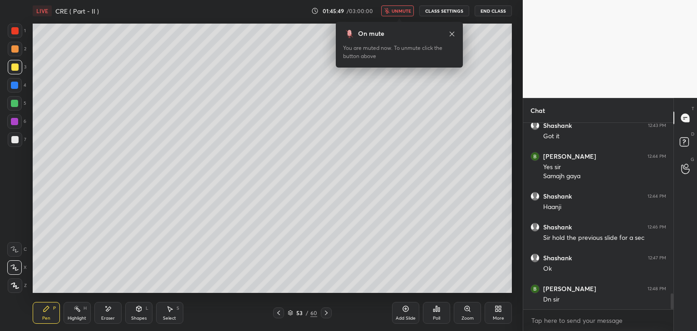
click at [404, 7] on button "unmute" at bounding box center [397, 10] width 33 height 11
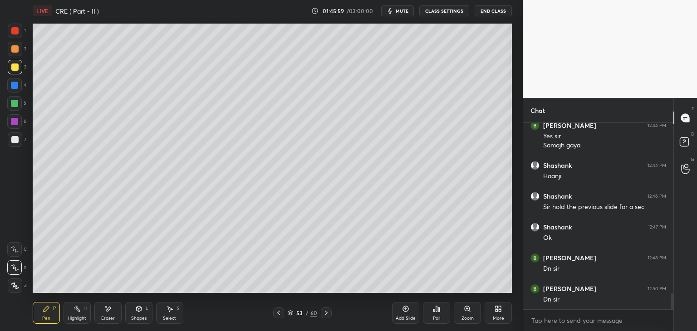
scroll to position [2064, 0]
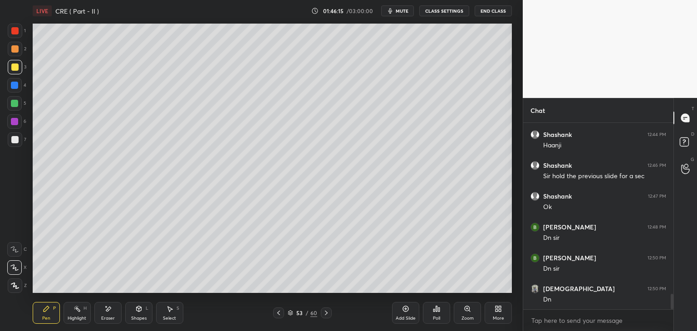
click at [278, 315] on icon at bounding box center [278, 313] width 7 height 7
click at [278, 314] on icon at bounding box center [278, 313] width 3 height 5
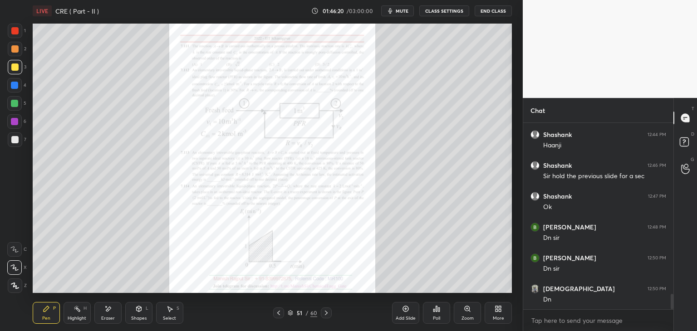
click at [473, 312] on div "Zoom" at bounding box center [467, 313] width 27 height 22
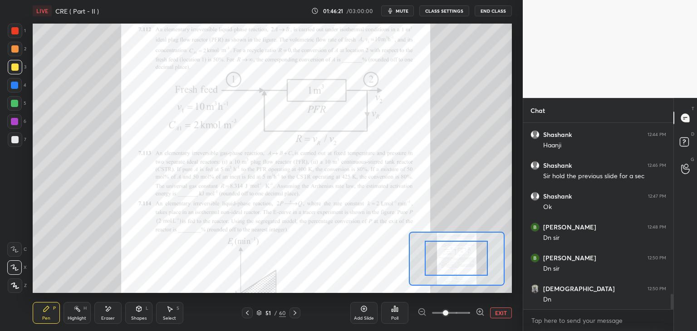
drag, startPoint x: 465, startPoint y: 269, endPoint x: 462, endPoint y: 258, distance: 10.9
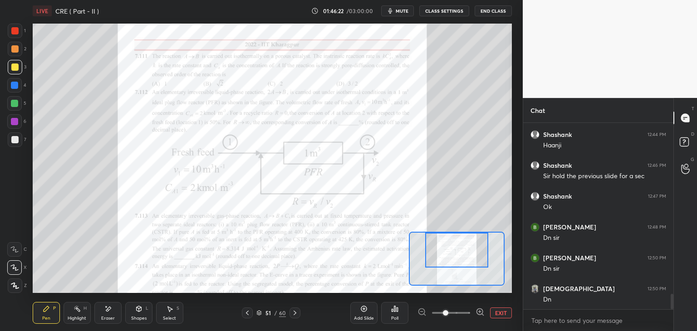
drag, startPoint x: 464, startPoint y: 269, endPoint x: 465, endPoint y: 260, distance: 9.1
click at [465, 260] on div at bounding box center [456, 250] width 63 height 35
click at [459, 311] on span at bounding box center [451, 313] width 38 height 14
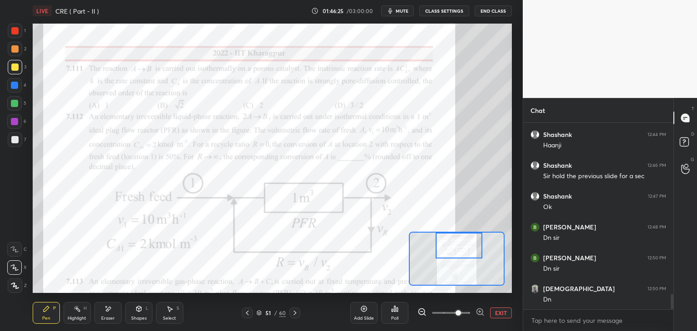
drag, startPoint x: 468, startPoint y: 258, endPoint x: 470, endPoint y: 251, distance: 7.6
click at [470, 251] on div at bounding box center [459, 246] width 47 height 26
click at [408, 8] on span "mute" at bounding box center [402, 11] width 13 height 6
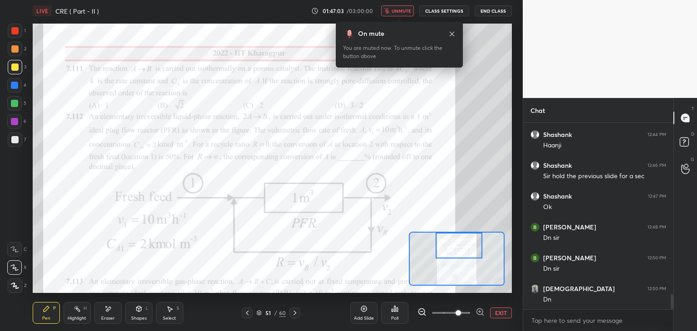
click at [403, 6] on button "unmute" at bounding box center [397, 10] width 33 height 11
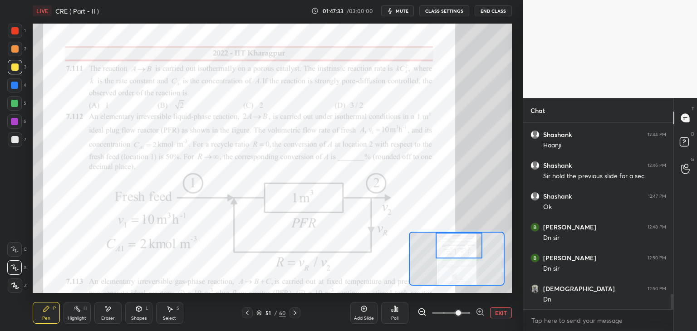
click at [404, 10] on span "mute" at bounding box center [402, 11] width 13 height 6
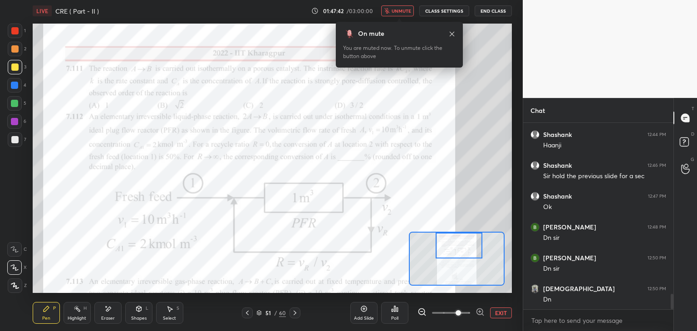
click at [400, 9] on span "unmute" at bounding box center [402, 11] width 20 height 6
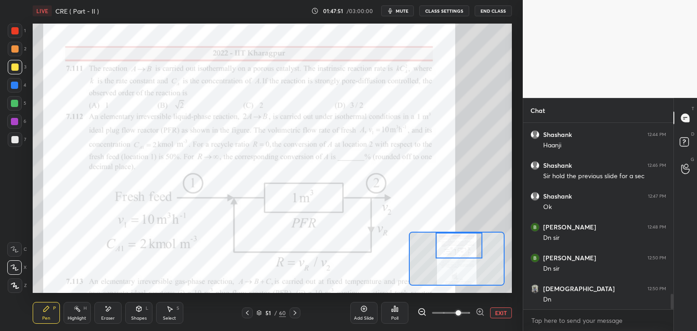
click at [11, 33] on div at bounding box center [14, 30] width 7 height 7
click at [248, 316] on icon at bounding box center [247, 313] width 7 height 7
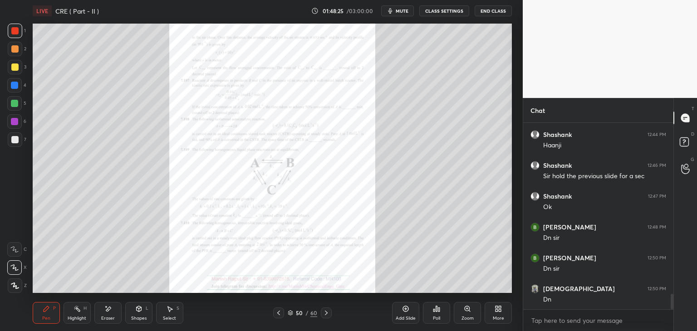
click at [277, 311] on icon at bounding box center [278, 313] width 7 height 7
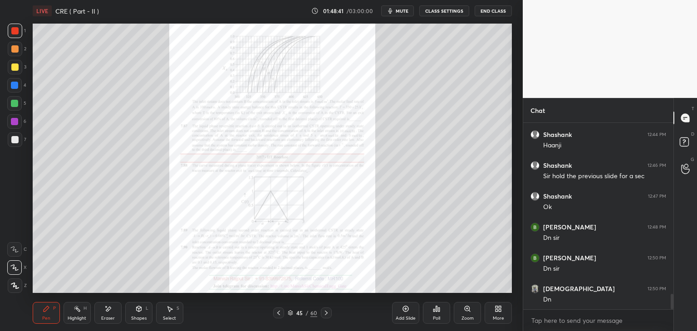
click at [394, 8] on icon "button" at bounding box center [390, 10] width 7 height 7
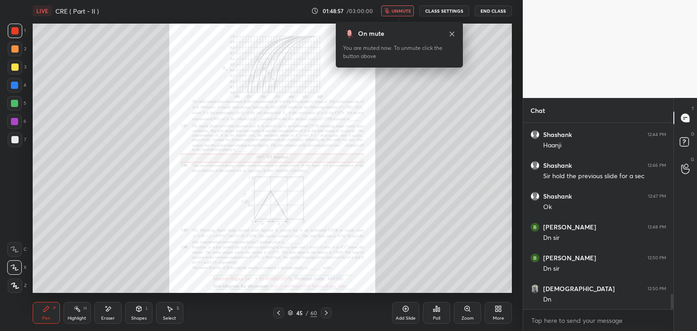
click at [396, 9] on span "unmute" at bounding box center [402, 11] width 20 height 6
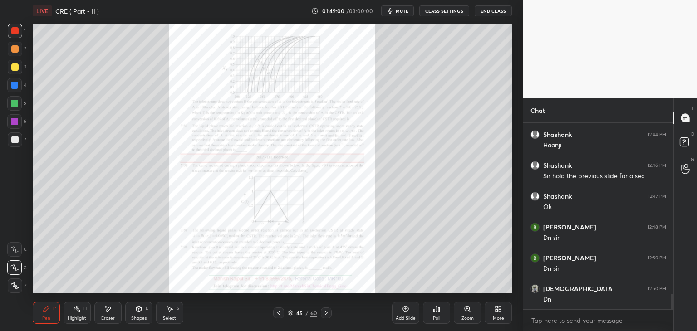
click at [279, 314] on icon at bounding box center [278, 313] width 7 height 7
click at [464, 309] on icon at bounding box center [467, 309] width 7 height 7
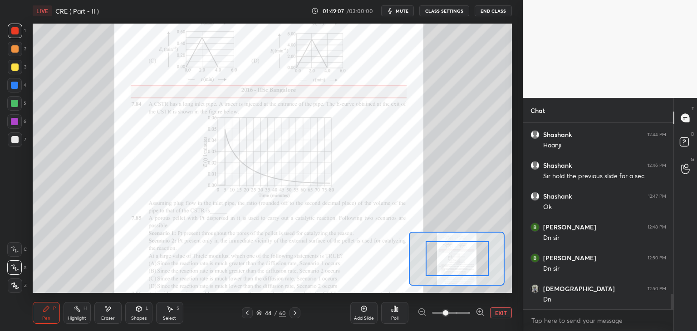
drag, startPoint x: 447, startPoint y: 254, endPoint x: 454, endPoint y: 258, distance: 8.2
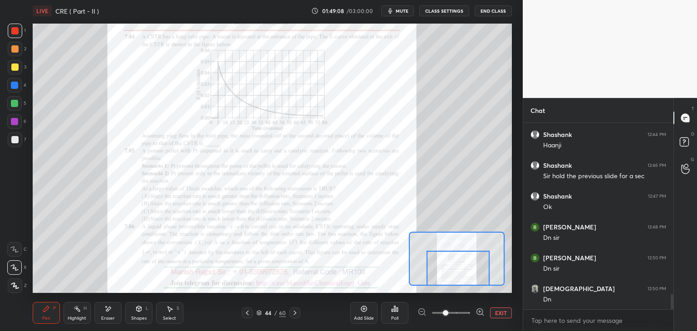
drag, startPoint x: 458, startPoint y: 267, endPoint x: 456, endPoint y: 274, distance: 6.6
click at [456, 274] on div at bounding box center [458, 268] width 63 height 35
click at [456, 315] on span at bounding box center [451, 313] width 38 height 14
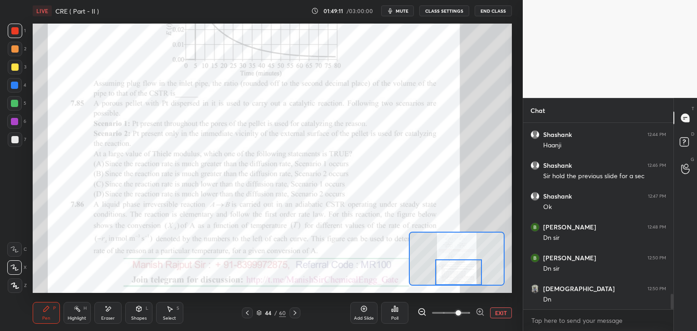
click at [463, 287] on div "Setting up your live class Poll for secs No correct answer Start poll" at bounding box center [272, 159] width 479 height 270
click at [135, 317] on div "Shapes" at bounding box center [138, 318] width 15 height 5
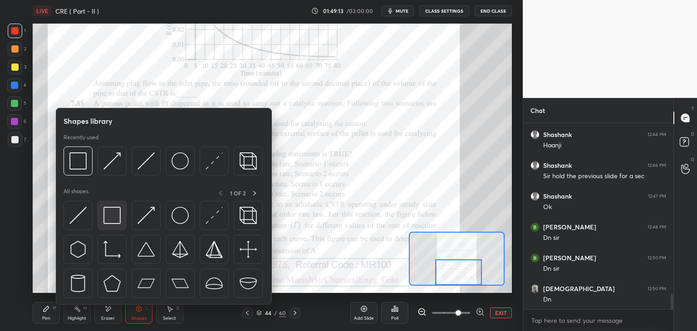
click at [104, 218] on img at bounding box center [112, 215] width 17 height 17
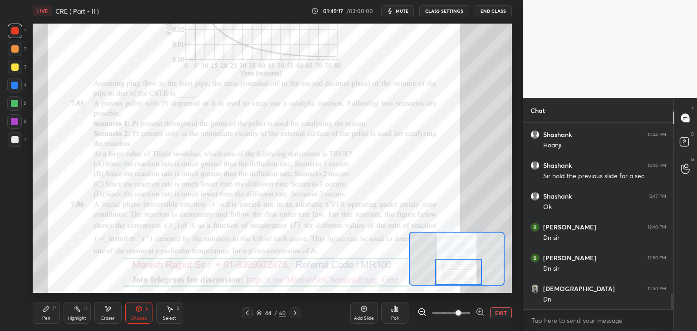
click at [389, 315] on div "Poll" at bounding box center [394, 313] width 27 height 22
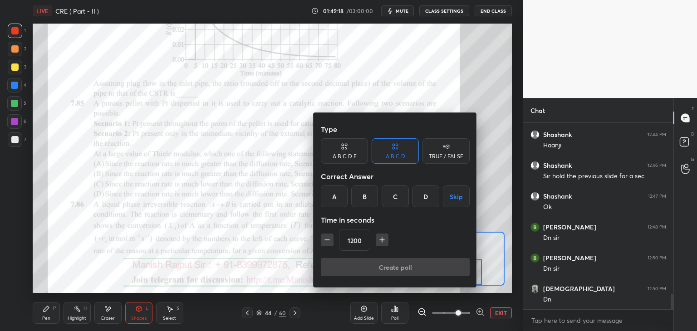
click at [328, 238] on icon "button" at bounding box center [327, 240] width 9 height 9
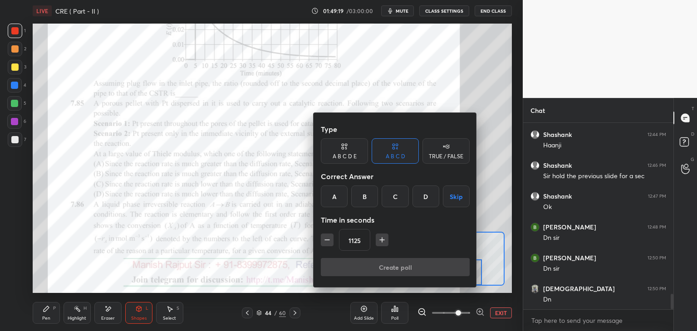
click at [328, 237] on icon "button" at bounding box center [327, 240] width 9 height 9
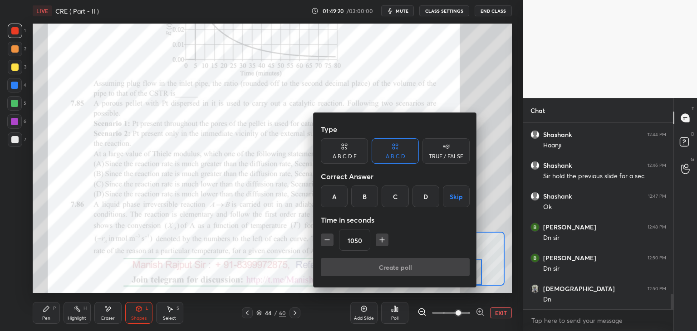
click at [328, 237] on icon "button" at bounding box center [327, 240] width 9 height 9
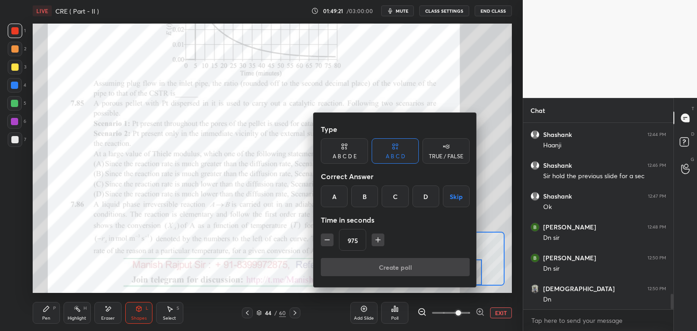
click at [328, 237] on icon "button" at bounding box center [327, 240] width 9 height 9
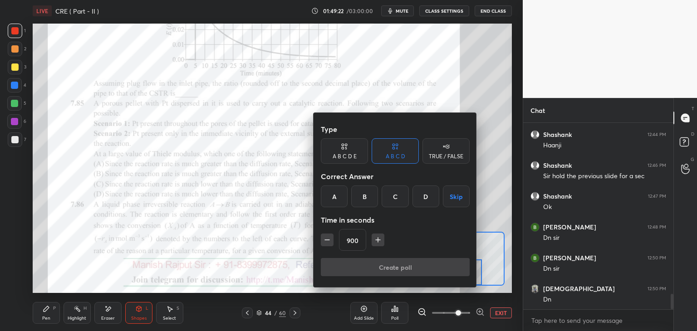
click at [328, 237] on icon "button" at bounding box center [327, 240] width 9 height 9
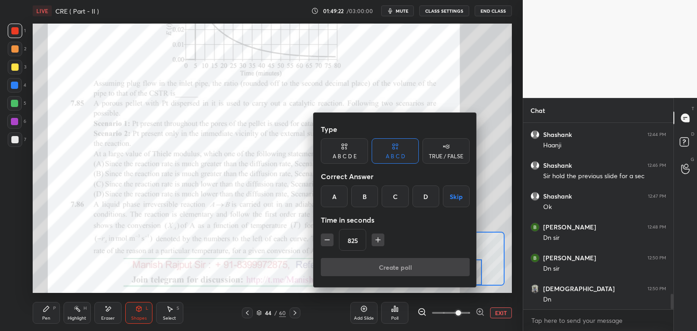
click at [328, 237] on icon "button" at bounding box center [327, 240] width 9 height 9
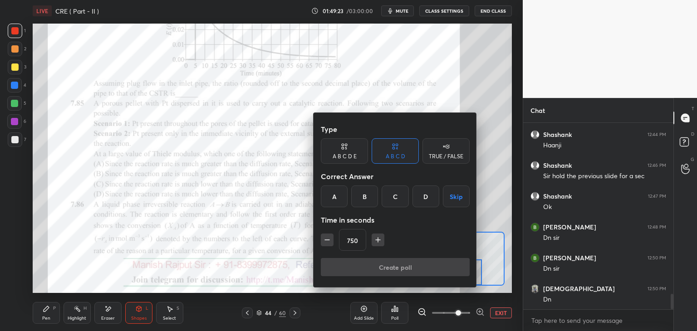
click at [328, 237] on icon "button" at bounding box center [327, 240] width 9 height 9
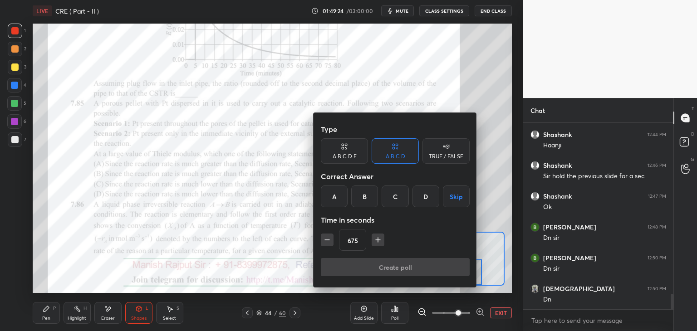
click at [328, 237] on icon "button" at bounding box center [327, 240] width 9 height 9
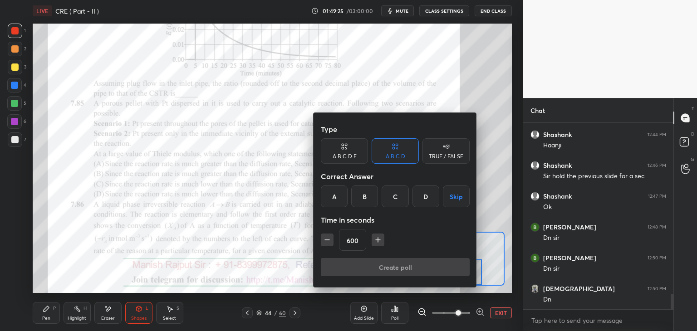
click at [328, 237] on icon "button" at bounding box center [327, 240] width 9 height 9
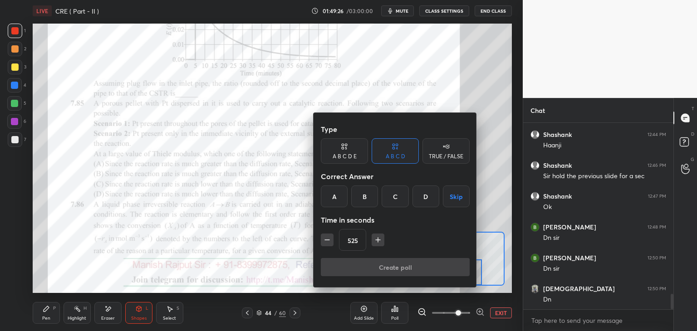
click at [328, 237] on icon "button" at bounding box center [327, 240] width 9 height 9
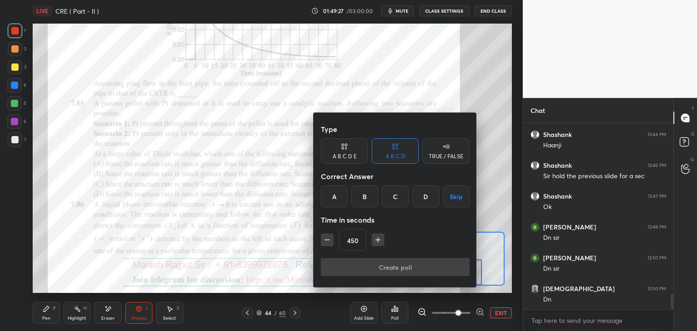
click at [328, 237] on icon "button" at bounding box center [327, 240] width 9 height 9
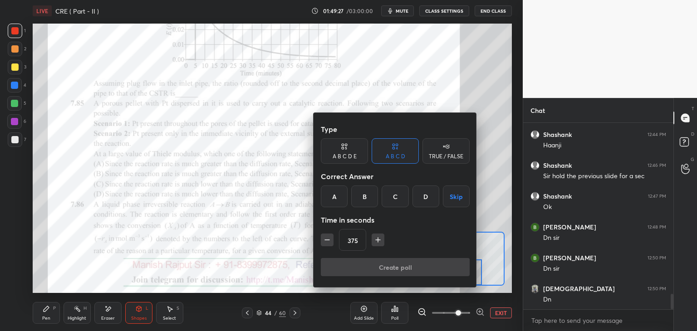
click at [328, 237] on icon "button" at bounding box center [327, 240] width 9 height 9
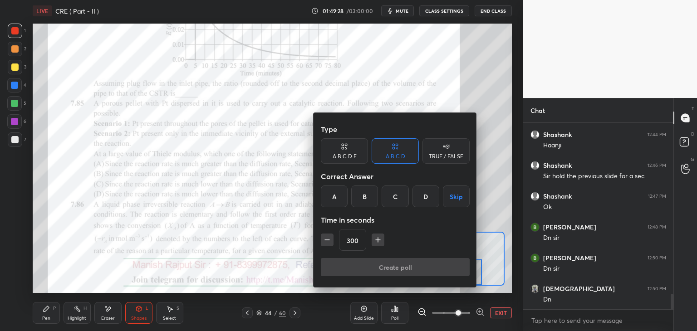
click at [328, 237] on icon "button" at bounding box center [327, 240] width 9 height 9
click at [377, 240] on icon "button" at bounding box center [378, 240] width 5 height 0
type input "300"
click at [328, 196] on div "A" at bounding box center [334, 197] width 27 height 22
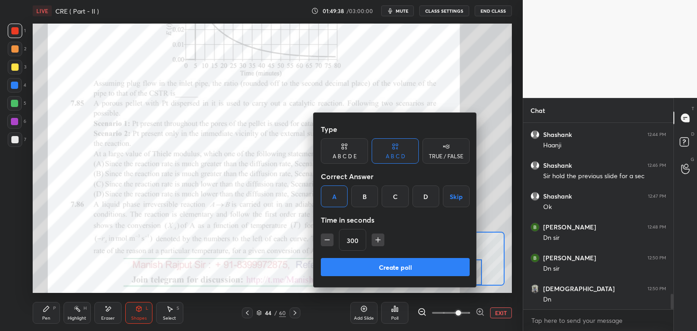
click at [367, 196] on div "B" at bounding box center [364, 197] width 27 height 22
click at [390, 266] on button "Create poll" at bounding box center [395, 267] width 149 height 18
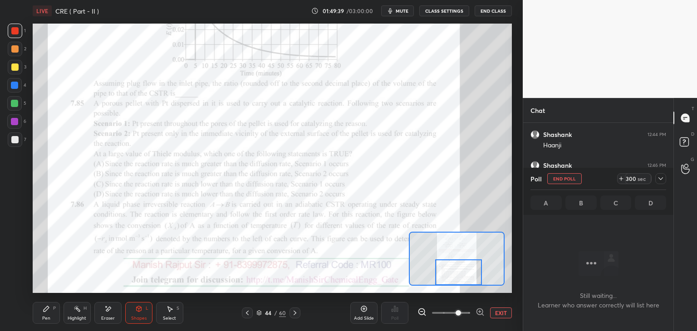
scroll to position [62, 148]
click at [660, 175] on icon at bounding box center [660, 178] width 7 height 7
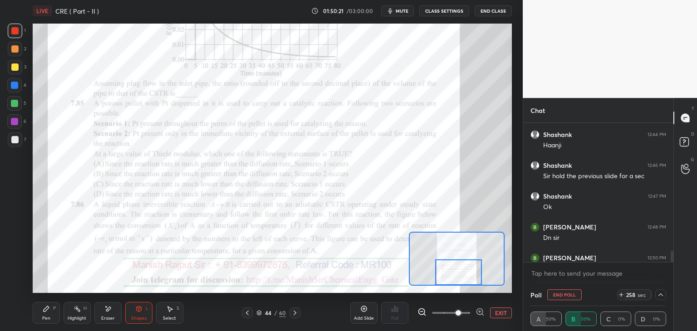
scroll to position [0, 3]
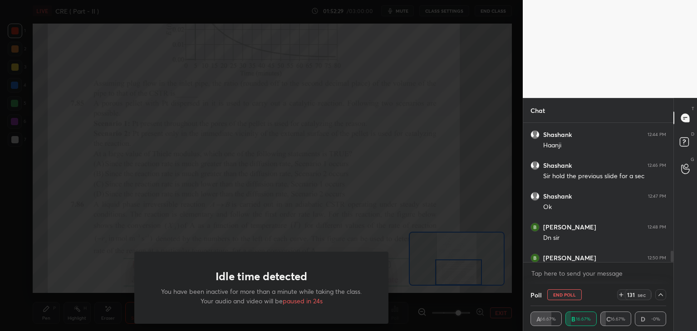
click at [375, 163] on div "Idle time detected You have been inactive for more than a minute while taking t…" at bounding box center [261, 165] width 523 height 331
click at [299, 182] on div "Idle time detected You have been inactive for more than a minute while taking t…" at bounding box center [261, 165] width 523 height 331
click at [296, 193] on div "Idle time detected You have been inactive for more than a minute while taking t…" at bounding box center [261, 165] width 523 height 331
click at [557, 292] on button "End Poll" at bounding box center [565, 295] width 35 height 11
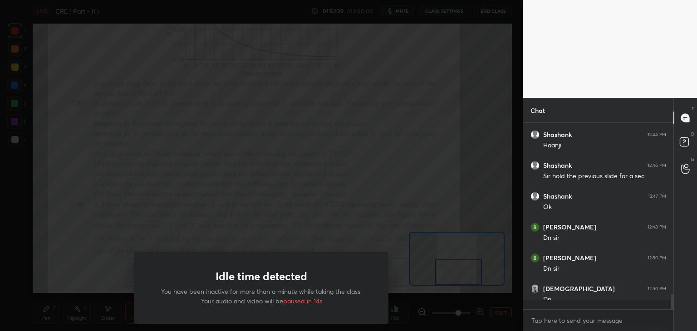
scroll to position [3, 3]
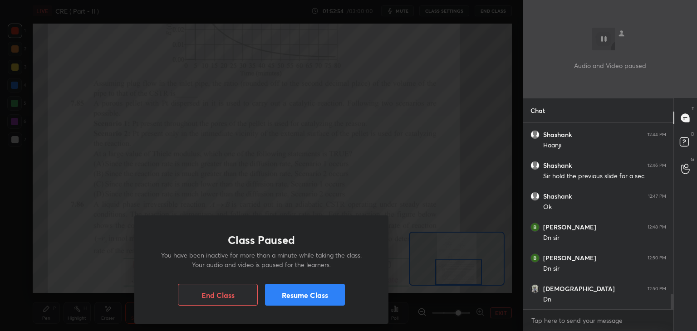
click at [306, 298] on button "Resume Class" at bounding box center [305, 295] width 80 height 22
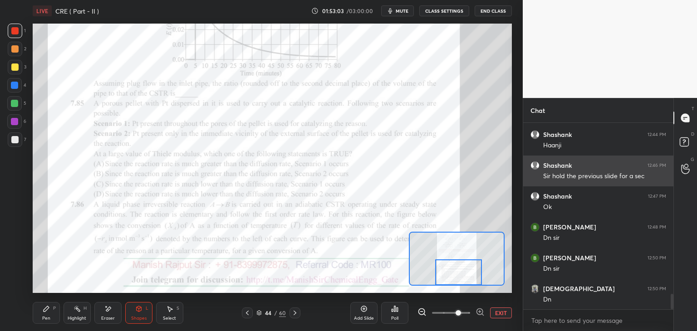
scroll to position [2095, 0]
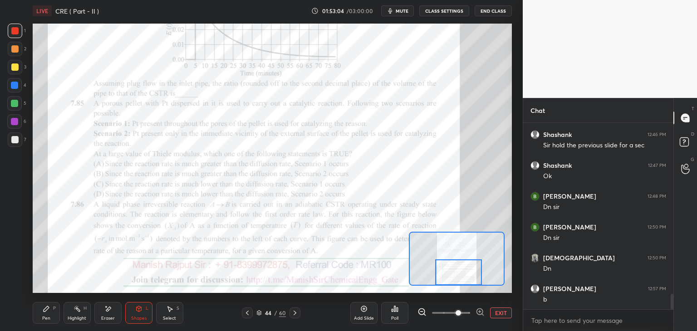
click at [49, 319] on div "Pen" at bounding box center [46, 318] width 8 height 5
click at [51, 314] on div "Pen P" at bounding box center [46, 313] width 27 height 22
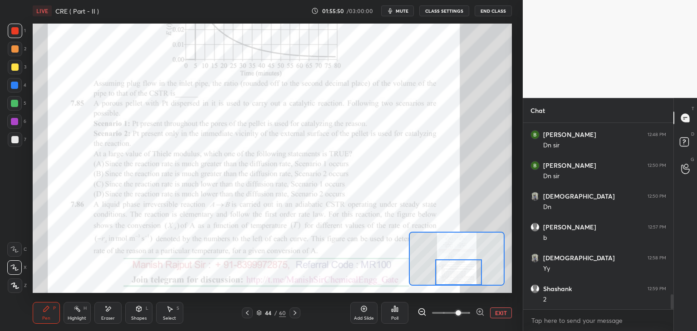
scroll to position [2187, 0]
click at [247, 315] on icon at bounding box center [247, 313] width 3 height 5
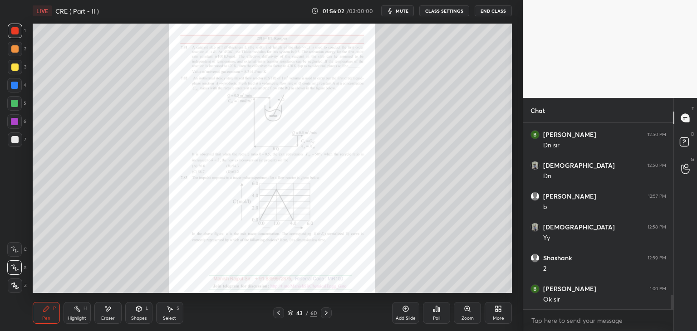
click at [280, 313] on icon at bounding box center [278, 313] width 7 height 7
click at [279, 313] on icon at bounding box center [278, 313] width 7 height 7
click at [278, 311] on icon at bounding box center [278, 313] width 7 height 7
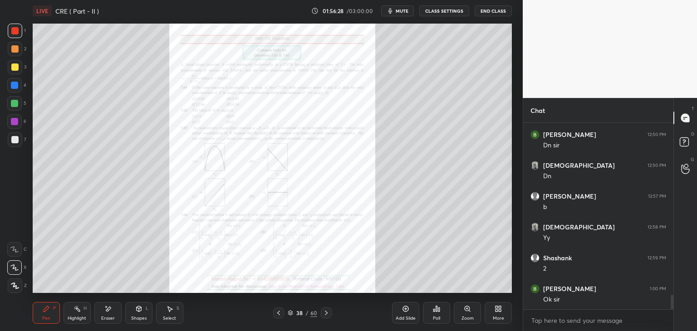
click at [278, 311] on icon at bounding box center [278, 313] width 7 height 7
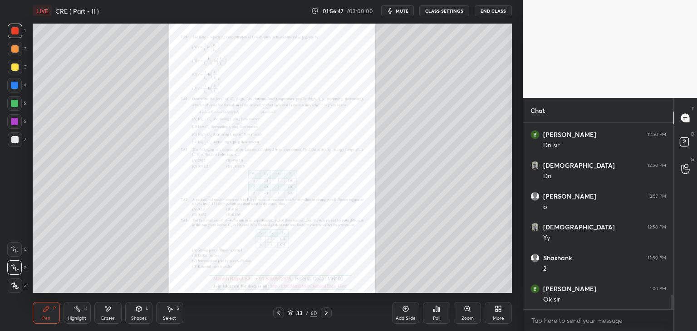
click at [278, 314] on icon at bounding box center [278, 313] width 7 height 7
click at [279, 314] on icon at bounding box center [278, 313] width 7 height 7
click at [279, 313] on icon at bounding box center [278, 313] width 7 height 7
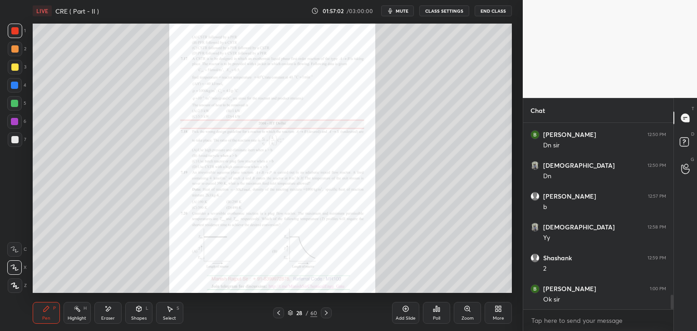
click at [279, 313] on icon at bounding box center [278, 313] width 7 height 7
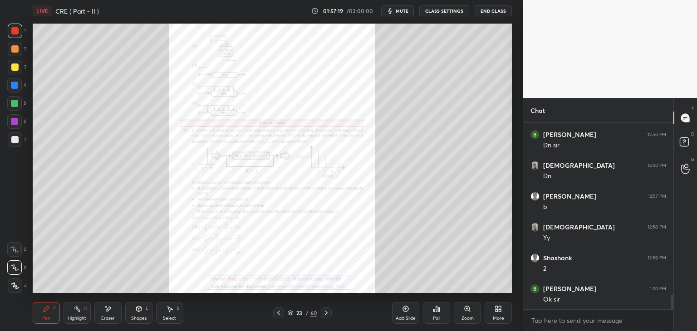
click at [279, 313] on icon at bounding box center [278, 313] width 7 height 7
click at [467, 316] on div "Zoom" at bounding box center [468, 318] width 12 height 5
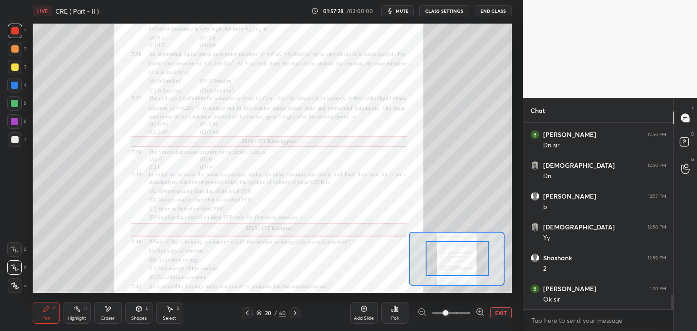
drag, startPoint x: 459, startPoint y: 255, endPoint x: 468, endPoint y: 272, distance: 19.1
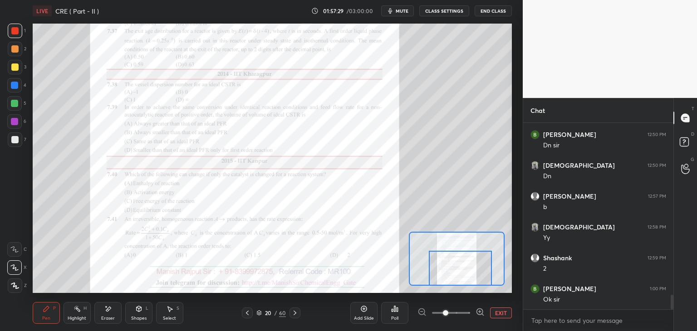
drag, startPoint x: 462, startPoint y: 267, endPoint x: 465, endPoint y: 281, distance: 13.5
click at [465, 281] on div at bounding box center [460, 268] width 63 height 35
click at [458, 315] on span at bounding box center [451, 313] width 38 height 14
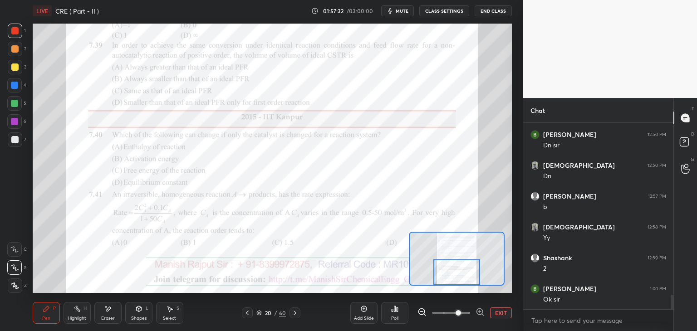
drag, startPoint x: 463, startPoint y: 263, endPoint x: 459, endPoint y: 285, distance: 22.1
click at [459, 285] on div at bounding box center [457, 273] width 47 height 26
click at [136, 317] on div "Shapes" at bounding box center [138, 318] width 15 height 5
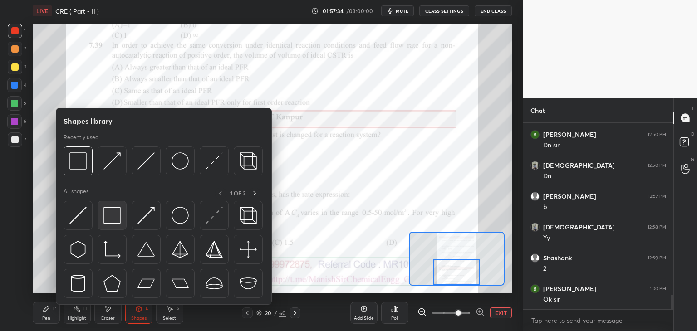
click at [105, 225] on div at bounding box center [112, 215] width 29 height 29
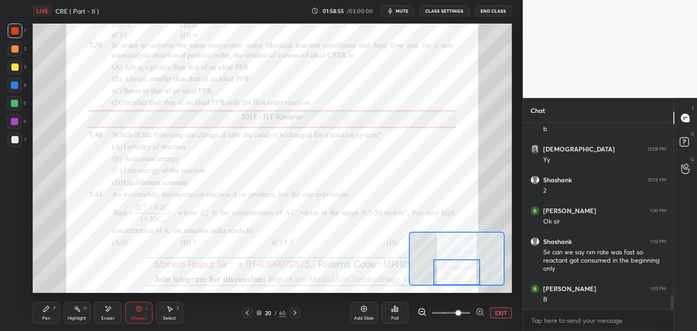
scroll to position [2296, 0]
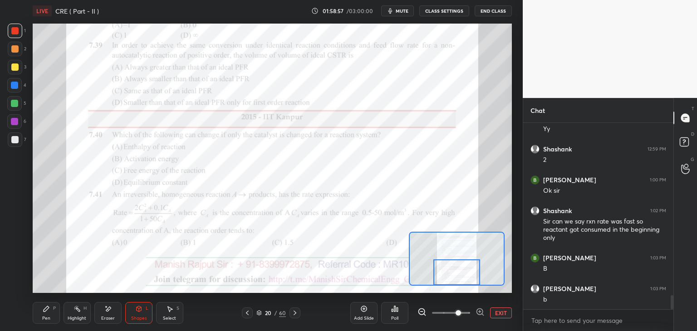
click at [43, 311] on icon at bounding box center [46, 309] width 7 height 7
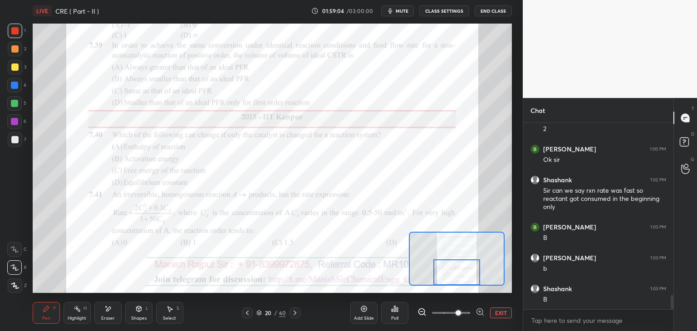
click at [246, 314] on icon at bounding box center [247, 313] width 7 height 7
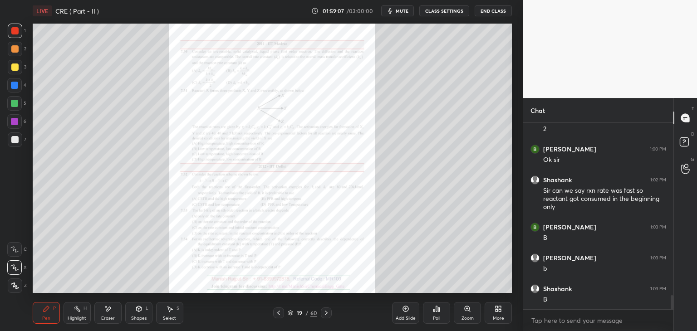
click at [278, 315] on icon at bounding box center [278, 313] width 7 height 7
click at [470, 311] on icon at bounding box center [467, 309] width 7 height 7
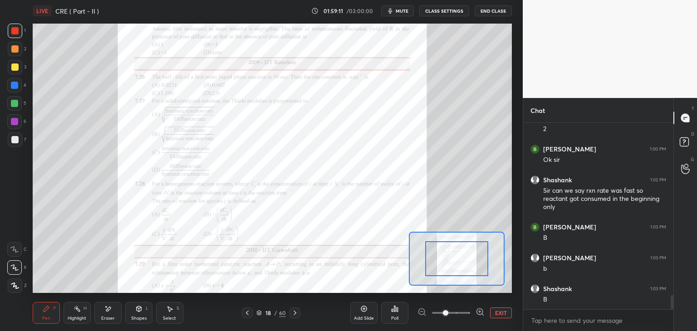
click at [459, 312] on span at bounding box center [451, 313] width 38 height 14
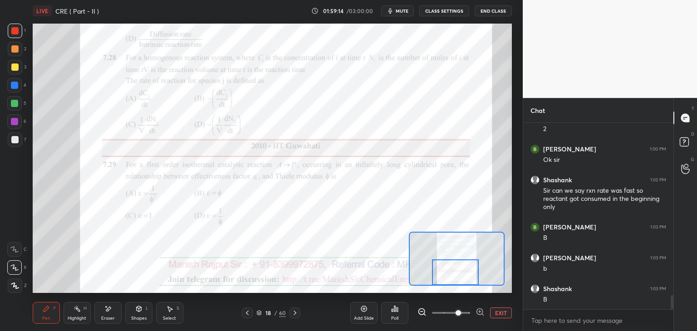
drag, startPoint x: 447, startPoint y: 257, endPoint x: 445, endPoint y: 279, distance: 21.4
click at [445, 279] on div at bounding box center [455, 273] width 47 height 26
click at [140, 318] on div "Shapes" at bounding box center [138, 318] width 15 height 5
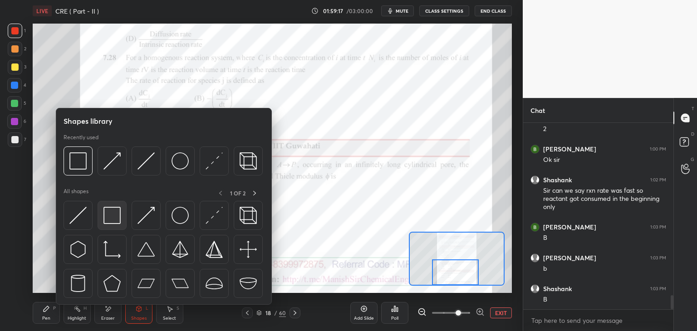
click at [117, 215] on img at bounding box center [112, 215] width 17 height 17
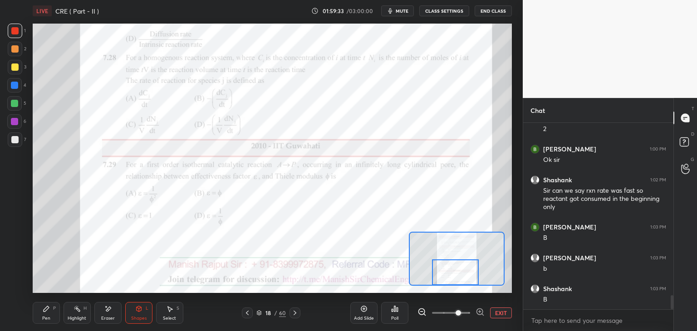
click at [51, 315] on div "Pen P" at bounding box center [46, 313] width 27 height 22
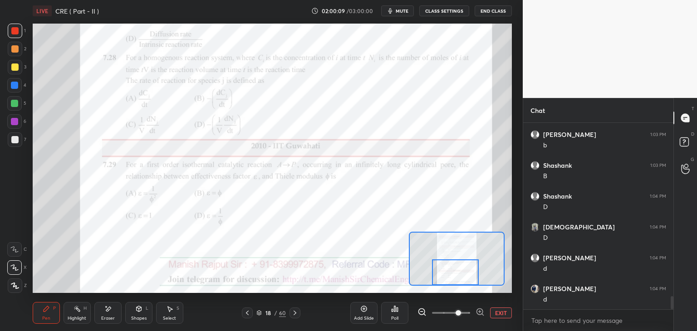
scroll to position [2482, 0]
click at [118, 322] on div "Eraser" at bounding box center [107, 313] width 27 height 22
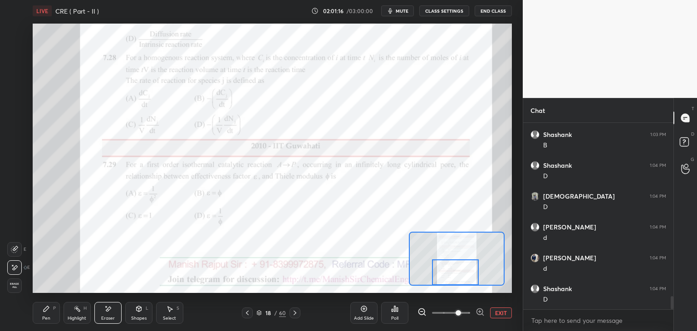
click at [35, 317] on div "Pen P" at bounding box center [46, 313] width 27 height 22
click at [109, 319] on div "Eraser" at bounding box center [108, 318] width 14 height 5
click at [44, 320] on div "Pen" at bounding box center [46, 318] width 8 height 5
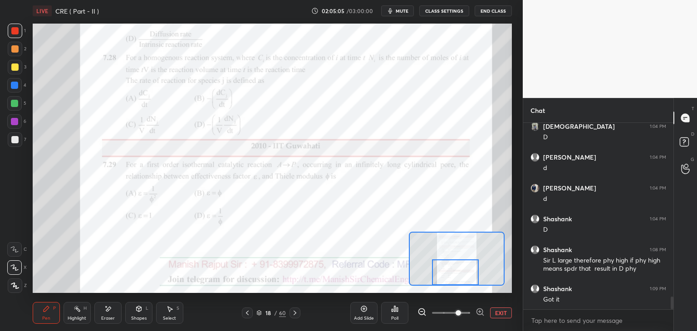
scroll to position [2561, 0]
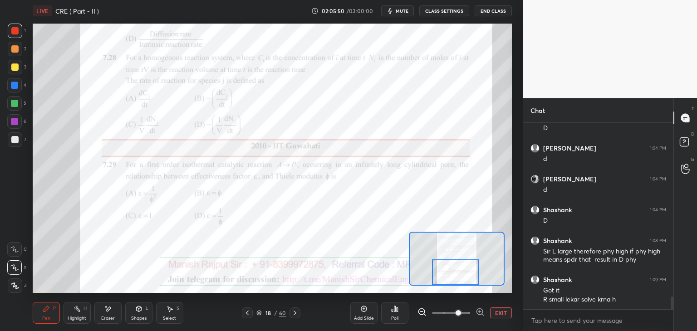
click at [249, 314] on icon at bounding box center [247, 313] width 7 height 7
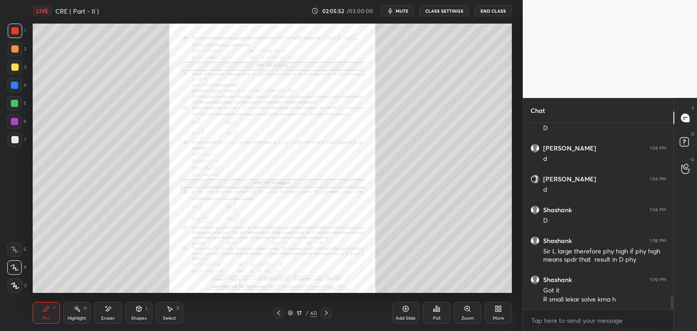
click at [280, 314] on icon at bounding box center [278, 313] width 7 height 7
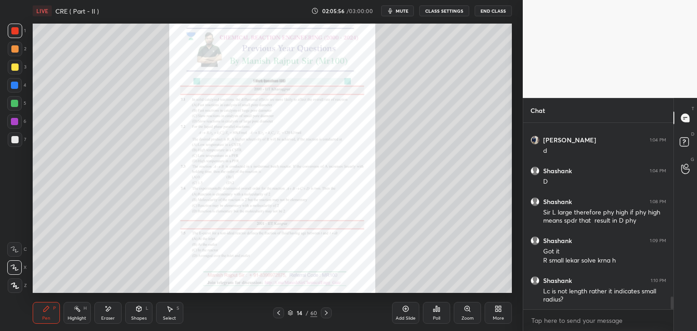
click at [327, 315] on icon at bounding box center [326, 313] width 7 height 7
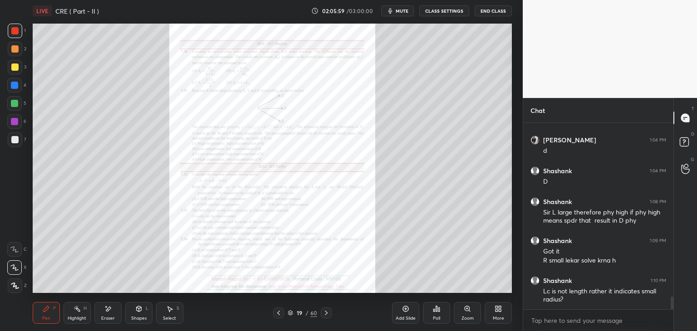
click at [327, 315] on icon at bounding box center [326, 313] width 7 height 7
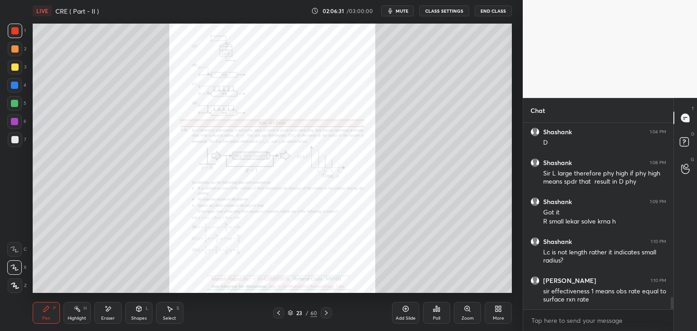
scroll to position [2670, 0]
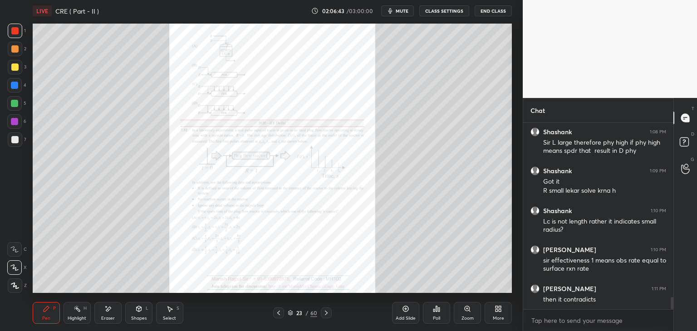
click at [329, 312] on icon at bounding box center [326, 313] width 7 height 7
click at [329, 316] on icon at bounding box center [326, 313] width 7 height 7
click at [326, 315] on icon at bounding box center [326, 313] width 7 height 7
click at [323, 316] on icon at bounding box center [326, 313] width 7 height 7
click at [323, 315] on icon at bounding box center [326, 313] width 7 height 7
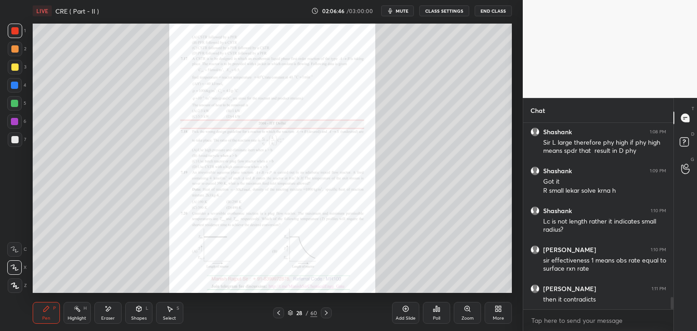
click at [323, 314] on icon at bounding box center [326, 313] width 7 height 7
click at [325, 313] on icon at bounding box center [326, 313] width 7 height 7
click at [326, 312] on icon at bounding box center [326, 313] width 3 height 5
click at [326, 310] on icon at bounding box center [326, 313] width 7 height 7
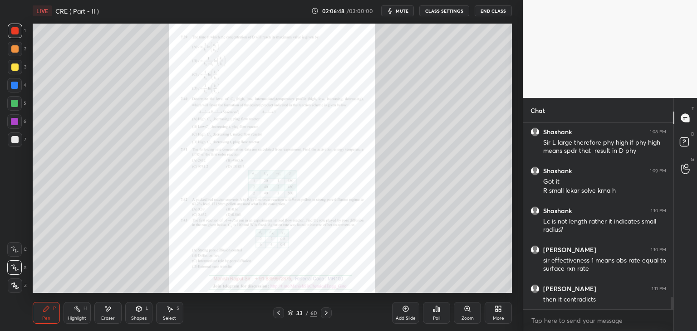
click at [413, 315] on div "Add Slide" at bounding box center [405, 313] width 27 height 22
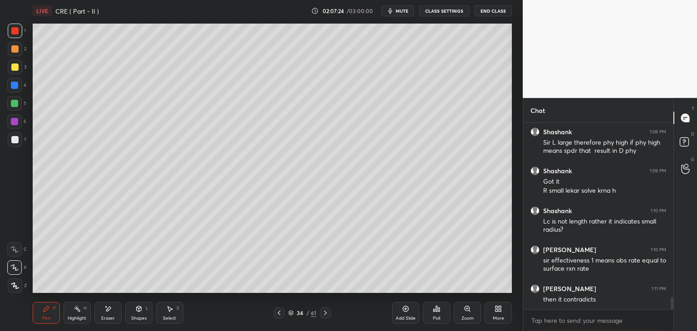
click at [11, 142] on div at bounding box center [14, 139] width 7 height 7
drag, startPoint x: 328, startPoint y: 88, endPoint x: 336, endPoint y: 87, distance: 7.8
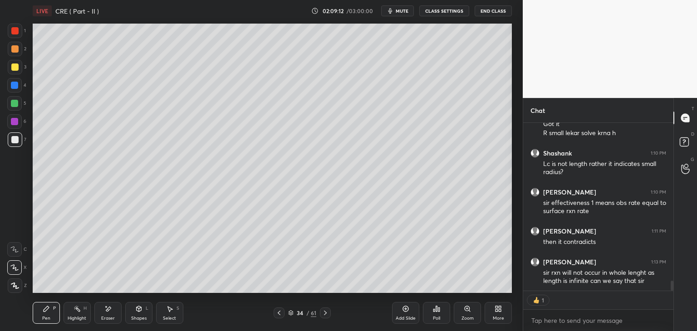
scroll to position [184, 148]
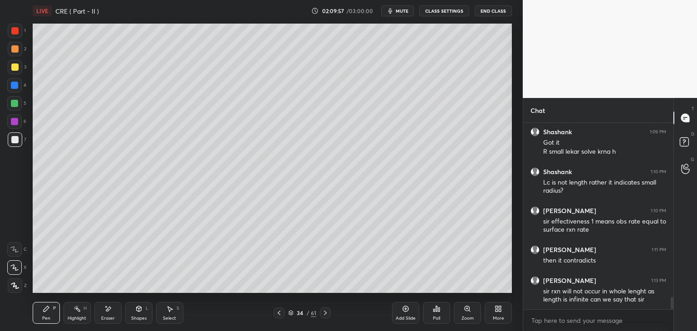
click at [279, 313] on icon at bounding box center [279, 313] width 7 height 7
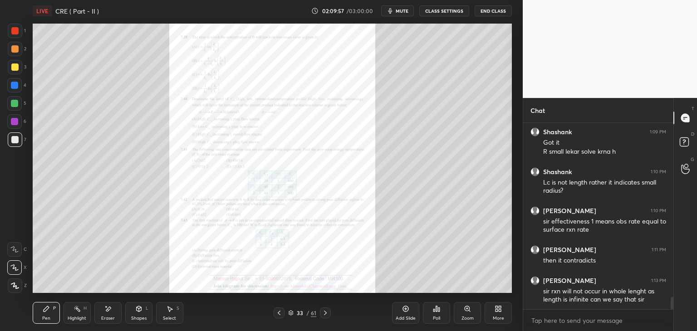
click at [279, 313] on icon at bounding box center [279, 313] width 7 height 7
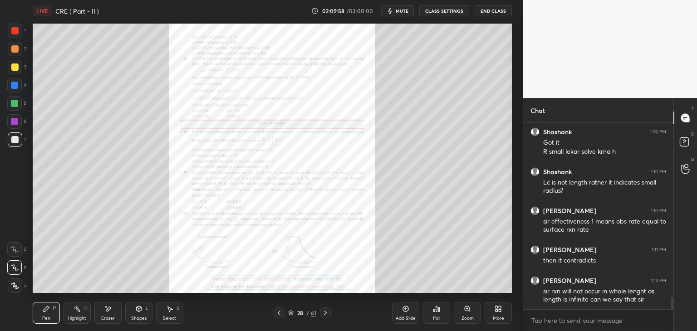
click at [279, 313] on icon at bounding box center [279, 313] width 7 height 7
click at [408, 313] on div "Add Slide" at bounding box center [405, 313] width 27 height 22
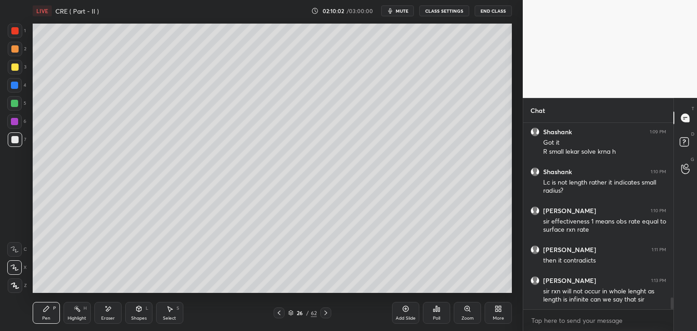
scroll to position [2739, 0]
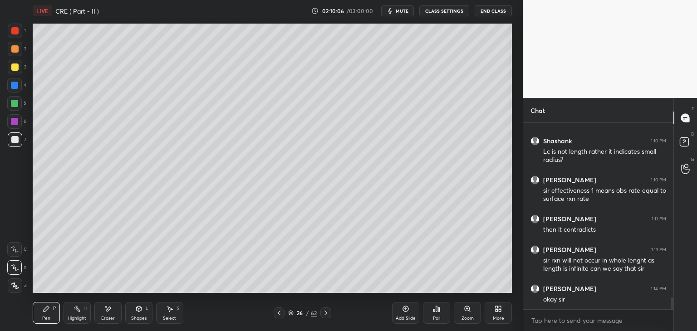
click at [11, 68] on div at bounding box center [14, 67] width 7 height 7
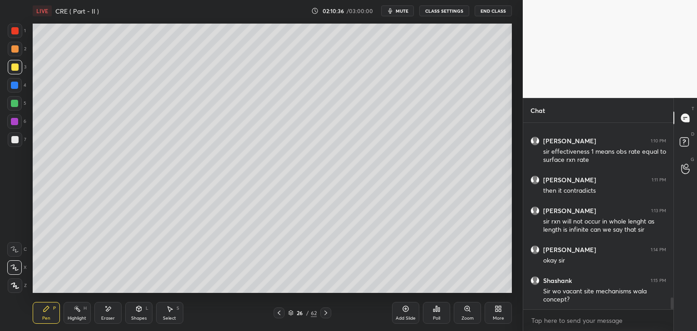
click at [403, 318] on div "Add Slide" at bounding box center [406, 318] width 20 height 5
click at [16, 49] on div at bounding box center [14, 48] width 7 height 7
click at [16, 30] on div at bounding box center [14, 30] width 7 height 7
click at [15, 48] on div at bounding box center [14, 48] width 7 height 7
click at [16, 31] on div at bounding box center [14, 30] width 7 height 7
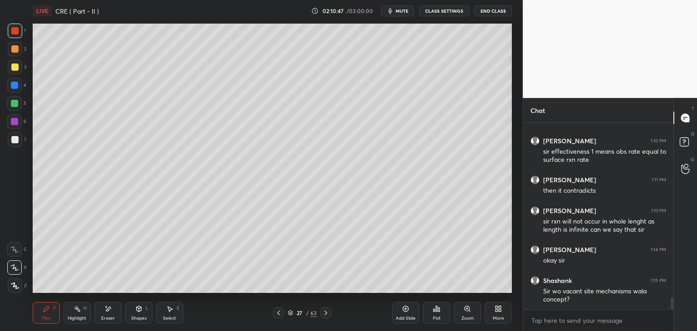
click at [13, 46] on div at bounding box center [14, 48] width 7 height 7
click at [16, 68] on div at bounding box center [14, 67] width 7 height 7
click at [13, 87] on div at bounding box center [14, 85] width 7 height 7
click at [15, 99] on div at bounding box center [14, 103] width 15 height 15
click at [14, 122] on div at bounding box center [14, 121] width 7 height 7
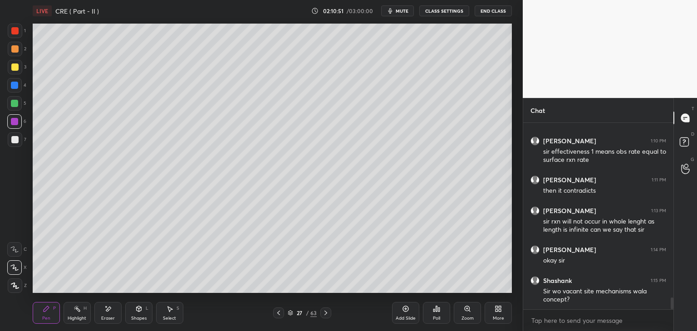
click at [14, 138] on div at bounding box center [14, 139] width 7 height 7
click at [504, 313] on div "More" at bounding box center [498, 313] width 27 height 22
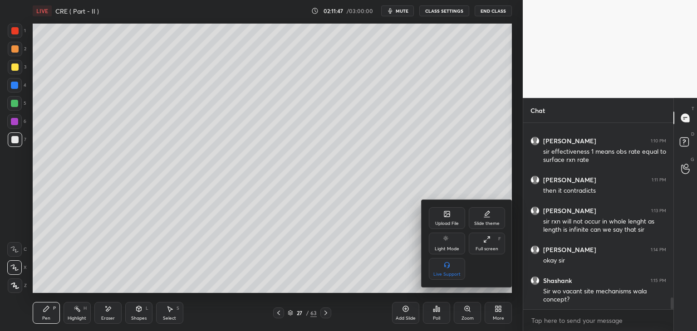
click at [442, 217] on div "Upload File" at bounding box center [447, 218] width 36 height 22
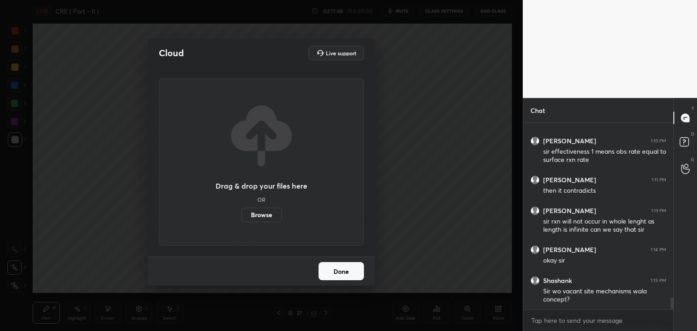
click at [267, 213] on label "Browse" at bounding box center [262, 215] width 40 height 15
click at [242, 213] on input "Browse" at bounding box center [242, 215] width 0 height 15
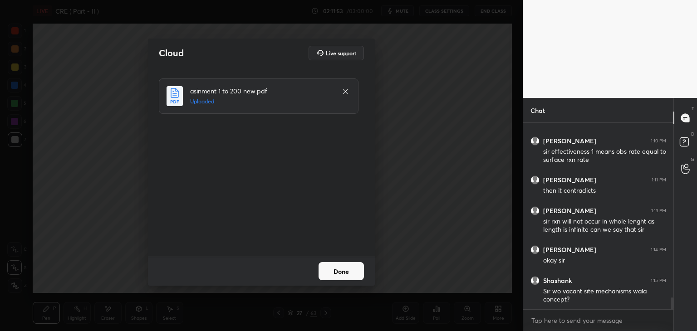
click at [339, 274] on button "Done" at bounding box center [341, 271] width 45 height 18
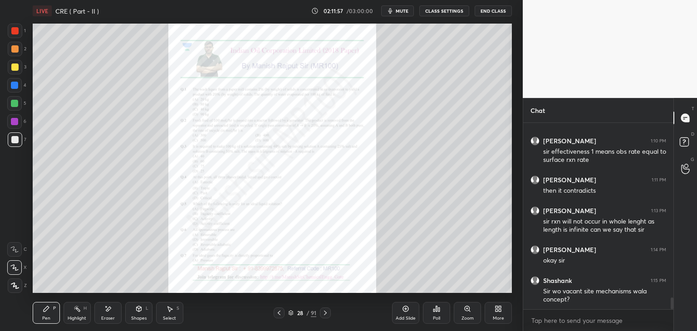
click at [326, 315] on icon at bounding box center [325, 313] width 7 height 7
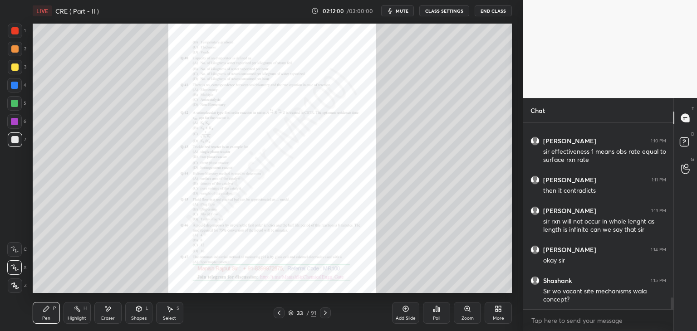
click at [326, 315] on icon at bounding box center [325, 313] width 7 height 7
click at [326, 311] on icon at bounding box center [325, 313] width 7 height 7
click at [326, 312] on icon at bounding box center [325, 313] width 7 height 7
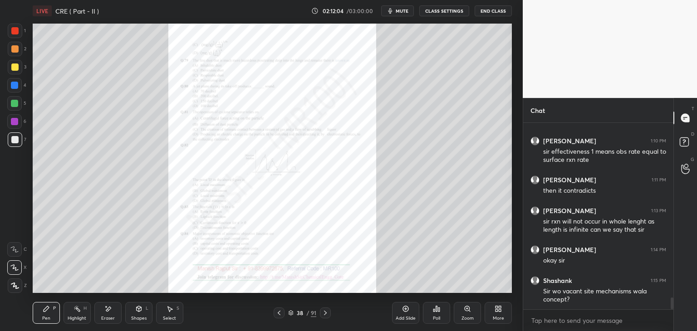
click at [326, 312] on icon at bounding box center [325, 313] width 7 height 7
click at [326, 311] on icon at bounding box center [325, 313] width 7 height 7
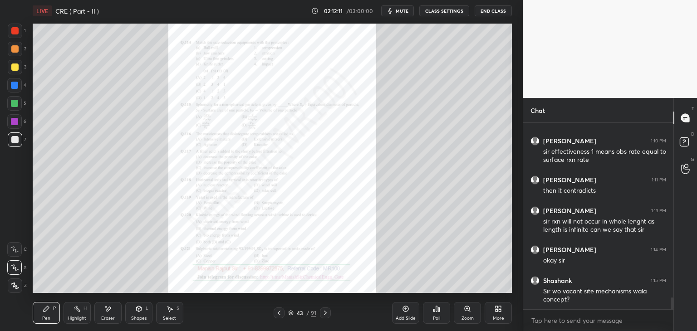
click at [326, 311] on icon at bounding box center [325, 313] width 7 height 7
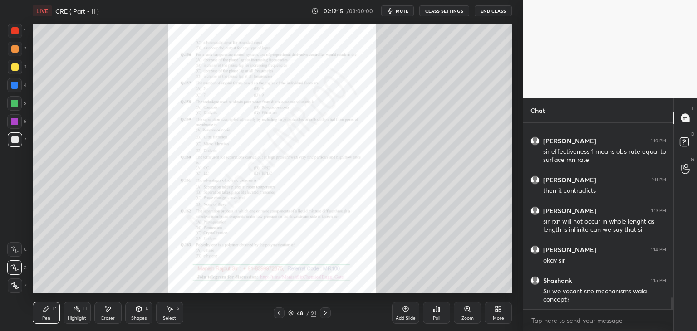
click at [326, 311] on icon at bounding box center [325, 313] width 7 height 7
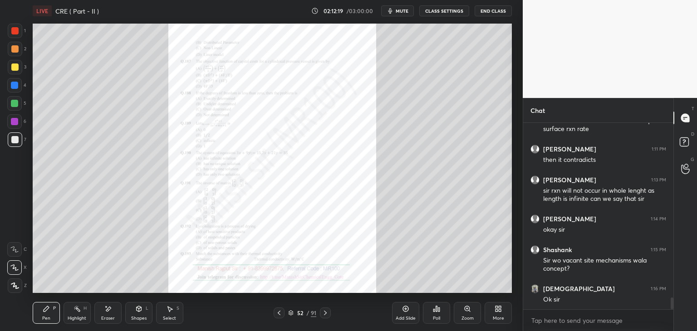
click at [326, 311] on icon at bounding box center [325, 313] width 7 height 7
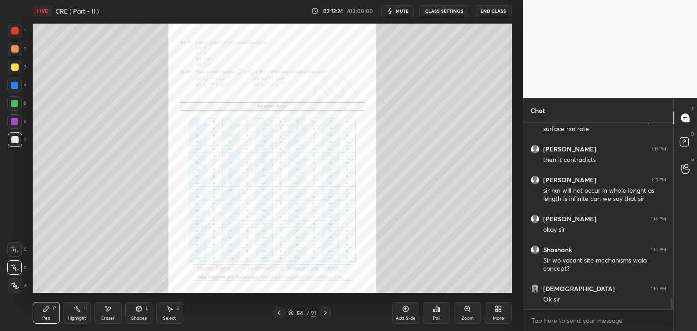
click at [278, 314] on icon at bounding box center [279, 313] width 7 height 7
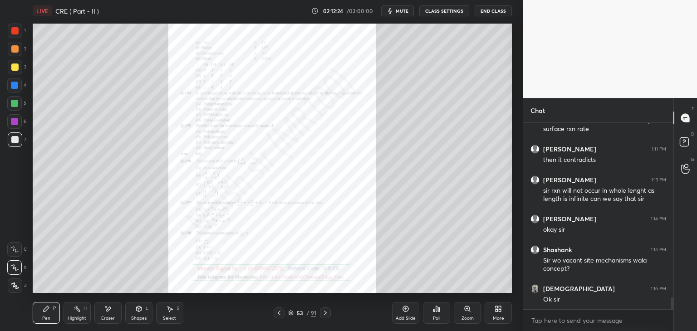
click at [278, 314] on icon at bounding box center [279, 313] width 7 height 7
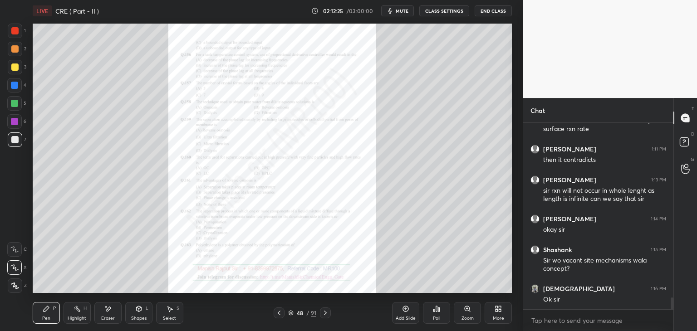
click at [278, 314] on icon at bounding box center [279, 313] width 7 height 7
type textarea "x"
click at [550, 316] on textarea at bounding box center [599, 321] width 136 height 15
paste textarea "[URL][DOMAIN_NAME]"
type textarea "[URL][DOMAIN_NAME]"
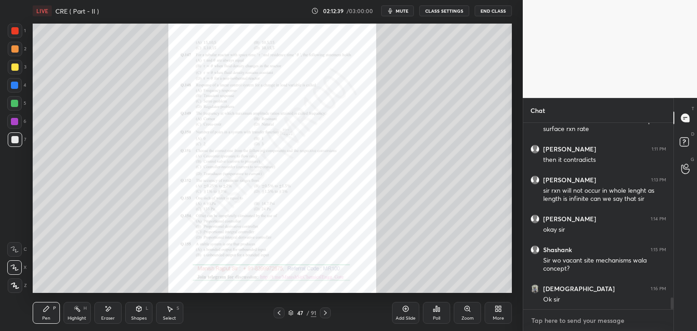
type textarea "x"
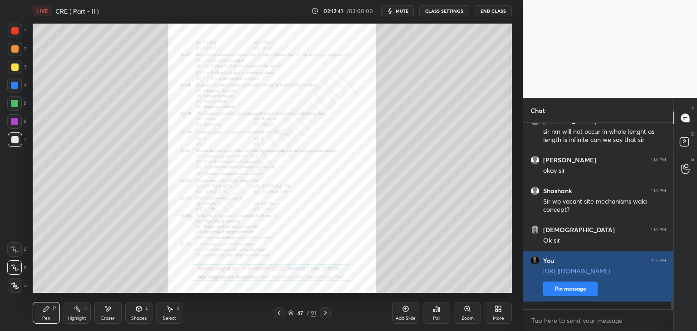
type textarea "x"
click at [569, 296] on button "Pin message" at bounding box center [570, 289] width 54 height 15
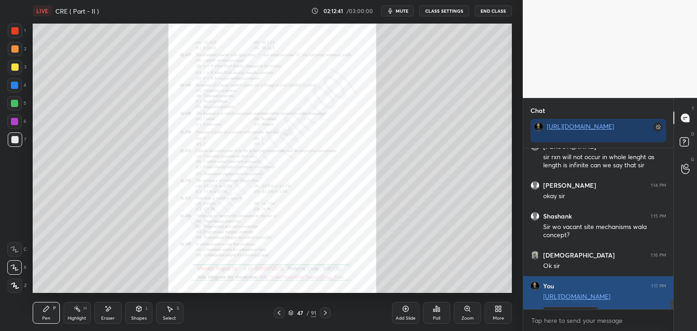
scroll to position [84, 148]
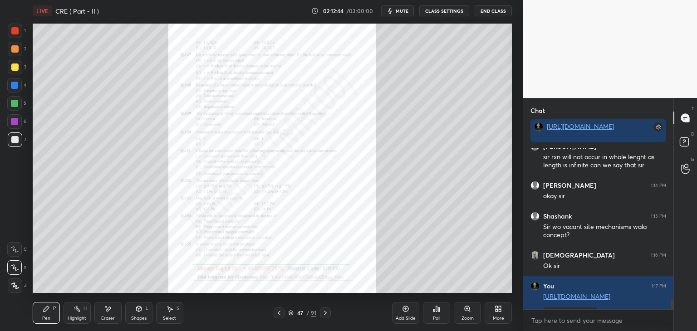
click at [280, 313] on icon at bounding box center [279, 313] width 7 height 7
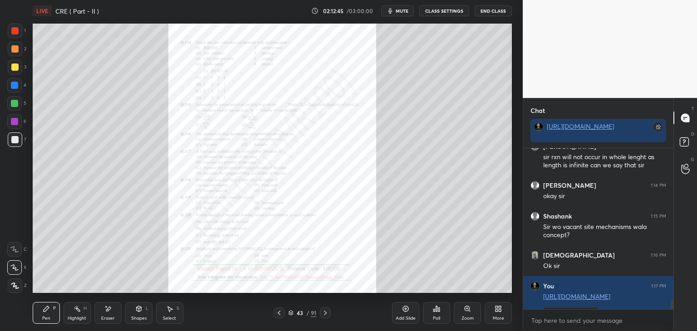
click at [280, 313] on icon at bounding box center [279, 313] width 7 height 7
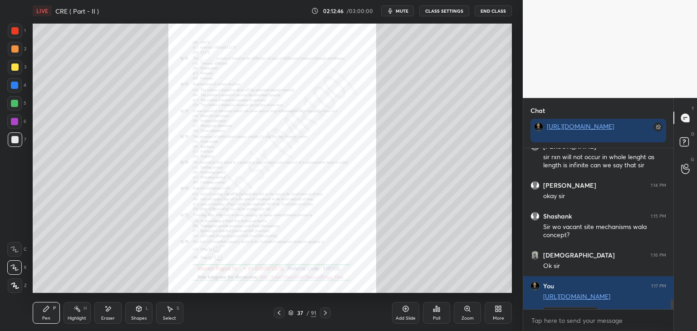
click at [280, 313] on icon at bounding box center [279, 313] width 7 height 7
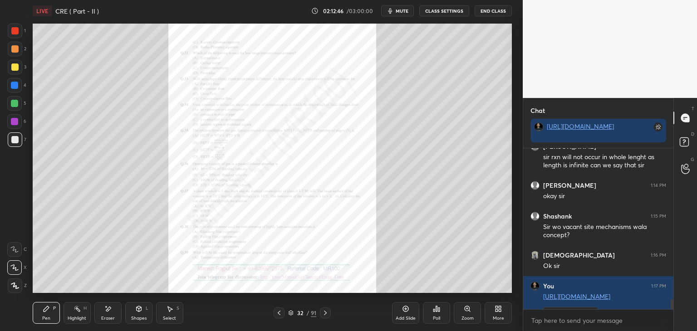
click at [280, 313] on icon at bounding box center [279, 313] width 7 height 7
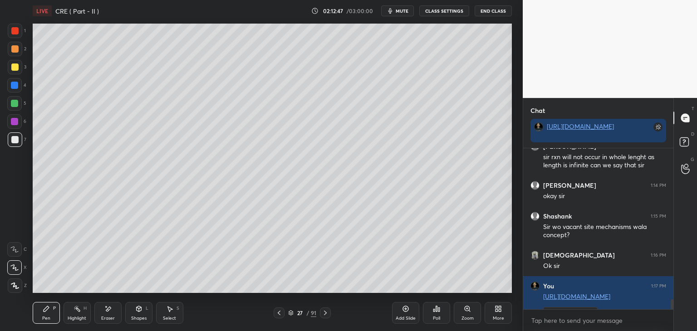
click at [280, 313] on icon at bounding box center [279, 313] width 7 height 7
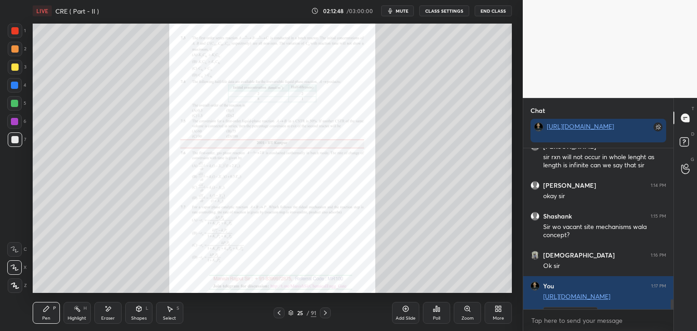
click at [325, 314] on icon at bounding box center [325, 313] width 7 height 7
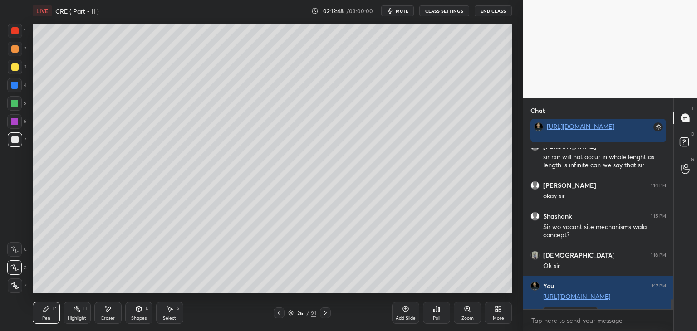
click at [325, 314] on icon at bounding box center [325, 313] width 7 height 7
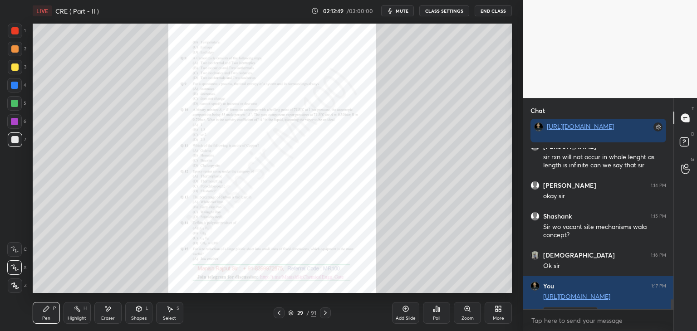
click at [325, 314] on icon at bounding box center [325, 313] width 7 height 7
click at [326, 314] on icon at bounding box center [325, 313] width 7 height 7
click at [326, 314] on icon at bounding box center [325, 313] width 3 height 5
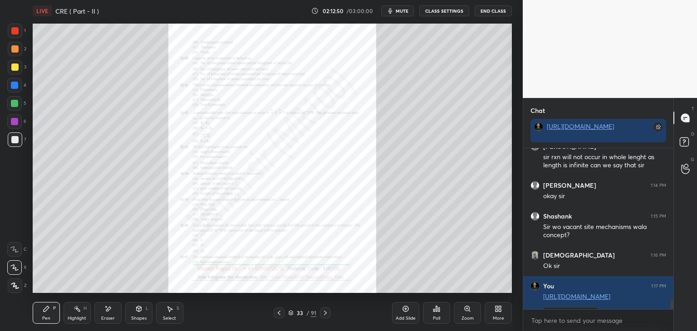
click at [326, 314] on icon at bounding box center [325, 313] width 3 height 5
click at [326, 313] on icon at bounding box center [325, 313] width 3 height 5
click at [278, 311] on icon at bounding box center [279, 313] width 7 height 7
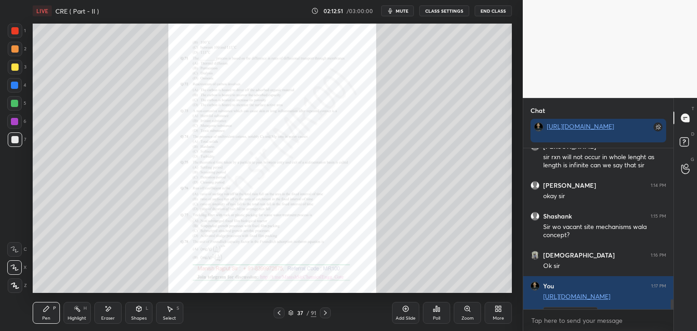
click at [279, 311] on icon at bounding box center [279, 313] width 7 height 7
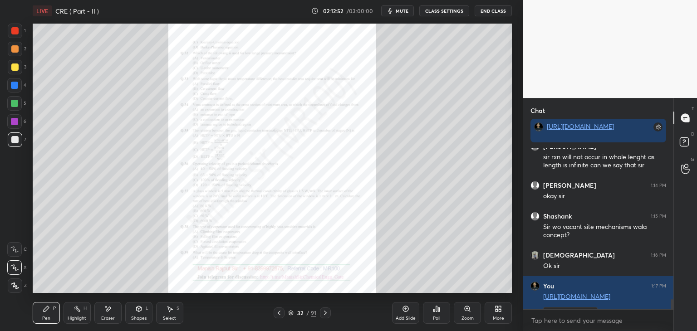
click at [279, 311] on icon at bounding box center [279, 313] width 7 height 7
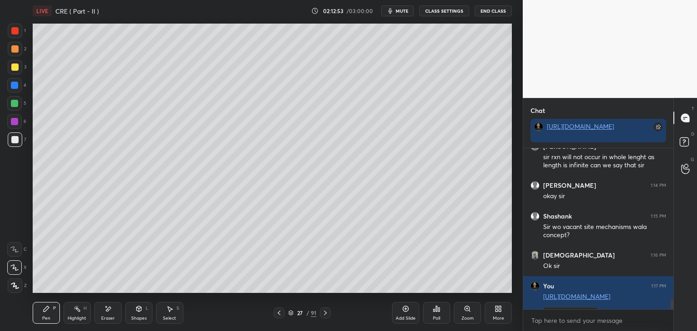
click at [280, 311] on icon at bounding box center [279, 313] width 7 height 7
click at [324, 310] on icon at bounding box center [325, 313] width 7 height 7
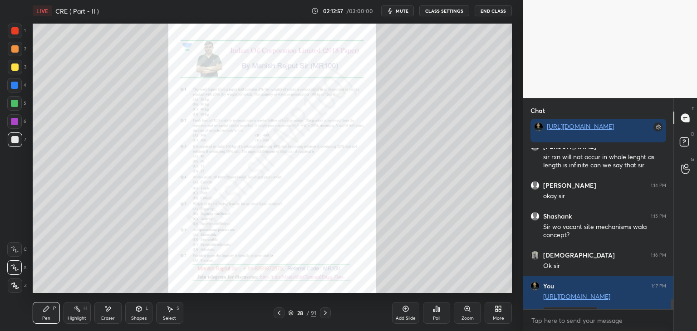
click at [435, 310] on icon at bounding box center [434, 311] width 1 height 2
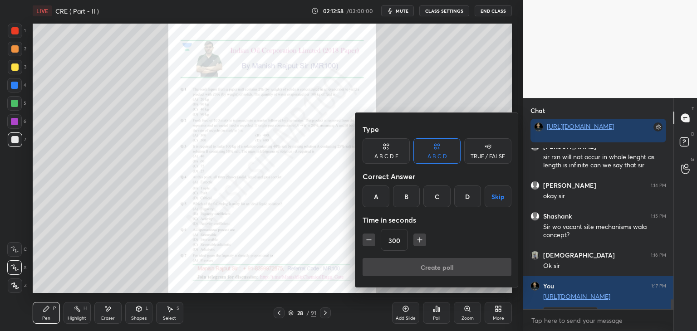
click at [420, 240] on icon "button" at bounding box center [420, 240] width 5 height 0
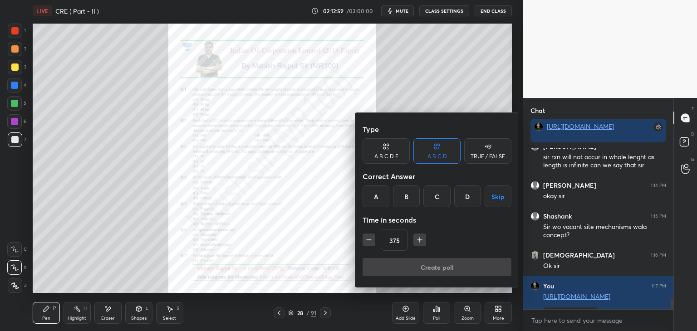
click at [420, 240] on icon "button" at bounding box center [420, 240] width 5 height 0
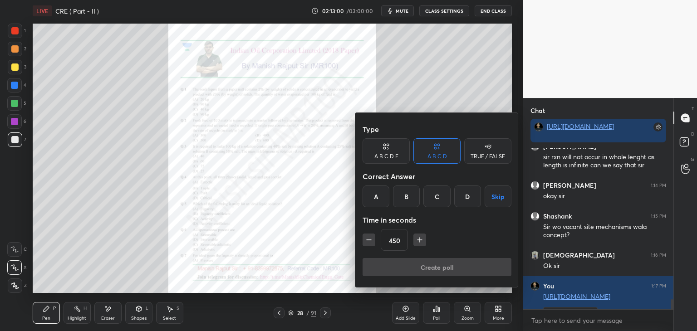
click at [420, 240] on icon "button" at bounding box center [420, 240] width 5 height 0
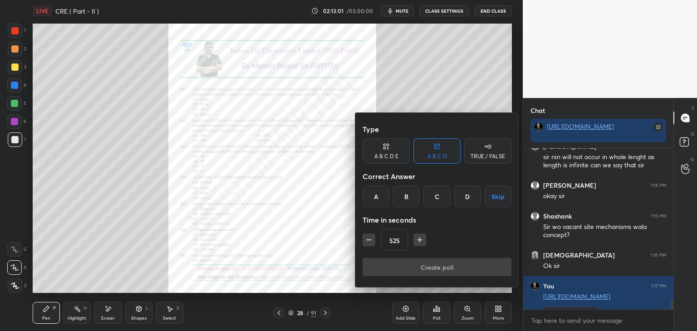
click at [420, 240] on icon "button" at bounding box center [420, 240] width 5 height 0
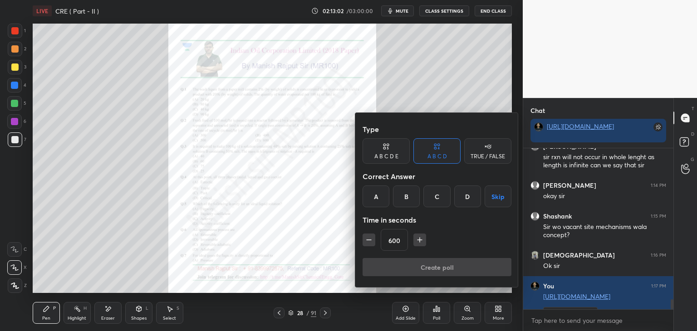
click at [420, 240] on icon "button" at bounding box center [420, 240] width 5 height 0
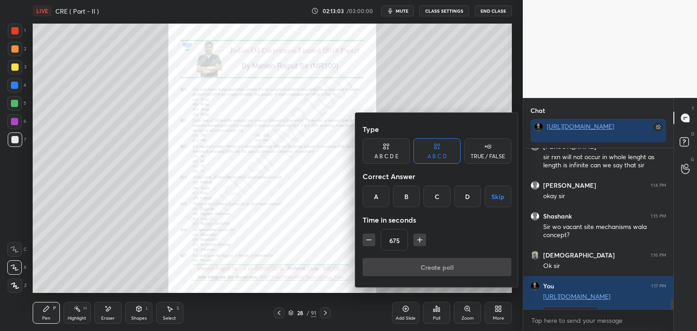
click at [420, 240] on icon "button" at bounding box center [420, 240] width 5 height 0
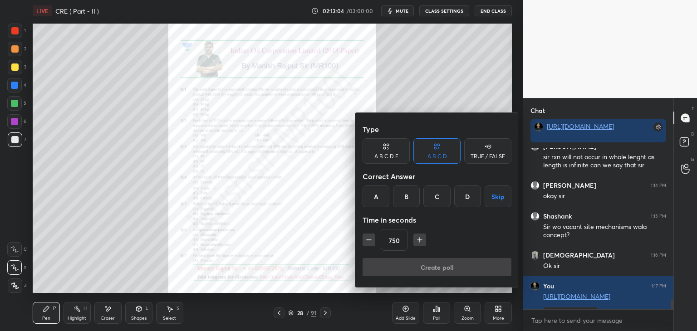
click at [420, 240] on icon "button" at bounding box center [420, 240] width 5 height 0
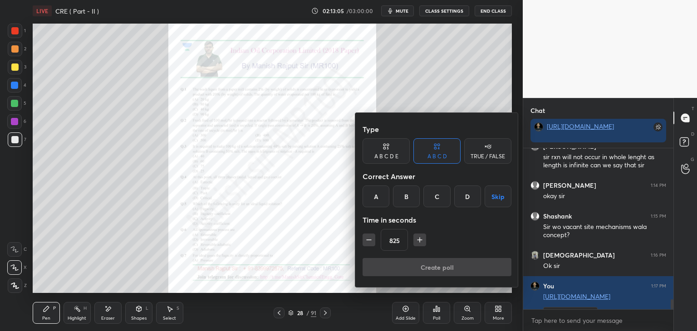
click at [420, 240] on icon "button" at bounding box center [420, 240] width 5 height 0
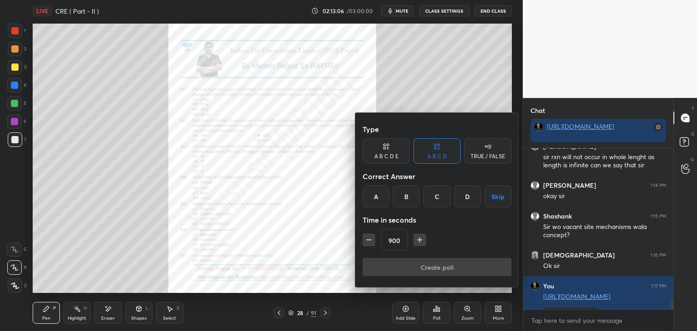
click at [420, 240] on icon "button" at bounding box center [420, 240] width 5 height 0
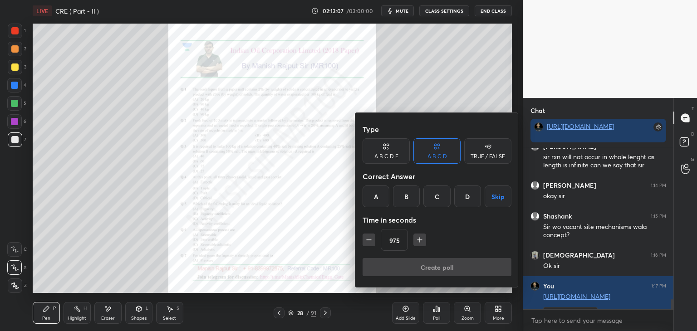
click at [420, 240] on icon "button" at bounding box center [420, 240] width 5 height 0
click at [420, 240] on icon "button" at bounding box center [424, 240] width 9 height 9
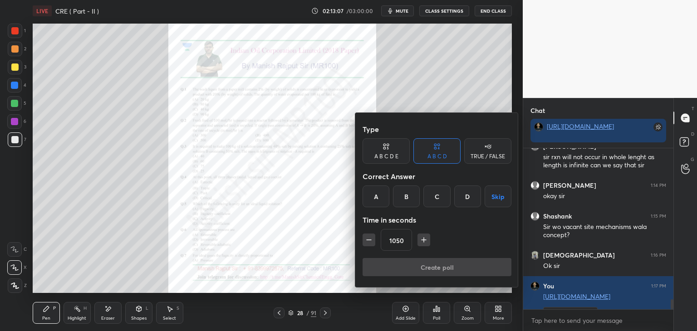
click at [420, 240] on icon "button" at bounding box center [424, 240] width 9 height 9
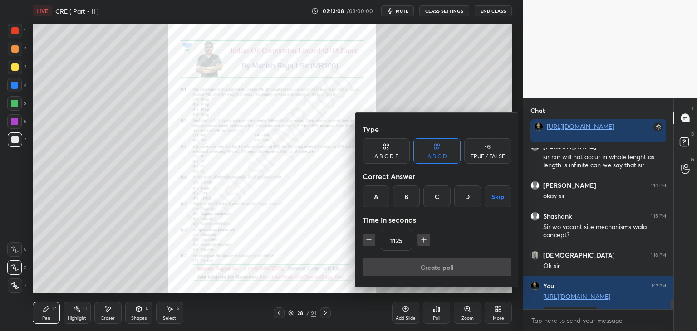
click at [420, 240] on icon "button" at bounding box center [424, 240] width 9 height 9
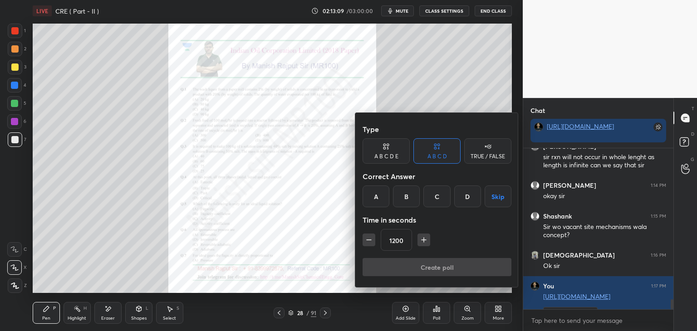
click at [420, 240] on icon "button" at bounding box center [424, 240] width 9 height 9
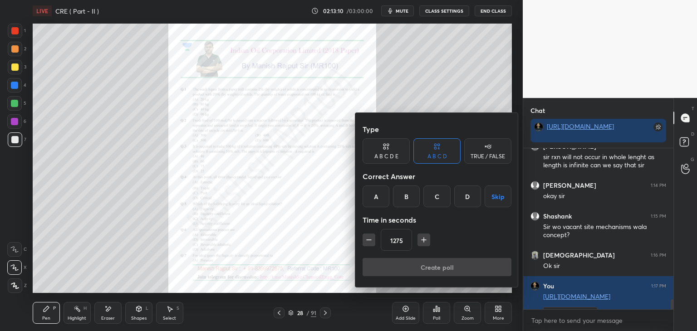
click at [420, 240] on icon "button" at bounding box center [424, 240] width 9 height 9
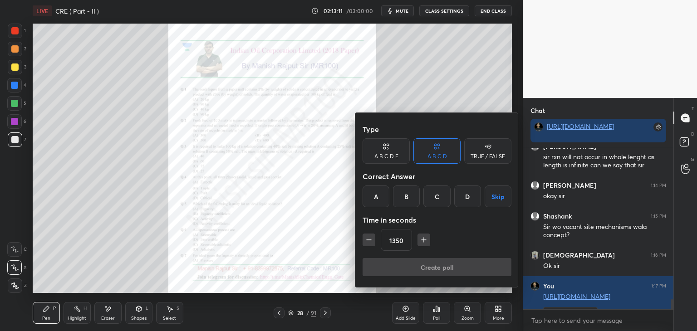
click at [420, 240] on icon "button" at bounding box center [424, 240] width 9 height 9
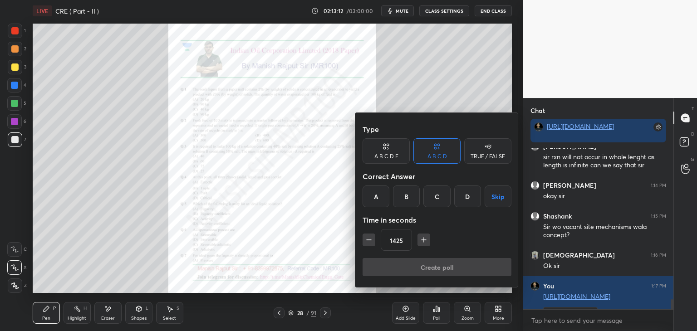
click at [420, 240] on icon "button" at bounding box center [424, 240] width 9 height 9
click at [420, 238] on icon "button" at bounding box center [424, 240] width 9 height 9
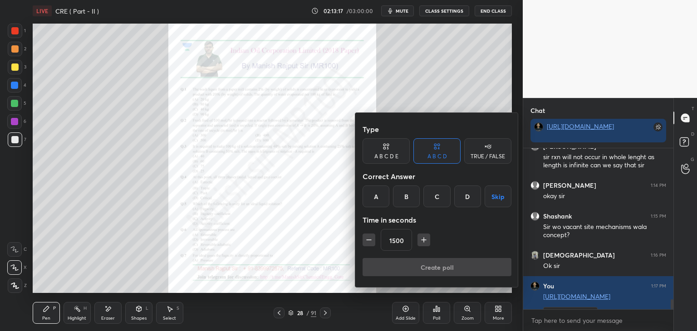
click at [420, 238] on icon "button" at bounding box center [424, 240] width 9 height 9
click at [369, 238] on icon "button" at bounding box center [369, 240] width 9 height 9
type input "1500"
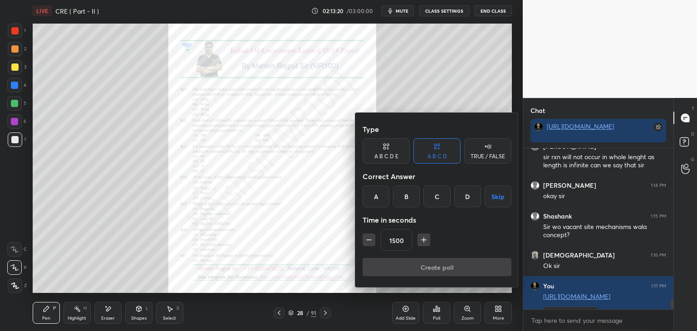
click at [374, 197] on div "A" at bounding box center [376, 197] width 27 height 22
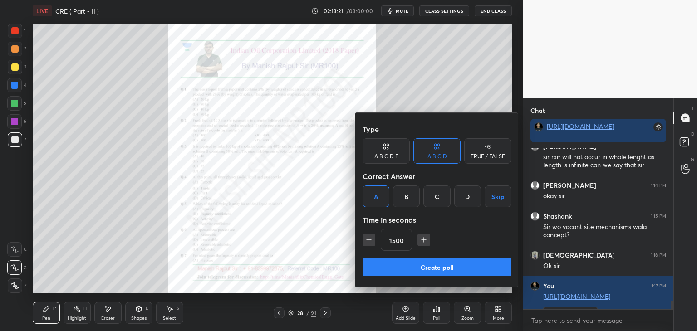
scroll to position [2925, 0]
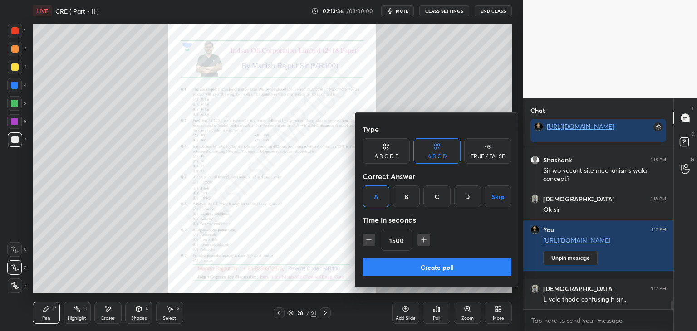
drag, startPoint x: 71, startPoint y: 218, endPoint x: 84, endPoint y: 211, distance: 14.9
click at [83, 215] on div at bounding box center [348, 165] width 697 height 331
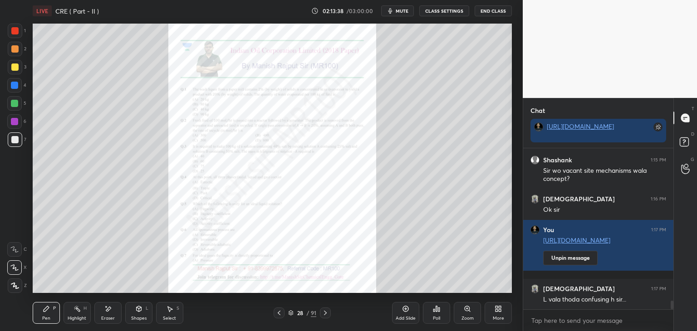
click at [16, 119] on div at bounding box center [14, 121] width 7 height 7
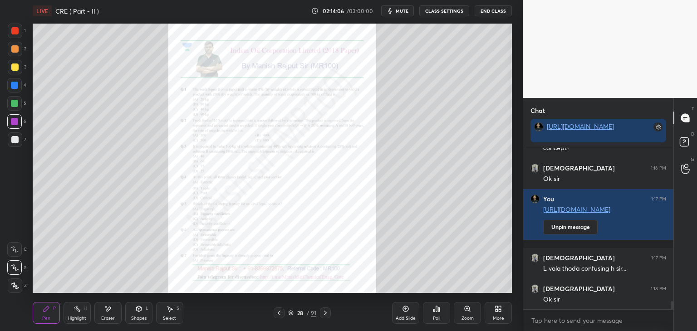
click at [15, 27] on div at bounding box center [15, 31] width 15 height 15
click at [435, 313] on div "Poll" at bounding box center [436, 313] width 27 height 22
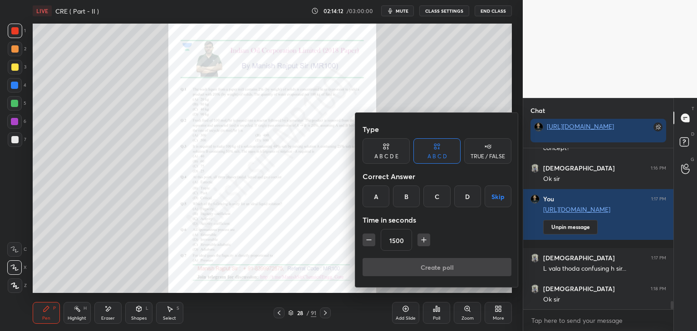
click at [374, 188] on div "A" at bounding box center [376, 197] width 27 height 22
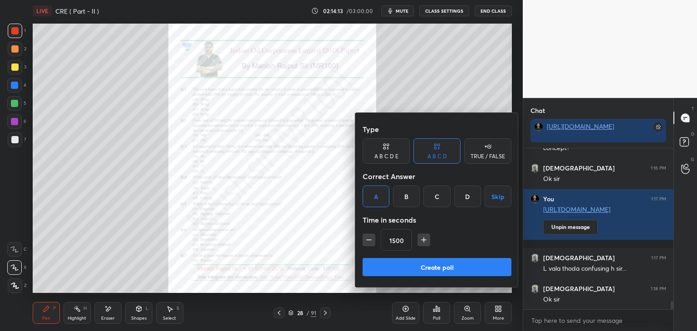
click at [413, 271] on button "Create poll" at bounding box center [437, 267] width 149 height 18
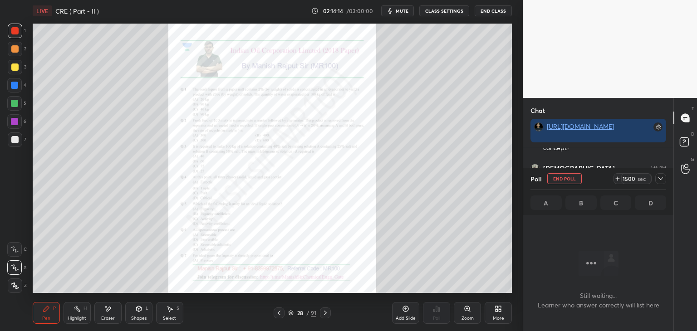
scroll to position [36, 148]
click at [403, 11] on span "mute" at bounding box center [402, 11] width 13 height 6
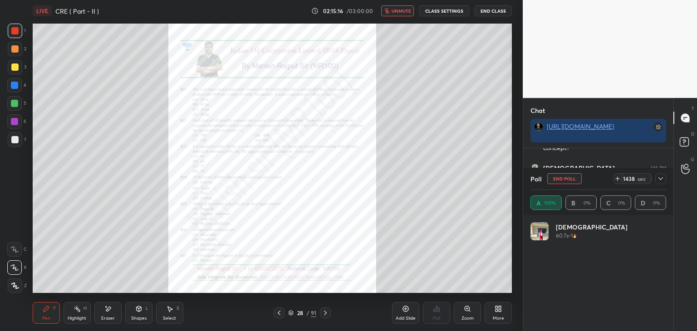
scroll to position [106, 133]
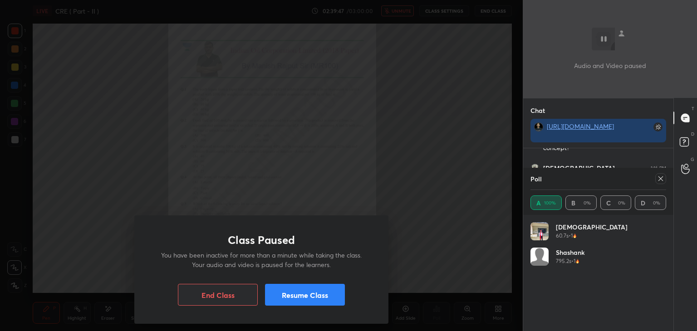
click at [323, 297] on button "Resume Class" at bounding box center [305, 295] width 80 height 22
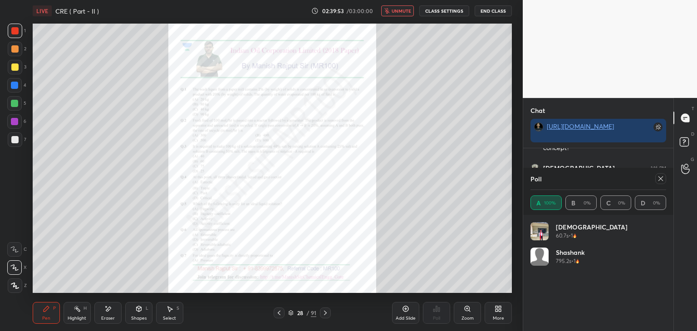
click at [399, 8] on span "unmute" at bounding box center [402, 11] width 20 height 6
click at [661, 177] on icon at bounding box center [660, 178] width 7 height 7
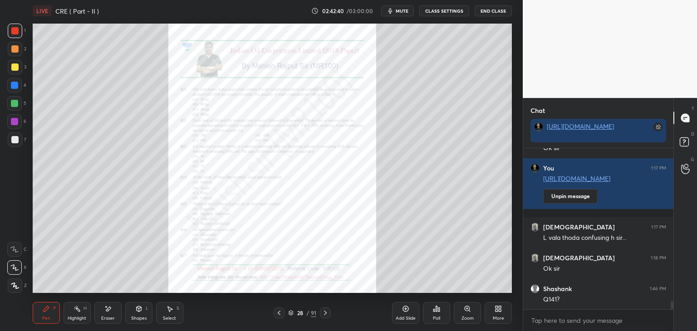
scroll to position [3017, 0]
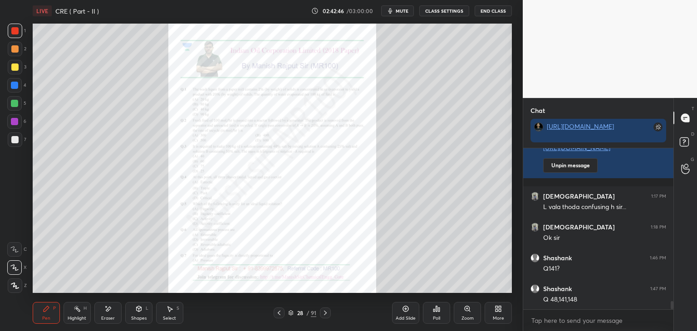
click at [329, 313] on icon at bounding box center [325, 313] width 7 height 7
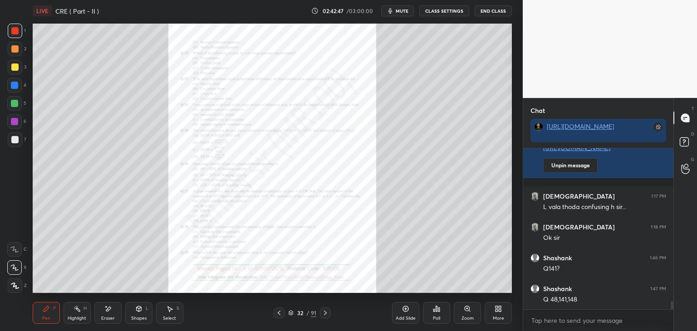
click at [329, 313] on icon at bounding box center [325, 313] width 7 height 7
click at [469, 315] on div "Zoom" at bounding box center [467, 313] width 27 height 22
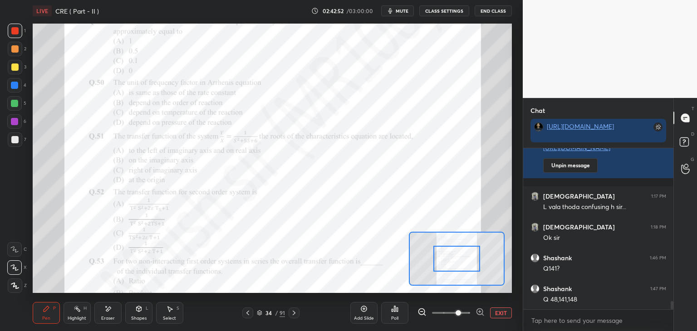
click at [456, 311] on span at bounding box center [458, 313] width 5 height 5
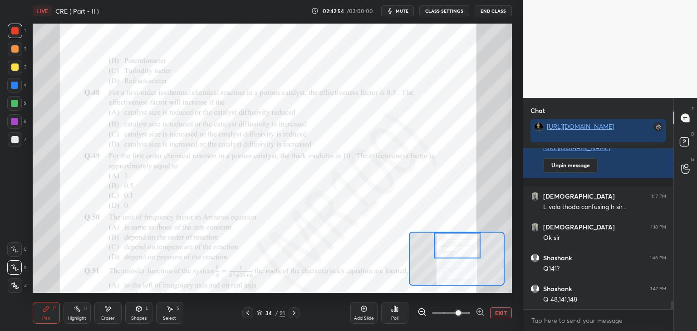
drag, startPoint x: 457, startPoint y: 267, endPoint x: 458, endPoint y: 248, distance: 19.1
click at [458, 248] on div at bounding box center [457, 246] width 47 height 26
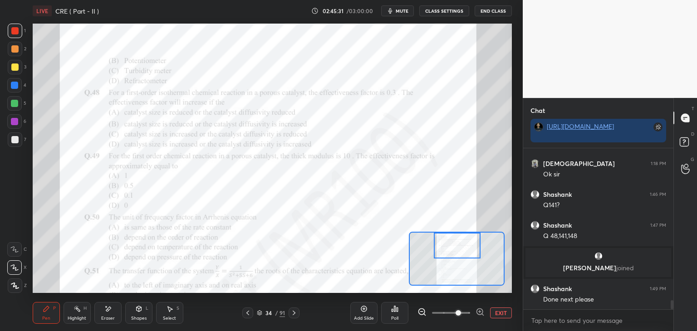
scroll to position [2738, 0]
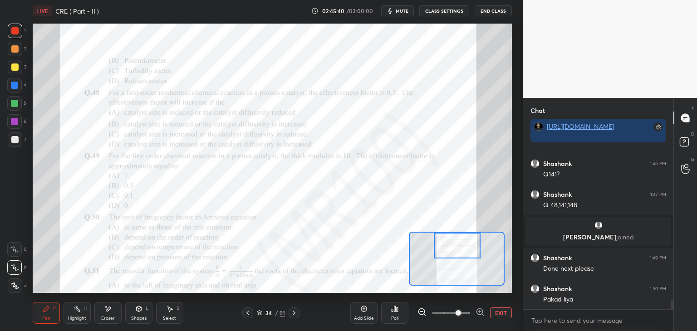
click at [293, 313] on icon at bounding box center [294, 313] width 7 height 7
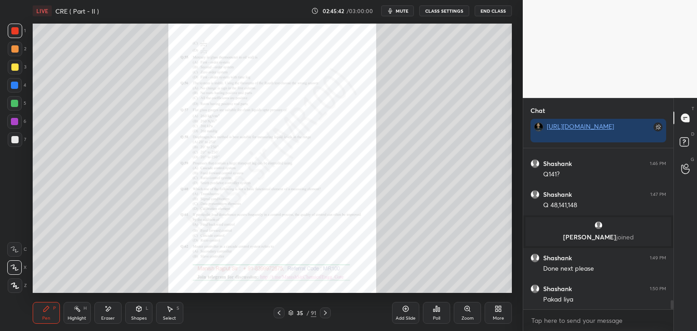
click at [326, 314] on icon at bounding box center [325, 313] width 3 height 5
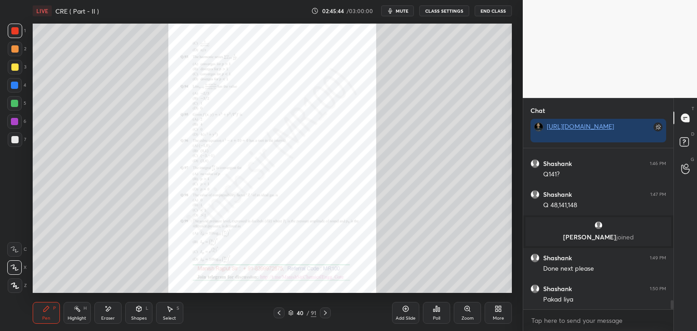
click at [326, 314] on icon at bounding box center [325, 313] width 3 height 5
click at [327, 314] on icon at bounding box center [325, 313] width 7 height 7
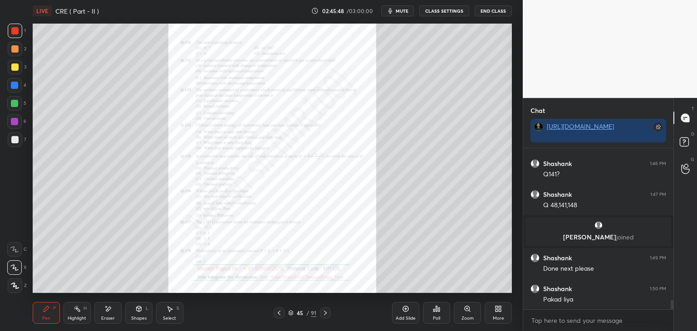
click at [327, 314] on icon at bounding box center [325, 313] width 7 height 7
click at [280, 310] on icon at bounding box center [279, 313] width 7 height 7
click at [464, 314] on div "Zoom" at bounding box center [467, 313] width 27 height 22
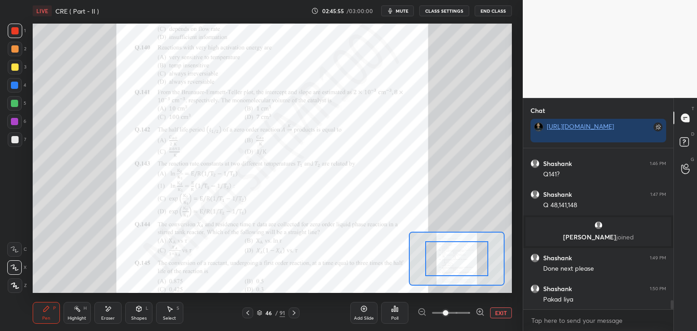
click at [459, 314] on span at bounding box center [451, 313] width 38 height 14
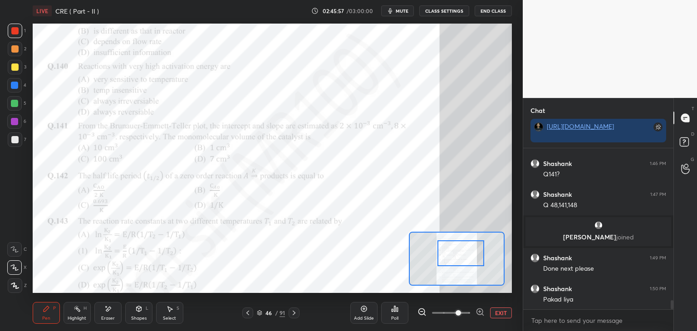
drag, startPoint x: 469, startPoint y: 262, endPoint x: 473, endPoint y: 257, distance: 6.8
click at [473, 257] on div at bounding box center [461, 254] width 47 height 26
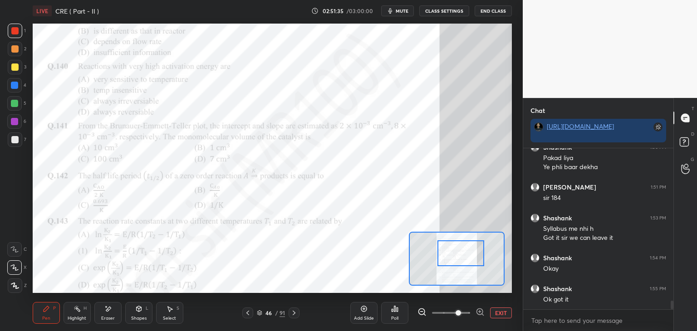
scroll to position [2910, 0]
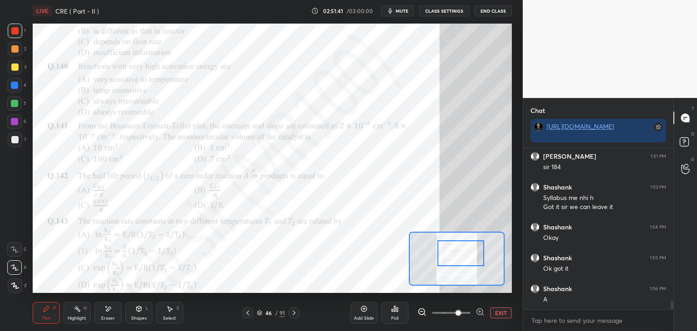
click at [109, 311] on icon at bounding box center [107, 310] width 7 height 8
click at [15, 284] on span "Erase all" at bounding box center [15, 286] width 14 height 6
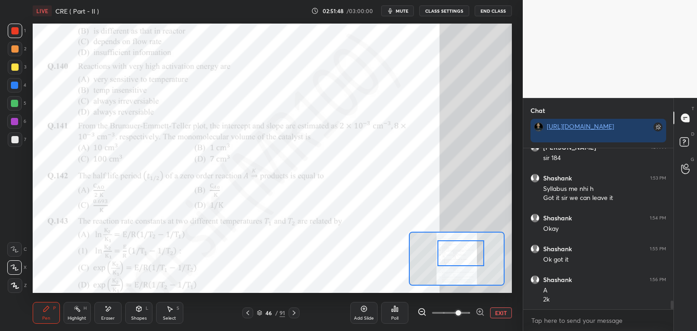
click at [113, 320] on div "Eraser" at bounding box center [108, 318] width 14 height 5
click at [36, 307] on div "Pen P" at bounding box center [46, 313] width 27 height 22
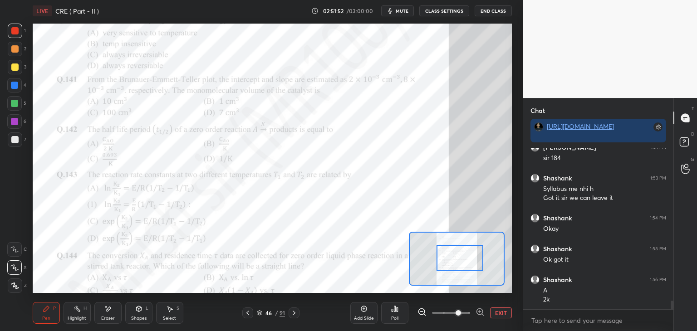
drag, startPoint x: 455, startPoint y: 255, endPoint x: 450, endPoint y: 257, distance: 4.9
click at [454, 258] on div at bounding box center [460, 258] width 47 height 26
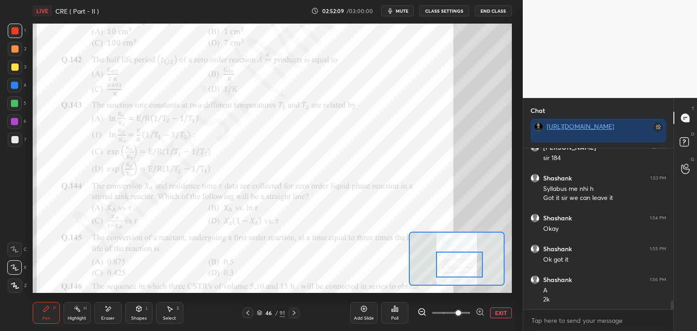
drag, startPoint x: 465, startPoint y: 258, endPoint x: 465, endPoint y: 264, distance: 5.4
click at [465, 264] on div at bounding box center [459, 265] width 47 height 26
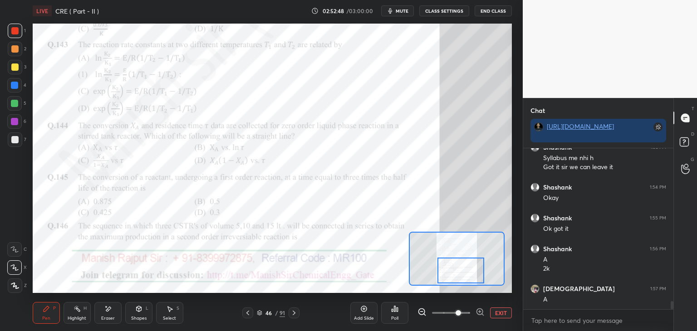
drag, startPoint x: 445, startPoint y: 256, endPoint x: 446, endPoint y: 261, distance: 5.0
click at [447, 262] on div at bounding box center [461, 271] width 47 height 26
click at [294, 315] on icon at bounding box center [294, 313] width 7 height 7
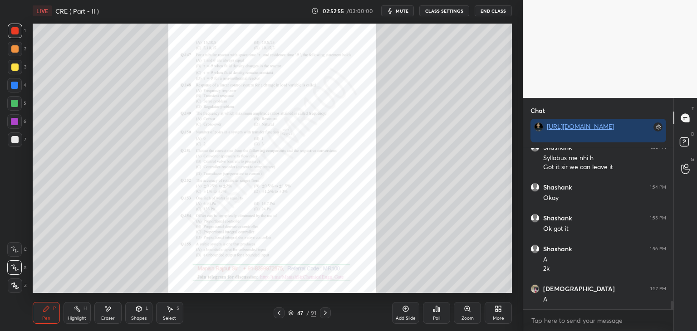
click at [280, 316] on icon at bounding box center [279, 313] width 7 height 7
click at [327, 309] on div at bounding box center [325, 313] width 11 height 11
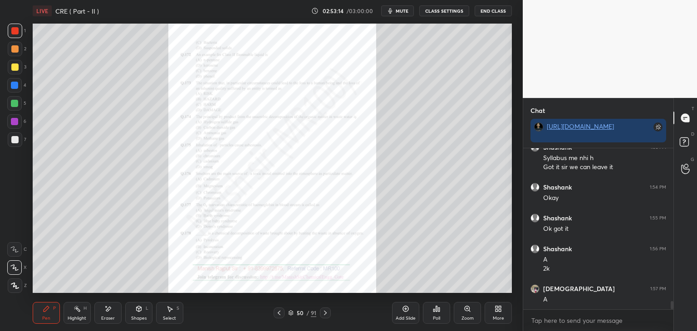
click at [327, 309] on div at bounding box center [325, 313] width 11 height 11
click at [474, 314] on div "Zoom" at bounding box center [467, 313] width 27 height 22
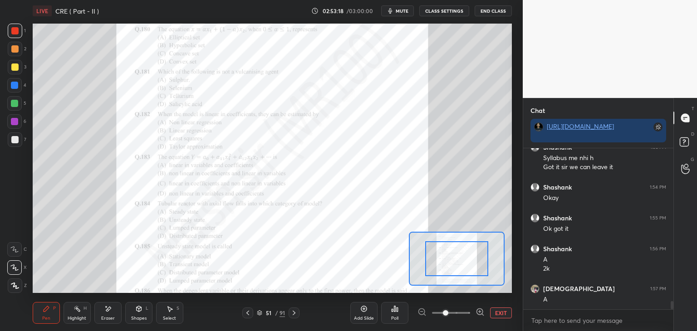
scroll to position [2981, 0]
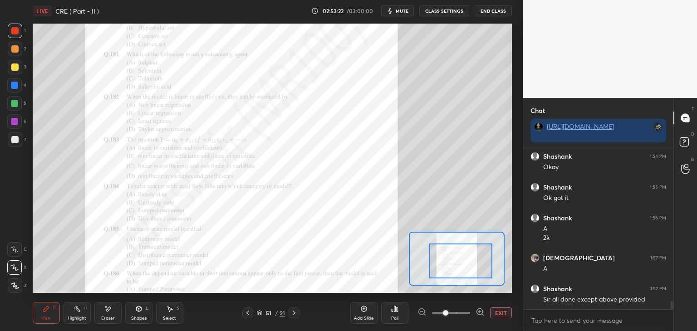
click at [467, 271] on div at bounding box center [460, 261] width 63 height 35
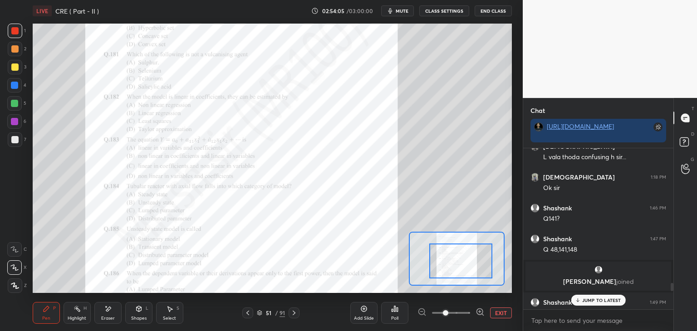
scroll to position [2694, 0]
click at [247, 315] on icon at bounding box center [247, 313] width 7 height 7
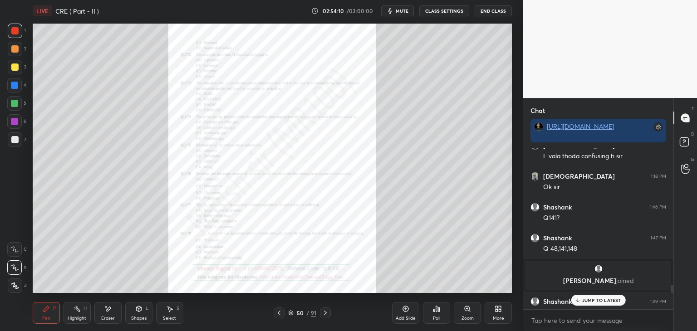
click at [282, 314] on icon at bounding box center [279, 313] width 7 height 7
click at [472, 316] on div "Zoom" at bounding box center [468, 318] width 12 height 5
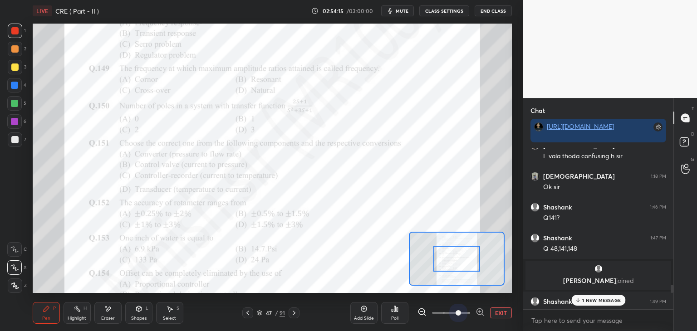
click at [458, 314] on span at bounding box center [451, 313] width 38 height 14
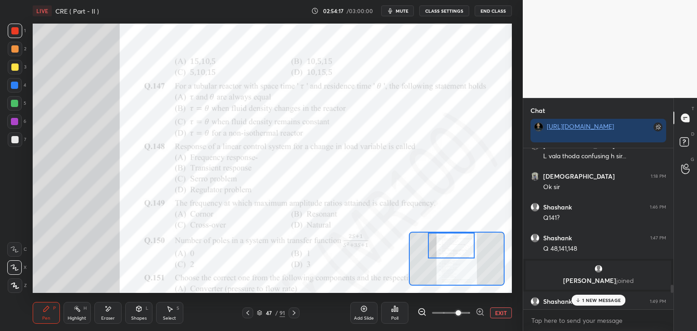
drag, startPoint x: 454, startPoint y: 262, endPoint x: 449, endPoint y: 248, distance: 14.7
click at [449, 248] on div at bounding box center [451, 246] width 47 height 26
click at [587, 302] on p "1 NEW MESSAGE" at bounding box center [601, 300] width 39 height 5
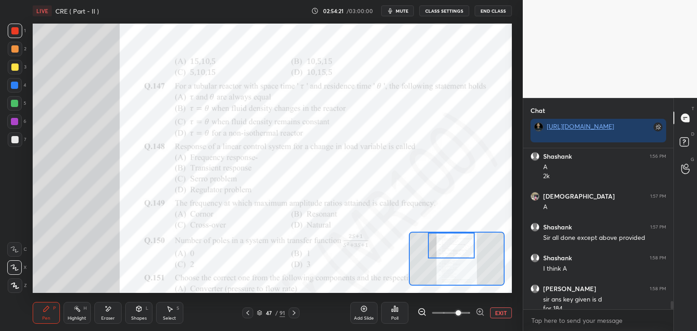
scroll to position [3052, 0]
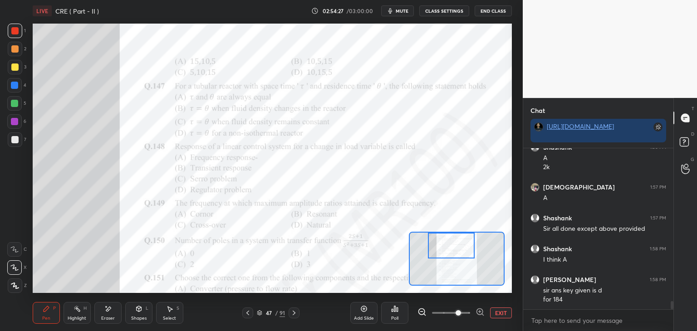
click at [295, 311] on icon at bounding box center [294, 313] width 7 height 7
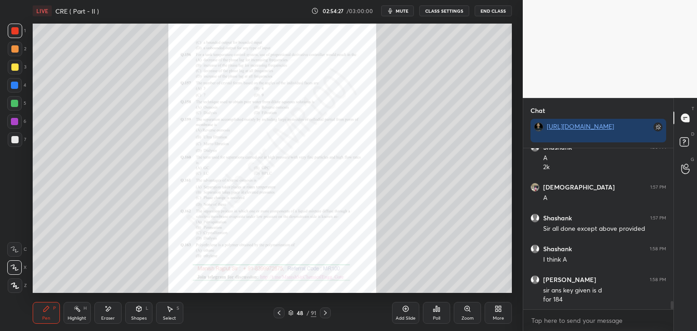
click at [296, 311] on div "48" at bounding box center [300, 313] width 9 height 5
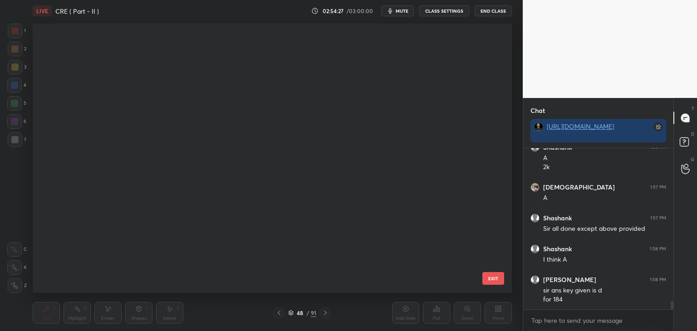
click at [296, 311] on div "48" at bounding box center [300, 313] width 9 height 5
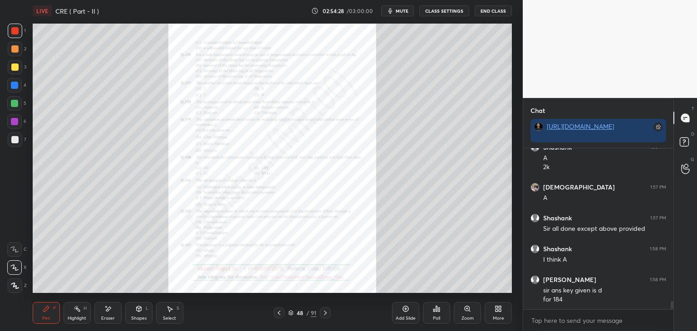
scroll to position [0, 0]
click at [322, 310] on icon at bounding box center [325, 313] width 7 height 7
click at [467, 316] on div "Zoom" at bounding box center [468, 318] width 12 height 5
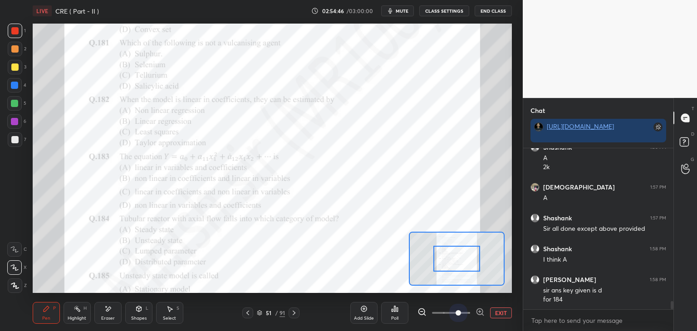
drag, startPoint x: 455, startPoint y: 313, endPoint x: 456, endPoint y: 302, distance: 10.5
click at [456, 313] on span at bounding box center [458, 313] width 5 height 5
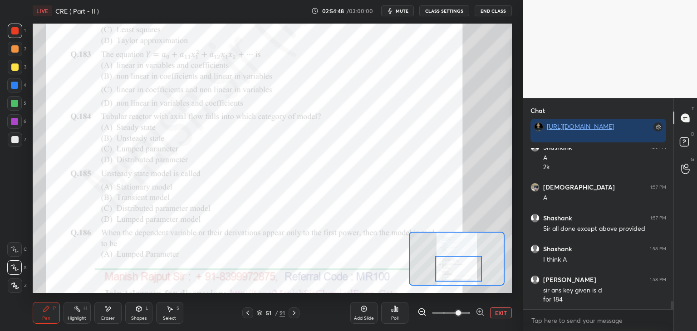
drag, startPoint x: 463, startPoint y: 259, endPoint x: 465, endPoint y: 269, distance: 10.2
click at [465, 269] on div at bounding box center [458, 269] width 47 height 26
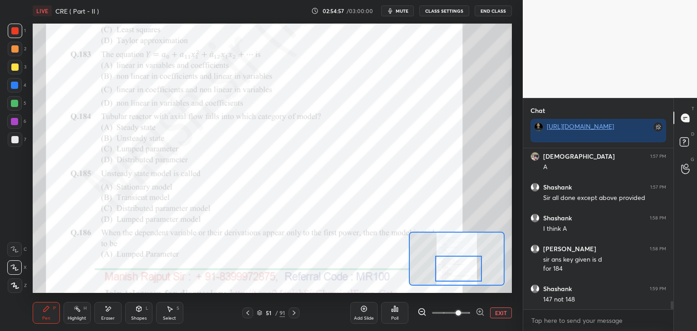
scroll to position [3092, 0]
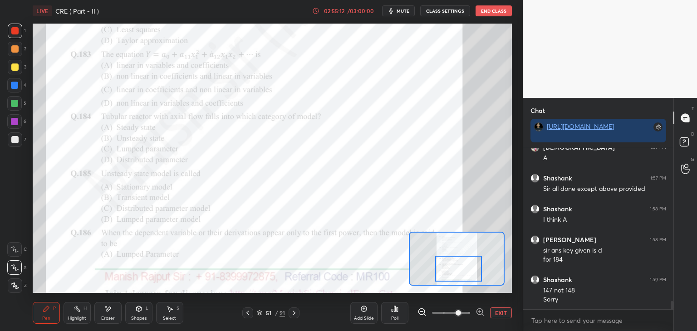
click at [248, 315] on icon at bounding box center [248, 313] width 3 height 5
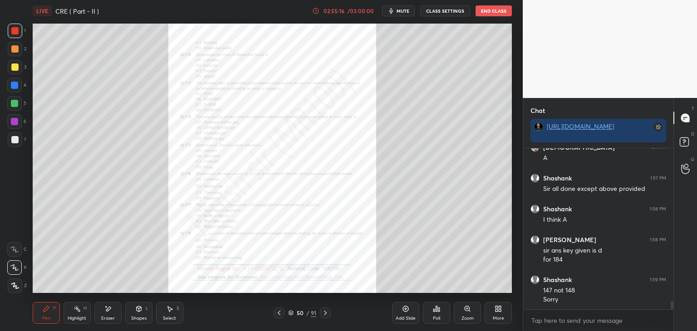
click at [278, 315] on icon at bounding box center [279, 313] width 7 height 7
click at [474, 317] on div "Zoom" at bounding box center [468, 318] width 12 height 5
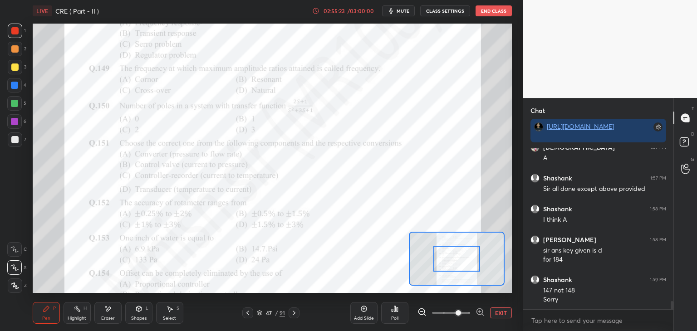
click at [456, 311] on span at bounding box center [458, 313] width 5 height 5
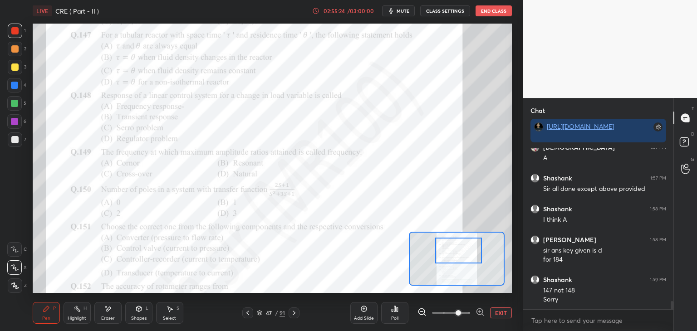
drag, startPoint x: 451, startPoint y: 262, endPoint x: 453, endPoint y: 253, distance: 8.8
click at [453, 253] on div at bounding box center [458, 251] width 47 height 26
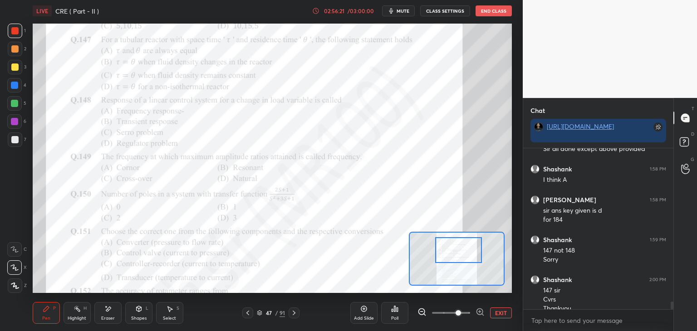
scroll to position [3141, 0]
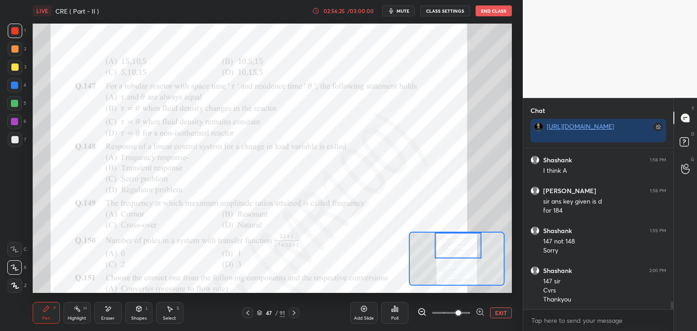
drag, startPoint x: 456, startPoint y: 251, endPoint x: 456, endPoint y: 246, distance: 5.0
click at [456, 246] on div at bounding box center [458, 246] width 47 height 26
click at [248, 312] on icon at bounding box center [248, 313] width 3 height 5
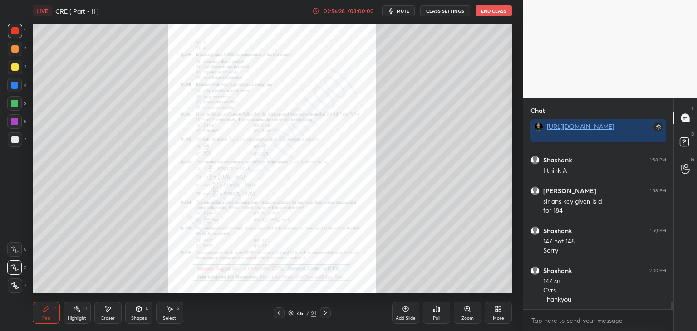
click at [472, 316] on div "Zoom" at bounding box center [468, 318] width 12 height 5
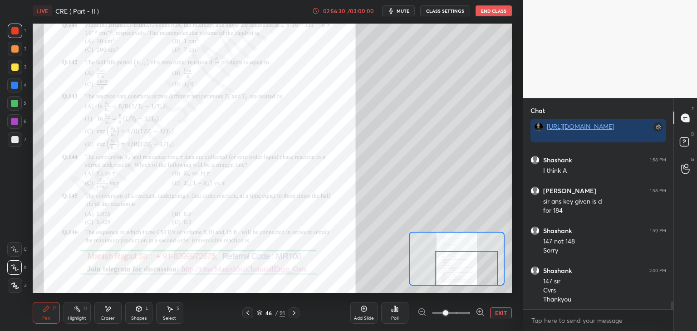
click at [455, 286] on div "Setting up your live class Poll for secs No correct answer Start poll" at bounding box center [272, 159] width 479 height 270
click at [294, 315] on icon at bounding box center [294, 313] width 3 height 5
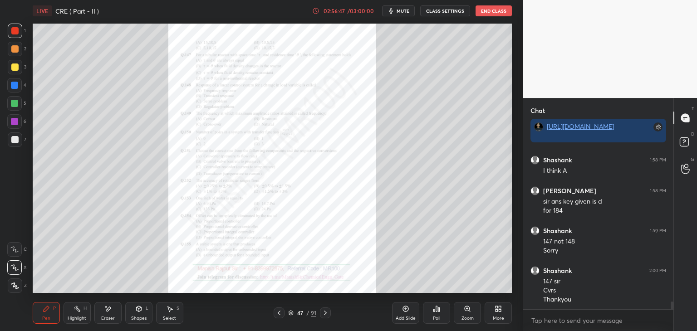
scroll to position [3172, 0]
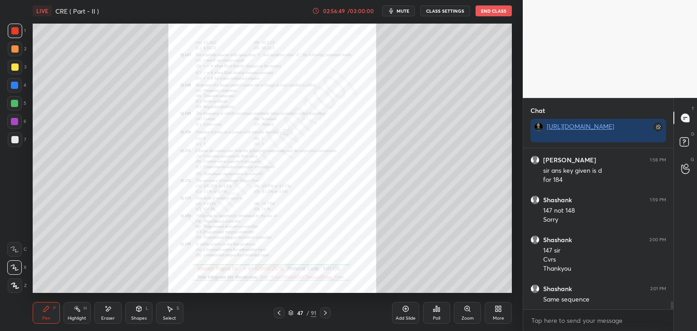
click at [279, 314] on icon at bounding box center [279, 313] width 7 height 7
click at [325, 313] on icon at bounding box center [325, 313] width 7 height 7
click at [106, 316] on div "Eraser" at bounding box center [108, 318] width 14 height 5
click at [472, 315] on div "Zoom" at bounding box center [467, 313] width 27 height 22
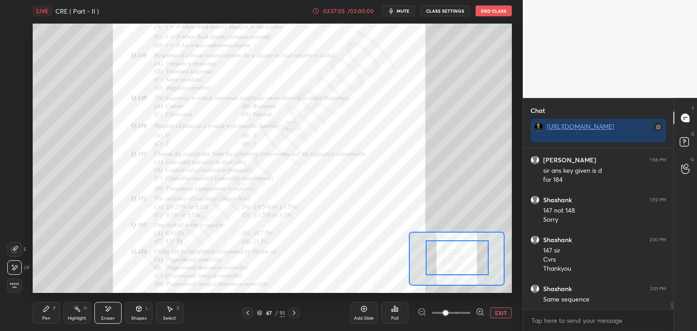
drag, startPoint x: 453, startPoint y: 265, endPoint x: 454, endPoint y: 253, distance: 12.3
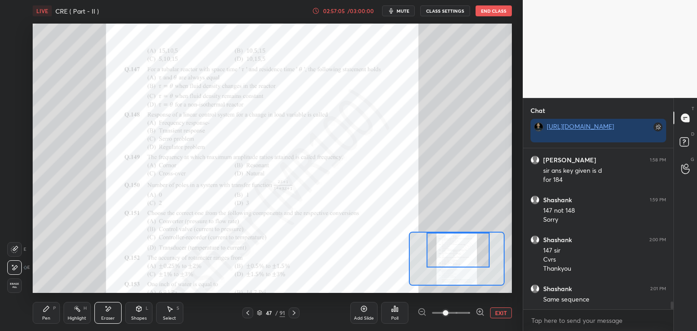
drag, startPoint x: 458, startPoint y: 270, endPoint x: 459, endPoint y: 251, distance: 18.6
click at [459, 251] on div at bounding box center [458, 250] width 63 height 35
click at [144, 322] on div "Shapes L" at bounding box center [138, 313] width 27 height 22
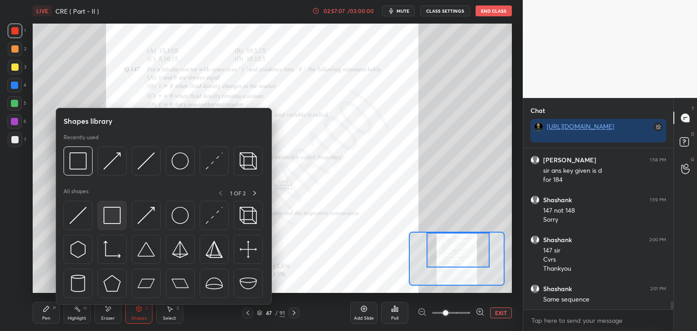
click at [102, 208] on div at bounding box center [112, 215] width 29 height 29
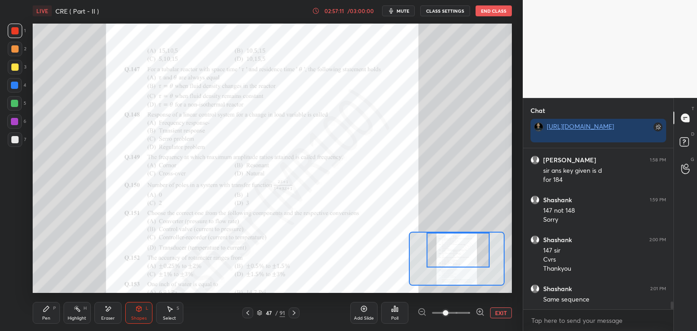
click at [248, 313] on icon at bounding box center [247, 313] width 7 height 7
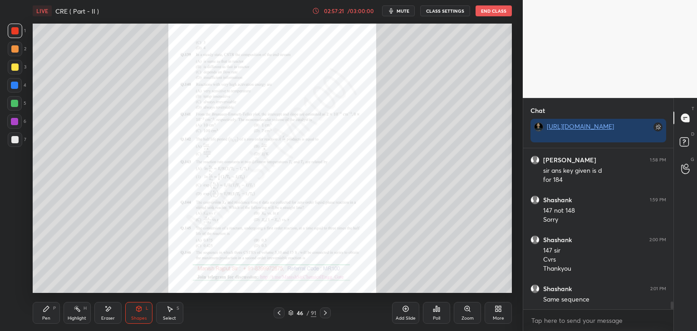
click at [280, 313] on icon at bounding box center [279, 313] width 7 height 7
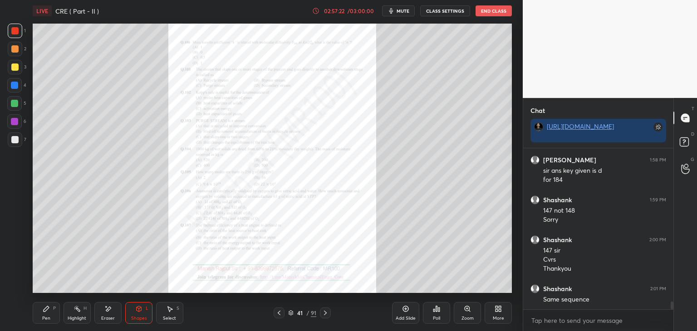
click at [280, 313] on icon at bounding box center [279, 313] width 7 height 7
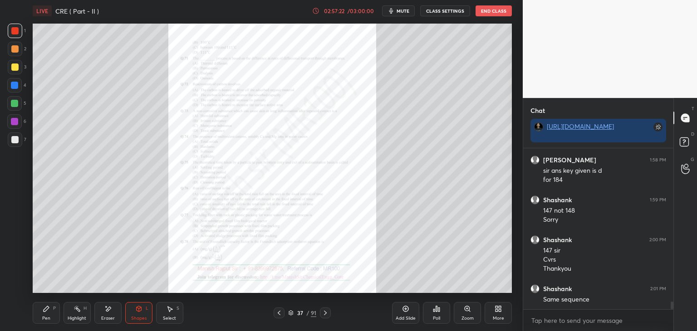
click at [280, 313] on icon at bounding box center [279, 313] width 7 height 7
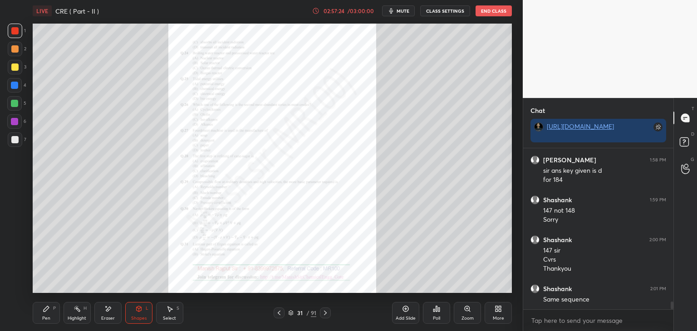
click at [280, 313] on icon at bounding box center [279, 313] width 7 height 7
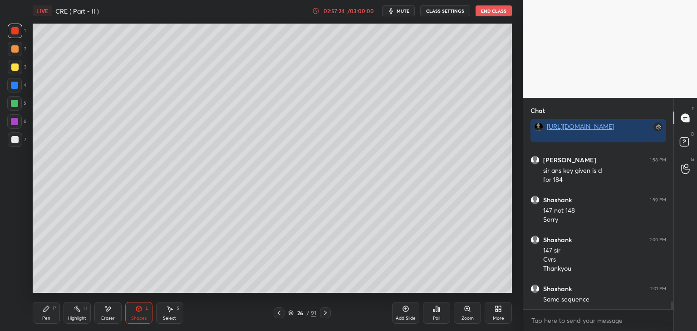
click at [280, 313] on icon at bounding box center [279, 313] width 7 height 7
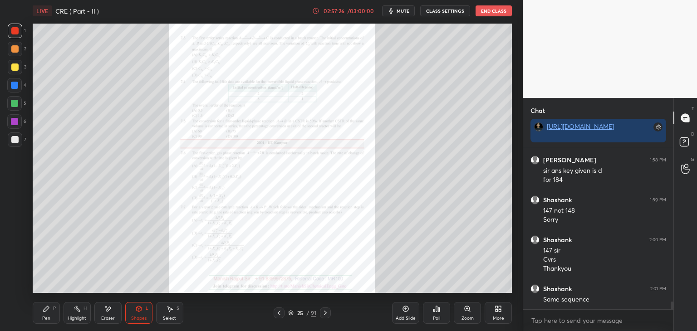
click at [327, 314] on icon at bounding box center [325, 313] width 7 height 7
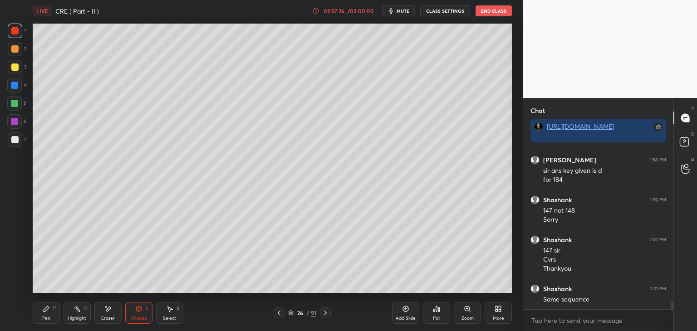
click at [327, 314] on icon at bounding box center [325, 313] width 7 height 7
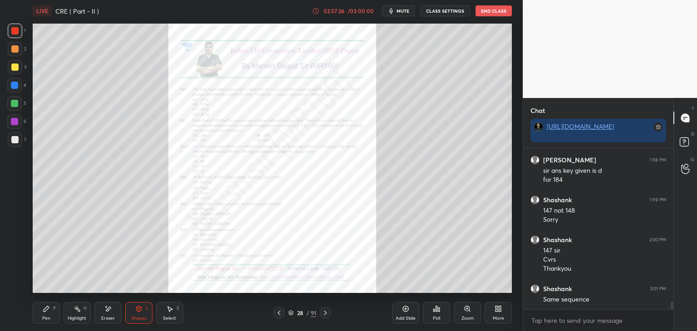
click at [327, 314] on icon at bounding box center [325, 313] width 7 height 7
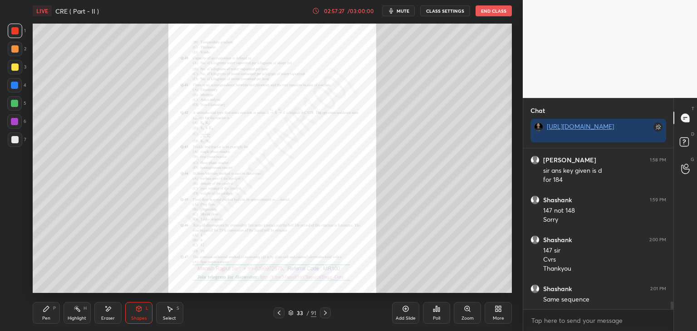
click at [327, 314] on icon at bounding box center [325, 313] width 7 height 7
click at [326, 314] on icon at bounding box center [325, 313] width 7 height 7
click at [326, 314] on icon at bounding box center [325, 313] width 3 height 5
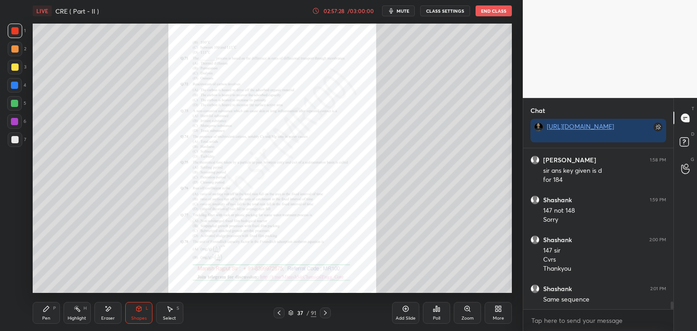
click at [326, 314] on icon at bounding box center [325, 313] width 3 height 5
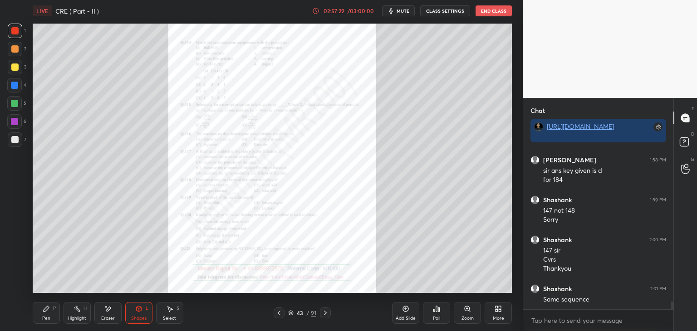
click at [326, 314] on icon at bounding box center [325, 313] width 3 height 5
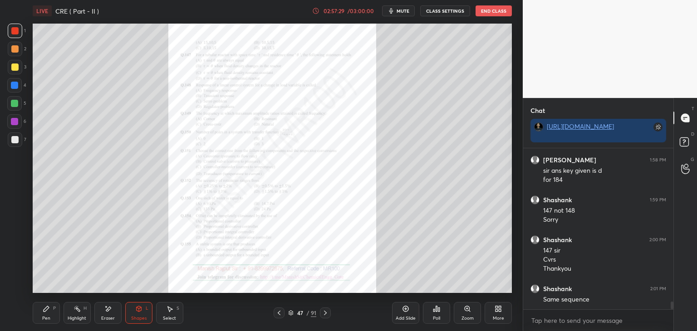
click at [326, 314] on icon at bounding box center [325, 313] width 3 height 5
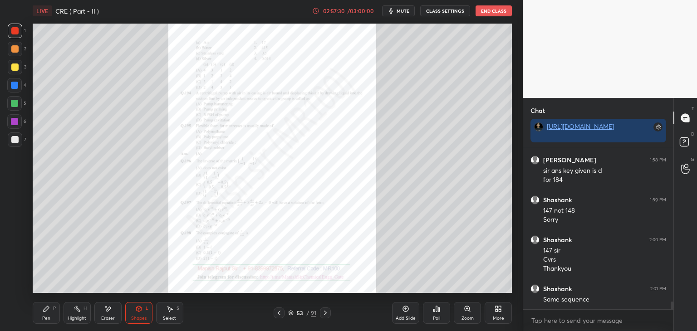
click at [326, 314] on icon at bounding box center [325, 313] width 3 height 5
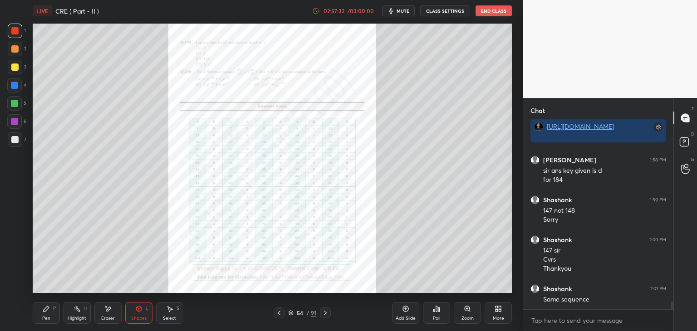
click at [408, 309] on icon at bounding box center [405, 309] width 7 height 7
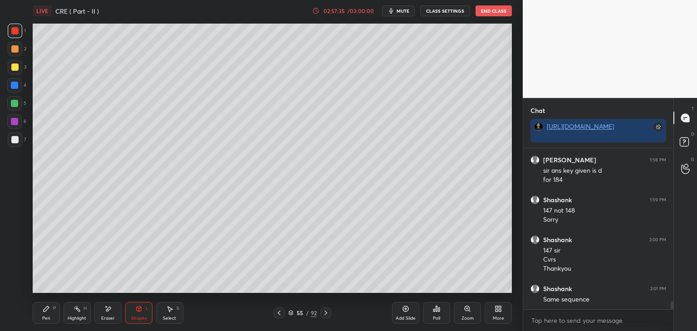
click at [15, 139] on div at bounding box center [14, 139] width 7 height 7
click at [48, 319] on div "Pen" at bounding box center [46, 318] width 8 height 5
click at [518, 148] on div "1 2 3 4 5 6 7 C X Z E E Erase all H H LIVE CRE ( Part - II ) 02:58:10 / 03:00:0…" at bounding box center [261, 165] width 523 height 331
click at [16, 29] on div at bounding box center [14, 30] width 7 height 7
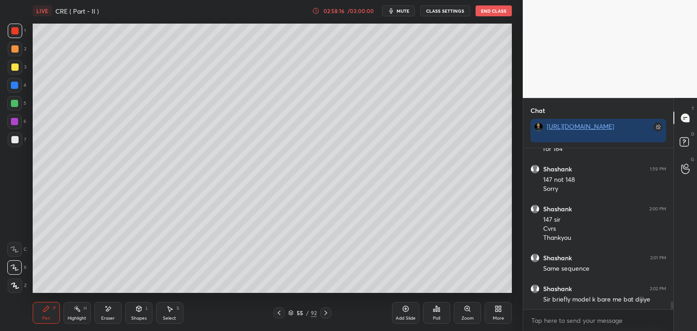
click at [19, 135] on div at bounding box center [15, 140] width 15 height 15
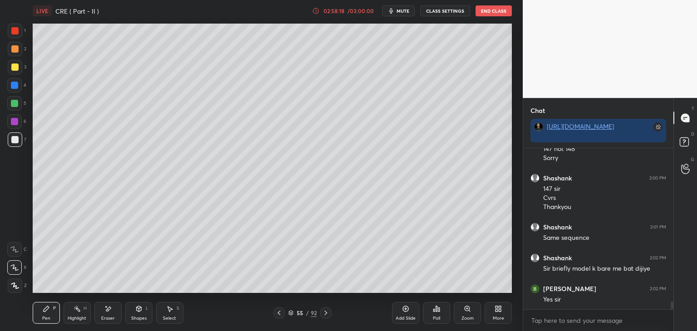
scroll to position [3264, 0]
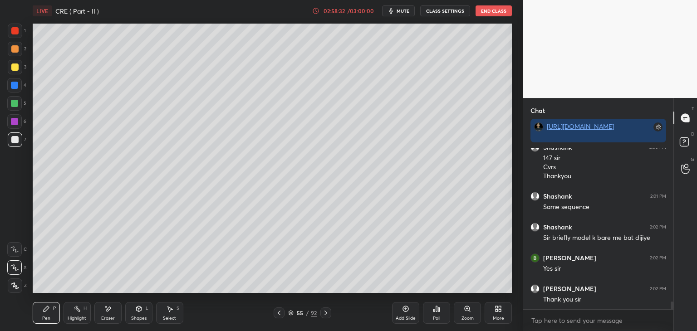
click at [15, 68] on div at bounding box center [14, 67] width 7 height 7
click at [15, 47] on div at bounding box center [14, 48] width 7 height 7
click at [11, 27] on div at bounding box center [15, 31] width 15 height 15
click at [405, 318] on div "Add Slide" at bounding box center [406, 318] width 20 height 5
click at [17, 105] on div at bounding box center [14, 103] width 7 height 7
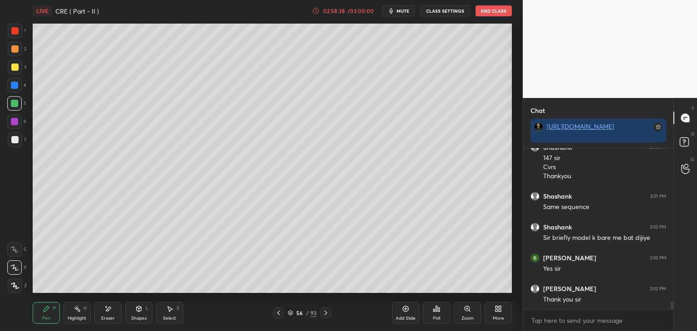
click at [16, 86] on div at bounding box center [14, 85] width 7 height 7
click at [15, 74] on div at bounding box center [15, 67] width 15 height 15
drag, startPoint x: 15, startPoint y: 49, endPoint x: 18, endPoint y: 31, distance: 18.8
click at [16, 48] on div at bounding box center [14, 48] width 7 height 7
click at [18, 30] on div at bounding box center [14, 30] width 7 height 7
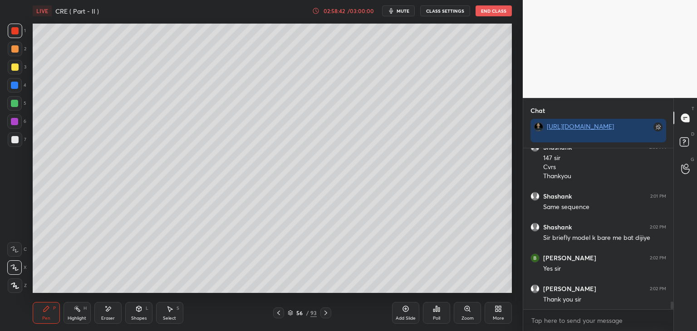
click at [13, 138] on div at bounding box center [14, 139] width 7 height 7
click at [19, 285] on div at bounding box center [15, 286] width 15 height 15
click at [18, 271] on icon at bounding box center [14, 268] width 8 height 6
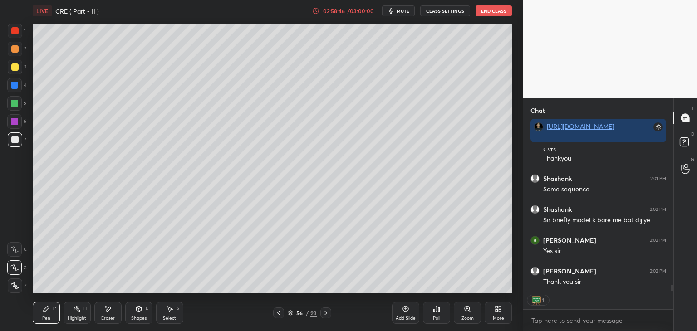
scroll to position [3283, 0]
click at [11, 52] on div at bounding box center [15, 49] width 15 height 15
click at [13, 35] on div at bounding box center [15, 31] width 15 height 15
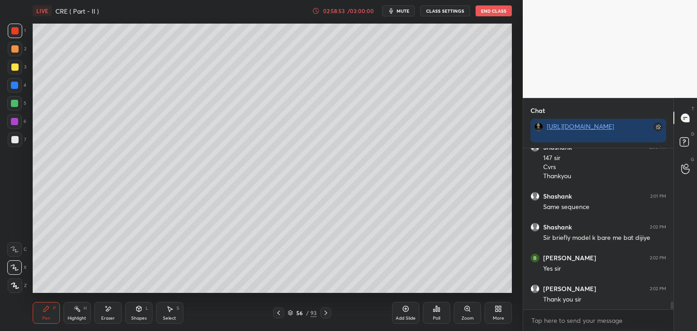
scroll to position [3, 3]
click at [15, 48] on div at bounding box center [14, 48] width 7 height 7
click at [16, 31] on div at bounding box center [14, 30] width 7 height 7
click at [15, 45] on div at bounding box center [14, 48] width 7 height 7
click at [15, 68] on div at bounding box center [14, 67] width 7 height 7
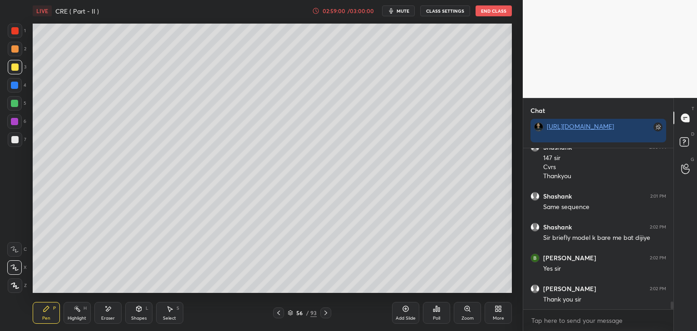
click at [15, 87] on div at bounding box center [14, 85] width 7 height 7
click at [16, 98] on div at bounding box center [14, 103] width 15 height 15
click at [13, 120] on div at bounding box center [14, 121] width 7 height 7
click at [13, 139] on div at bounding box center [14, 139] width 7 height 7
click at [10, 44] on div at bounding box center [15, 49] width 15 height 15
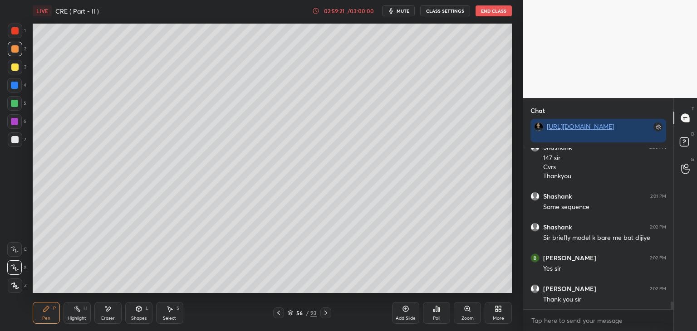
click at [13, 37] on div at bounding box center [15, 31] width 15 height 15
click at [15, 64] on div at bounding box center [14, 67] width 7 height 7
click at [13, 49] on div at bounding box center [14, 48] width 7 height 7
click at [15, 37] on div at bounding box center [15, 31] width 15 height 15
click at [13, 51] on div at bounding box center [14, 48] width 7 height 7
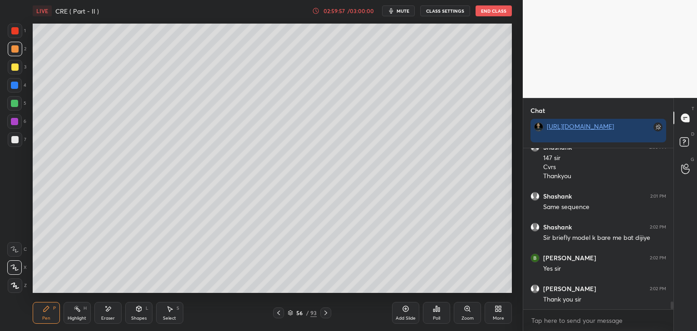
click at [15, 66] on div at bounding box center [14, 67] width 7 height 7
click at [16, 79] on div at bounding box center [14, 85] width 15 height 15
click at [10, 100] on div at bounding box center [14, 103] width 15 height 15
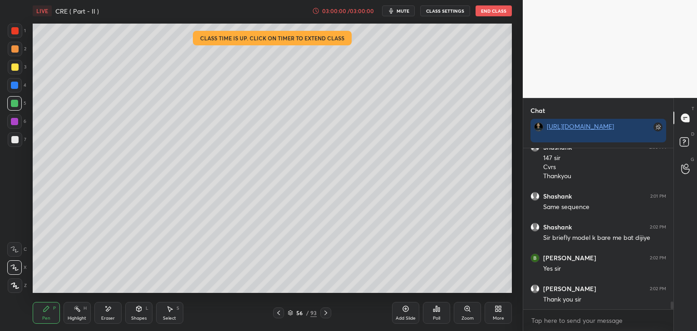
click at [16, 122] on div at bounding box center [14, 121] width 7 height 7
click at [16, 144] on div at bounding box center [15, 140] width 15 height 15
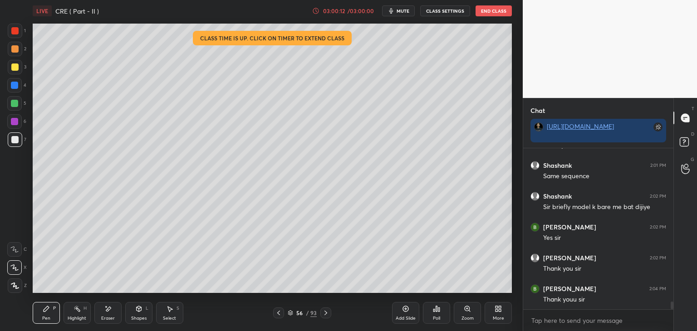
click at [15, 28] on div at bounding box center [14, 30] width 7 height 7
click at [498, 9] on button "End Class" at bounding box center [494, 10] width 36 height 11
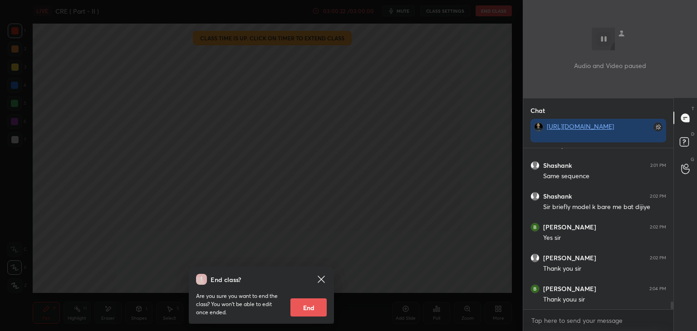
click at [316, 311] on button "End" at bounding box center [309, 308] width 36 height 18
type textarea "x"
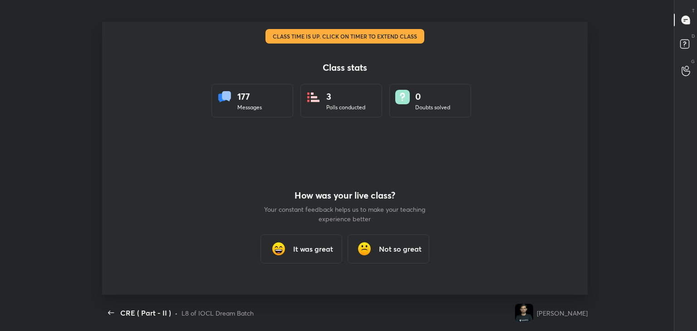
scroll to position [45127, 44755]
